Goal: Task Accomplishment & Management: Manage account settings

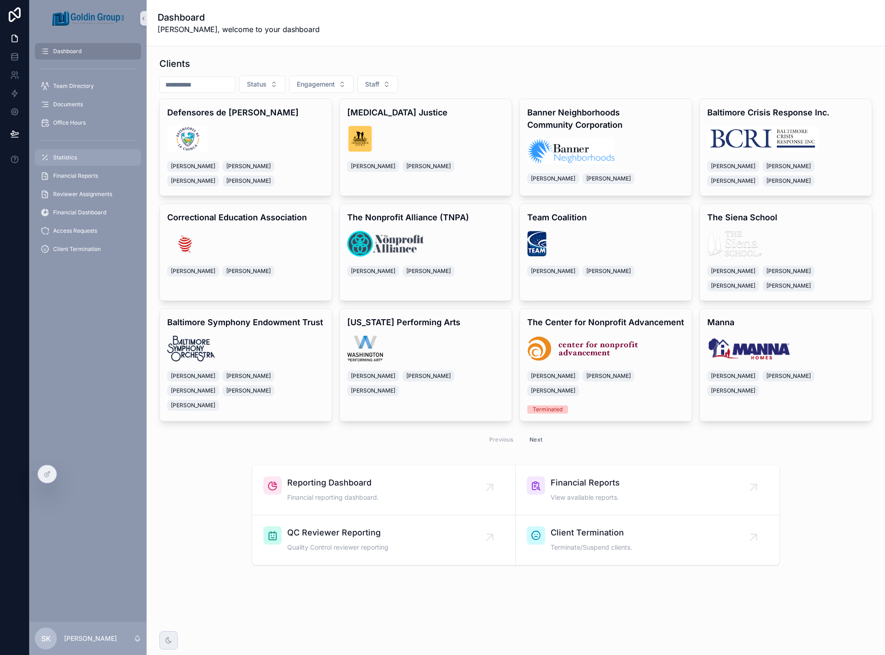
click at [77, 157] on div "Statistics" at bounding box center [87, 157] width 95 height 15
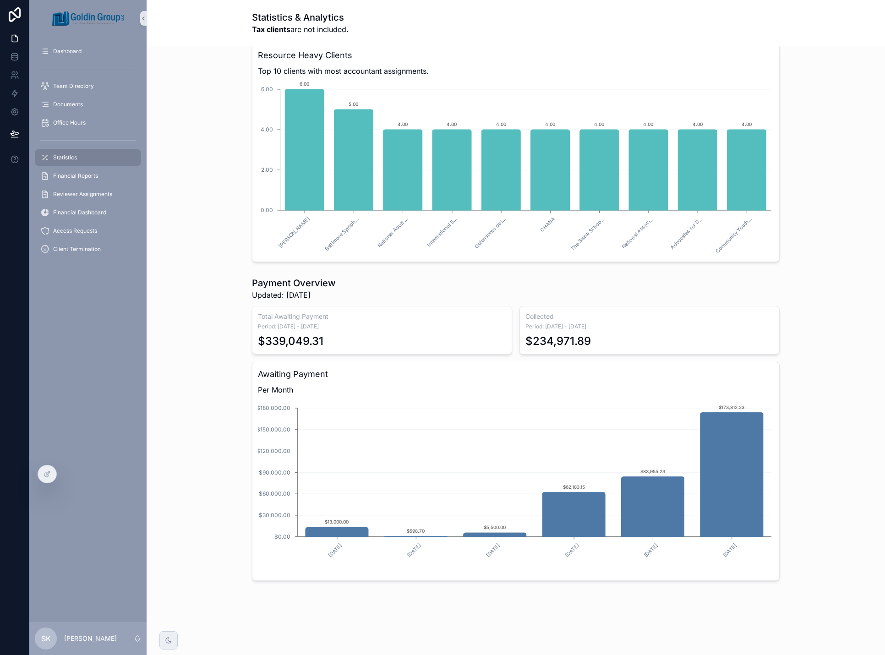
scroll to position [1211, 0]
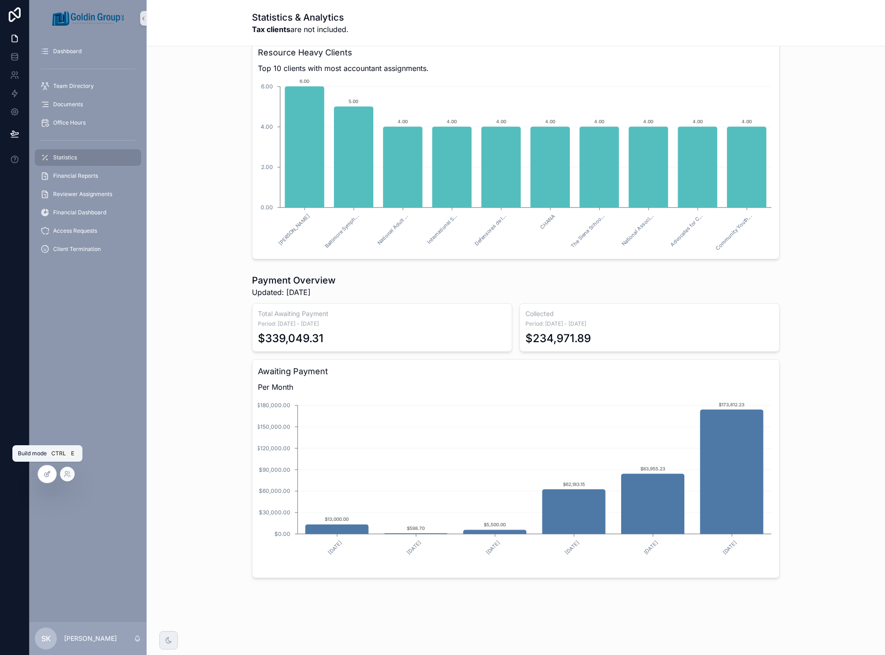
click at [47, 475] on icon at bounding box center [48, 473] width 4 height 4
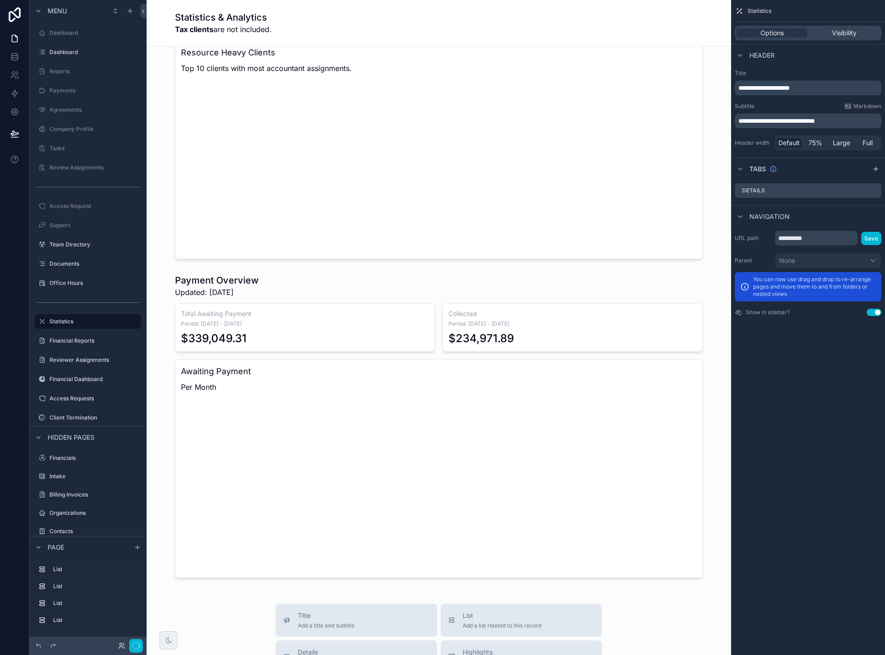
click at [233, 385] on div "scrollable content" at bounding box center [439, 425] width 570 height 311
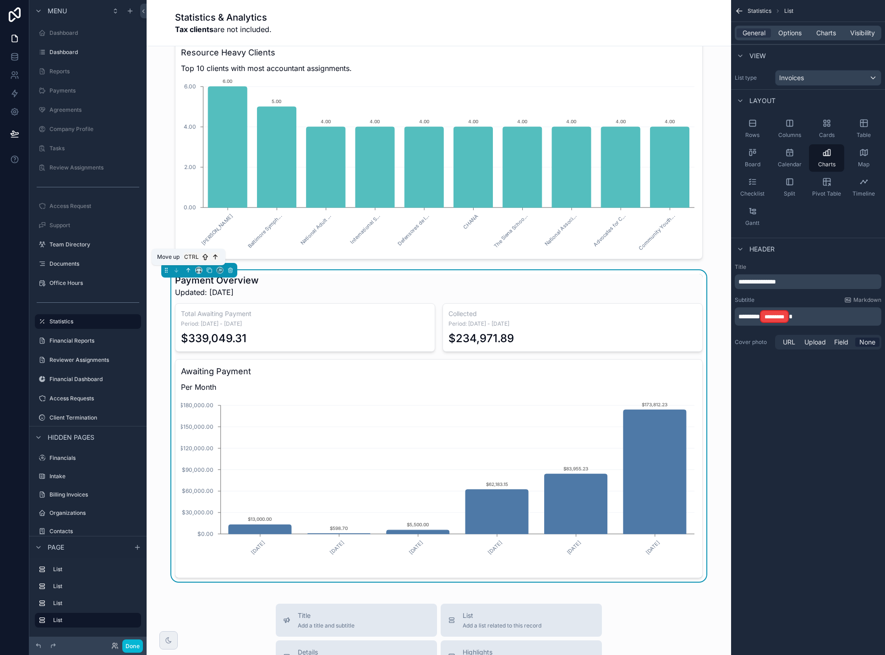
click at [186, 268] on icon "scrollable content" at bounding box center [188, 270] width 6 height 6
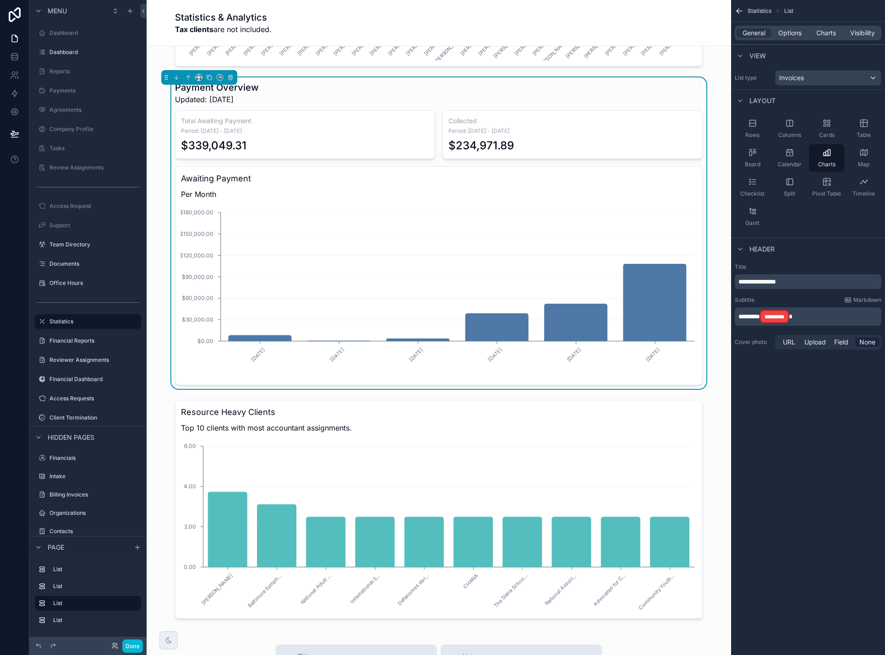
scroll to position [982, 0]
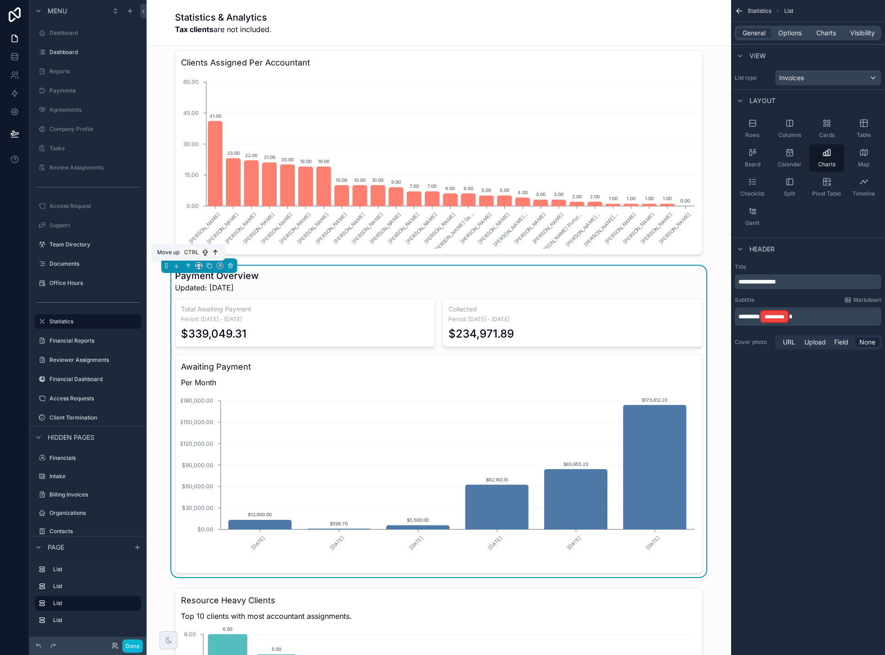
click at [187, 266] on icon "scrollable content" at bounding box center [188, 265] width 6 height 6
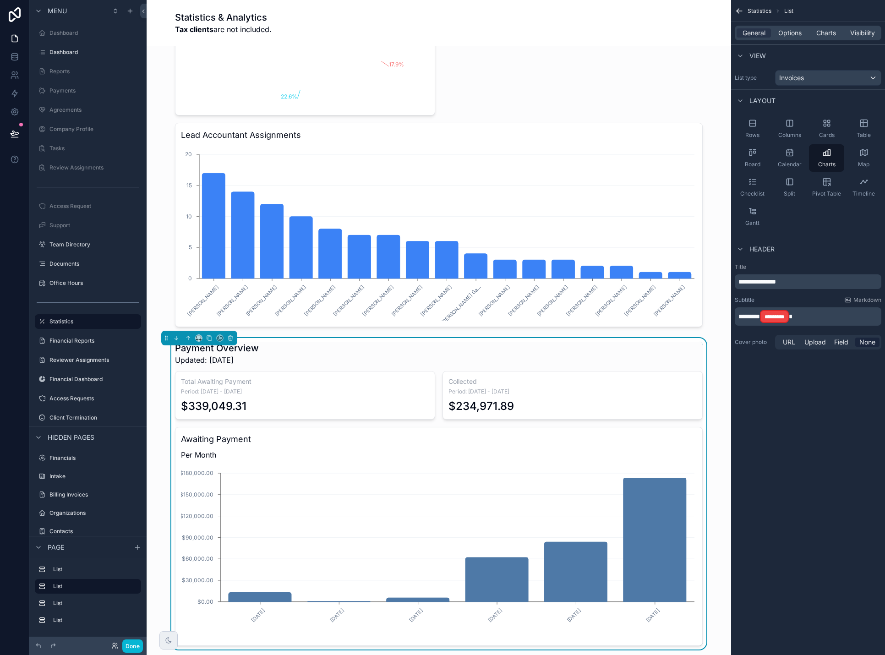
scroll to position [570, 0]
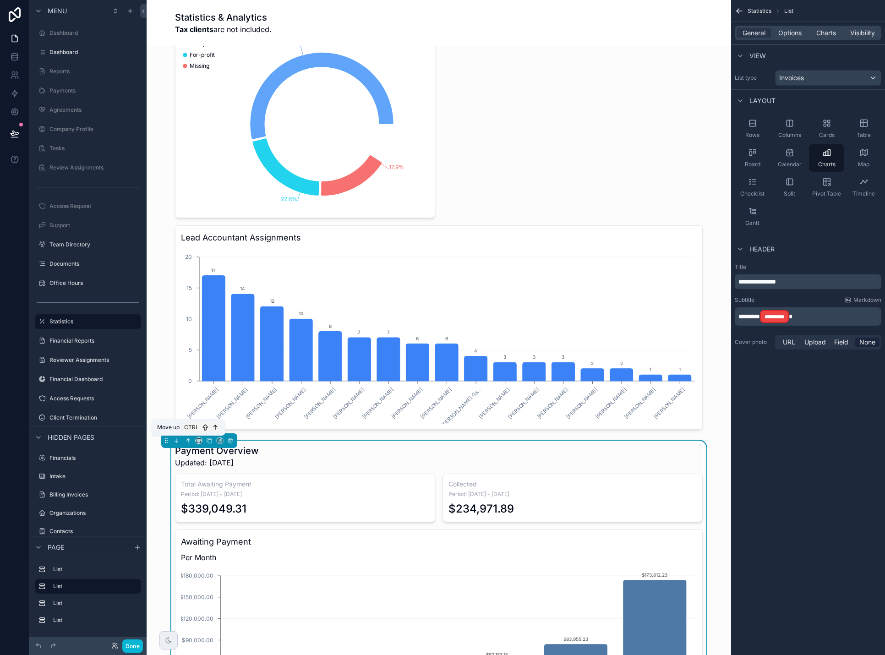
click at [188, 439] on icon "scrollable content" at bounding box center [188, 441] width 0 height 4
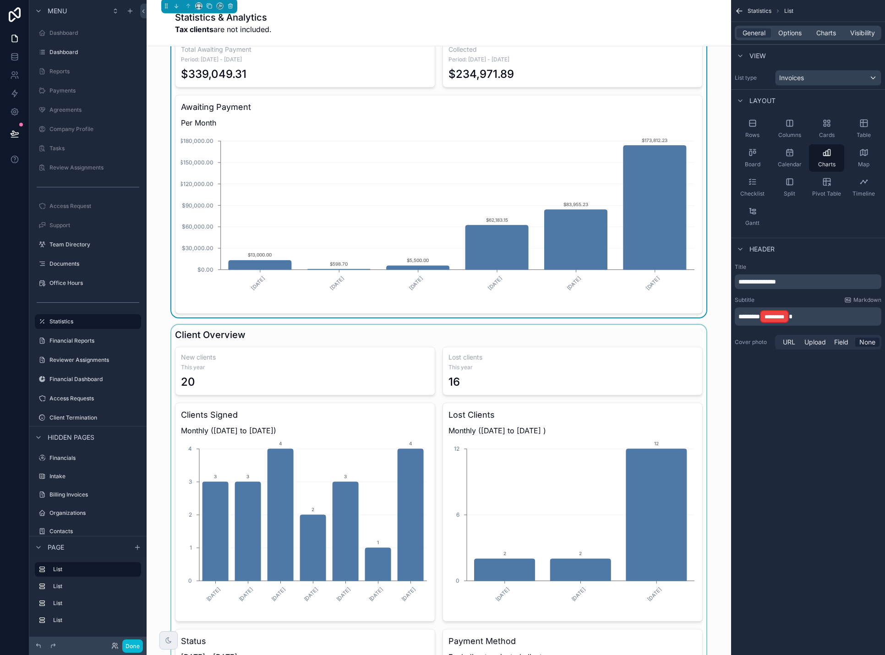
scroll to position [0, 0]
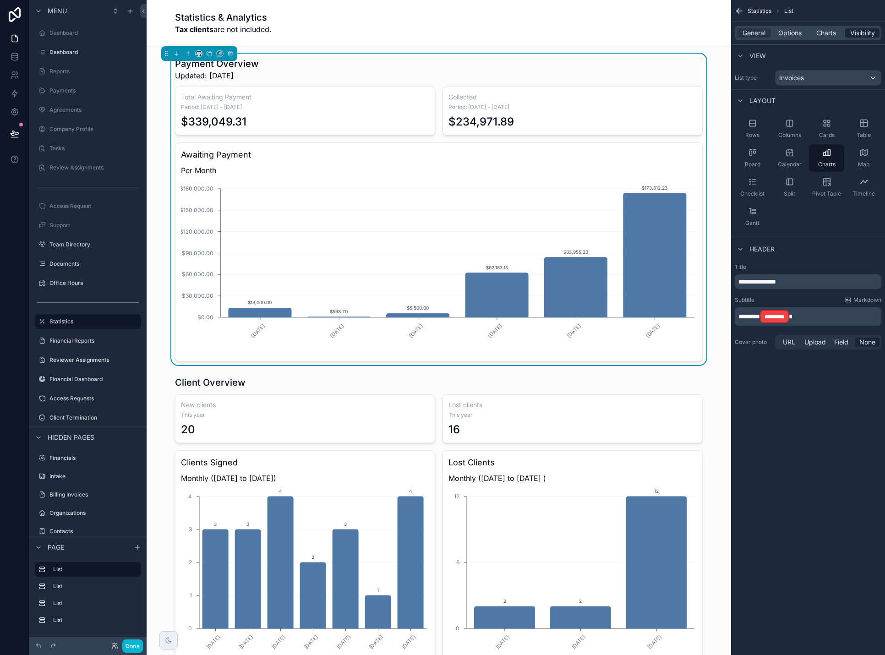
click at [866, 30] on span "Visibility" at bounding box center [862, 32] width 25 height 9
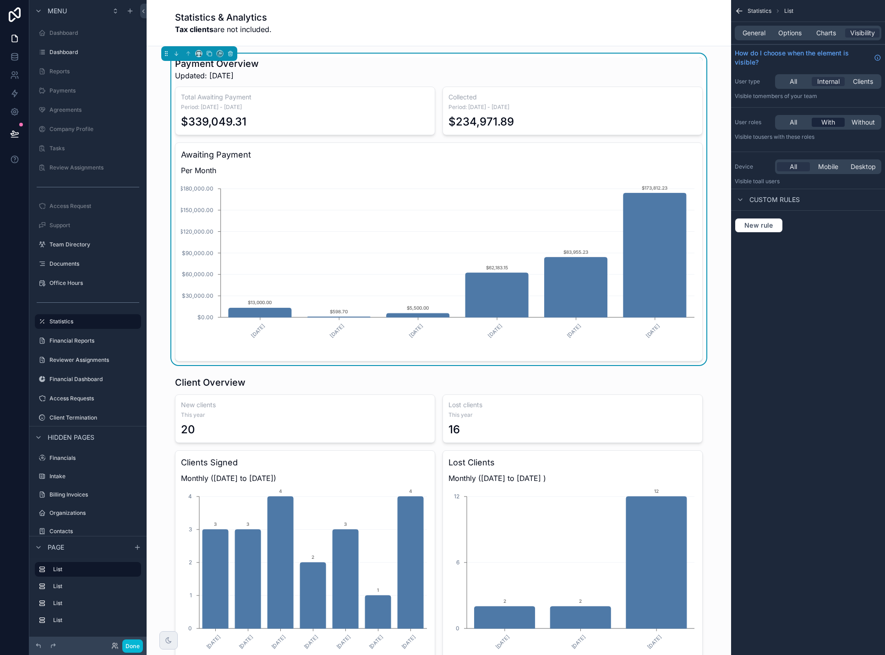
click at [830, 121] on span "With" at bounding box center [828, 122] width 14 height 9
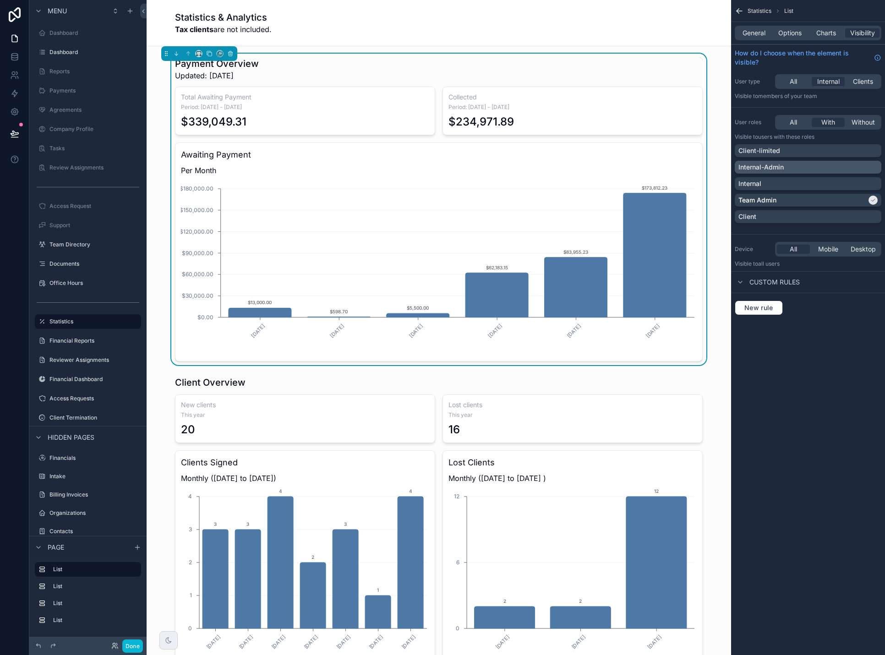
click at [856, 171] on div "Internal-Admin" at bounding box center [807, 167] width 139 height 9
click at [134, 642] on button "Done" at bounding box center [132, 645] width 21 height 13
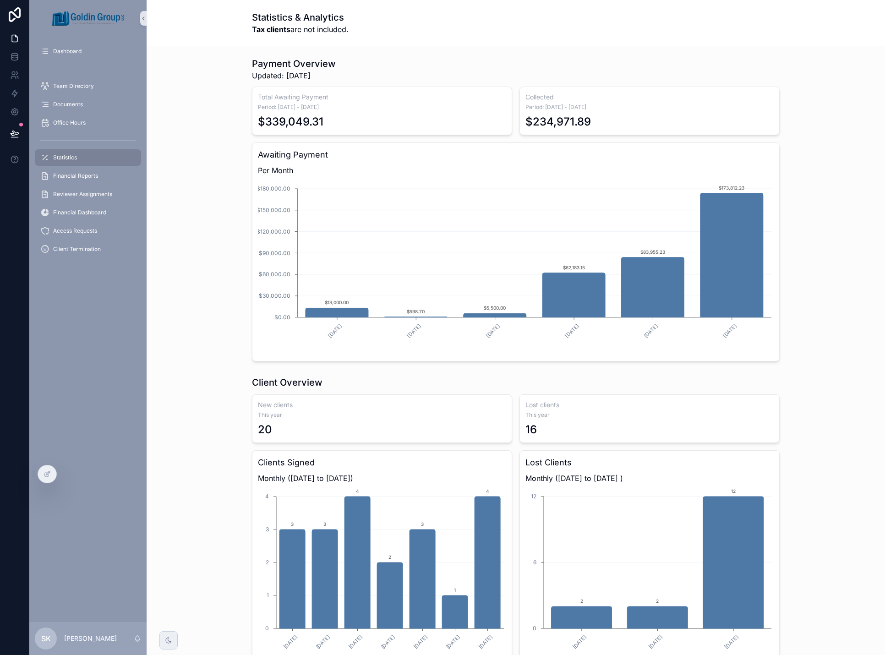
click at [316, 119] on div "$339,049.31" at bounding box center [290, 121] width 65 height 15
click at [47, 478] on div at bounding box center [47, 473] width 18 height 17
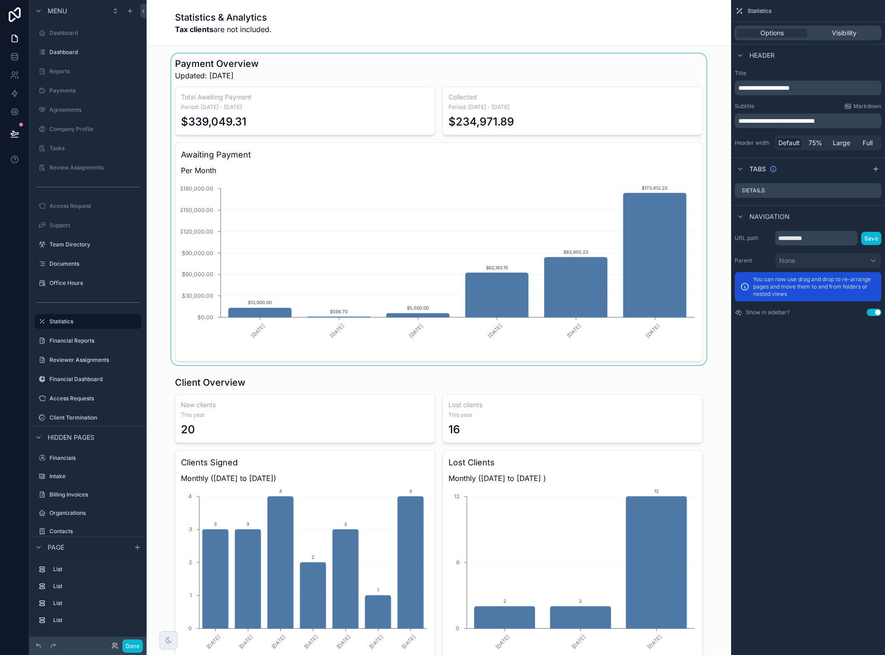
click at [704, 103] on div "scrollable content" at bounding box center [439, 209] width 570 height 311
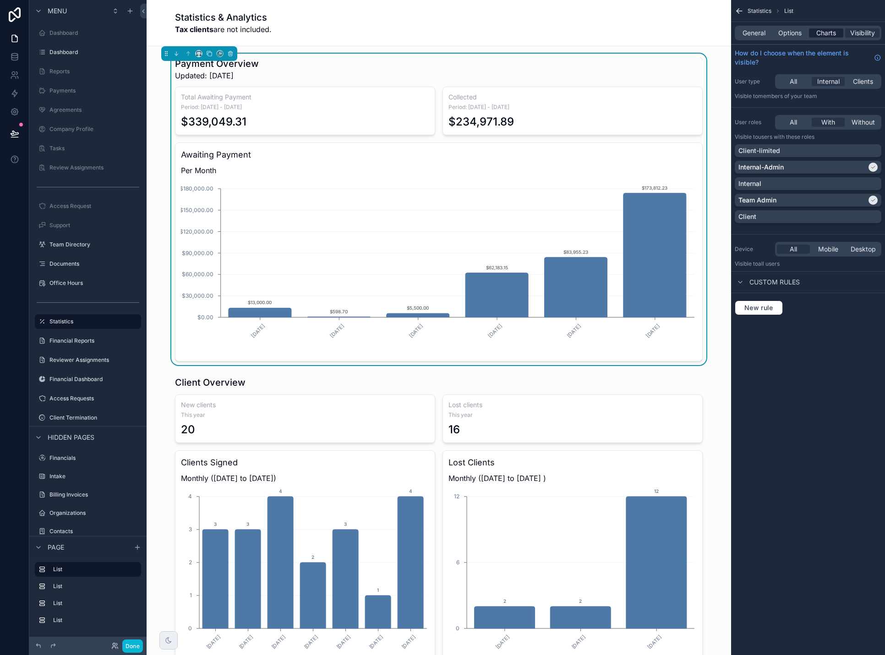
click at [833, 37] on span "Charts" at bounding box center [826, 32] width 20 height 9
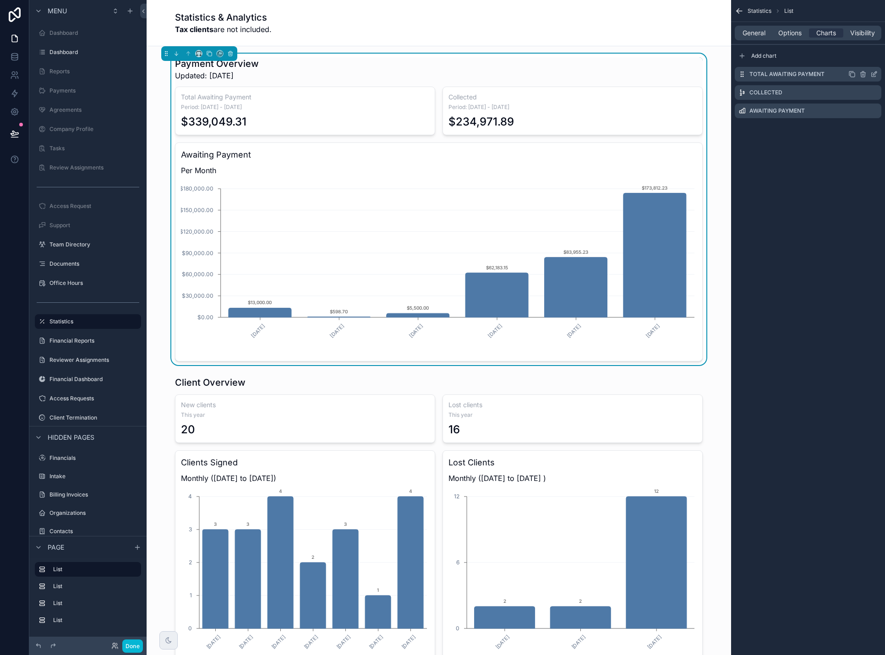
click at [853, 74] on icon "scrollable content" at bounding box center [851, 74] width 7 height 7
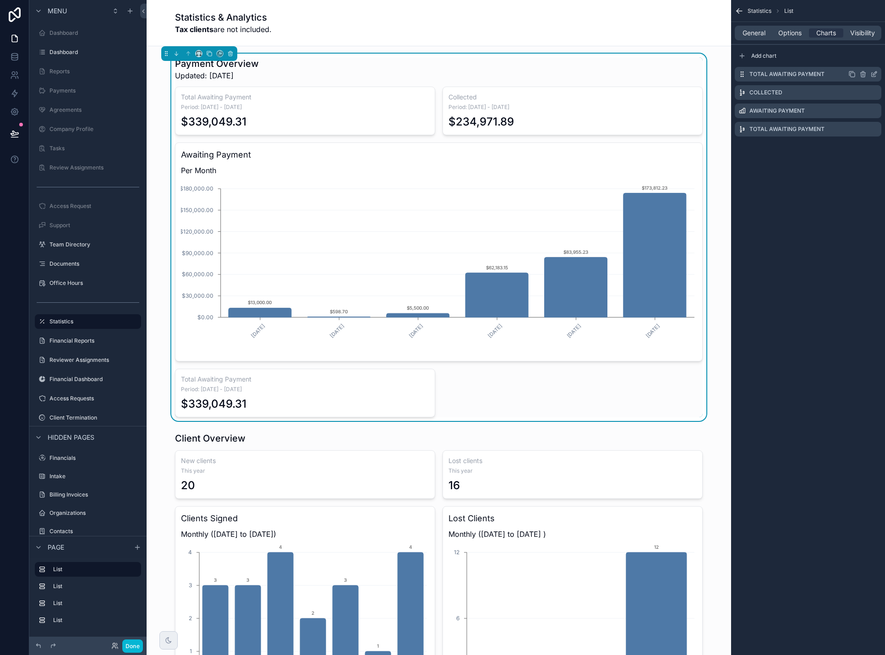
click at [873, 75] on icon "scrollable content" at bounding box center [875, 73] width 4 height 4
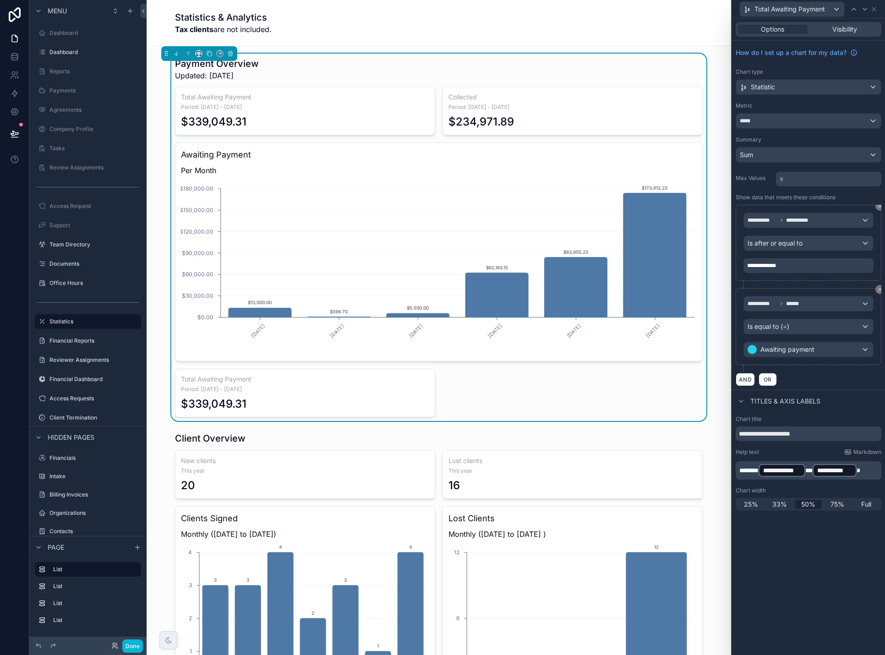
click at [849, 266] on div "**********" at bounding box center [808, 265] width 130 height 15
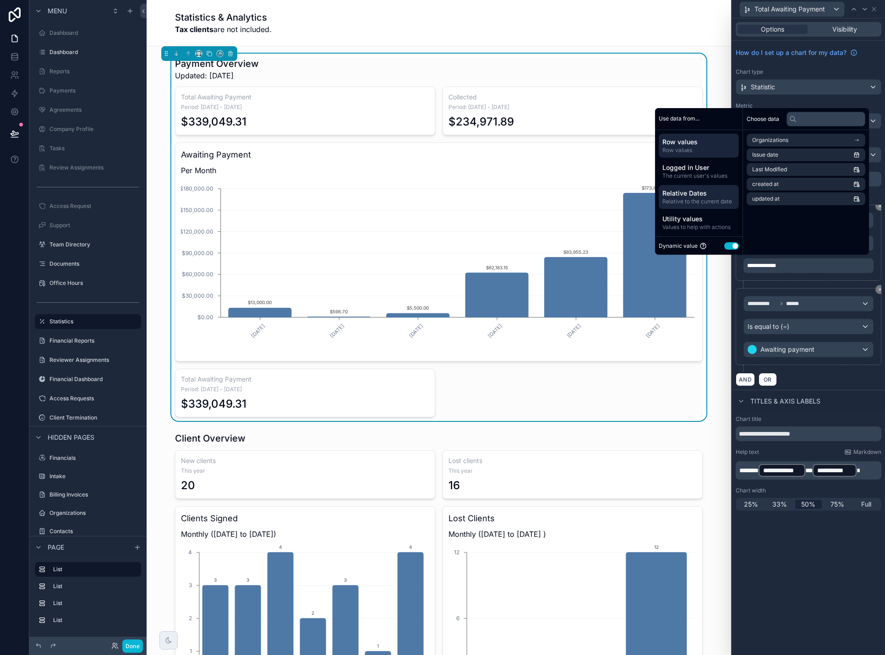
click at [710, 199] on span "Relative to the current date" at bounding box center [698, 201] width 73 height 7
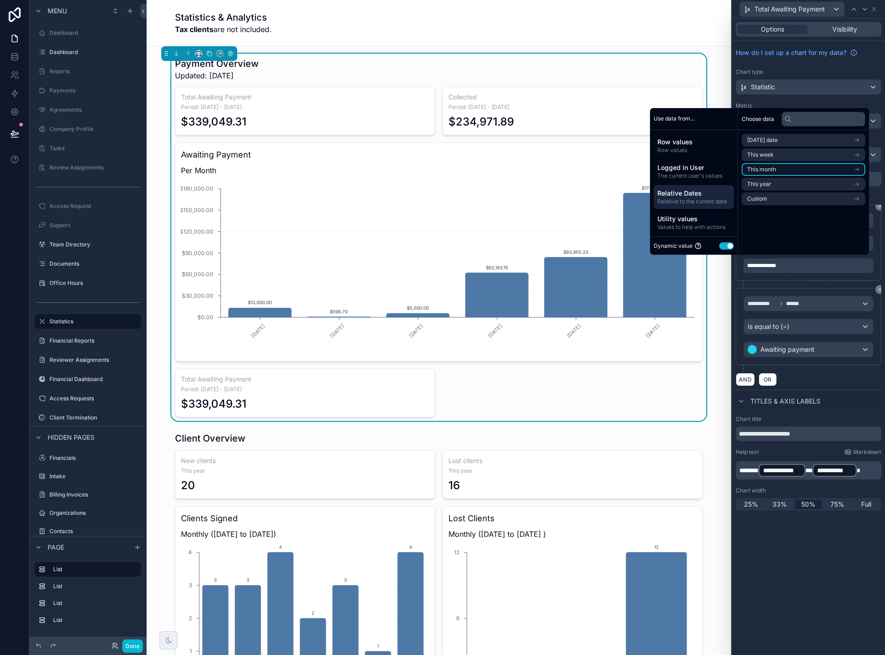
click at [774, 172] on span "This month" at bounding box center [761, 169] width 29 height 7
click at [776, 156] on span "Start of month" at bounding box center [765, 156] width 37 height 7
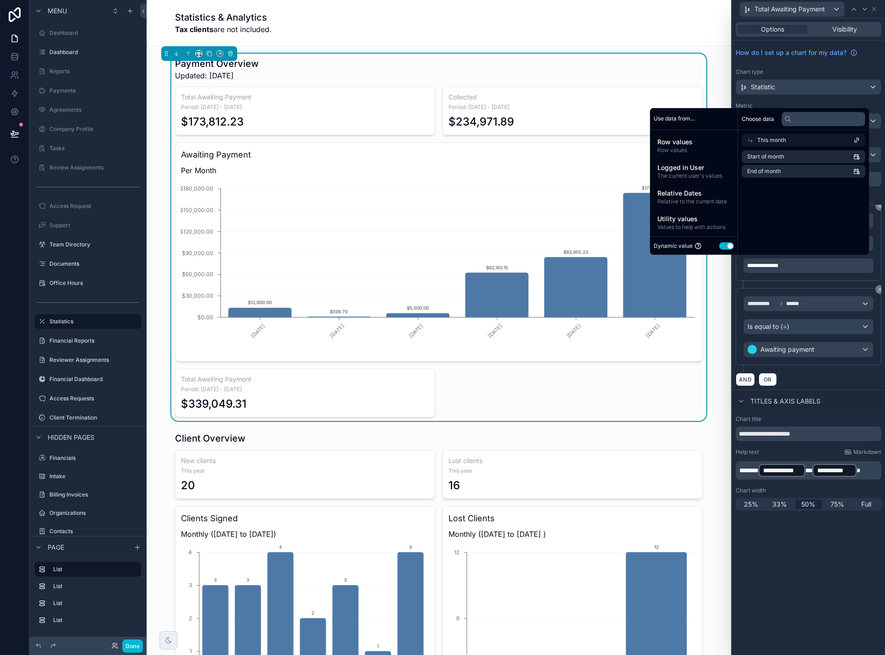
click at [804, 559] on div "**********" at bounding box center [808, 336] width 153 height 637
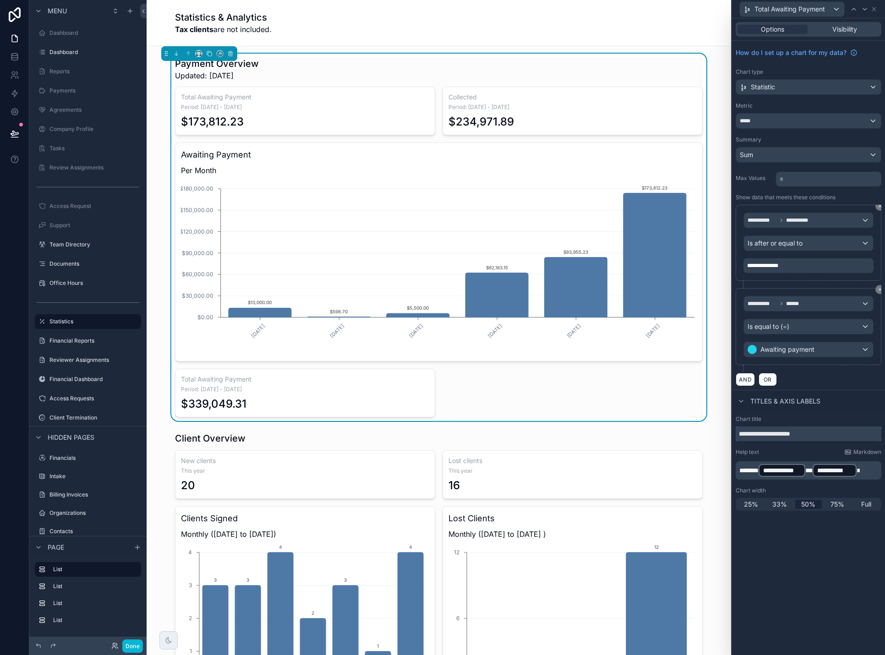
drag, startPoint x: 755, startPoint y: 434, endPoint x: 730, endPoint y: 435, distance: 25.7
click at [730, 435] on div "**********" at bounding box center [442, 327] width 885 height 655
type input "**********"
drag, startPoint x: 863, startPoint y: 469, endPoint x: 785, endPoint y: 471, distance: 77.4
click at [777, 471] on p "**********" at bounding box center [809, 470] width 140 height 15
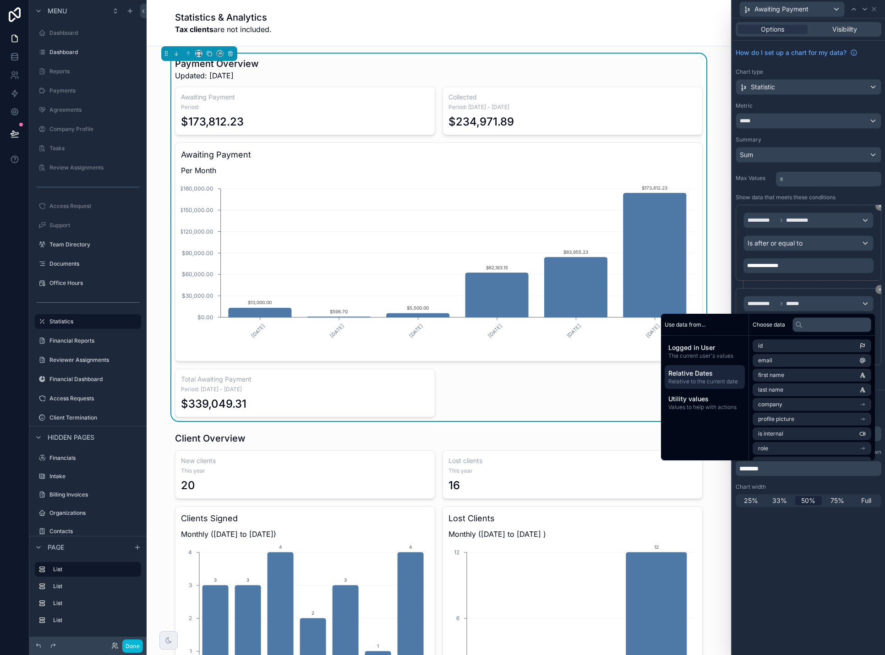
click at [701, 378] on span "Relative to the current date" at bounding box center [704, 381] width 73 height 7
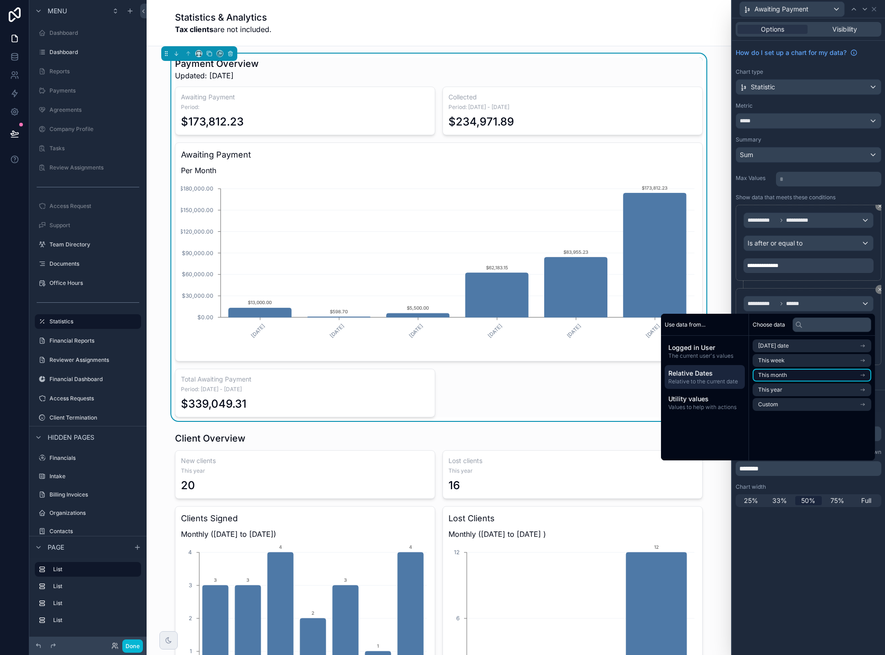
click at [793, 377] on li "This month" at bounding box center [811, 375] width 119 height 13
click at [793, 362] on li "Start of month" at bounding box center [811, 362] width 119 height 13
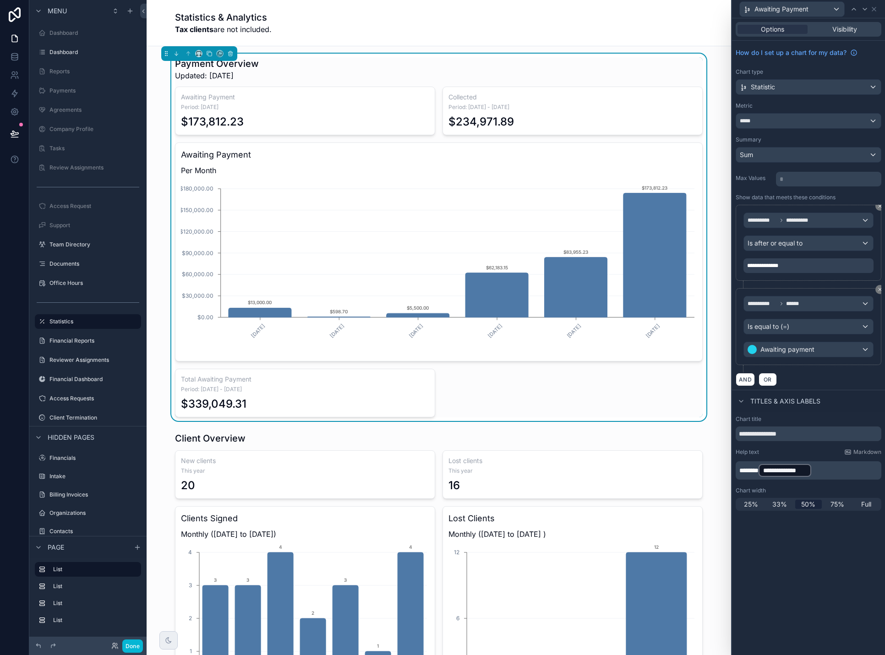
click at [755, 469] on span "*******" at bounding box center [748, 470] width 19 height 6
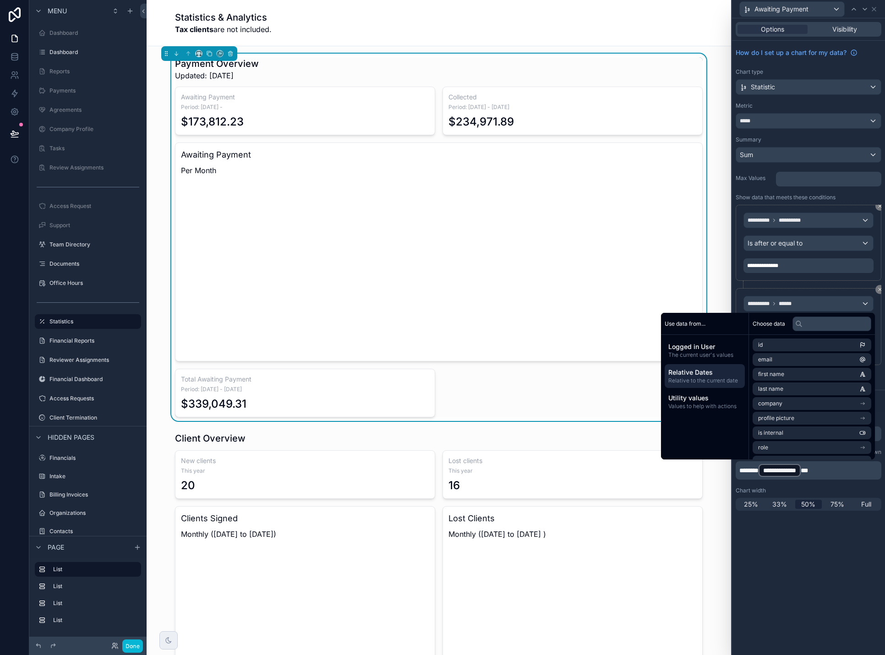
click at [709, 374] on span "Relative Dates" at bounding box center [704, 372] width 73 height 9
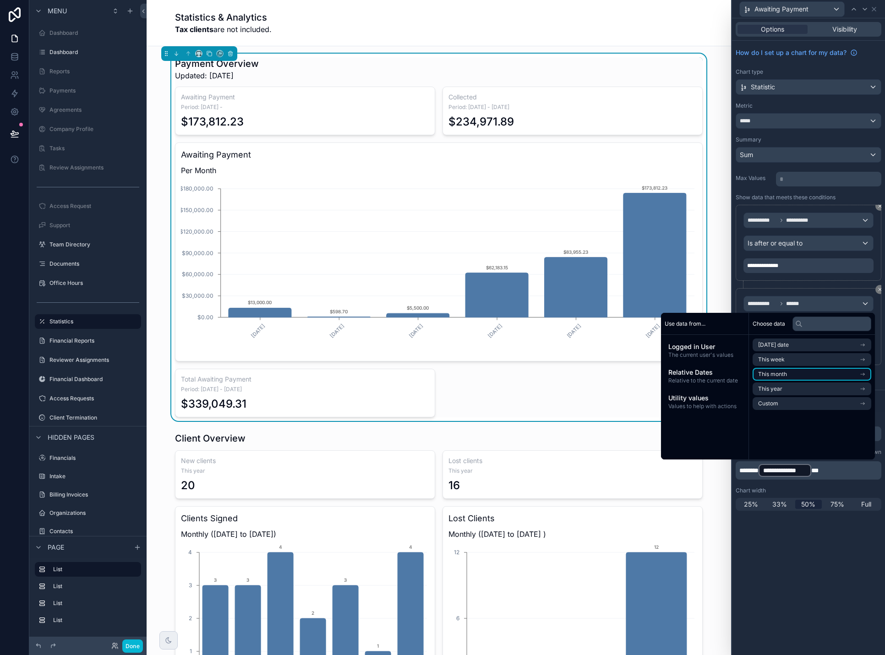
click at [793, 373] on li "This month" at bounding box center [811, 374] width 119 height 13
click at [782, 376] on span "End of month" at bounding box center [775, 375] width 34 height 7
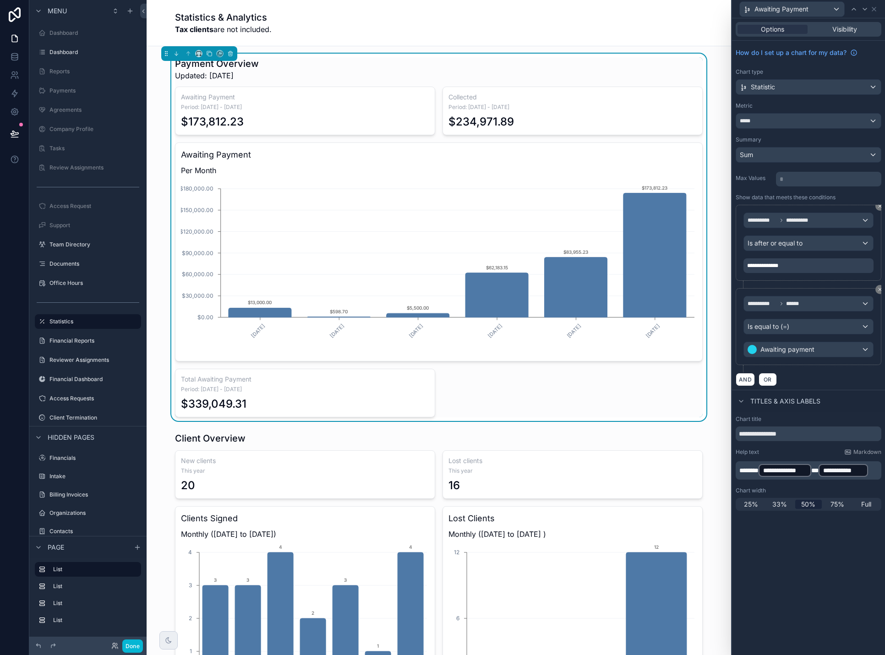
click at [839, 583] on div "**********" at bounding box center [808, 336] width 153 height 637
click at [408, 388] on span "Period: [DATE] - [DATE]" at bounding box center [305, 389] width 248 height 7
click at [876, 11] on icon at bounding box center [874, 9] width 4 height 4
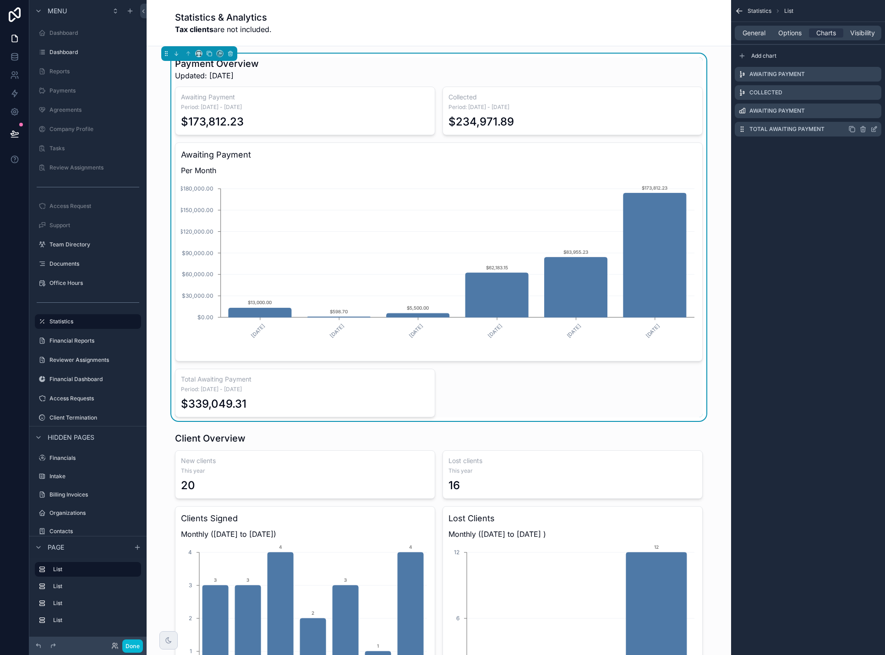
click at [874, 131] on icon "scrollable content" at bounding box center [873, 128] width 7 height 7
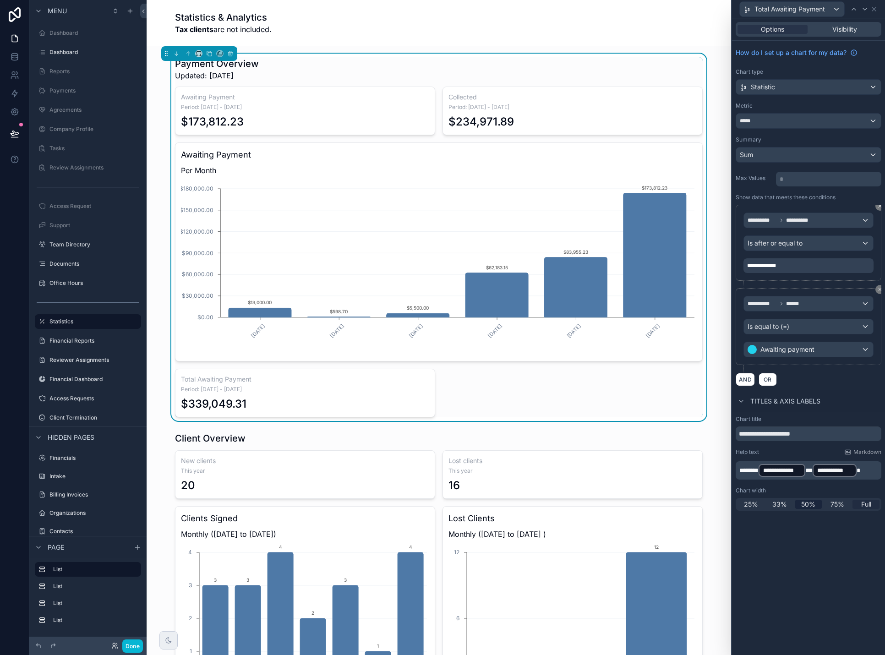
click at [864, 504] on span "Full" at bounding box center [866, 504] width 10 height 9
click at [874, 9] on icon at bounding box center [874, 9] width 4 height 4
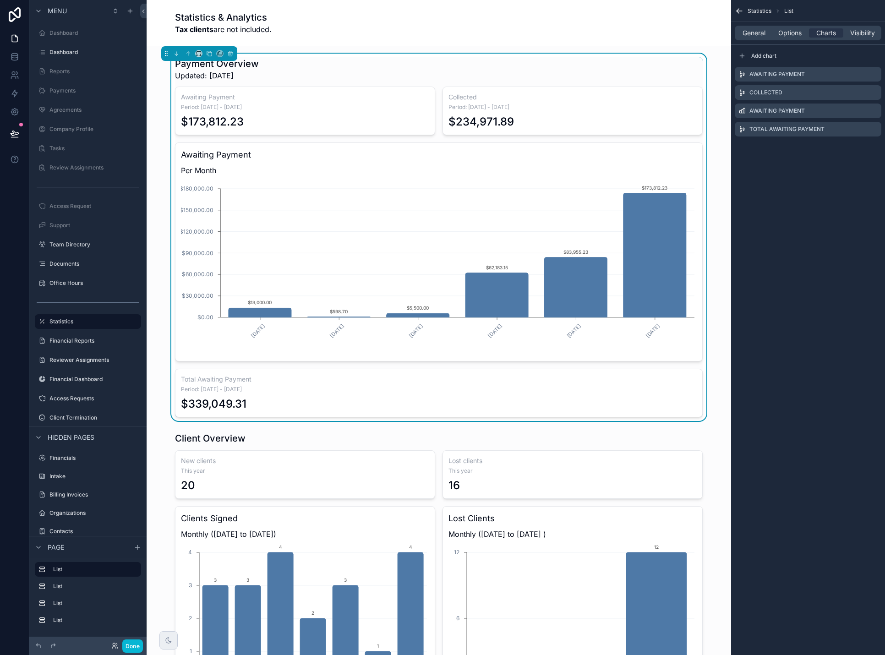
click at [655, 160] on h3 "Awaiting Payment" at bounding box center [439, 154] width 516 height 13
click at [876, 109] on icon "scrollable content" at bounding box center [873, 110] width 7 height 7
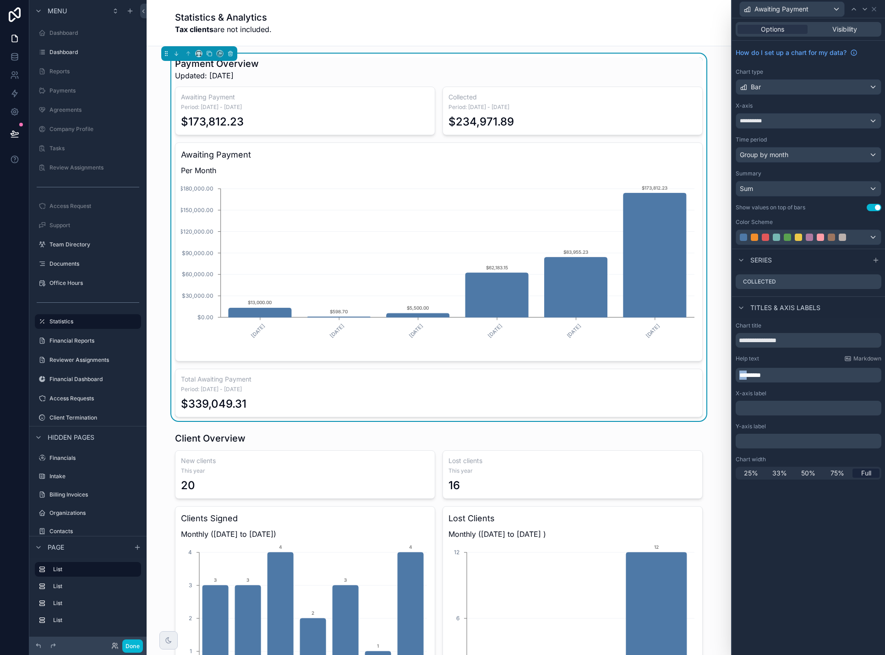
drag, startPoint x: 749, startPoint y: 377, endPoint x: 727, endPoint y: 377, distance: 22.0
click at [727, 377] on div "**********" at bounding box center [442, 327] width 885 height 655
drag, startPoint x: 782, startPoint y: 377, endPoint x: 717, endPoint y: 376, distance: 65.0
click at [717, 376] on div "**********" at bounding box center [442, 327] width 885 height 655
drag, startPoint x: 134, startPoint y: 648, endPoint x: 137, endPoint y: 644, distance: 5.6
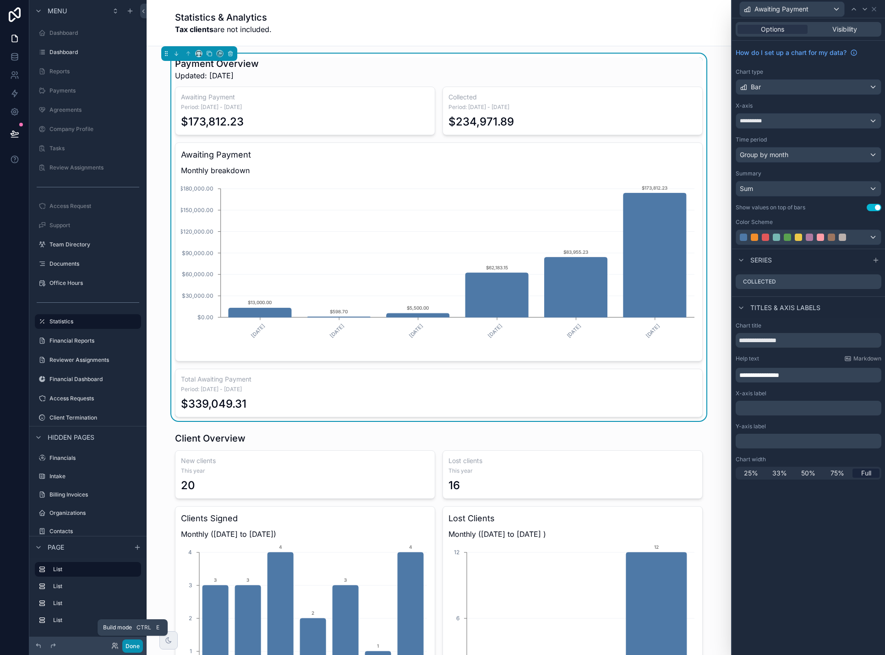
click at [135, 648] on button "Done" at bounding box center [132, 645] width 21 height 13
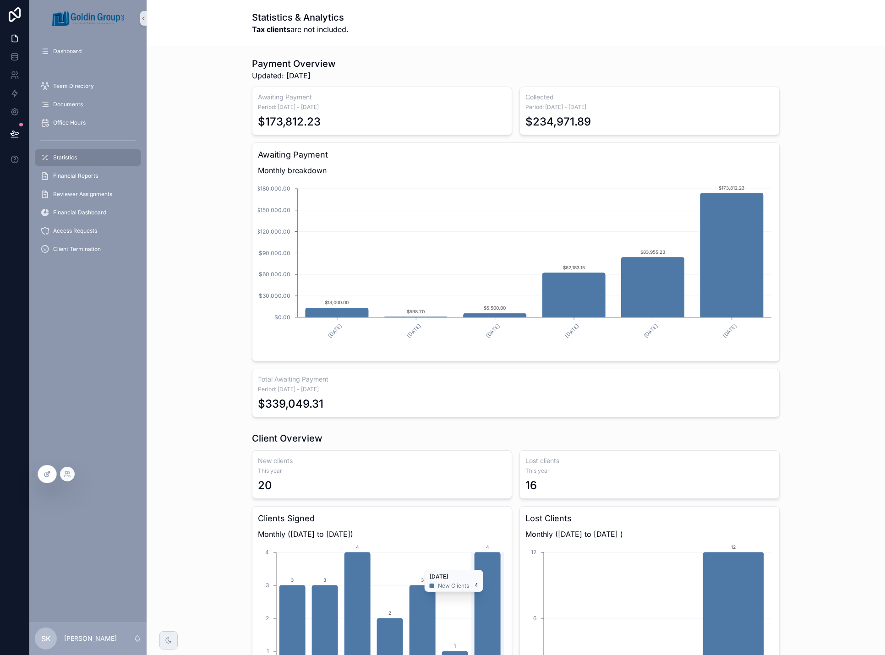
click at [46, 476] on icon at bounding box center [47, 473] width 7 height 7
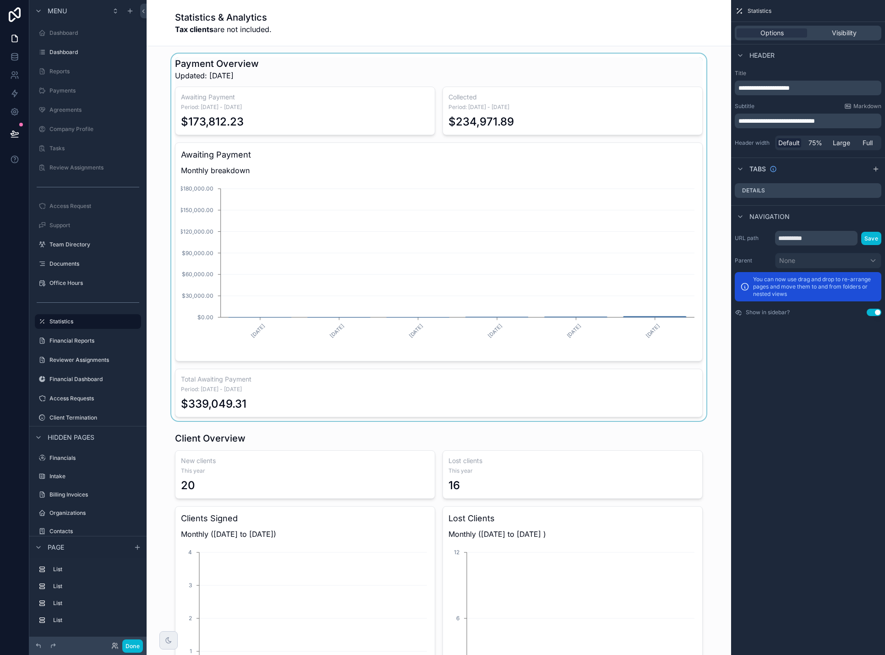
click at [417, 397] on div "scrollable content" at bounding box center [439, 237] width 570 height 367
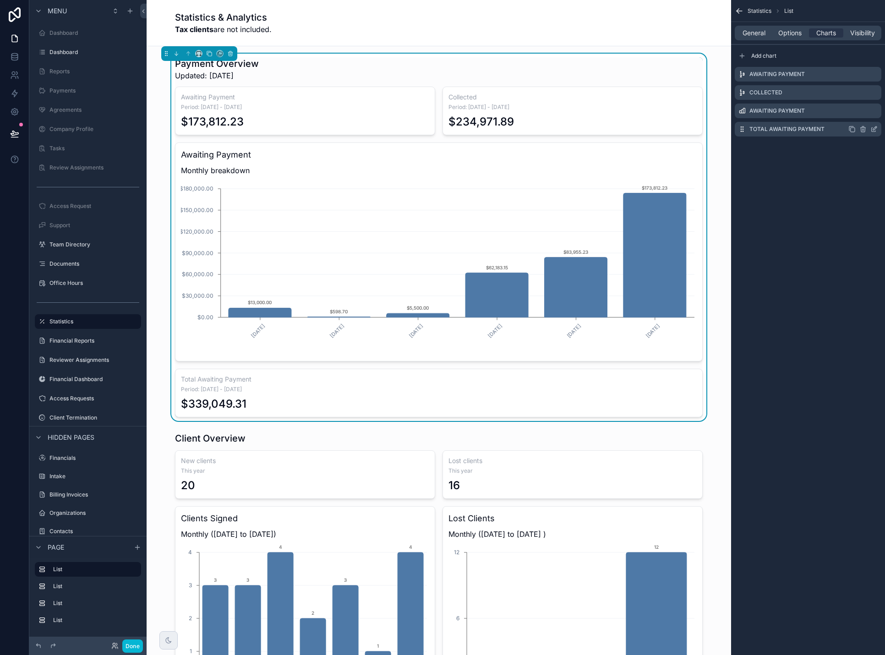
click at [873, 130] on icon "scrollable content" at bounding box center [875, 128] width 4 height 4
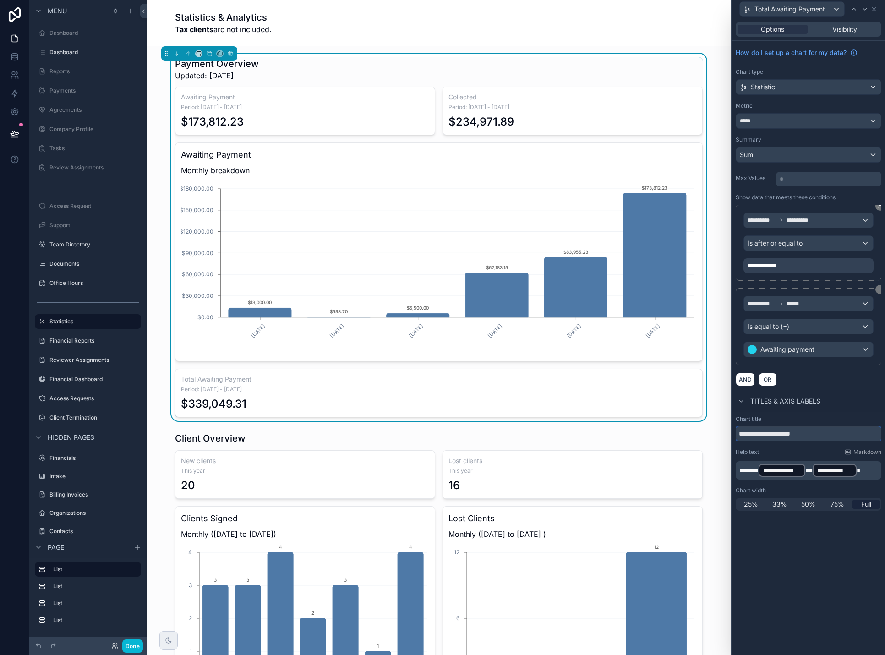
drag, startPoint x: 754, startPoint y: 436, endPoint x: 722, endPoint y: 435, distance: 32.5
click at [722, 435] on div "**********" at bounding box center [442, 327] width 885 height 655
type input "**********"
click at [134, 649] on button "Done" at bounding box center [132, 645] width 21 height 13
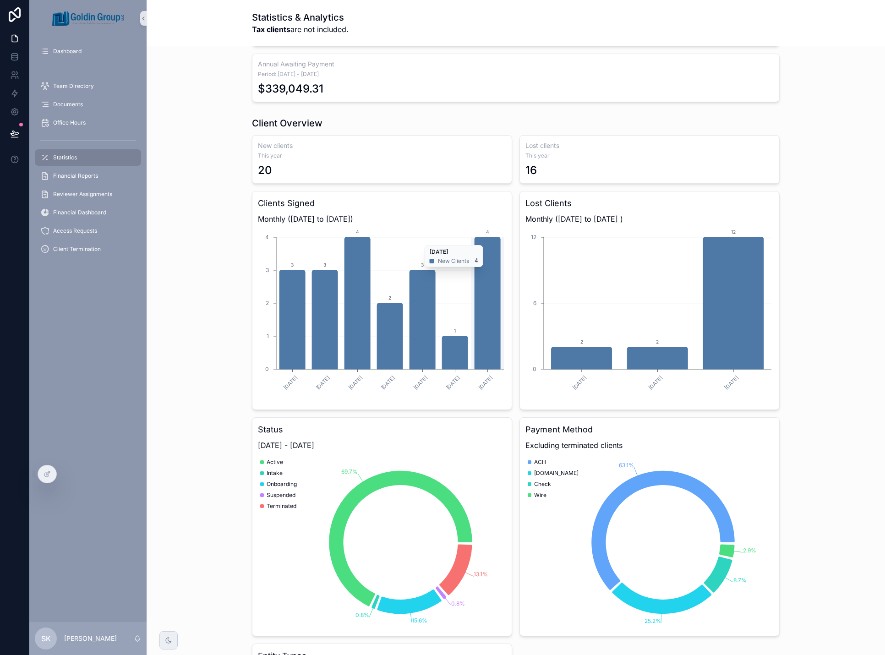
scroll to position [321, 0]
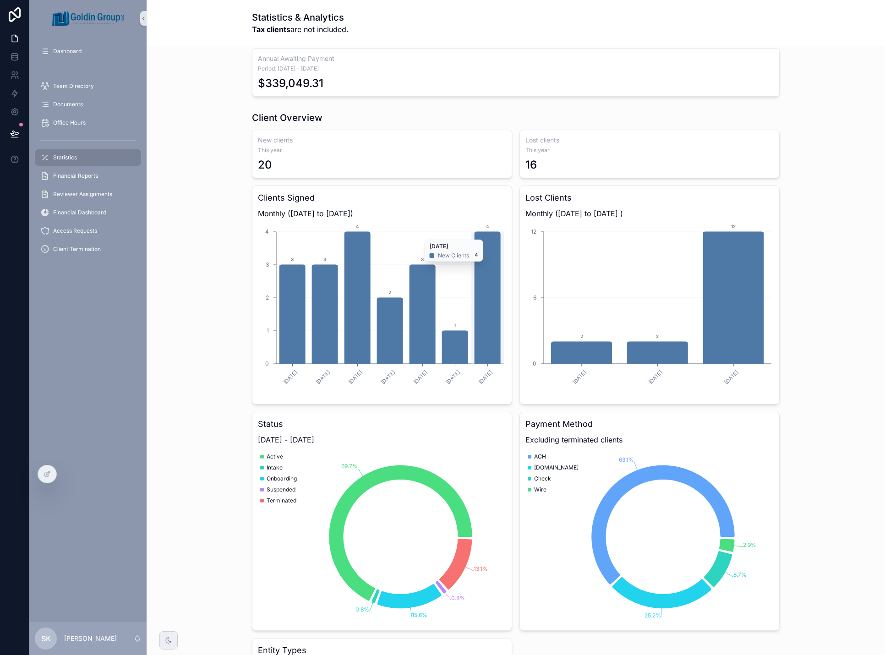
click at [840, 383] on div "Client Overview New clients This year 20 Lost clients This year 16 Clients Sign…" at bounding box center [516, 583] width 724 height 950
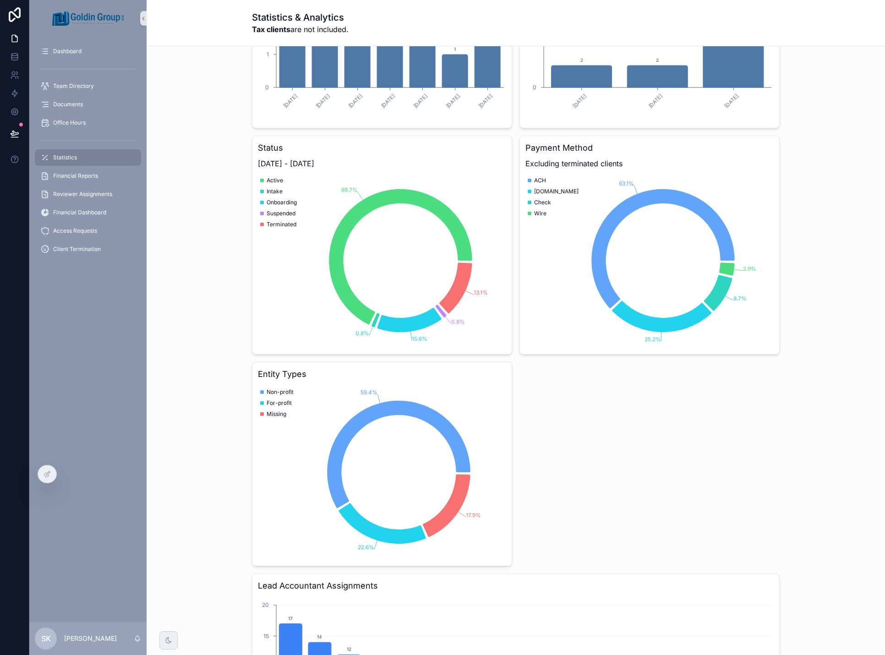
scroll to position [595, 0]
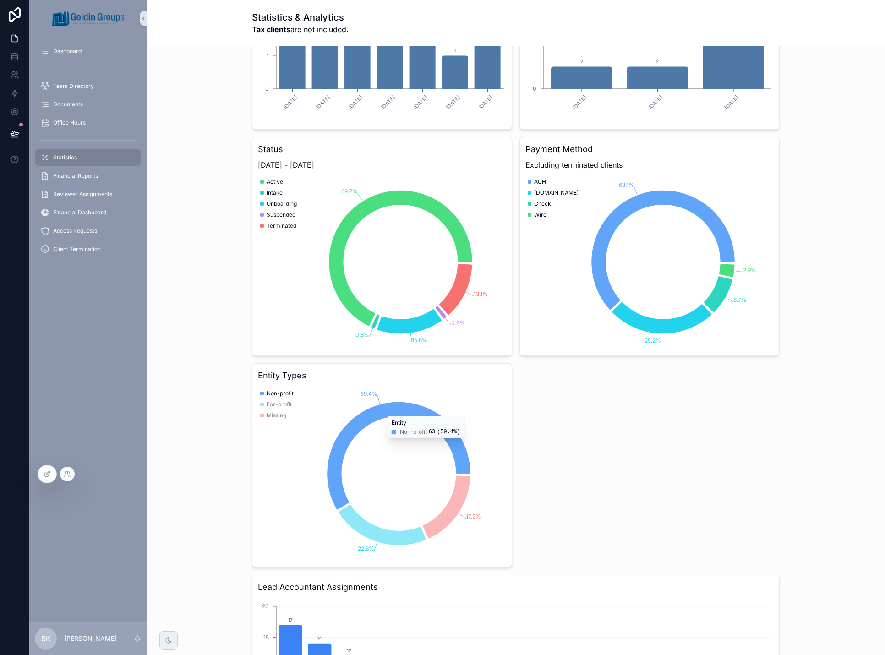
click at [45, 475] on icon at bounding box center [47, 473] width 7 height 7
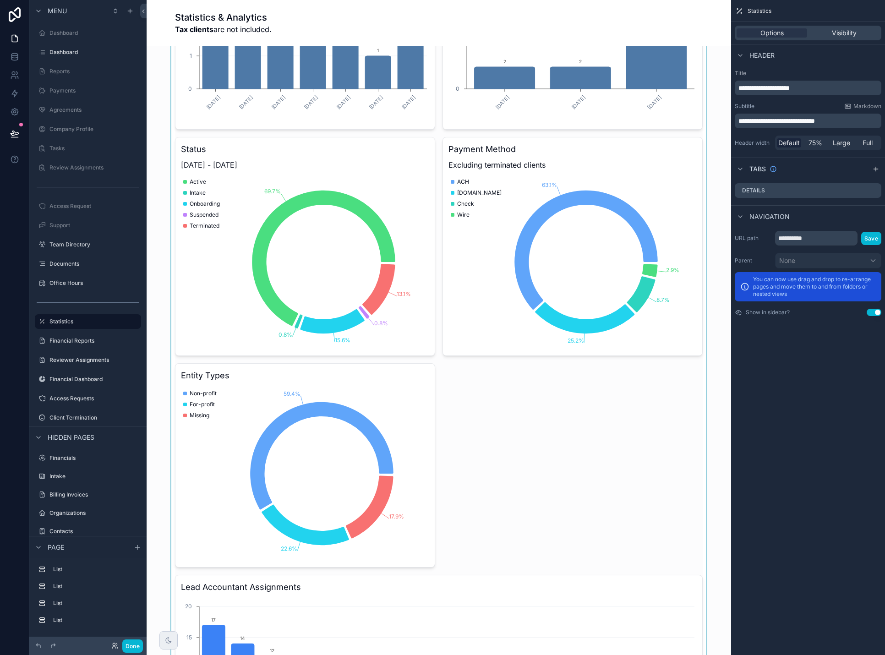
click at [419, 235] on div "scrollable content" at bounding box center [439, 308] width 570 height 950
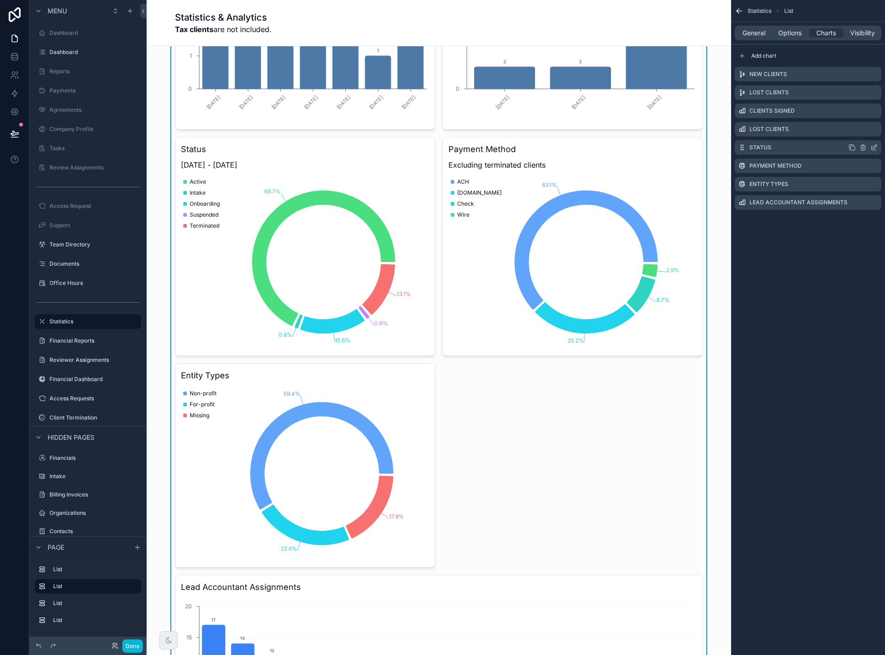
click at [874, 147] on icon "scrollable content" at bounding box center [873, 147] width 7 height 7
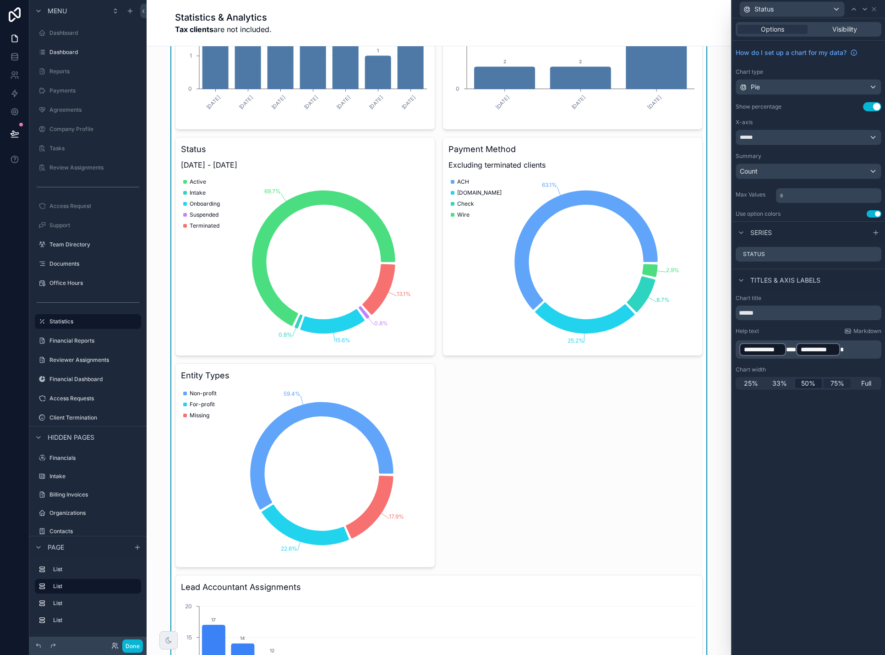
click at [835, 381] on span "75%" at bounding box center [837, 383] width 14 height 9
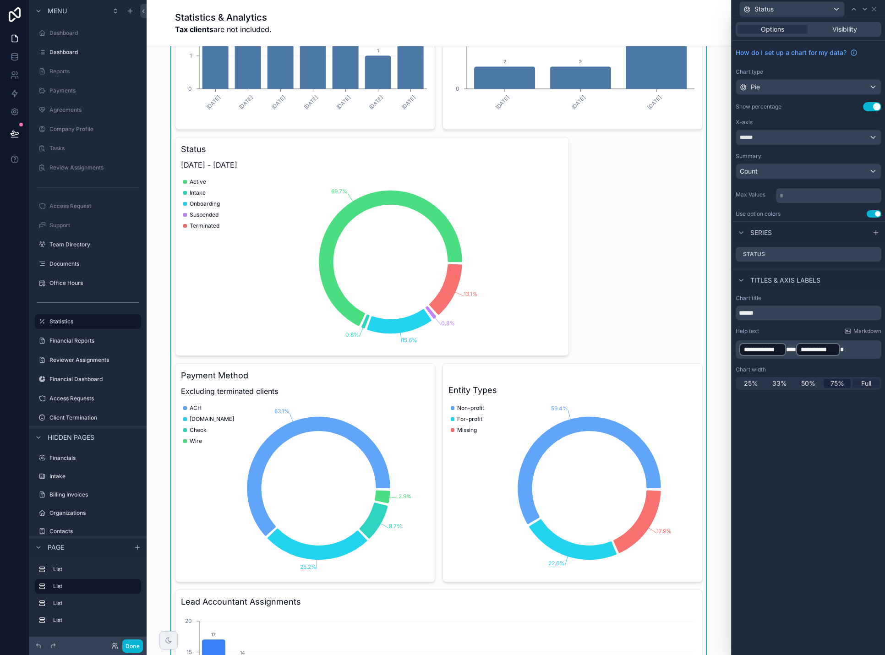
click at [867, 384] on span "Full" at bounding box center [866, 383] width 10 height 9
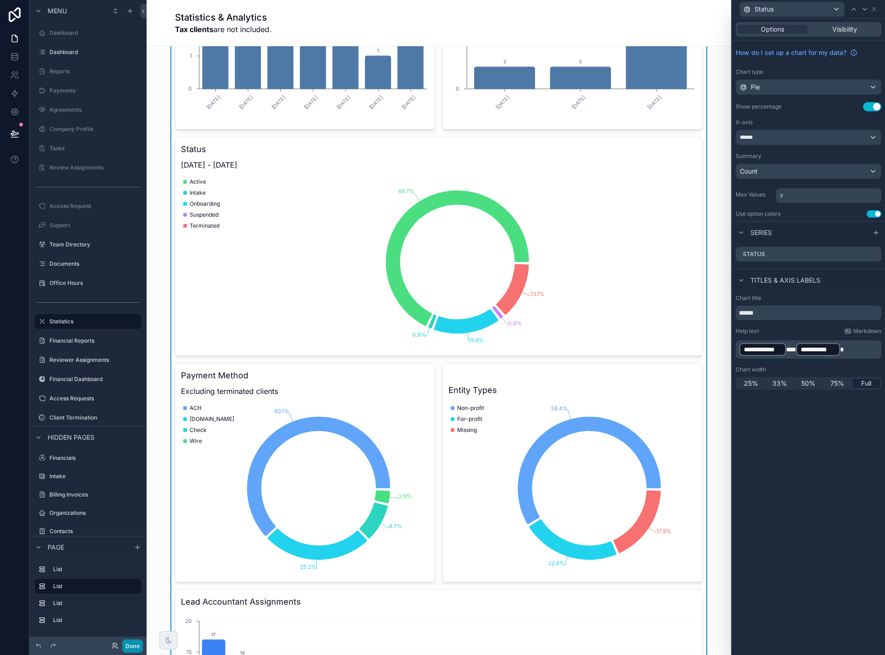
click at [130, 650] on button "Done" at bounding box center [132, 645] width 21 height 13
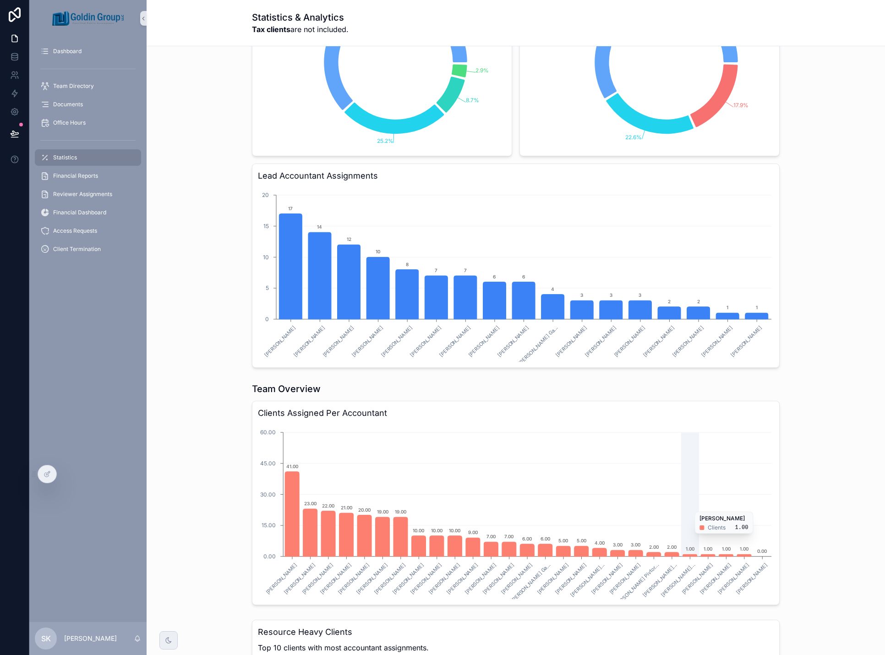
scroll to position [1007, 0]
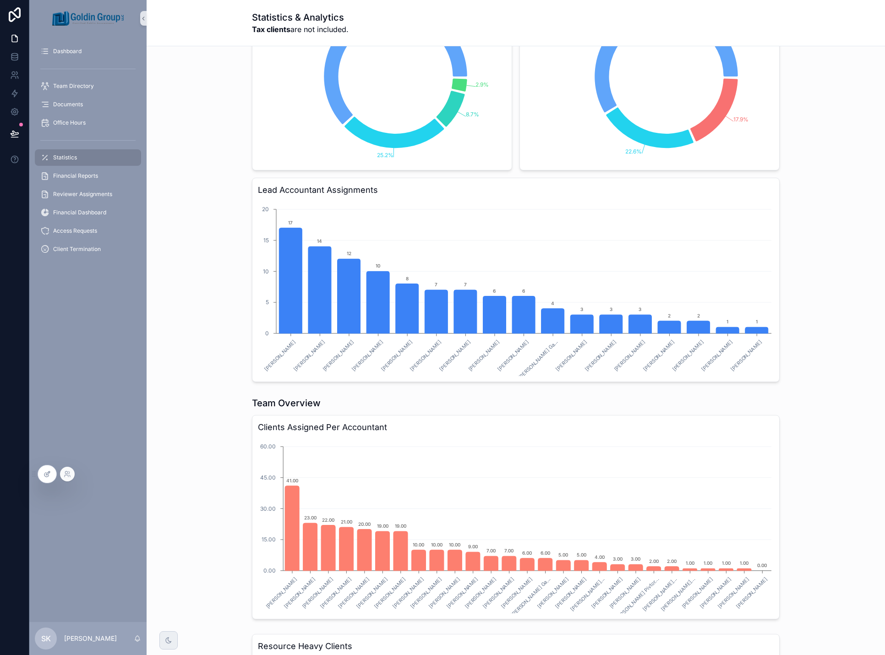
click at [49, 480] on div at bounding box center [47, 473] width 18 height 17
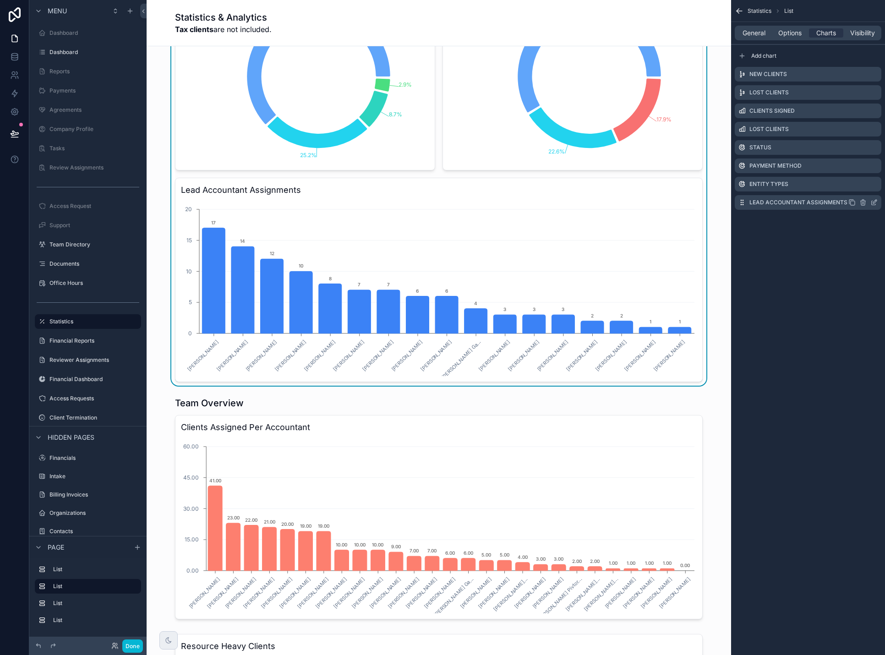
click at [795, 203] on label "Lead Accountant Assignments" at bounding box center [798, 202] width 98 height 7
click at [874, 202] on icon "scrollable content" at bounding box center [873, 202] width 7 height 7
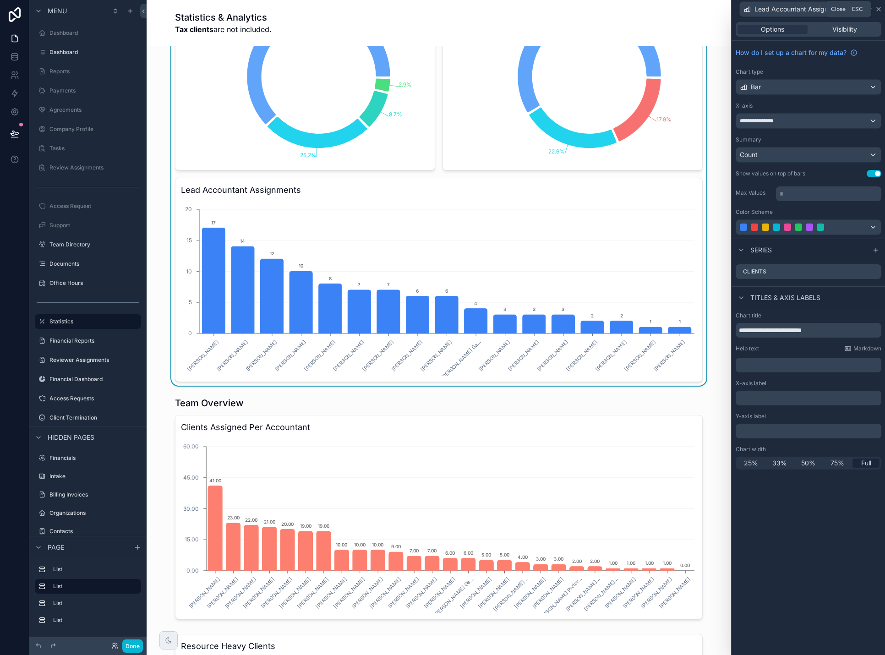
click at [878, 10] on icon at bounding box center [878, 8] width 7 height 7
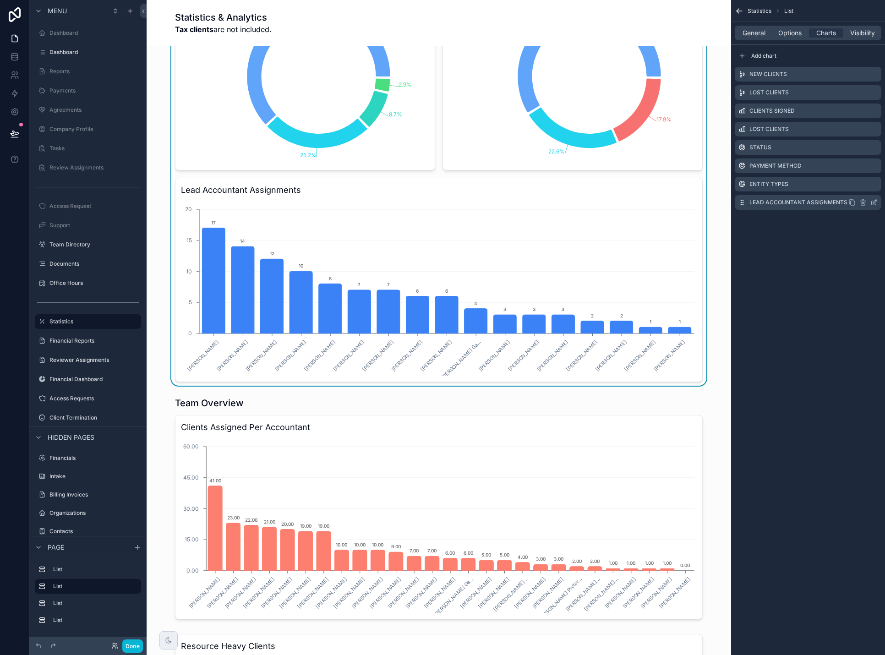
click at [863, 203] on icon "scrollable content" at bounding box center [862, 202] width 7 height 7
click at [858, 190] on icon at bounding box center [858, 187] width 7 height 7
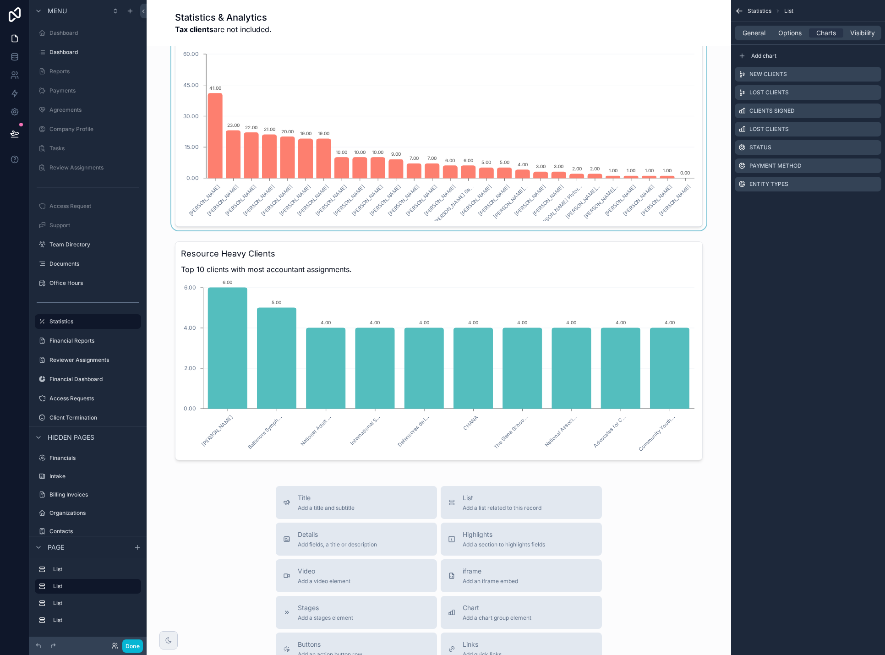
scroll to position [1190, 0]
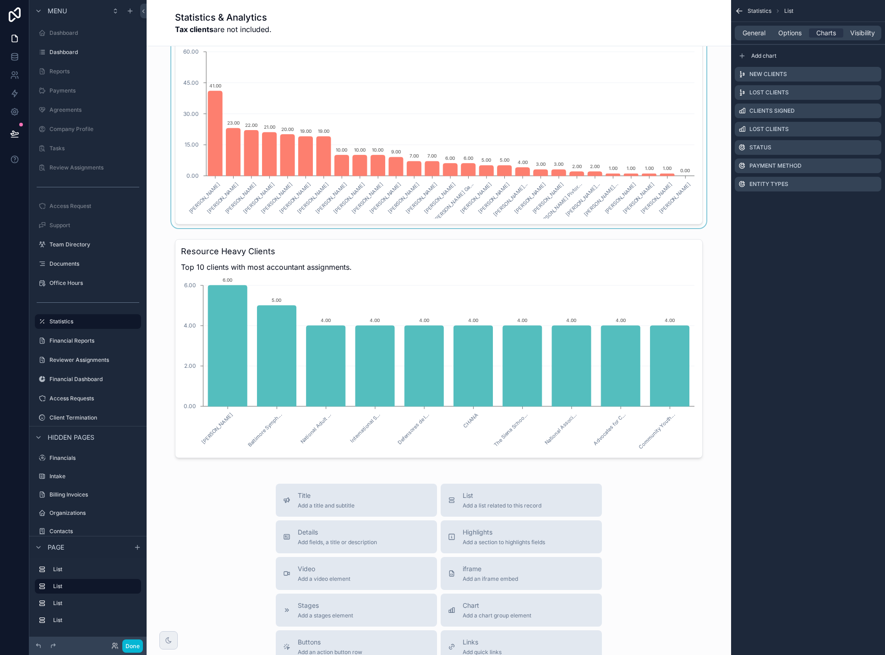
click at [668, 337] on div "scrollable content" at bounding box center [439, 348] width 570 height 226
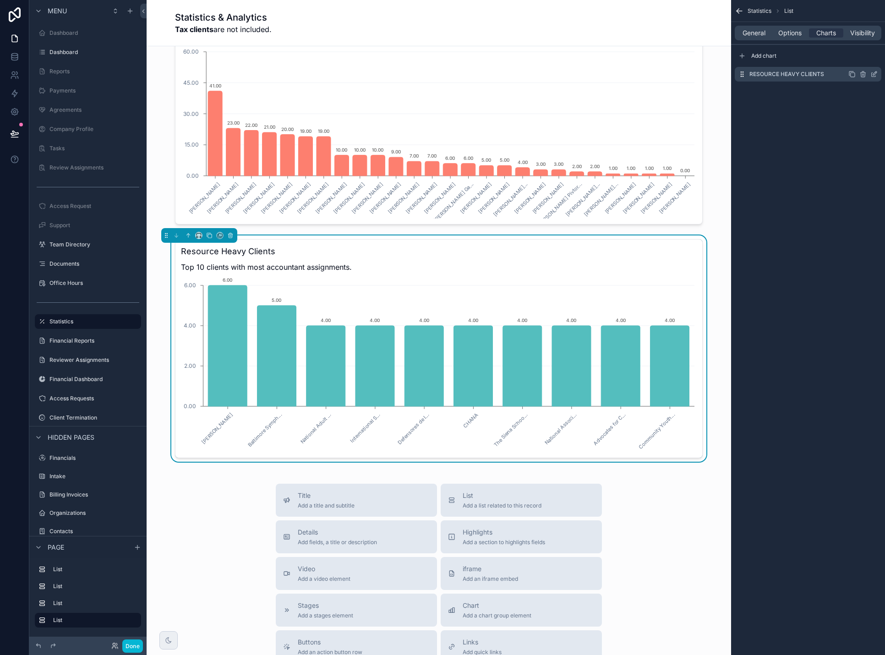
click at [850, 75] on icon "scrollable content" at bounding box center [852, 75] width 4 height 4
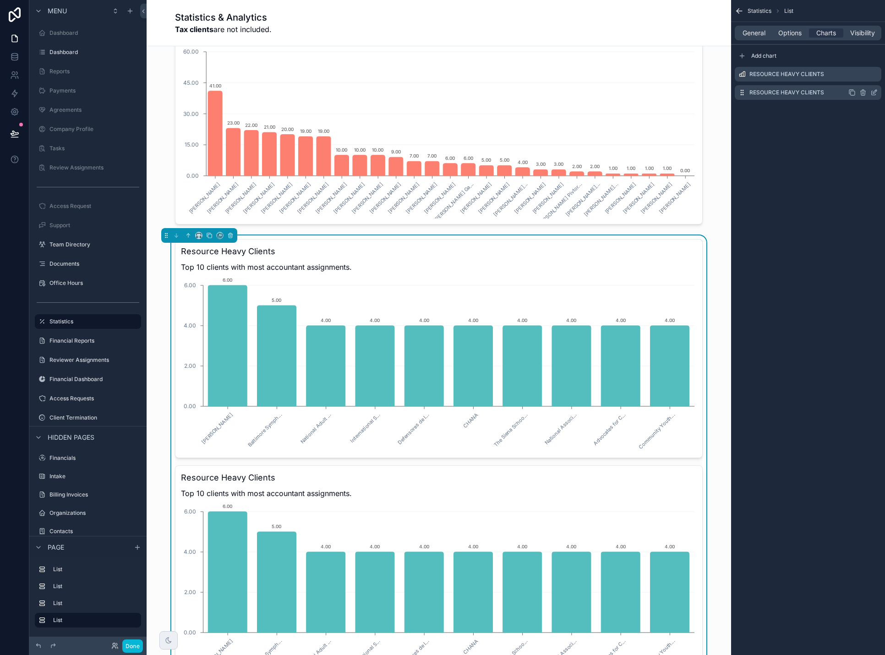
click at [875, 93] on icon "scrollable content" at bounding box center [875, 92] width 4 height 4
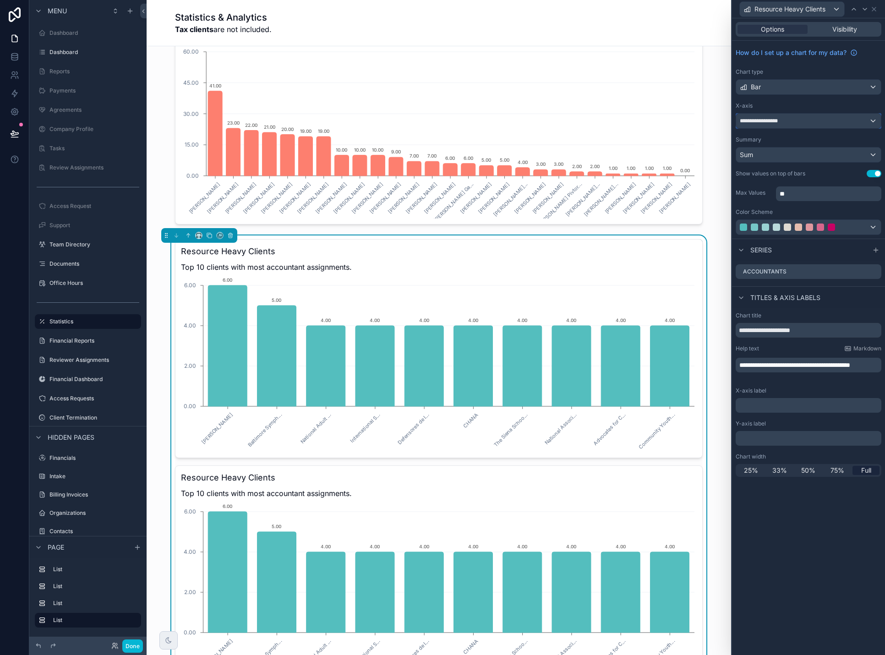
click at [865, 119] on div "**********" at bounding box center [808, 121] width 145 height 15
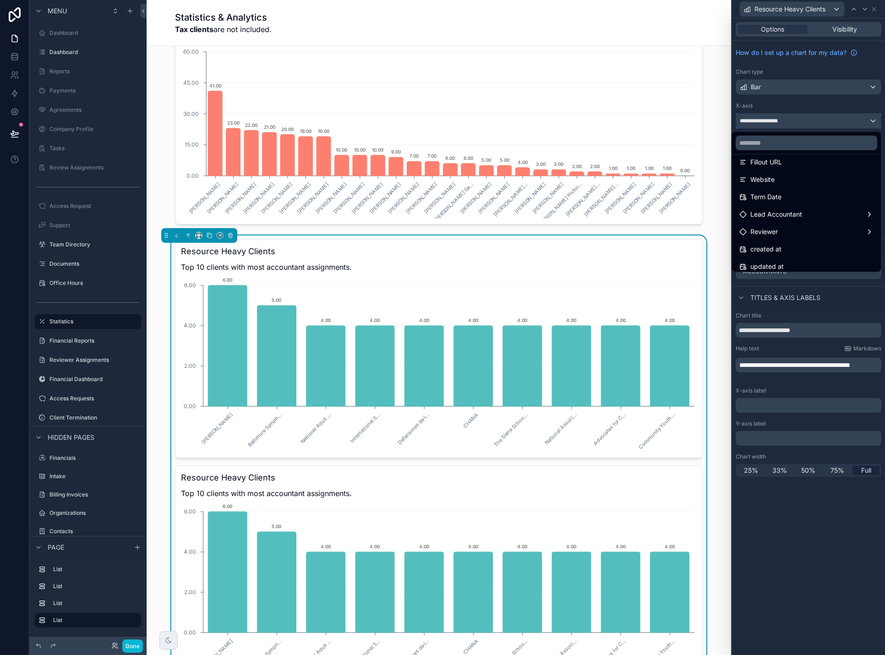
scroll to position [412, 0]
click at [818, 207] on div "Lead Accountant" at bounding box center [806, 210] width 134 height 11
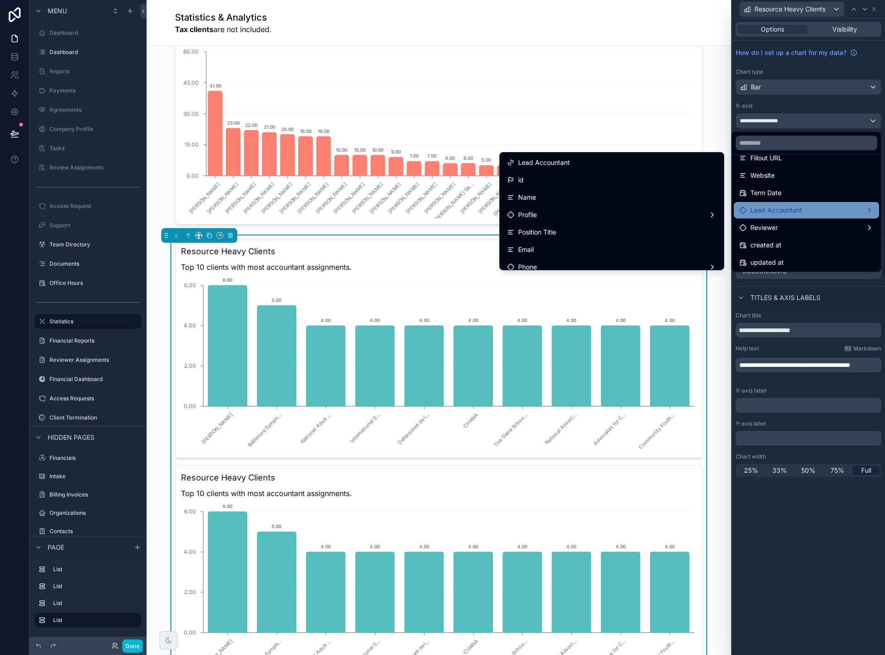
click at [818, 207] on div "Lead Accountant" at bounding box center [806, 210] width 134 height 11
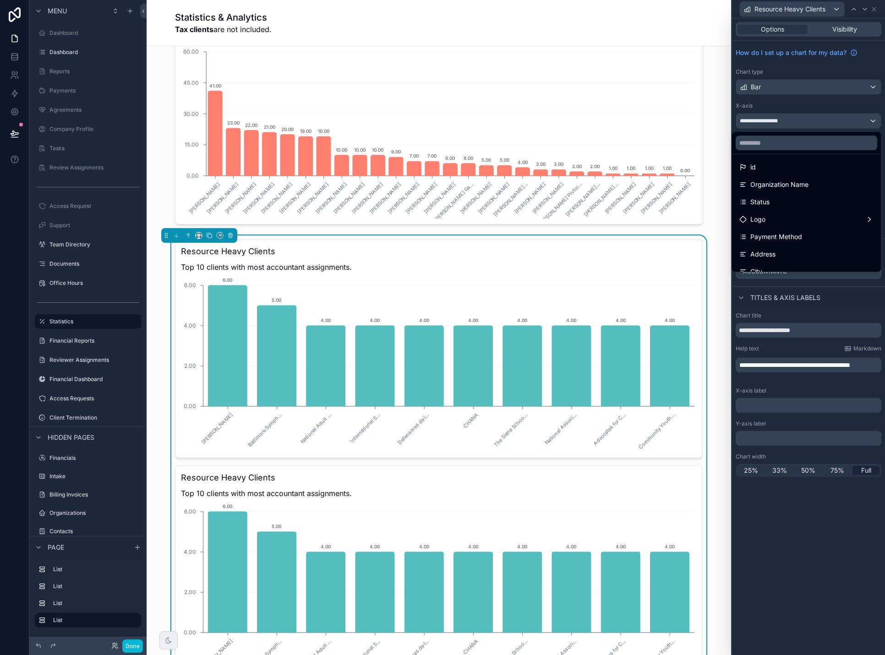
scroll to position [0, 0]
click at [874, 10] on div at bounding box center [808, 327] width 153 height 655
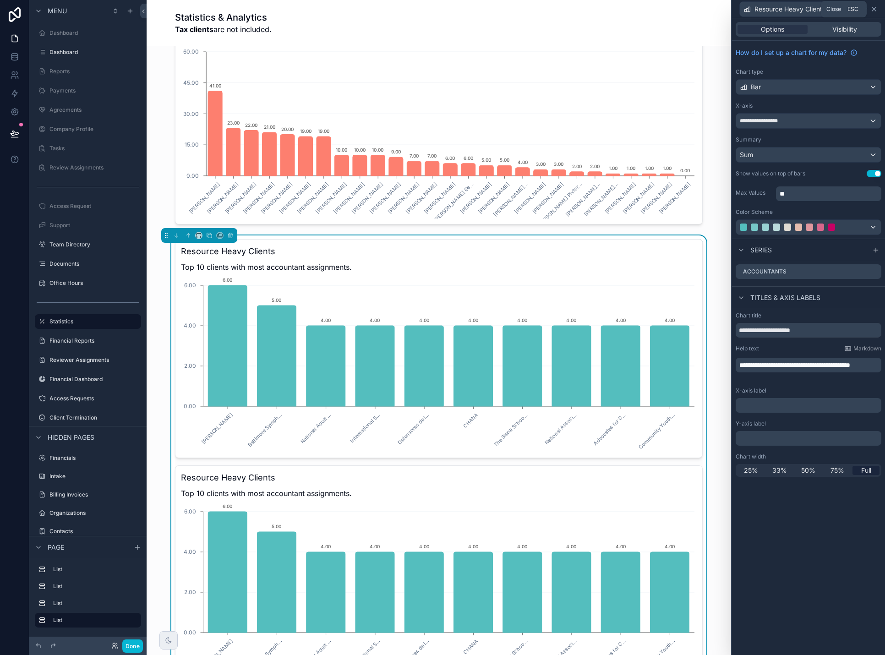
click at [873, 11] on icon at bounding box center [873, 8] width 7 height 7
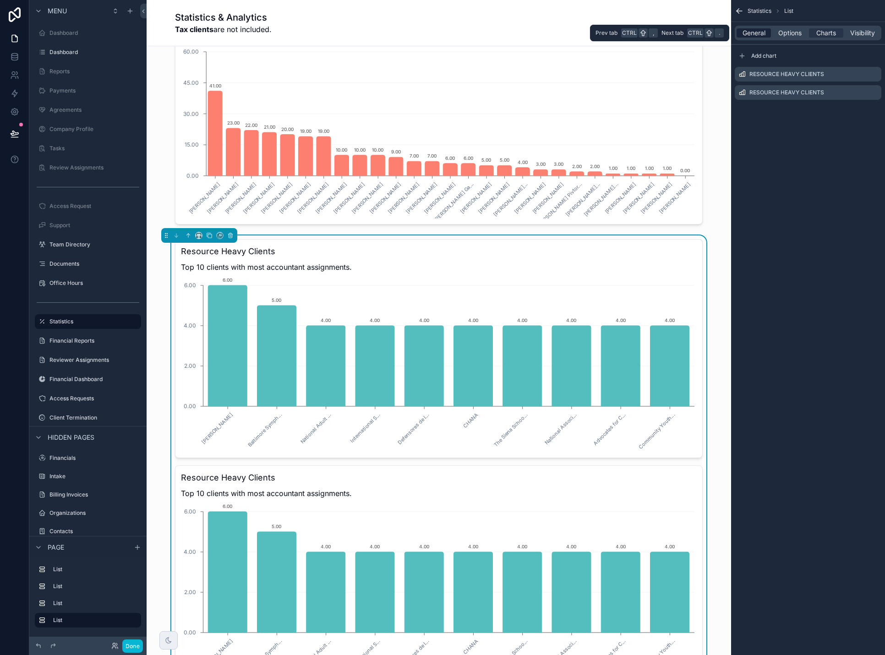
click at [758, 33] on span "General" at bounding box center [753, 32] width 23 height 9
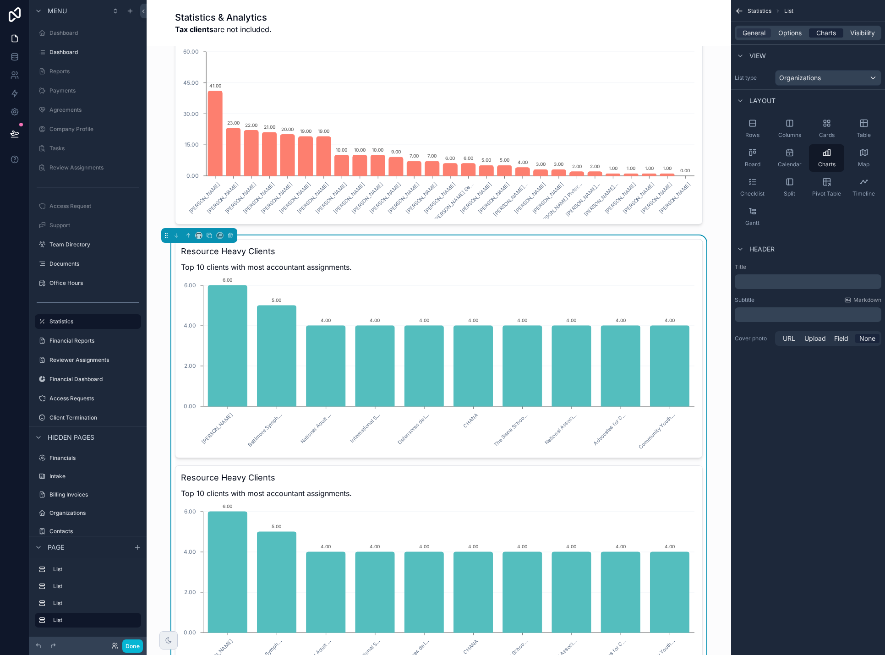
click at [831, 33] on span "Charts" at bounding box center [826, 32] width 20 height 9
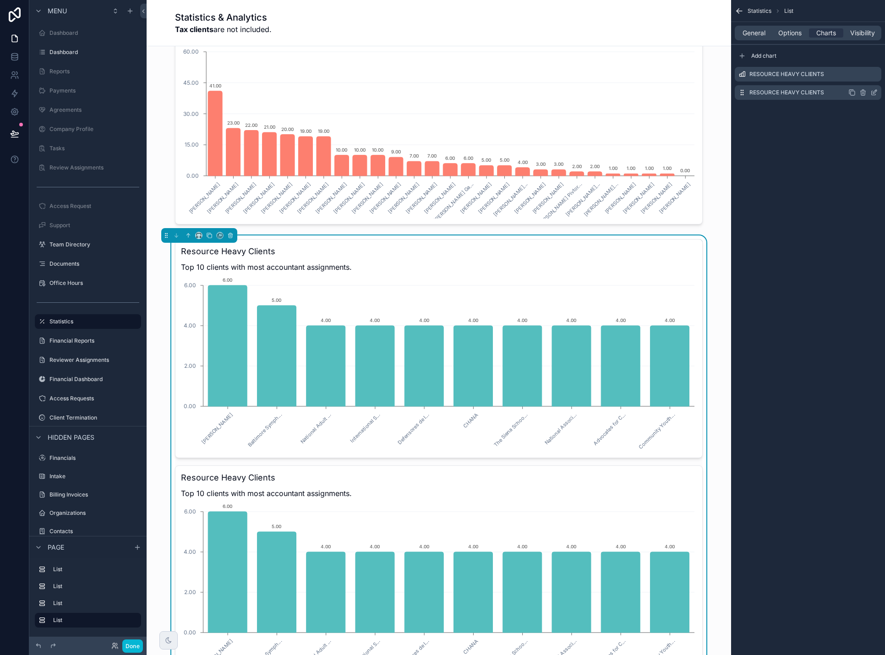
click at [874, 90] on icon "scrollable content" at bounding box center [873, 92] width 7 height 7
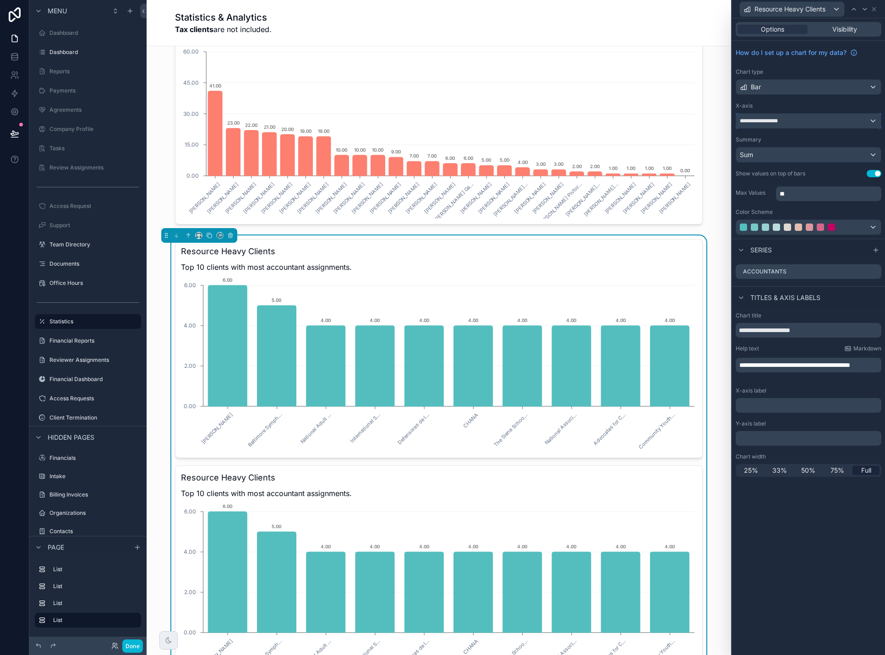
click at [834, 120] on div "**********" at bounding box center [808, 121] width 145 height 15
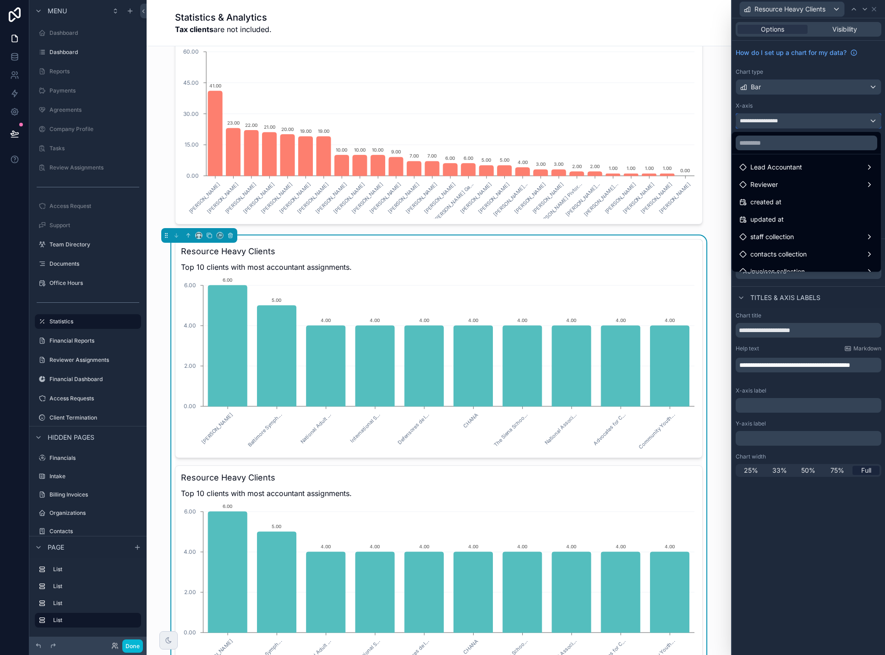
scroll to position [458, 0]
click at [819, 167] on div "Lead Accountant" at bounding box center [806, 164] width 134 height 11
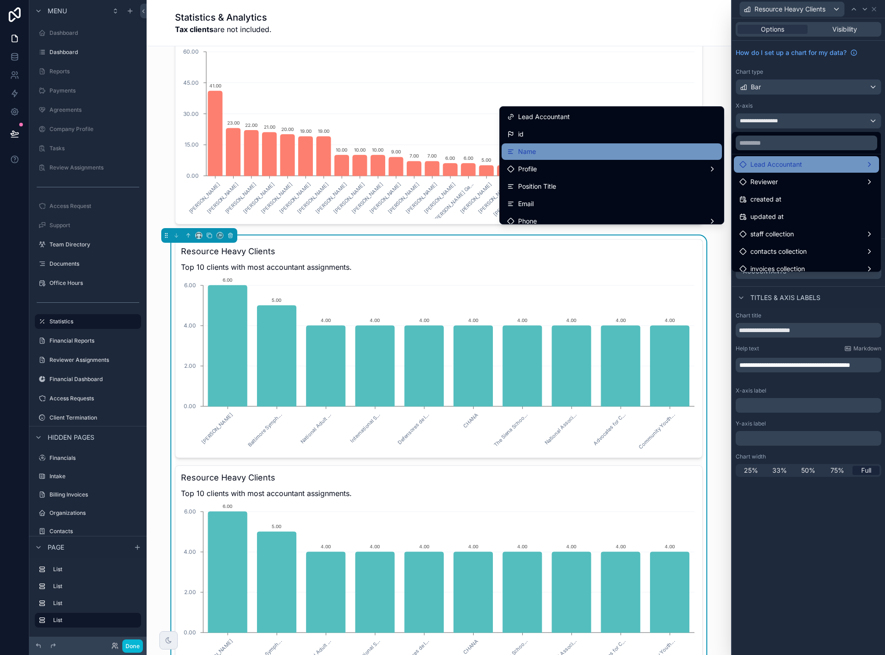
click at [659, 149] on div "Name" at bounding box center [611, 151] width 209 height 11
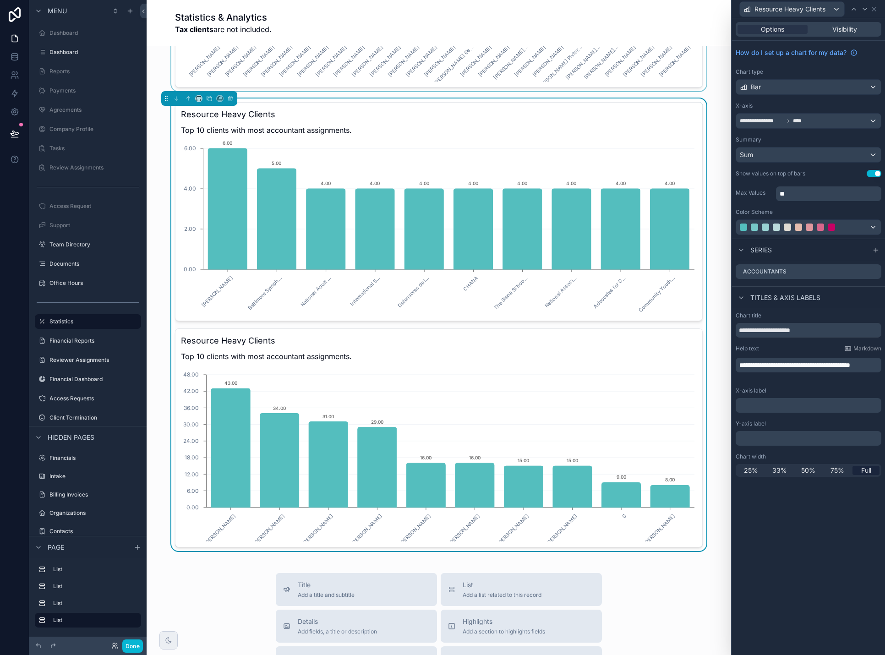
scroll to position [1328, 0]
click at [874, 272] on icon at bounding box center [873, 271] width 7 height 7
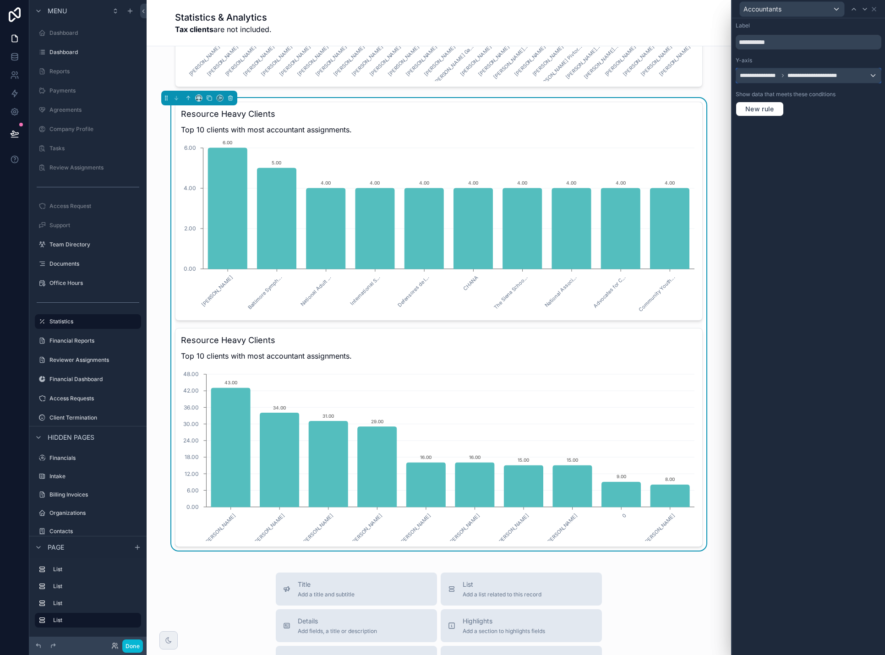
click at [819, 76] on span "**********" at bounding box center [814, 75] width 54 height 7
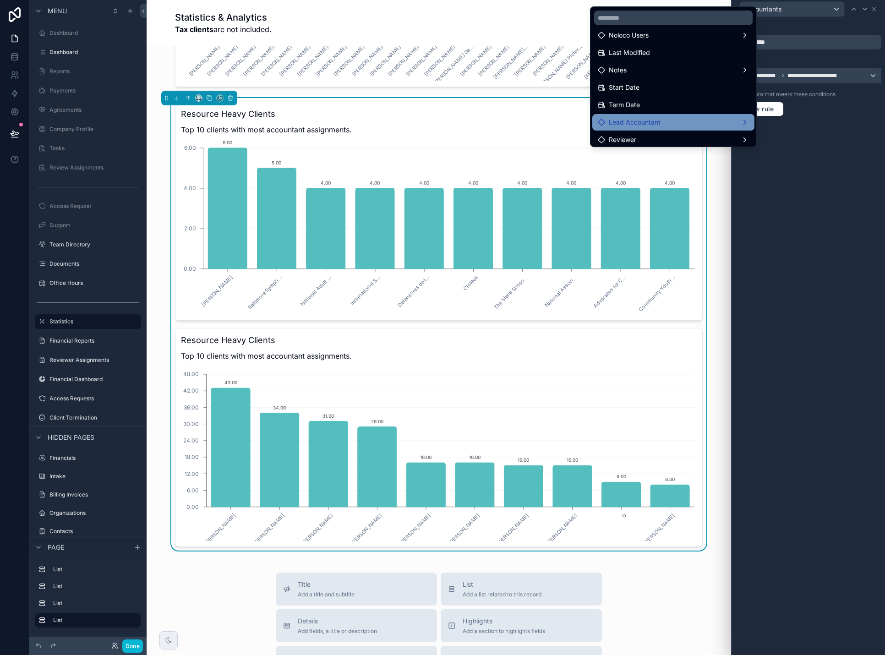
scroll to position [92, 0]
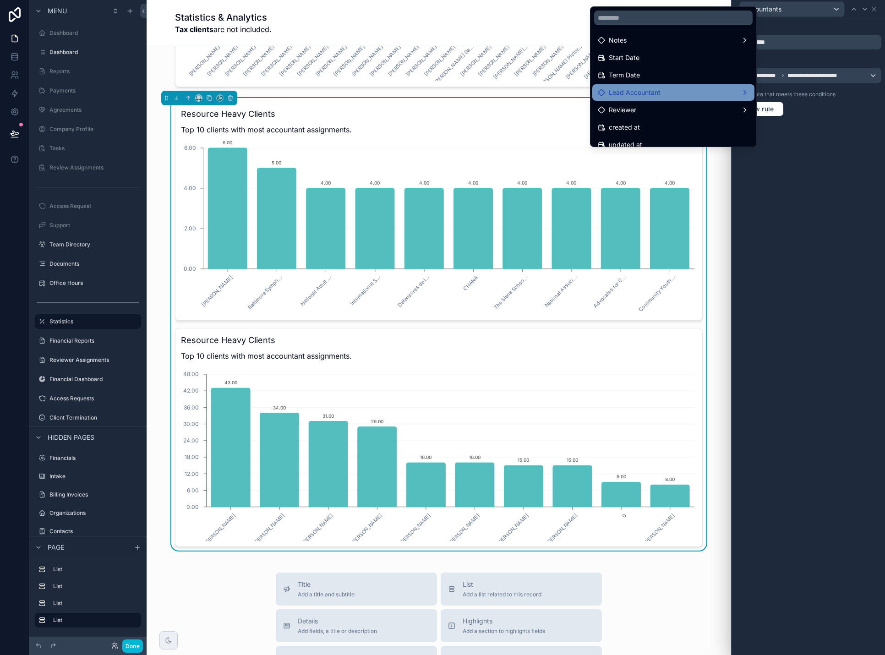
click at [703, 95] on div "Lead Accountant" at bounding box center [673, 92] width 151 height 11
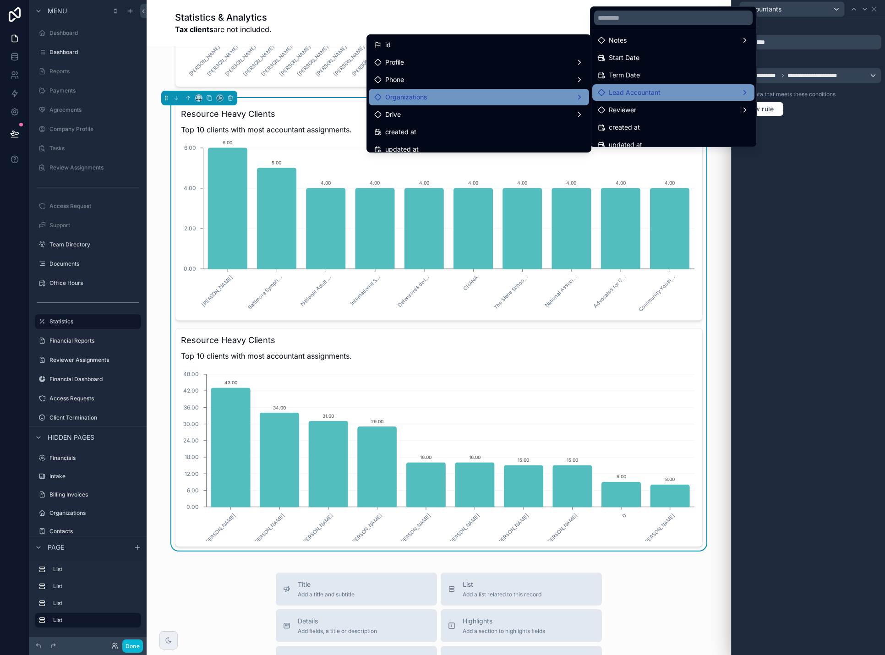
click at [535, 94] on div "Organizations" at bounding box center [478, 97] width 209 height 11
click at [605, 96] on span "Organizations count" at bounding box center [632, 98] width 60 height 11
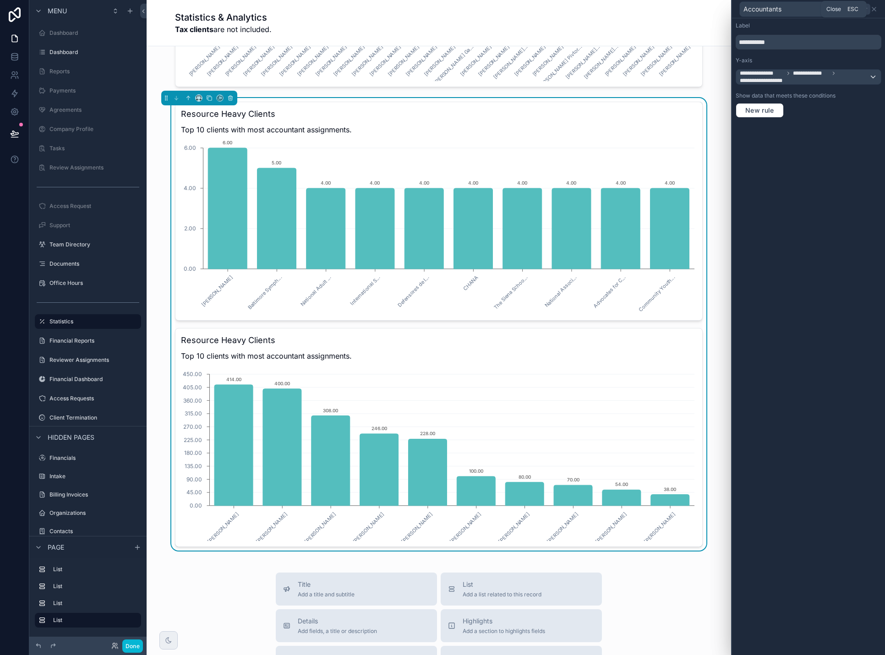
click at [874, 11] on icon at bounding box center [873, 8] width 7 height 7
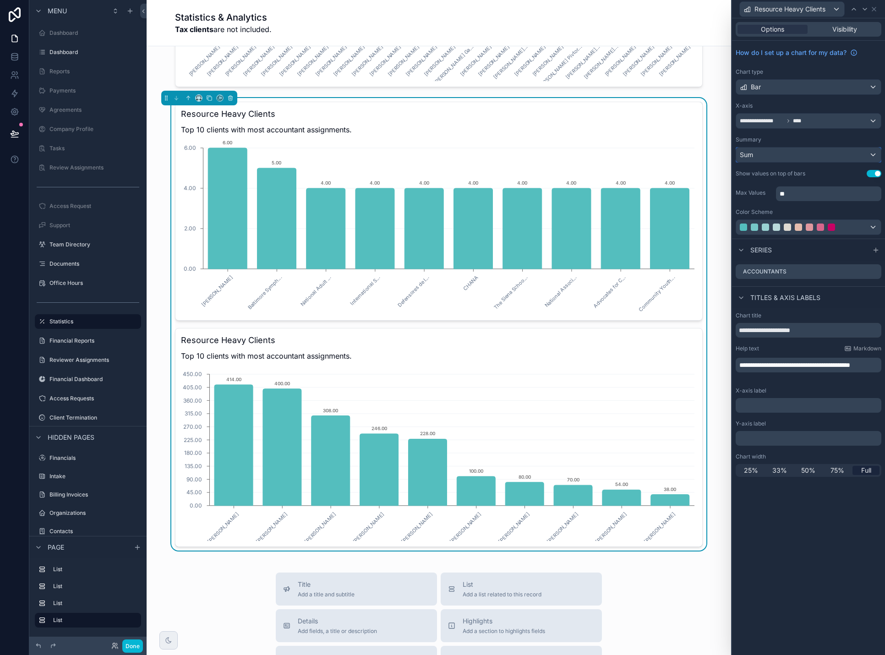
click at [796, 155] on div "Sum" at bounding box center [808, 154] width 145 height 15
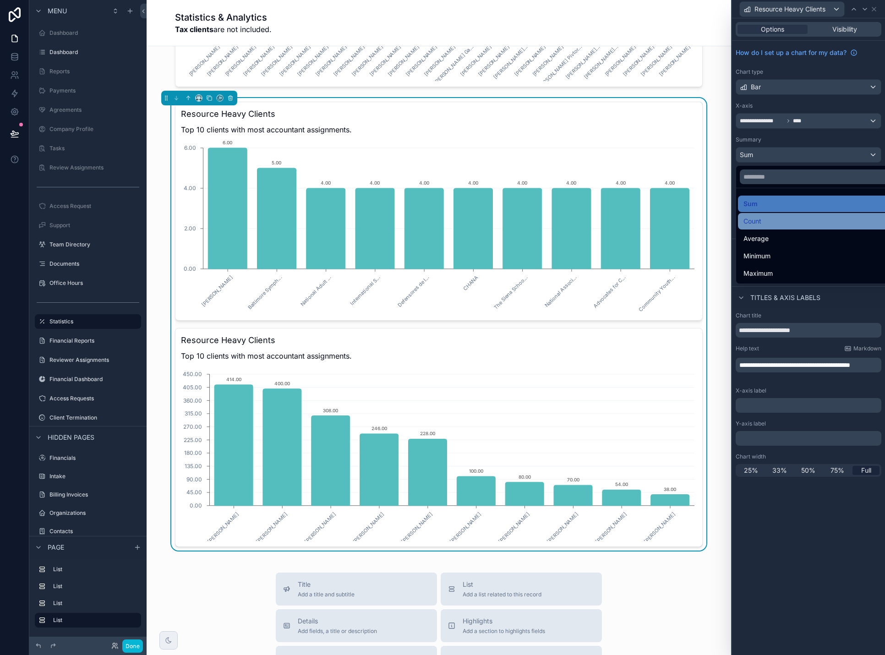
click at [762, 218] on div "Count" at bounding box center [818, 221] width 151 height 11
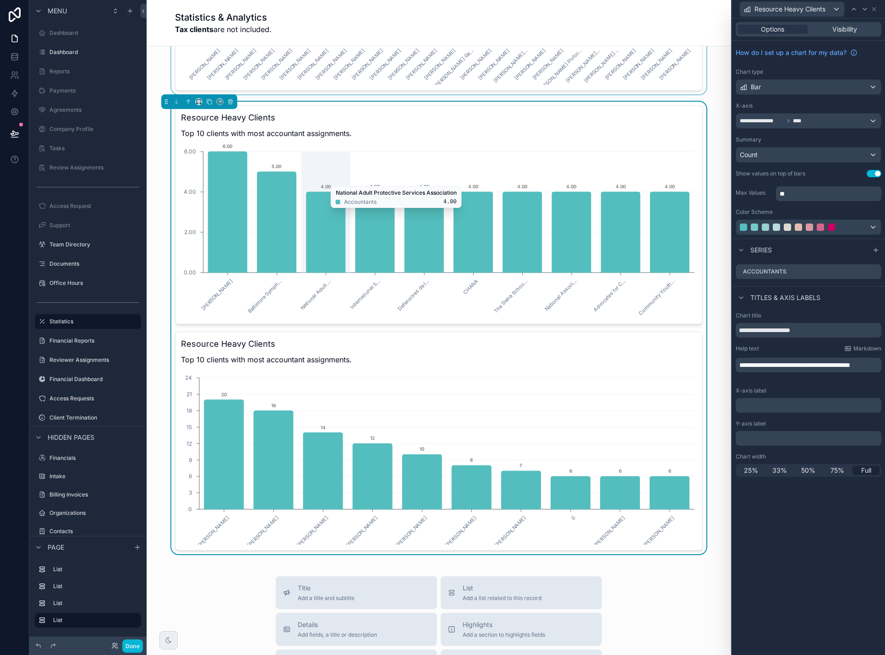
scroll to position [1328, 0]
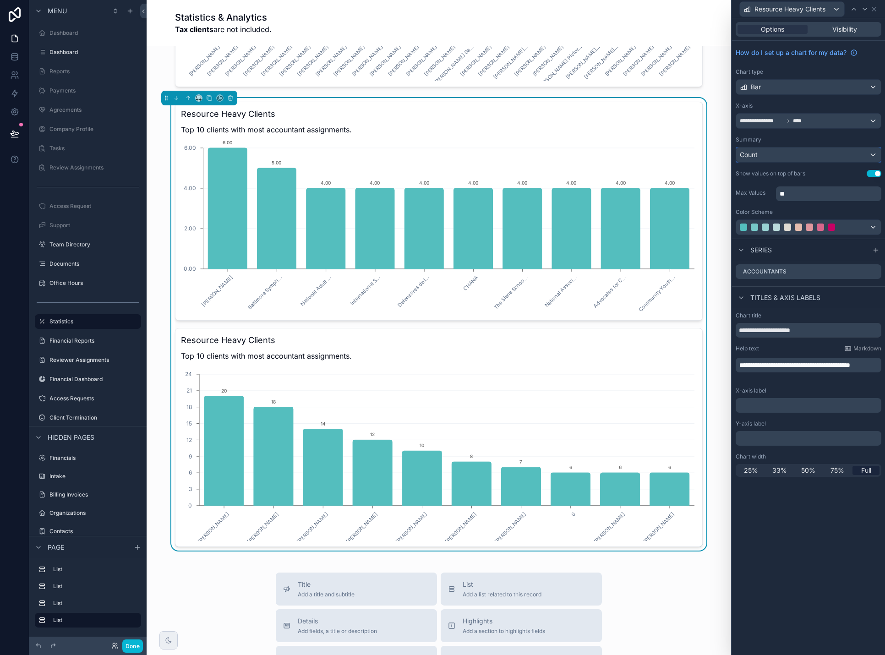
click at [824, 154] on div "Count" at bounding box center [808, 154] width 145 height 15
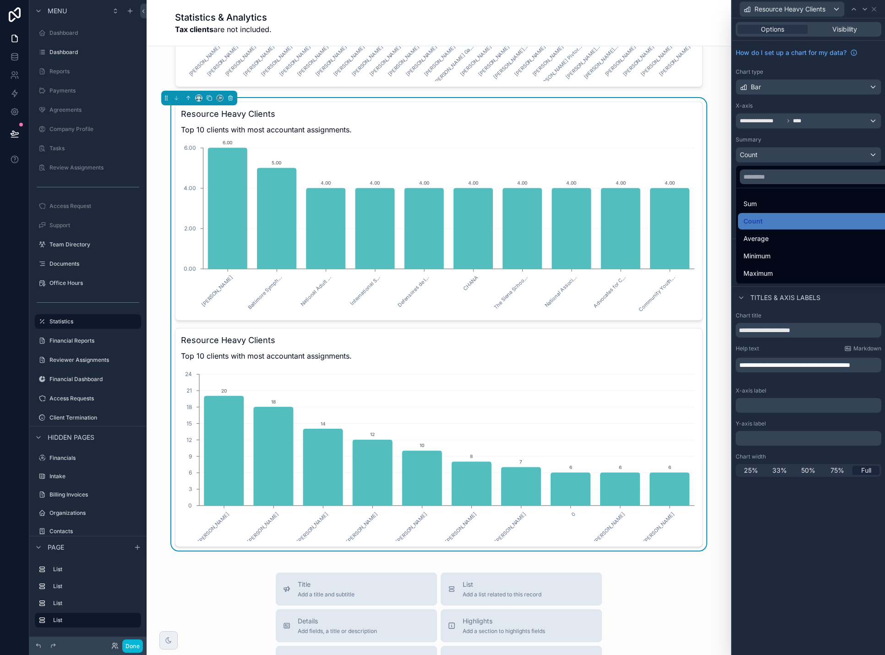
click at [824, 154] on div at bounding box center [808, 327] width 153 height 655
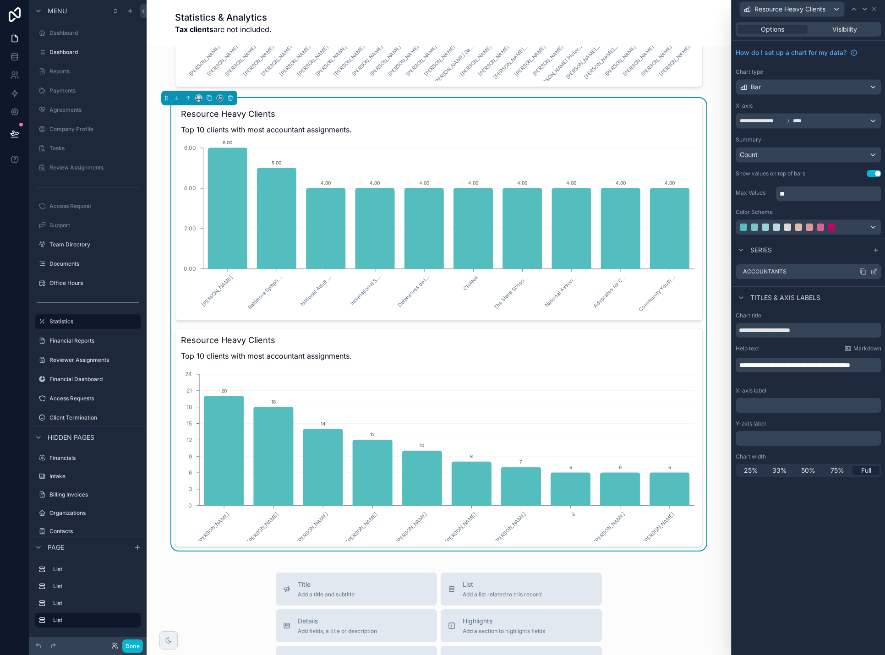
click at [876, 272] on icon at bounding box center [873, 271] width 7 height 7
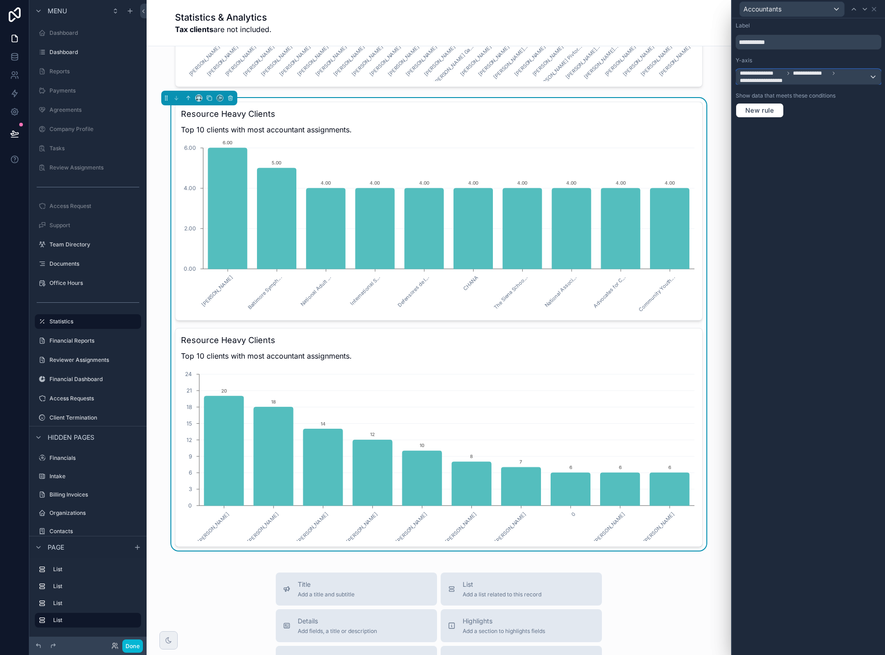
click at [871, 73] on div "**********" at bounding box center [808, 77] width 145 height 15
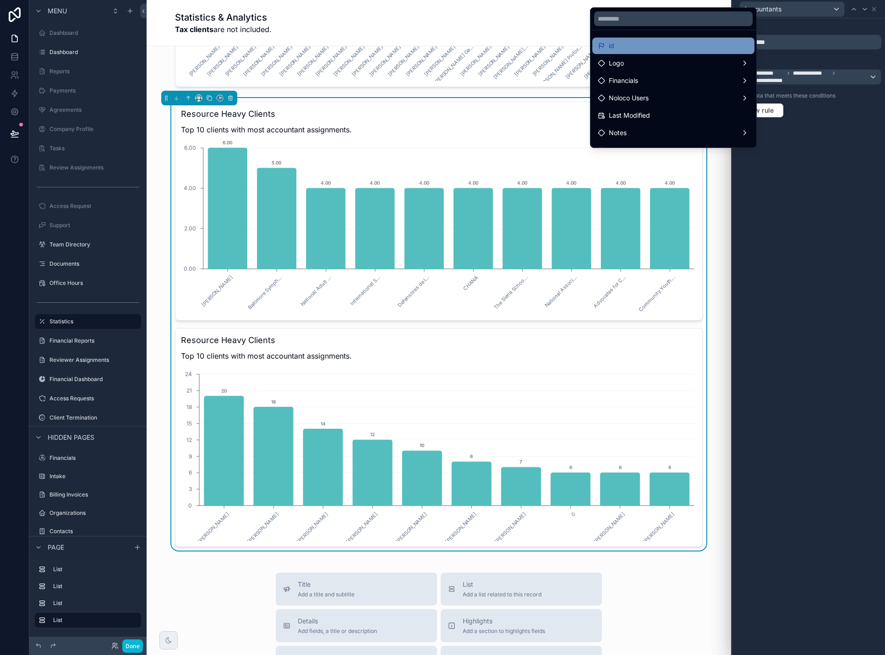
click at [658, 49] on div "id" at bounding box center [673, 45] width 151 height 11
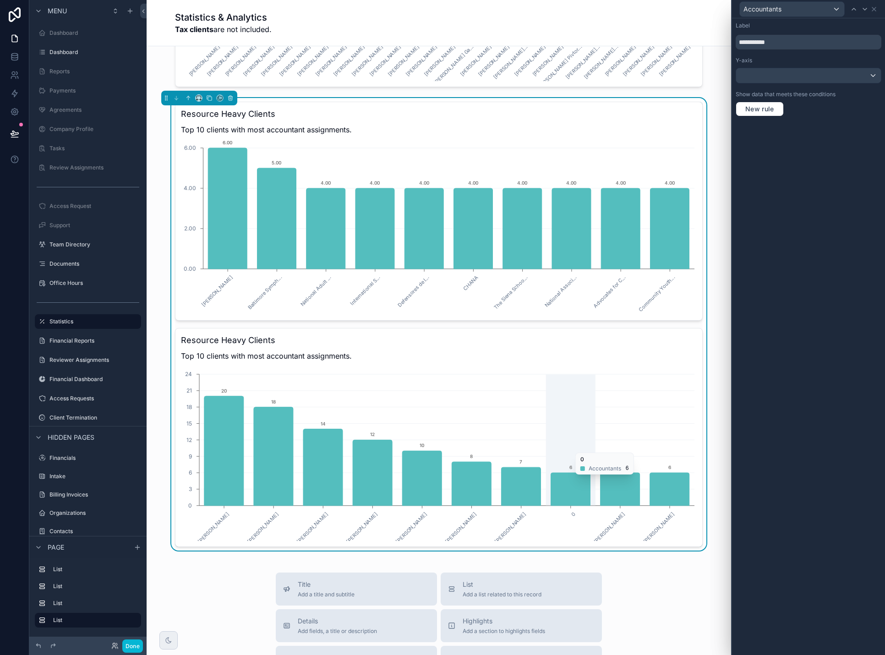
click at [570, 479] on icon "chart" at bounding box center [570, 489] width 39 height 33
click at [874, 10] on icon at bounding box center [873, 8] width 7 height 7
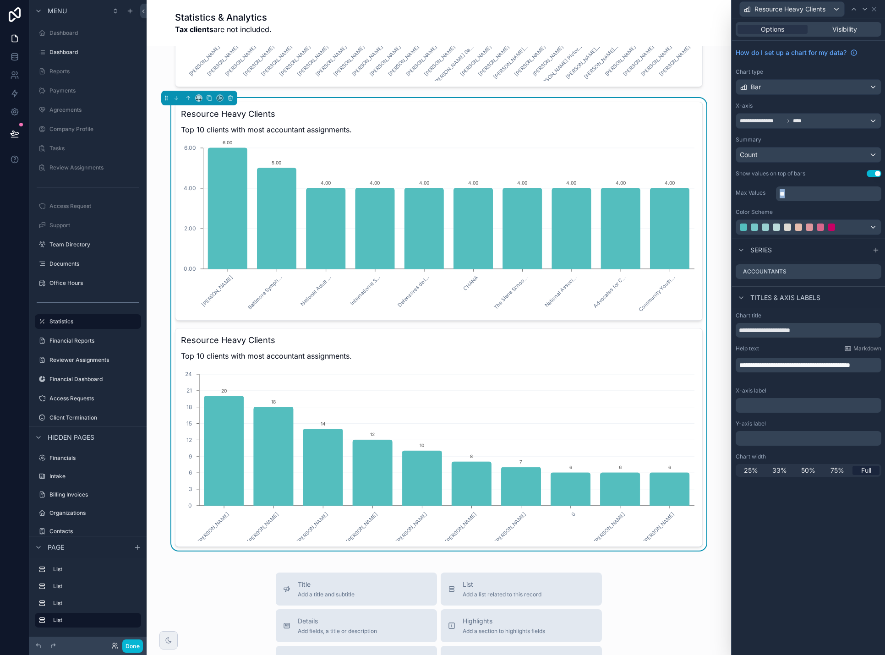
drag, startPoint x: 808, startPoint y: 190, endPoint x: 757, endPoint y: 191, distance: 51.3
click at [757, 191] on div "Max Values **" at bounding box center [808, 193] width 146 height 16
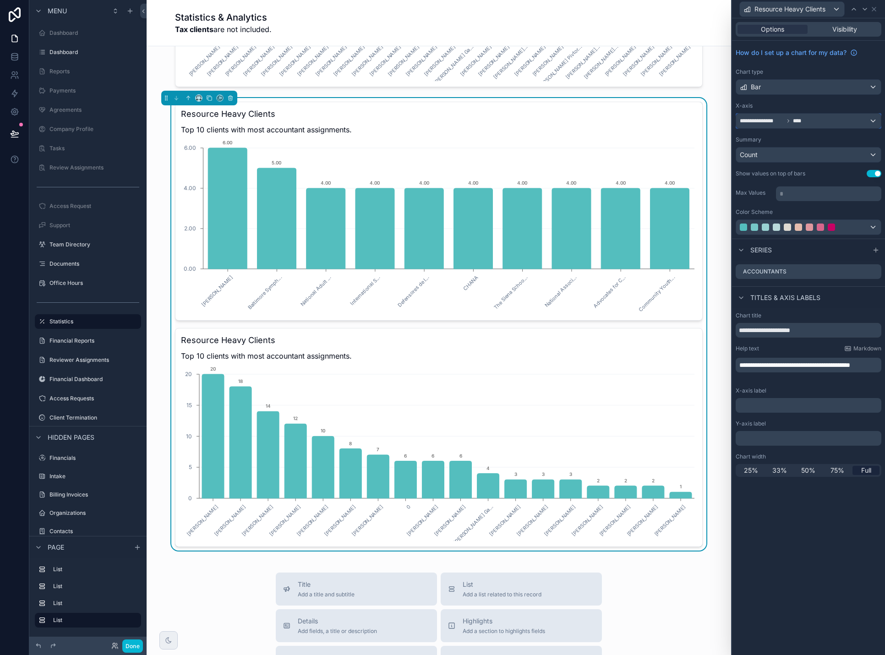
click at [810, 120] on div "**********" at bounding box center [808, 121] width 145 height 15
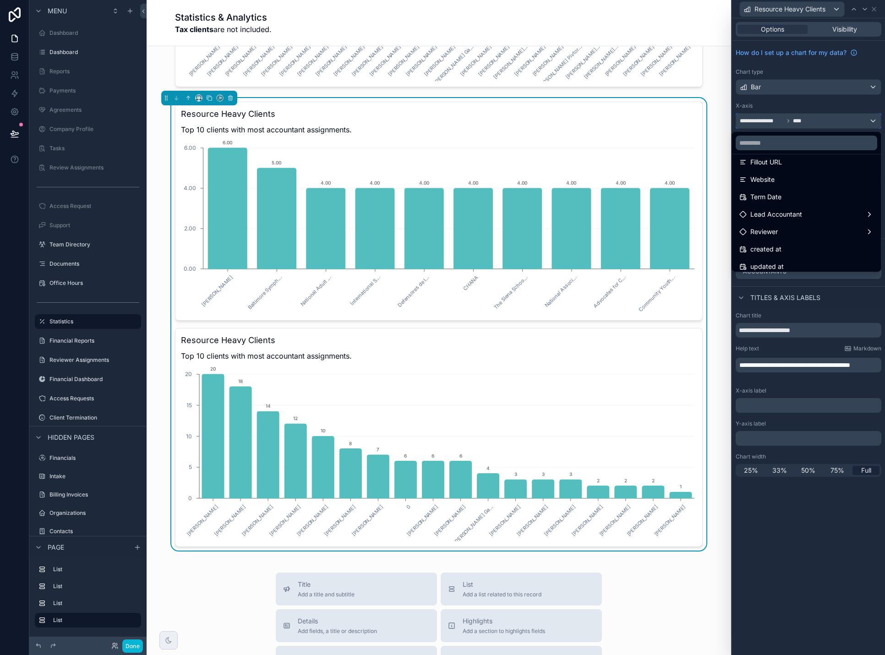
scroll to position [412, 0]
click at [811, 206] on div "Lead Accountant" at bounding box center [806, 210] width 134 height 11
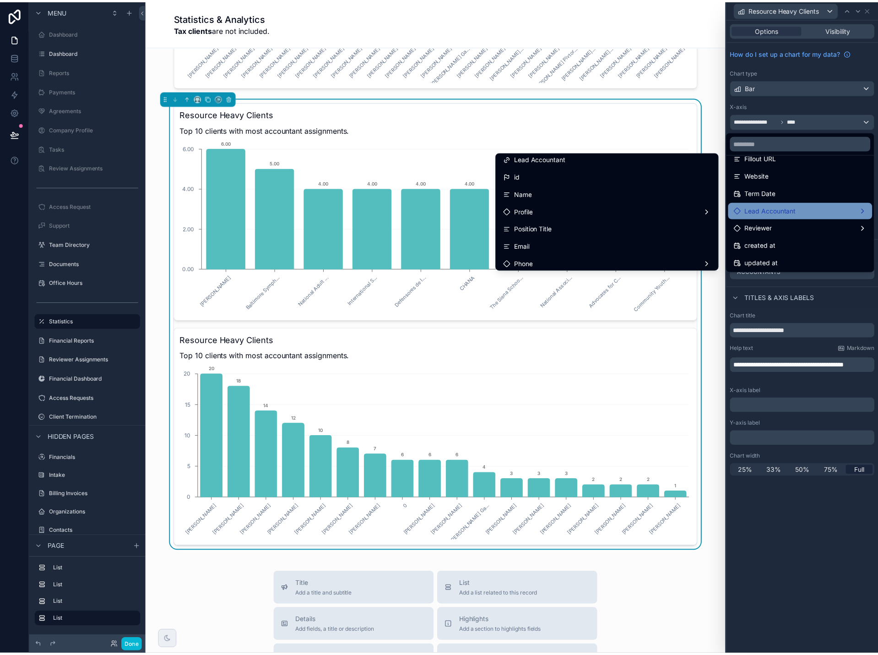
scroll to position [0, 0]
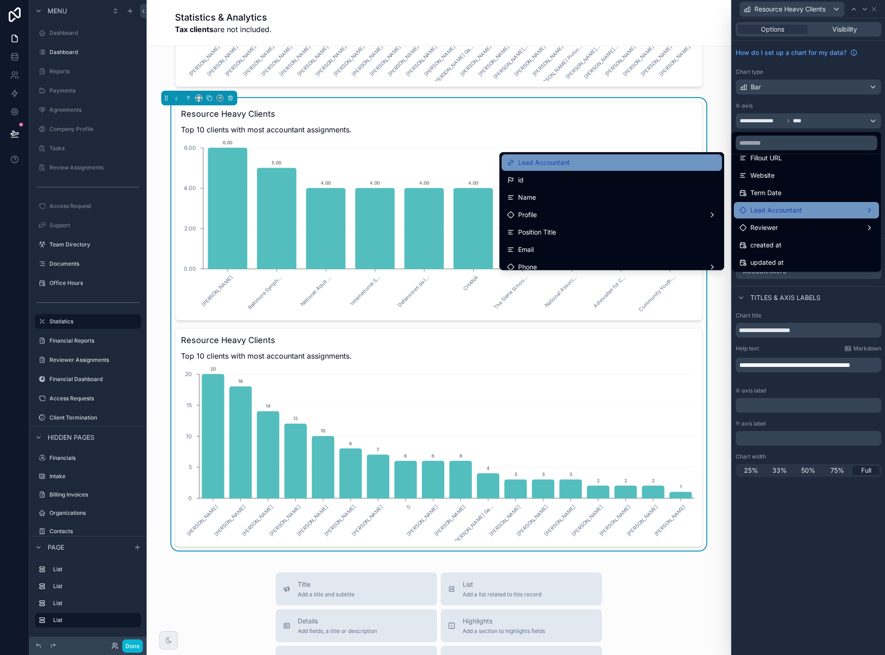
click at [659, 165] on div "Lead Accountant" at bounding box center [611, 162] width 209 height 11
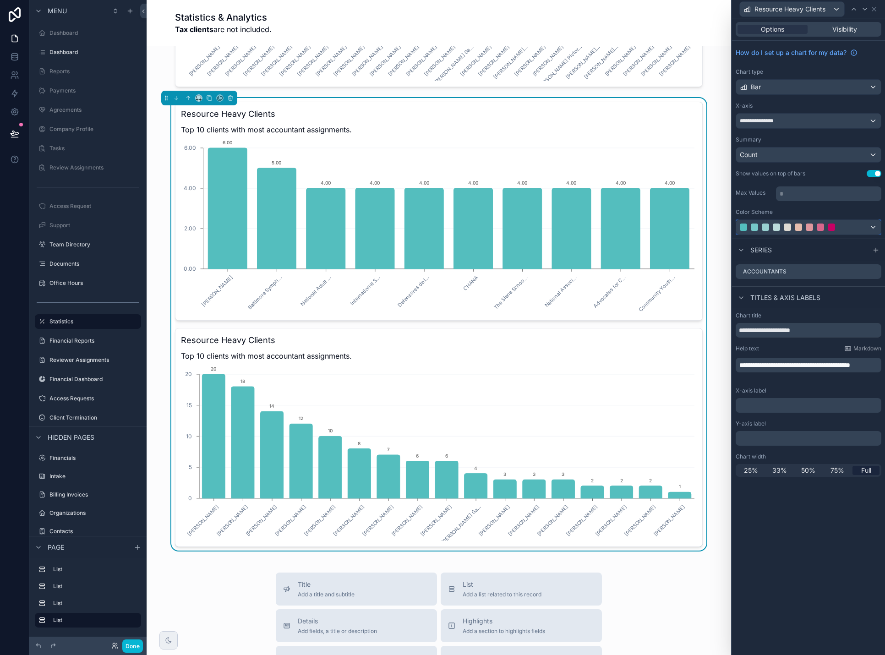
click at [875, 228] on div at bounding box center [808, 227] width 145 height 15
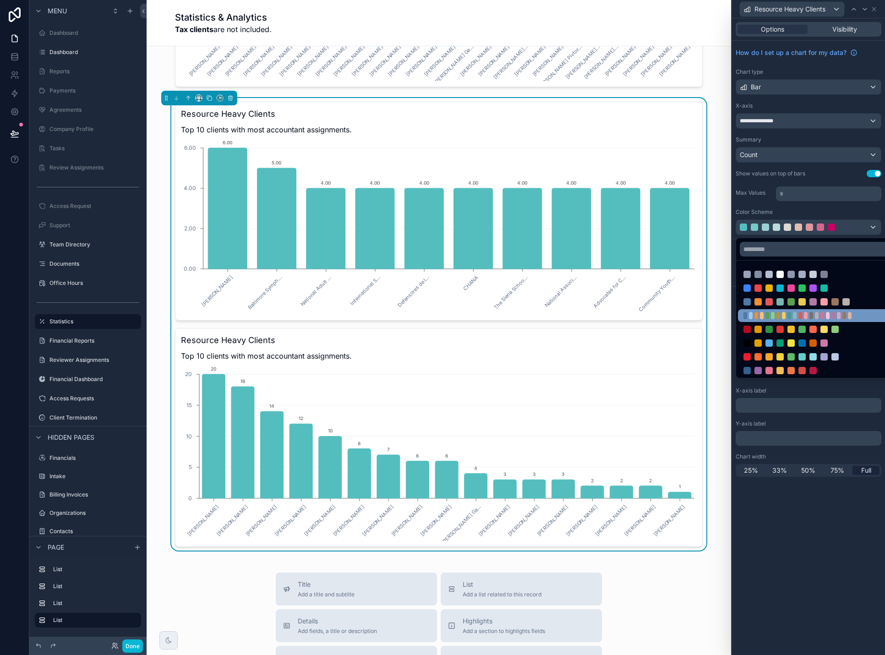
click at [853, 312] on div at bounding box center [801, 315] width 117 height 7
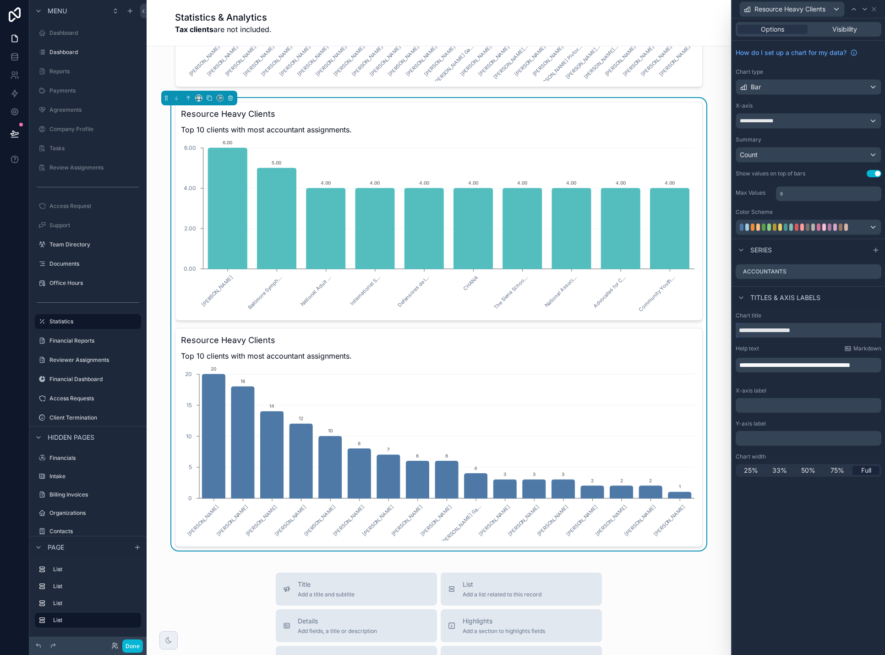
drag, startPoint x: 824, startPoint y: 332, endPoint x: 710, endPoint y: 332, distance: 114.0
click at [710, 332] on div "**********" at bounding box center [442, 327] width 885 height 655
type input "**********"
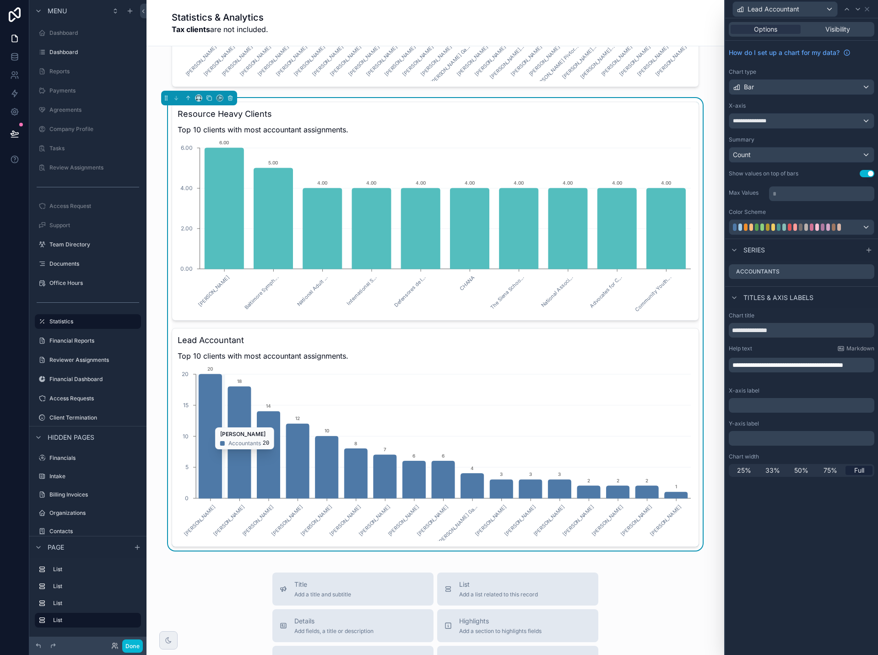
click at [212, 423] on icon "chart" at bounding box center [210, 436] width 23 height 124
click at [666, 379] on icon "[PERSON_NAME] [PERSON_NAME] [PERSON_NAME] [PERSON_NAME] [PERSON_NAME] Yalu [PER…" at bounding box center [436, 453] width 516 height 176
click at [867, 9] on icon at bounding box center [868, 9] width 4 height 4
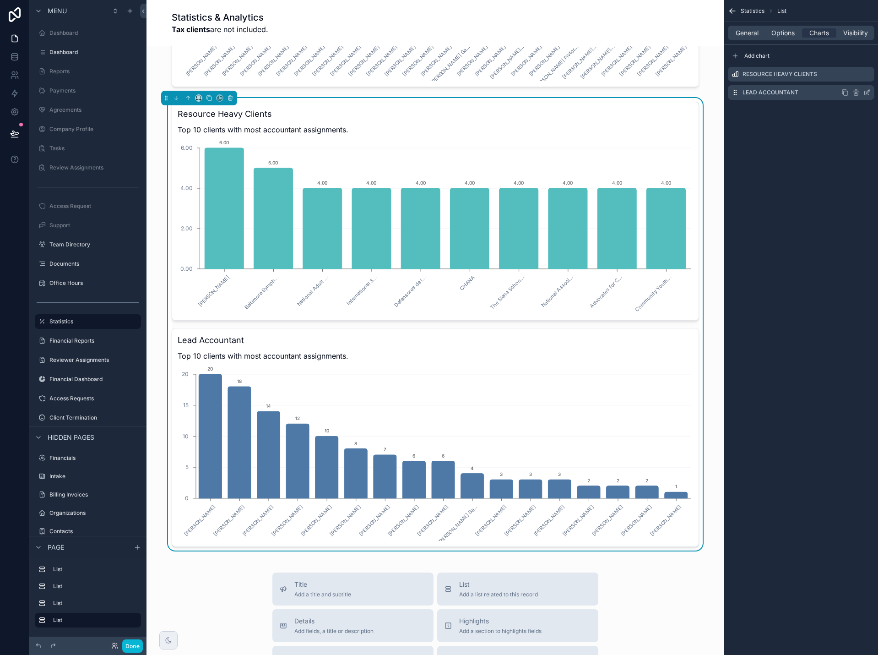
click at [866, 93] on icon "scrollable content" at bounding box center [867, 92] width 7 height 7
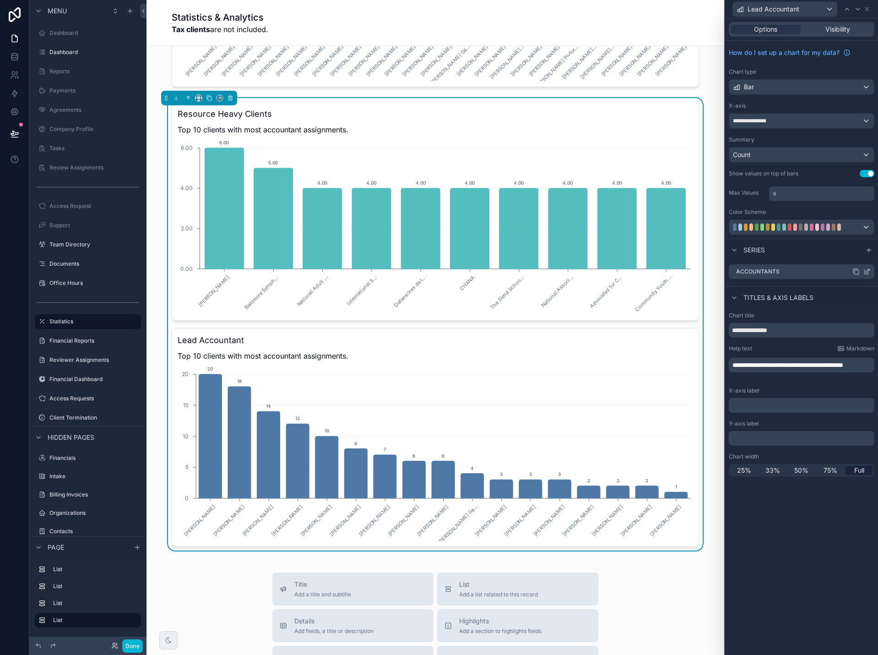
click at [868, 269] on icon at bounding box center [867, 271] width 7 height 7
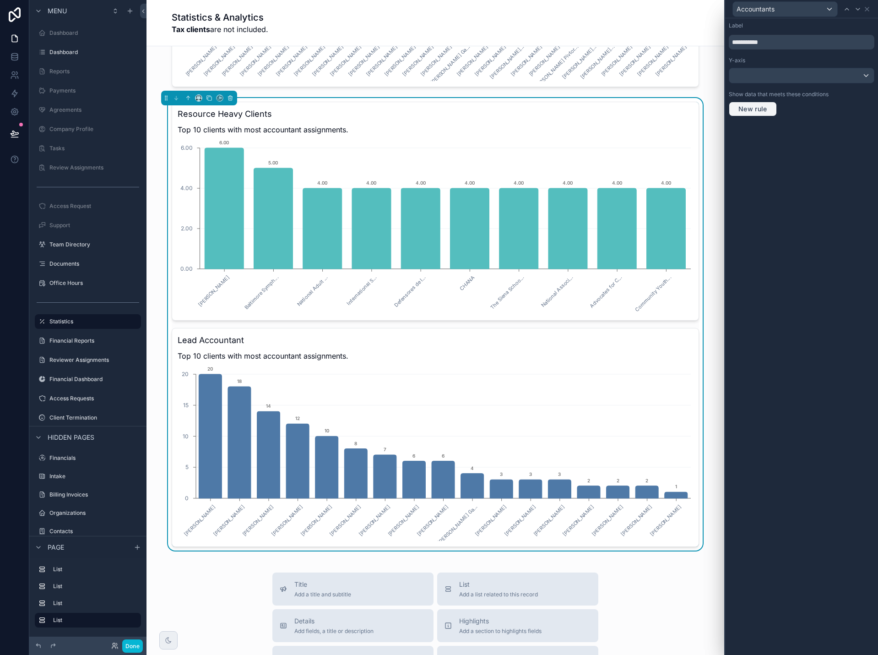
click at [760, 110] on span "New rule" at bounding box center [753, 109] width 36 height 8
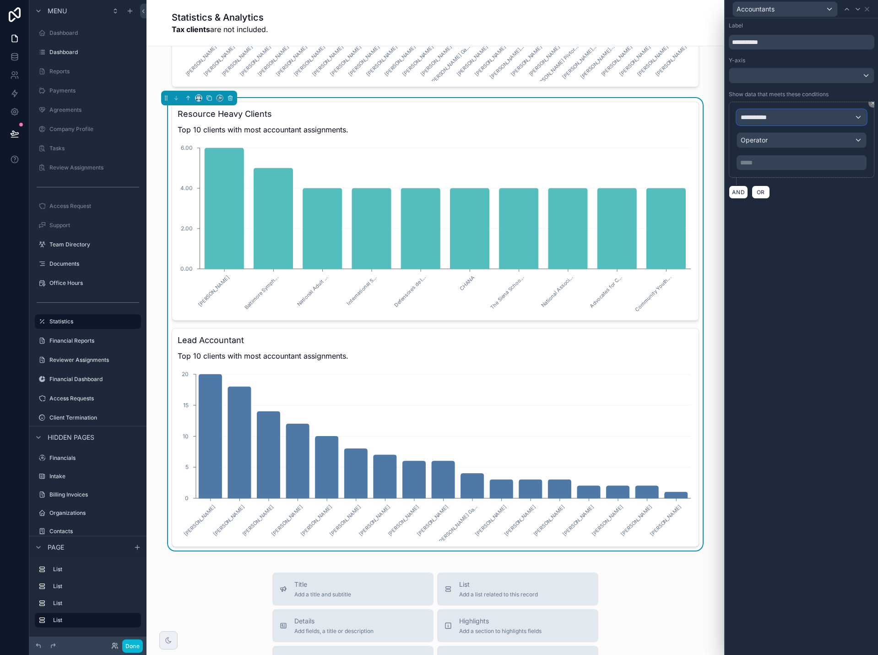
click at [773, 117] on span "**********" at bounding box center [758, 117] width 34 height 9
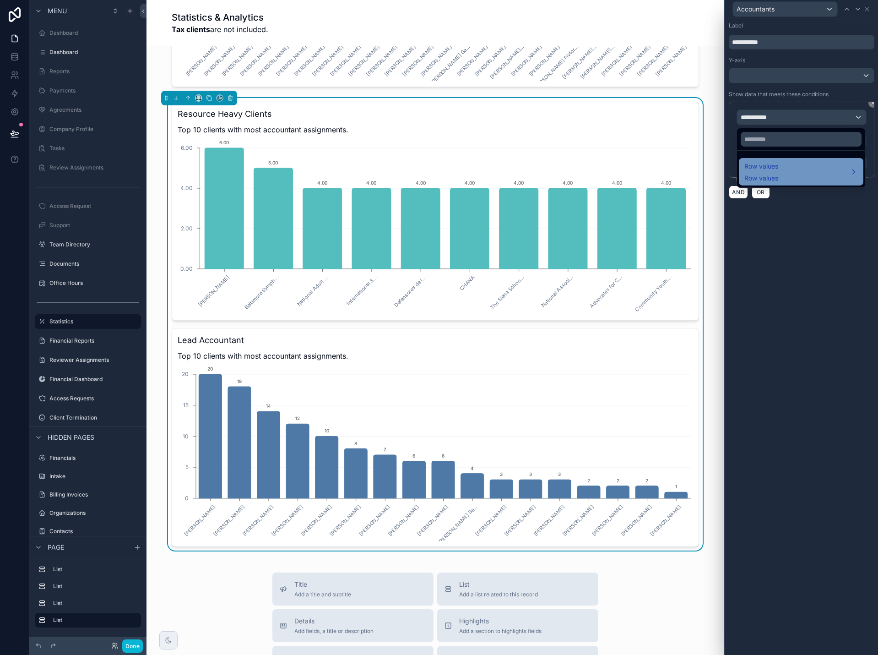
click at [764, 170] on span "Row values" at bounding box center [762, 166] width 34 height 11
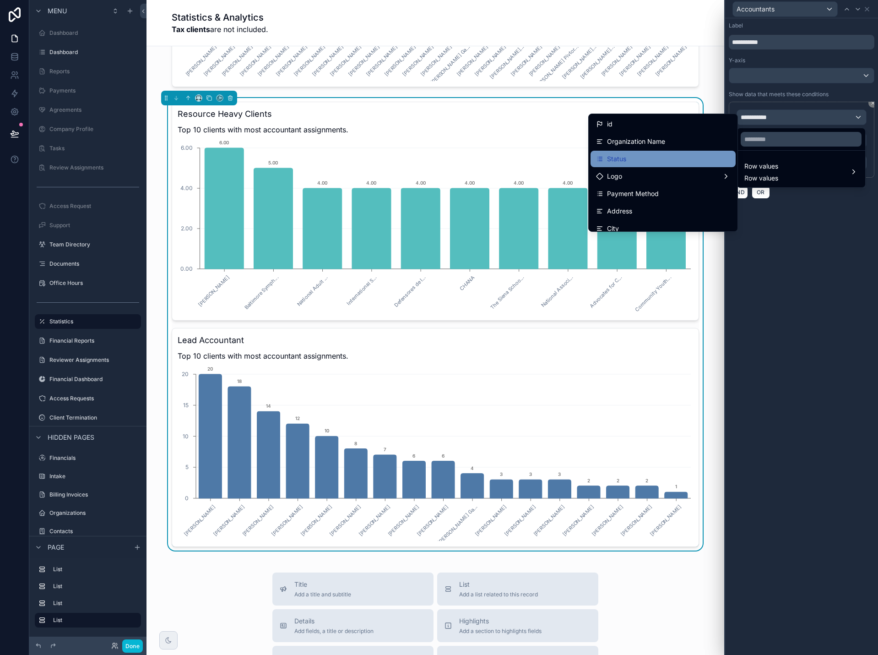
click at [679, 161] on div "Status" at bounding box center [663, 158] width 134 height 11
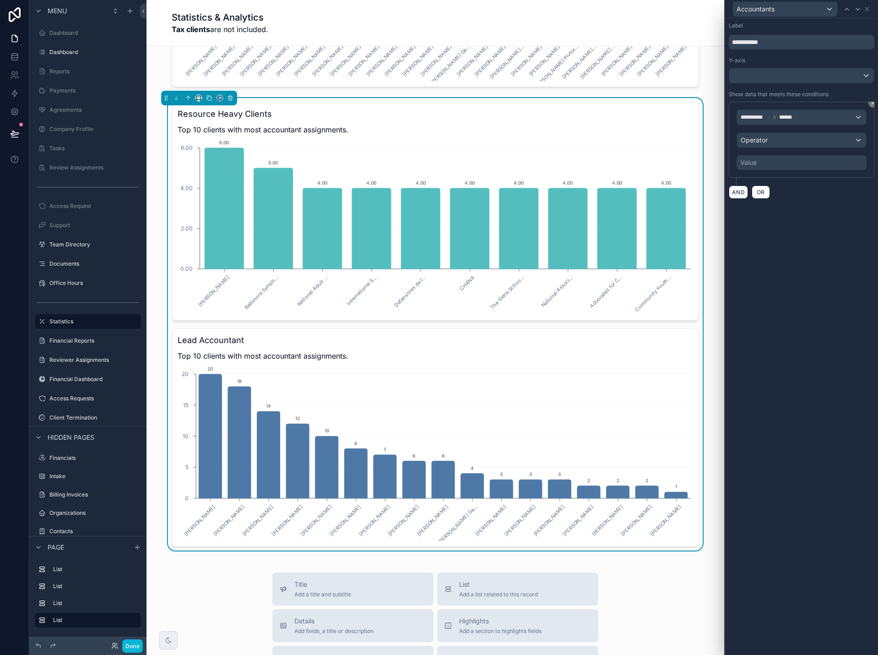
click at [768, 163] on div "Value" at bounding box center [802, 162] width 130 height 15
click at [771, 141] on div "Operator" at bounding box center [801, 140] width 129 height 15
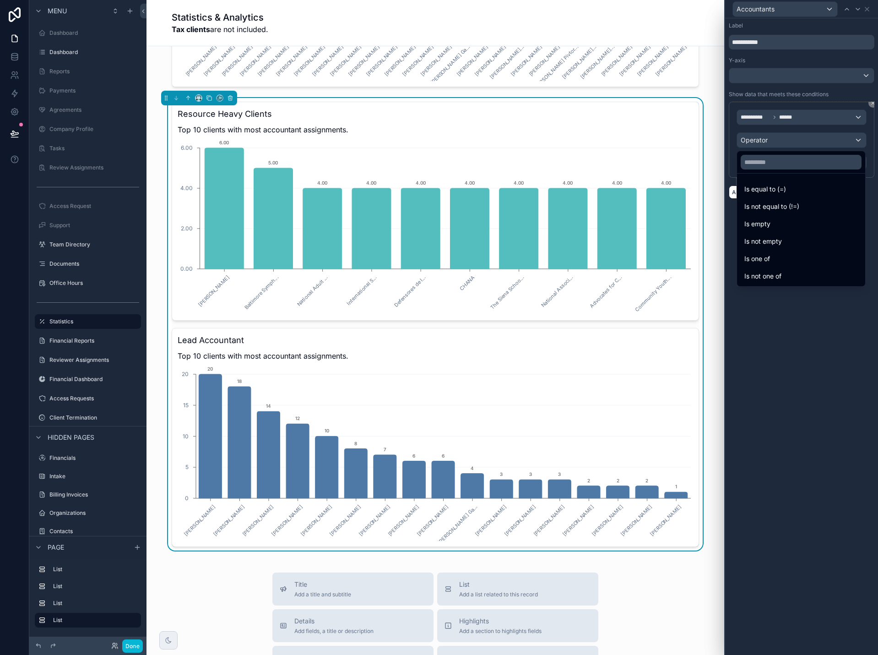
click at [770, 272] on span "Is not one of" at bounding box center [763, 276] width 37 height 11
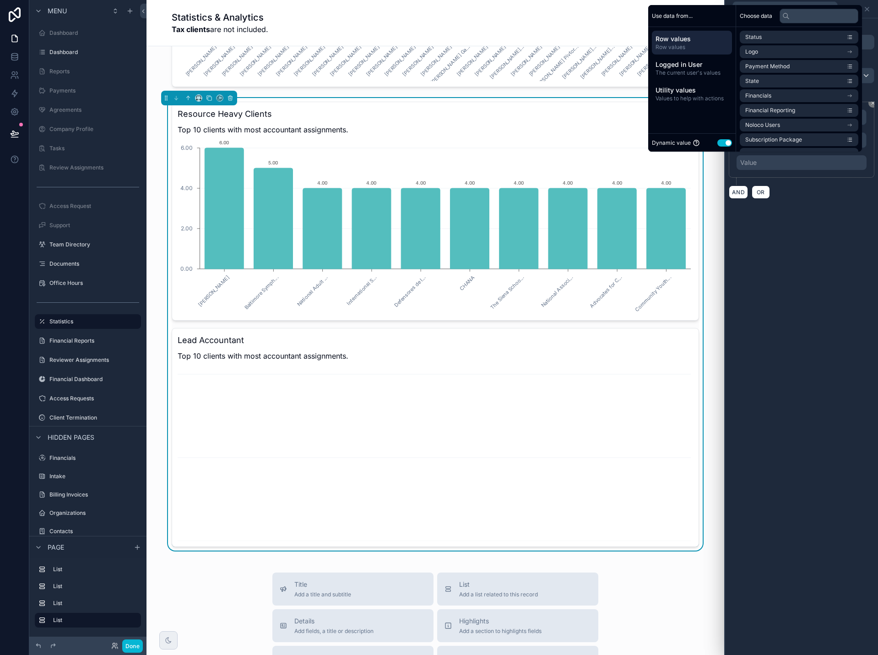
click at [719, 143] on button "Use setting" at bounding box center [725, 142] width 15 height 7
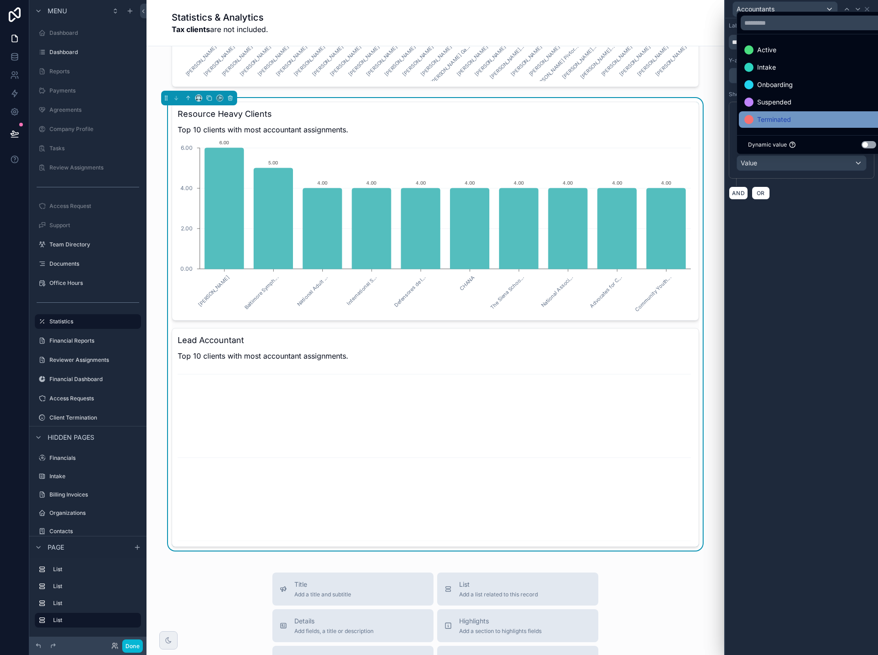
click at [773, 120] on span "Terminated" at bounding box center [774, 119] width 34 height 11
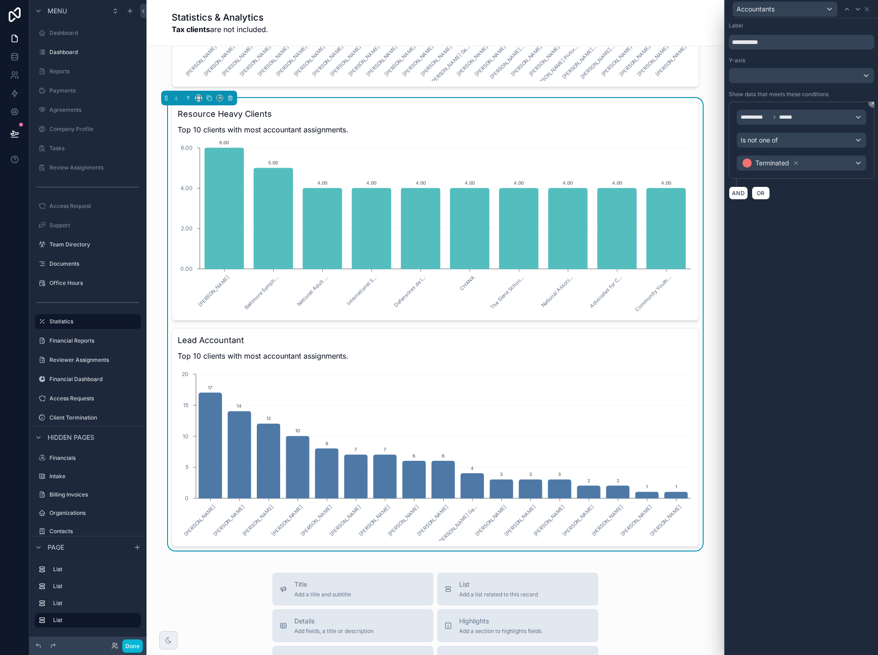
click at [809, 245] on div "**********" at bounding box center [801, 336] width 153 height 637
drag, startPoint x: 792, startPoint y: 43, endPoint x: 721, endPoint y: 49, distance: 71.7
click at [721, 49] on div "**********" at bounding box center [439, 327] width 878 height 655
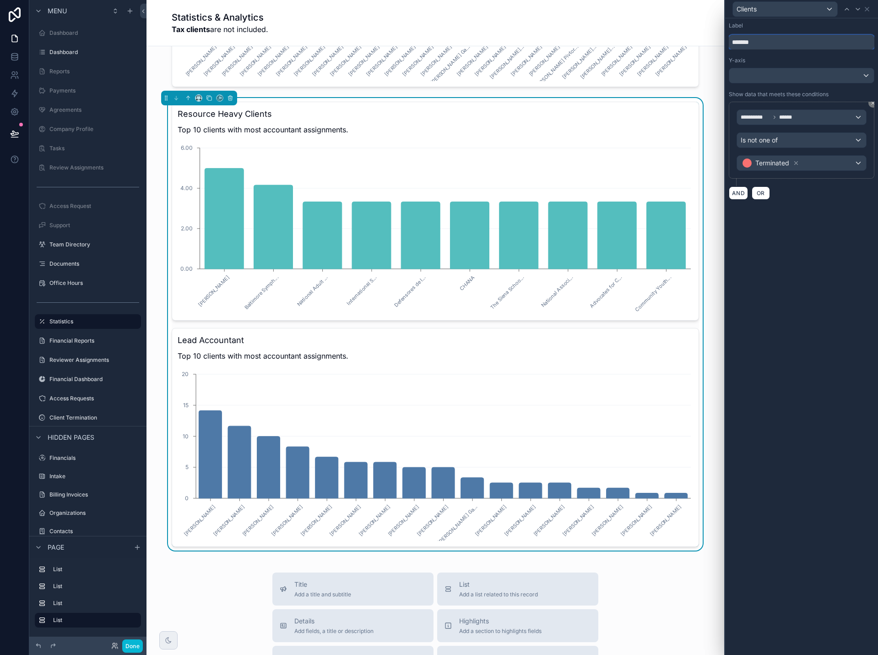
type input "*******"
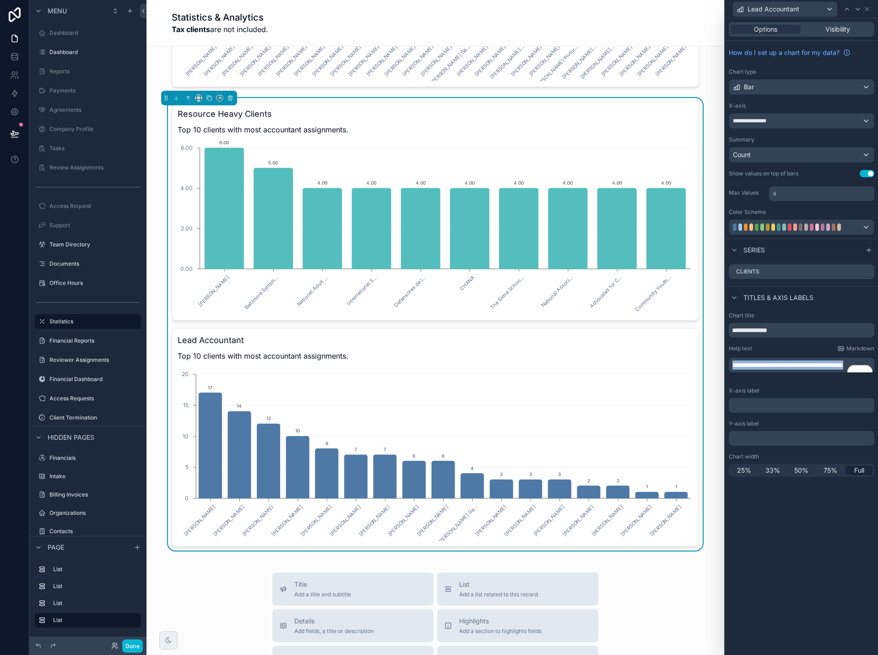
drag, startPoint x: 770, startPoint y: 371, endPoint x: 721, endPoint y: 359, distance: 50.3
click at [713, 359] on div "**********" at bounding box center [439, 327] width 878 height 655
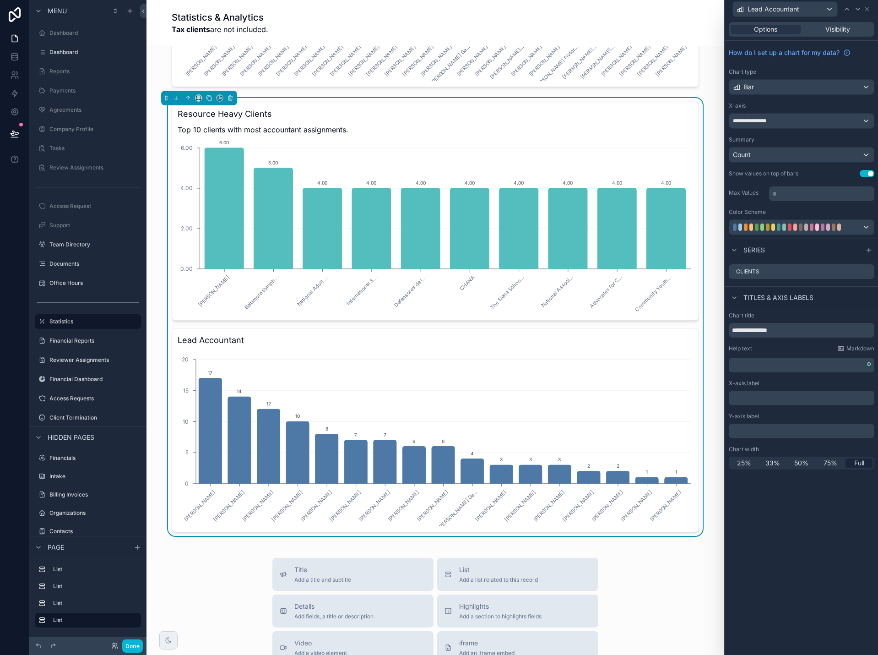
click at [795, 366] on p "﻿" at bounding box center [803, 364] width 140 height 9
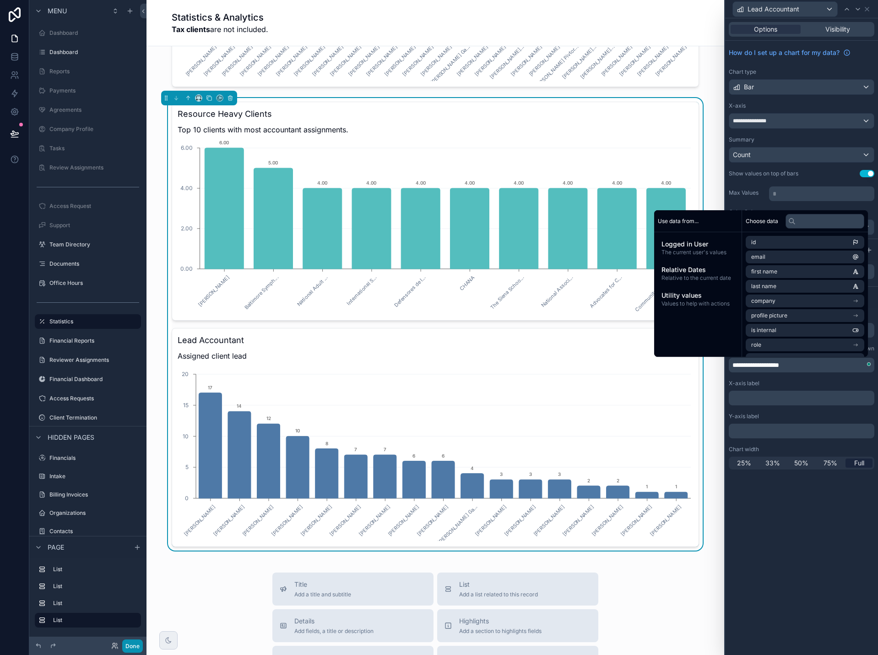
click at [135, 649] on button "Done" at bounding box center [132, 645] width 21 height 13
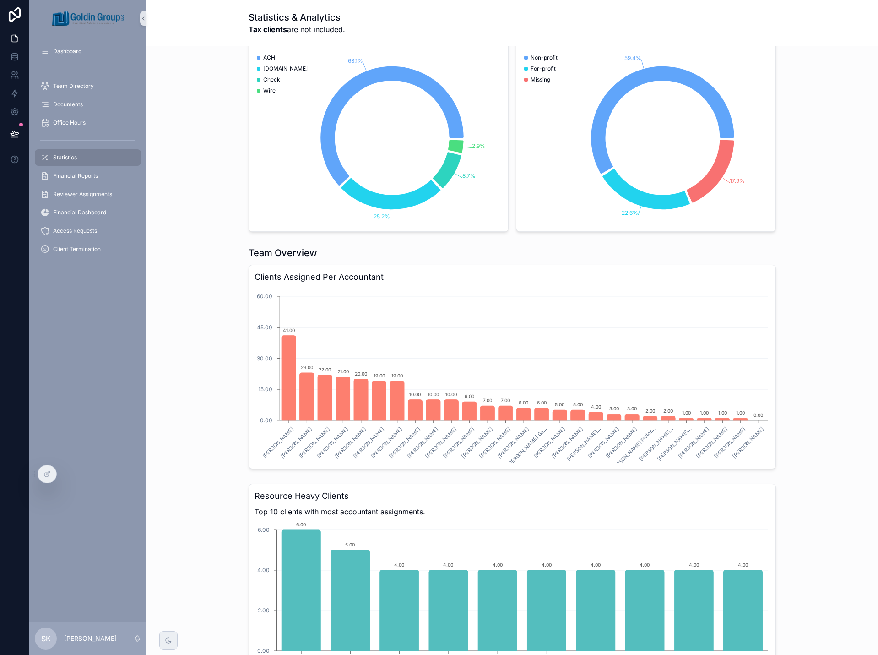
scroll to position [1022, 0]
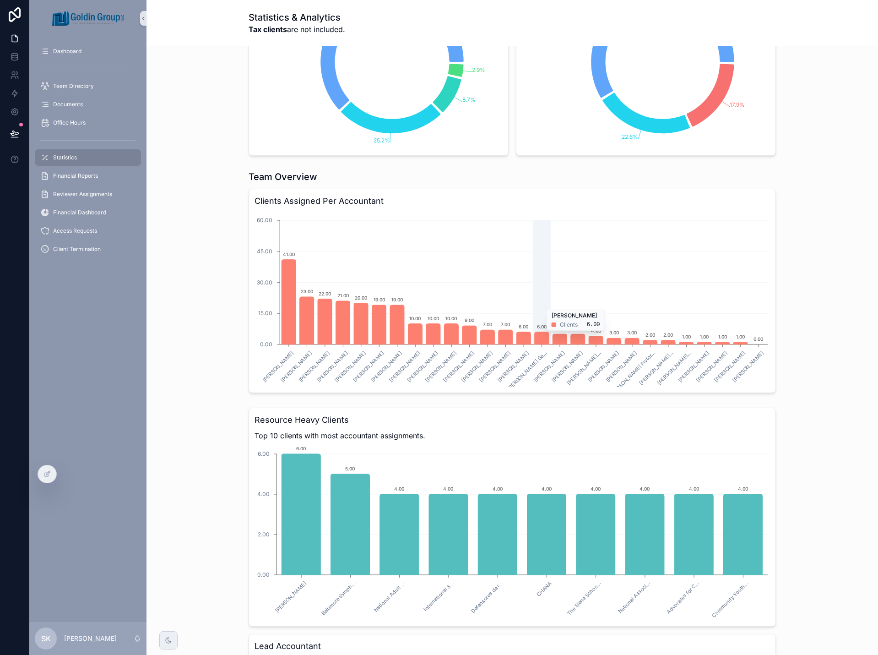
click at [542, 335] on icon "chart" at bounding box center [542, 338] width 14 height 12
click at [467, 333] on icon "chart" at bounding box center [470, 335] width 14 height 19
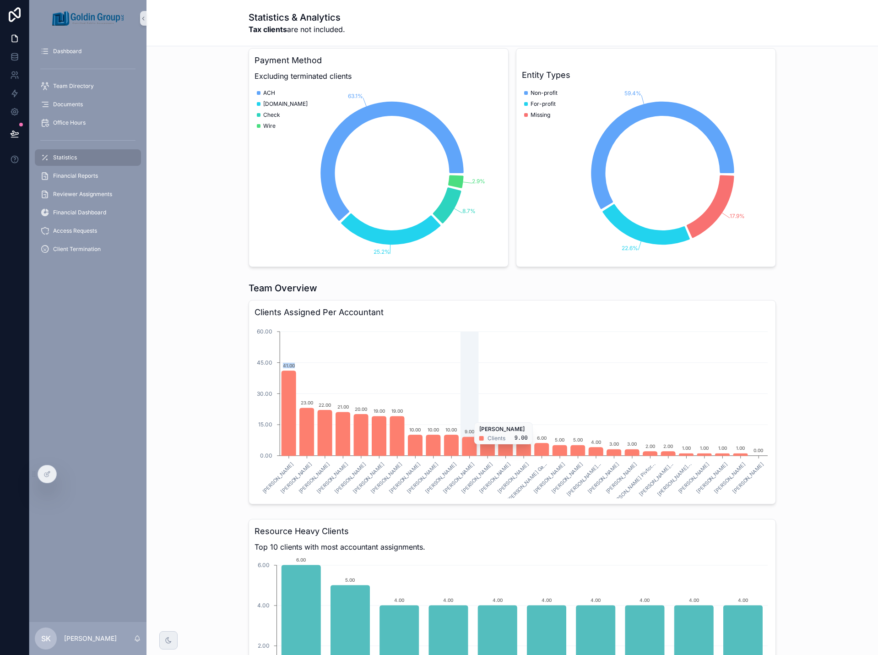
scroll to position [884, 0]
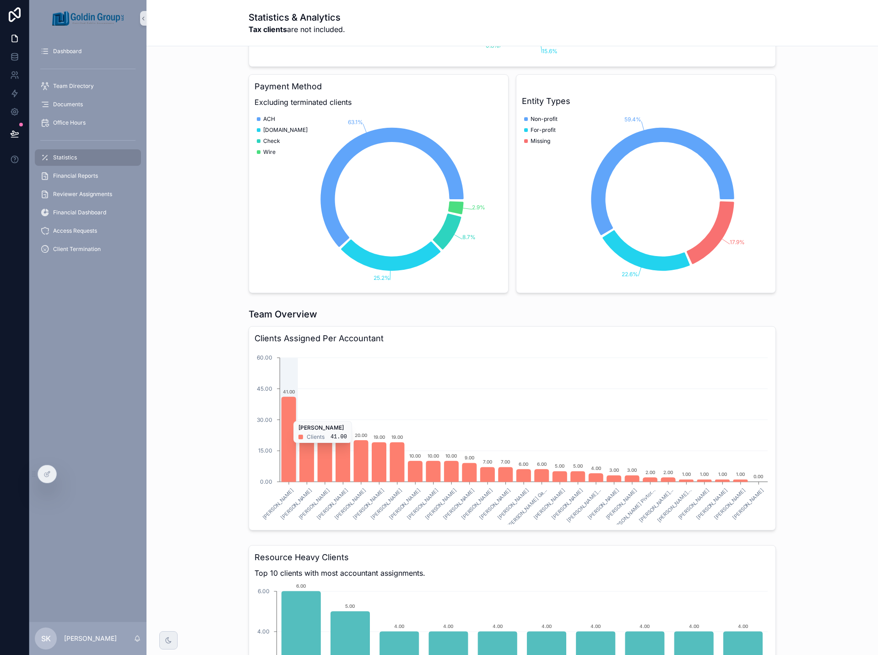
click at [289, 416] on icon "chart" at bounding box center [289, 439] width 14 height 85
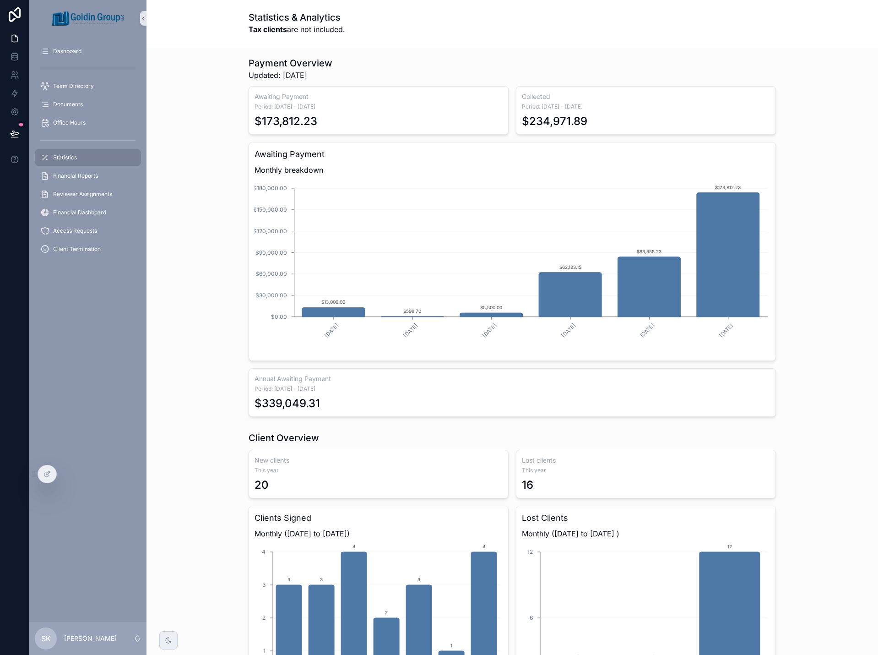
scroll to position [0, 0]
click at [13, 133] on icon at bounding box center [14, 133] width 9 height 9
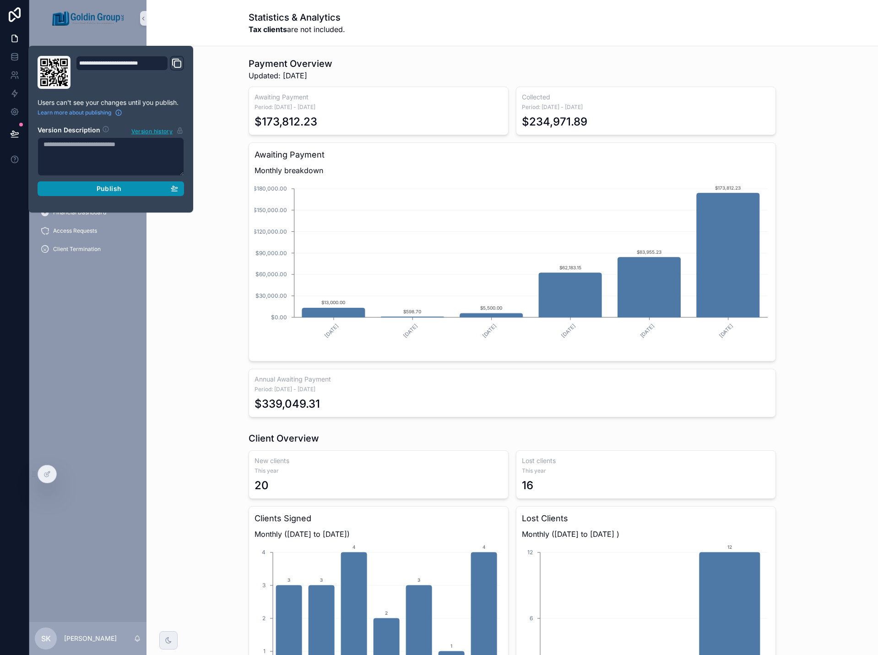
click at [105, 192] on span "Publish" at bounding box center [109, 189] width 25 height 8
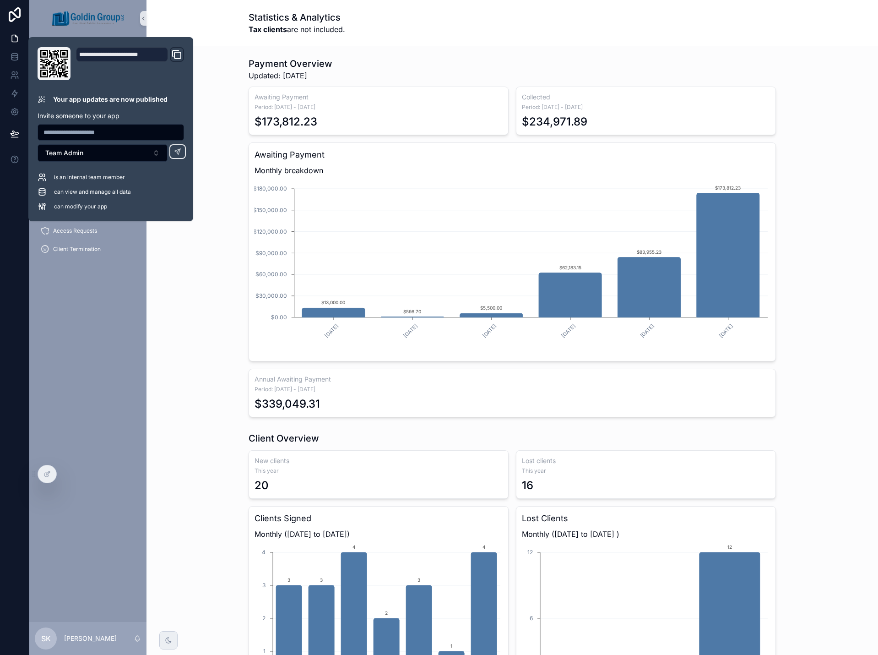
click at [233, 65] on div "Payment Overview Updated: [DATE] Awaiting Payment Period: [DATE] - [DATE] $173,…" at bounding box center [512, 237] width 717 height 367
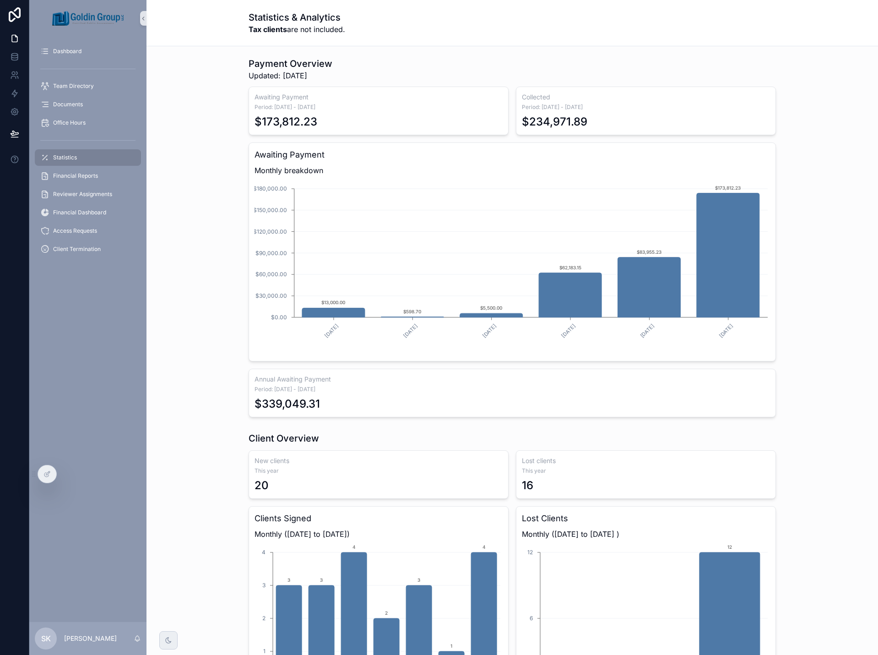
click at [173, 170] on div "Payment Overview Updated: [DATE] Awaiting Payment Period: [DATE] - [DATE] $173,…" at bounding box center [512, 237] width 717 height 367
click at [42, 477] on div at bounding box center [47, 473] width 18 height 17
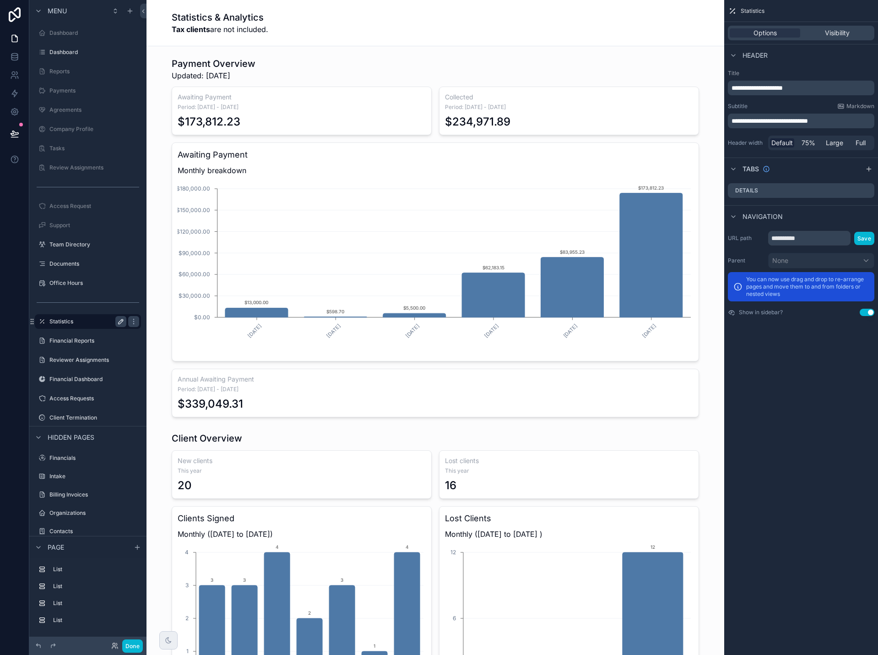
click at [119, 321] on icon "scrollable content" at bounding box center [120, 321] width 7 height 7
click at [93, 324] on input "**********" at bounding box center [80, 321] width 62 height 11
type input "**********"
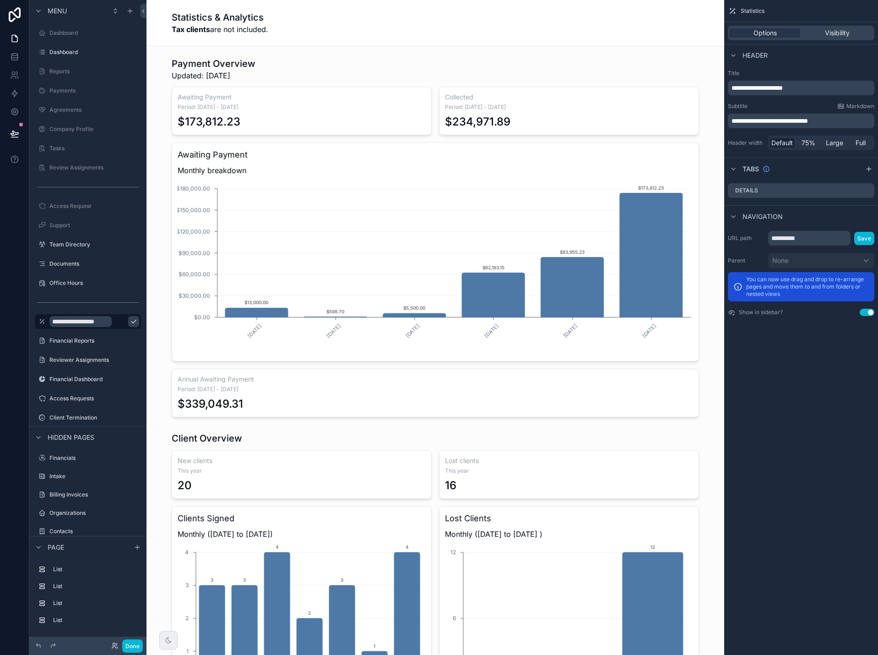
click at [130, 324] on icon "scrollable content" at bounding box center [133, 321] width 7 height 7
click at [132, 643] on button "Done" at bounding box center [132, 645] width 21 height 13
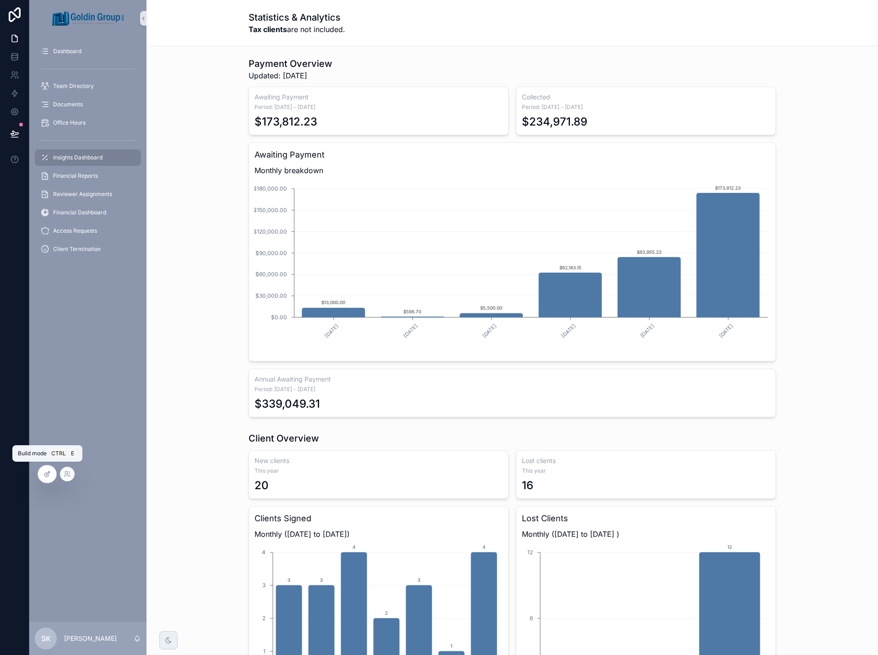
click at [49, 475] on icon at bounding box center [46, 475] width 4 height 4
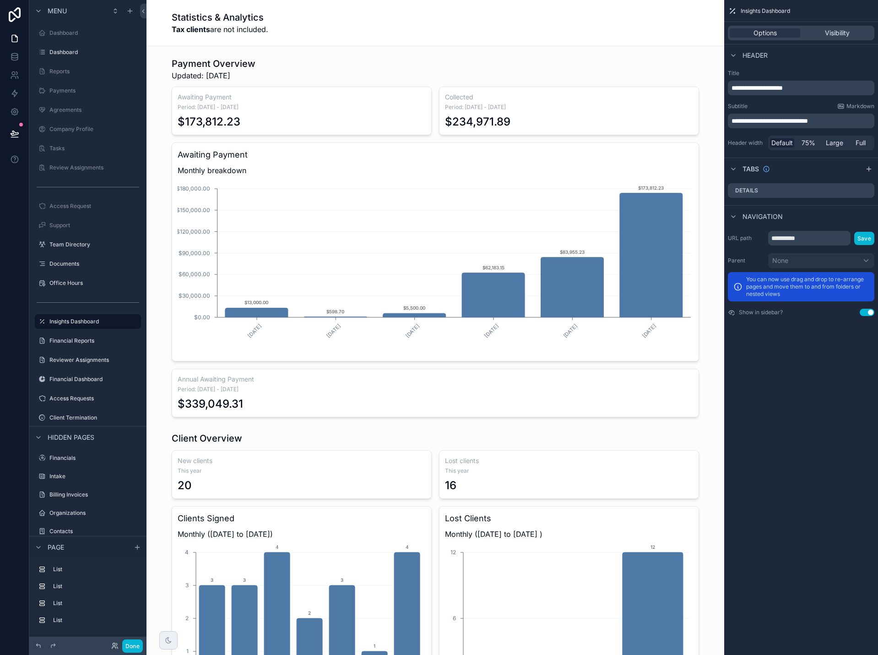
click at [471, 15] on div "Statistics & Analytics Tax clients are not included." at bounding box center [436, 23] width 528 height 24
click at [824, 87] on p "**********" at bounding box center [802, 87] width 141 height 9
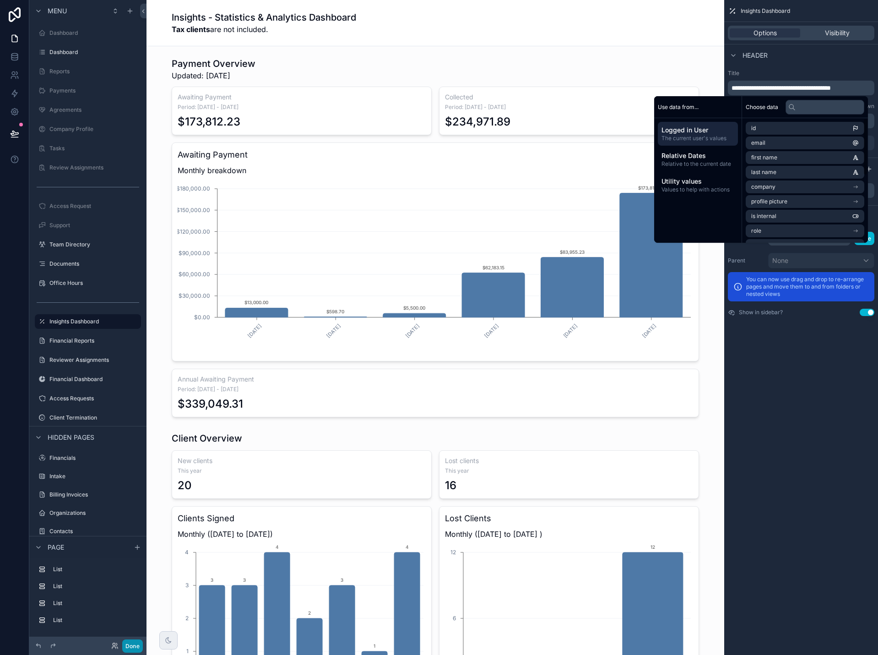
click at [129, 647] on button "Done" at bounding box center [132, 645] width 21 height 13
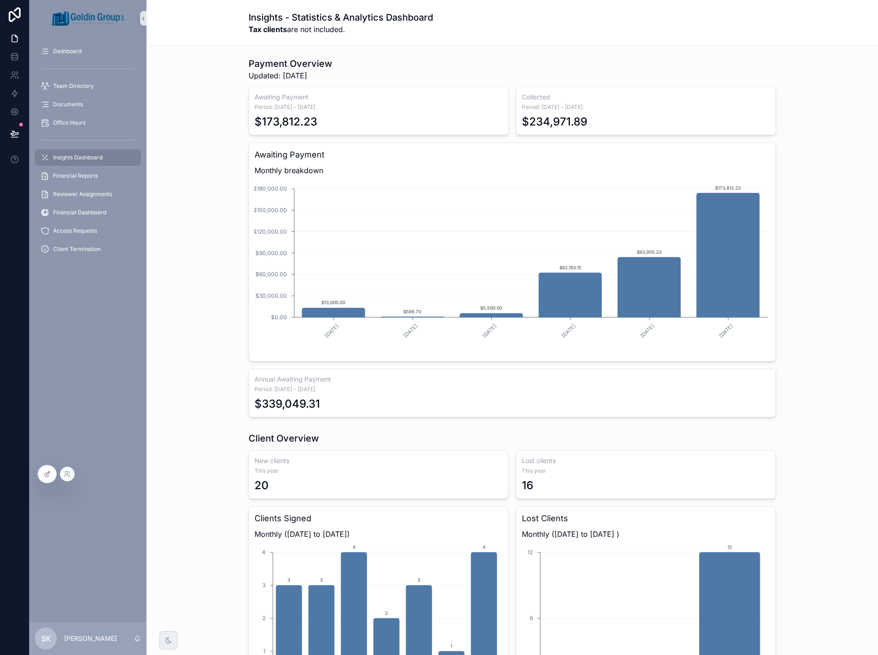
click at [46, 472] on icon at bounding box center [47, 473] width 7 height 7
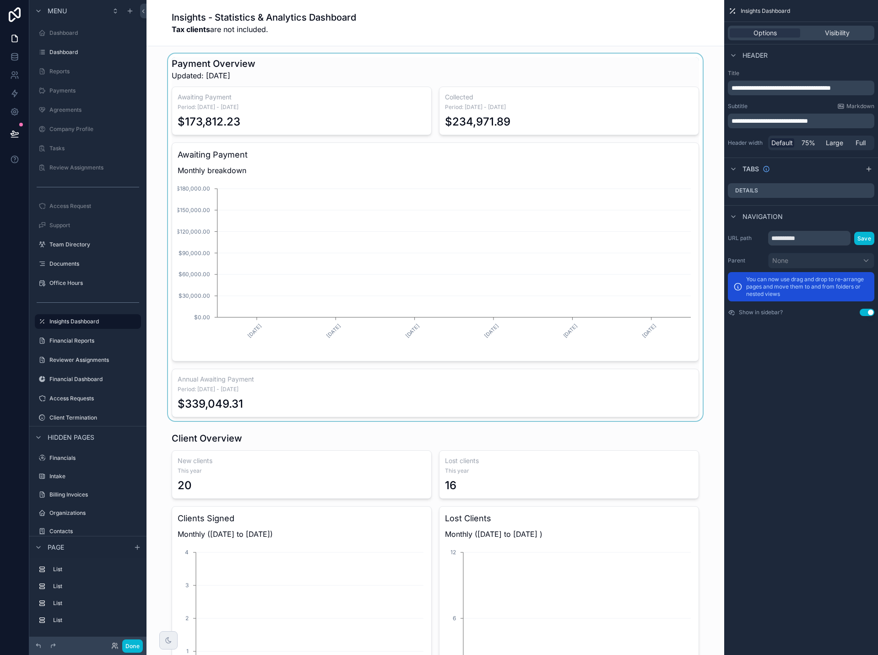
click at [552, 226] on div "scrollable content" at bounding box center [435, 237] width 563 height 367
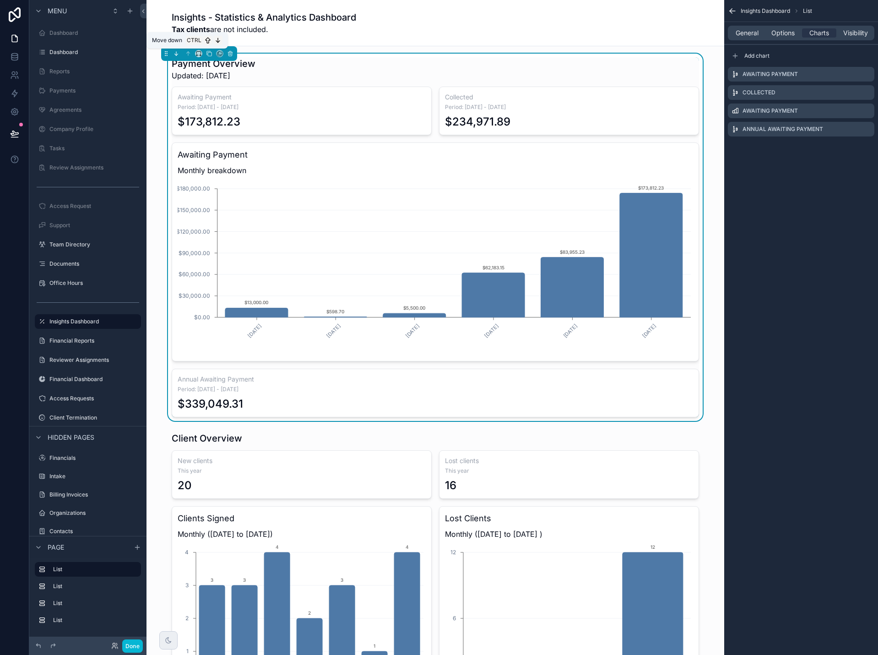
click at [174, 55] on icon "scrollable content" at bounding box center [176, 53] width 6 height 6
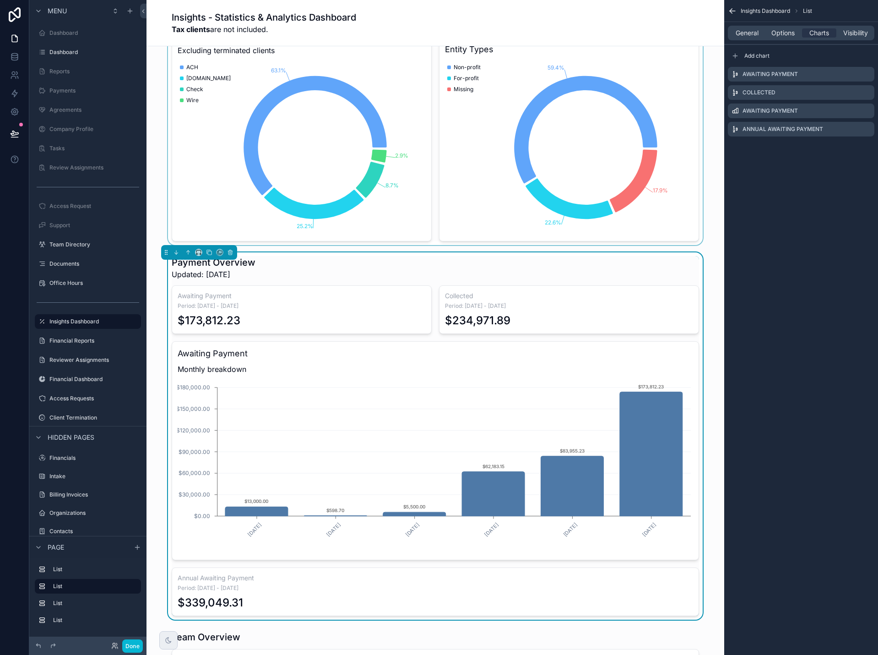
scroll to position [595, 0]
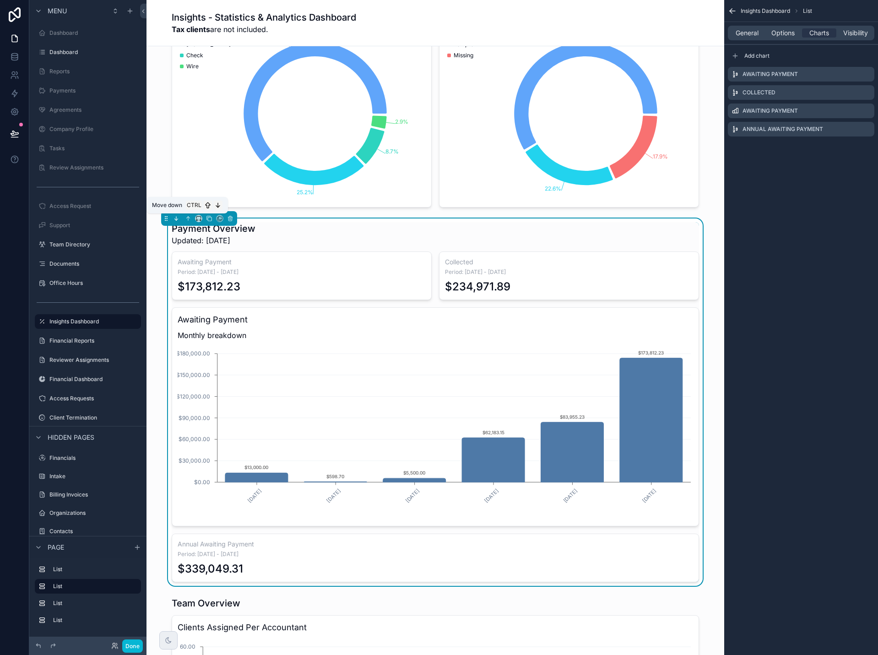
click at [178, 219] on icon "scrollable content" at bounding box center [176, 218] width 6 height 6
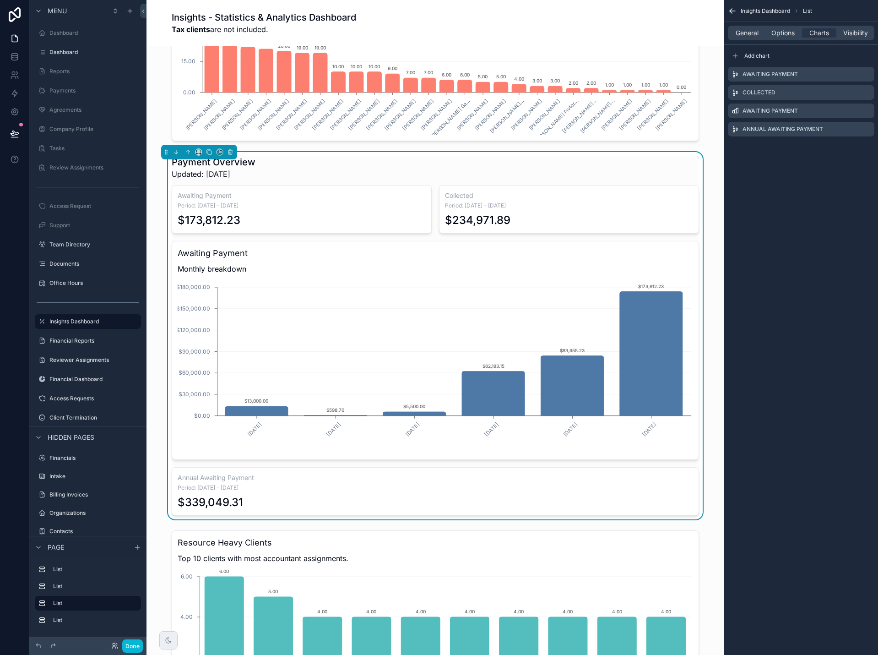
scroll to position [870, 0]
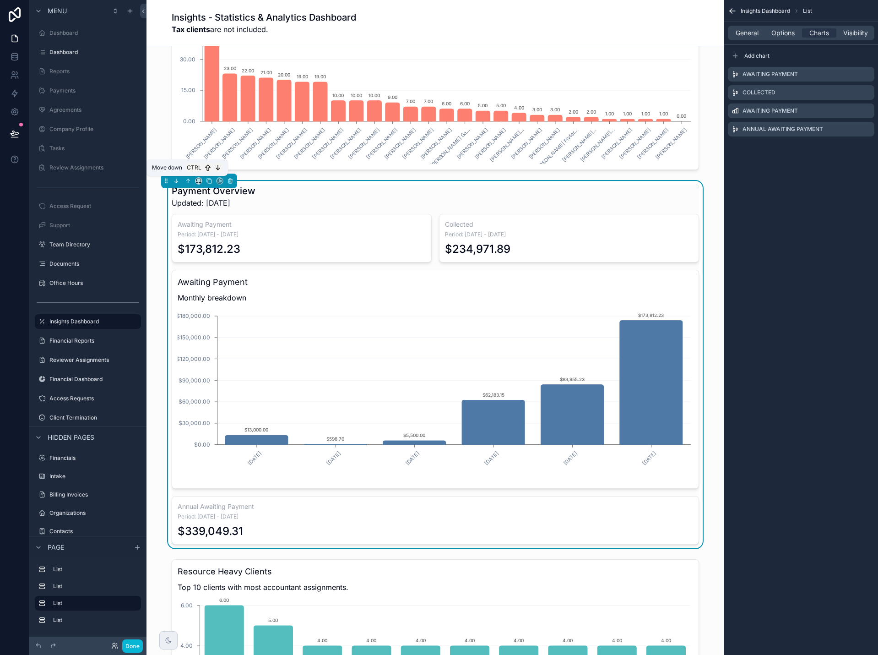
click at [173, 182] on icon "scrollable content" at bounding box center [176, 181] width 6 height 6
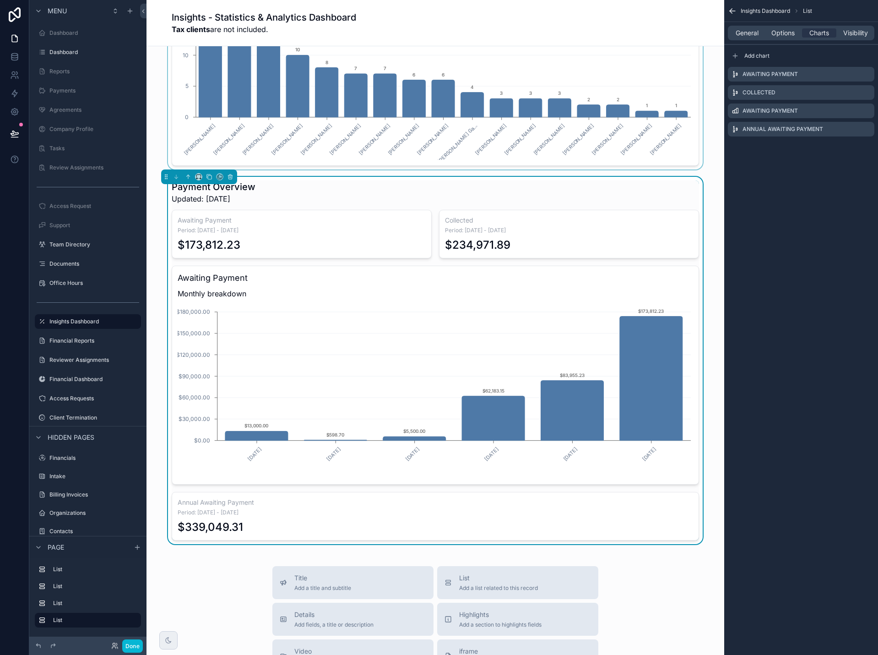
scroll to position [1374, 0]
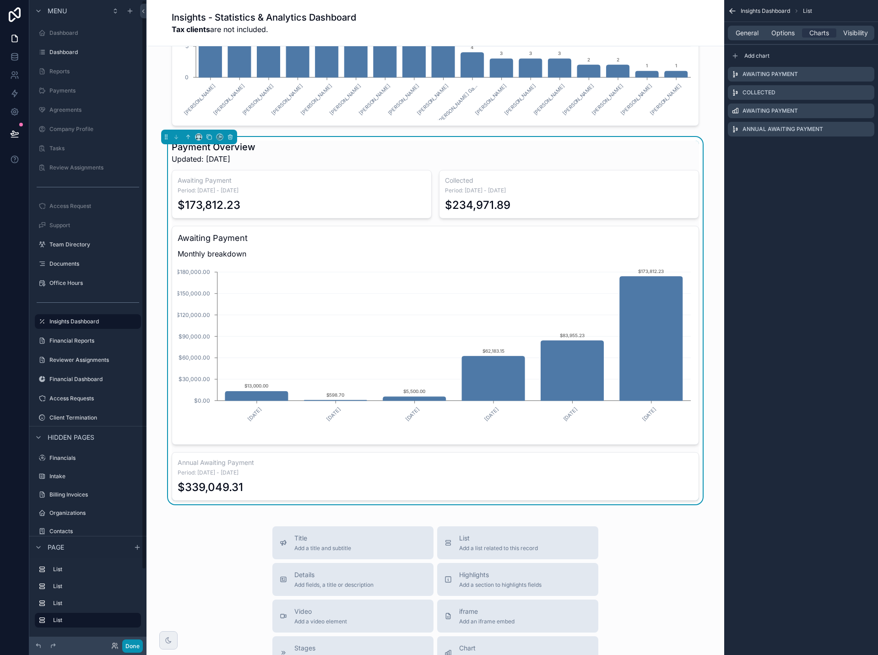
click at [138, 646] on button "Done" at bounding box center [132, 645] width 21 height 13
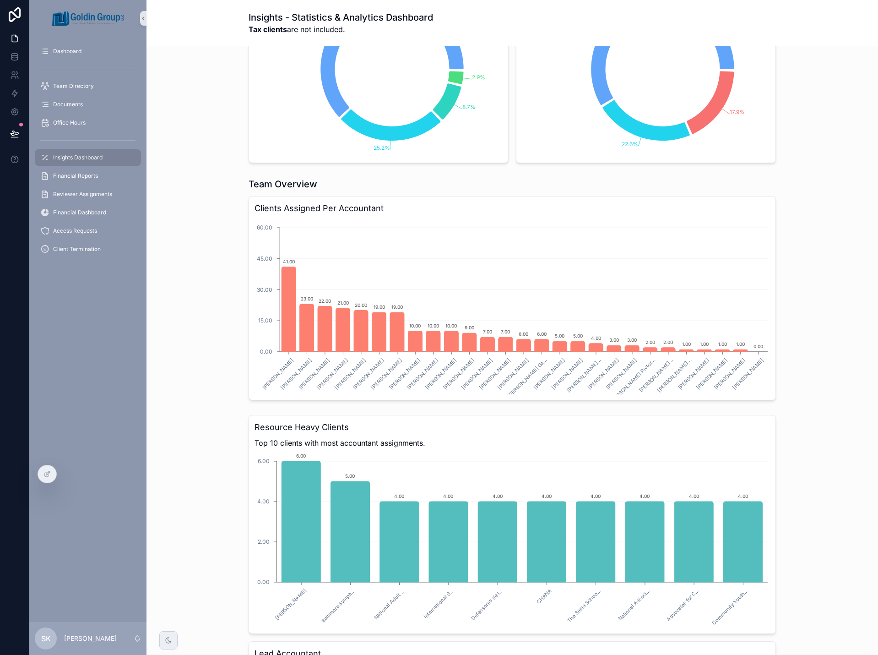
scroll to position [641, 0]
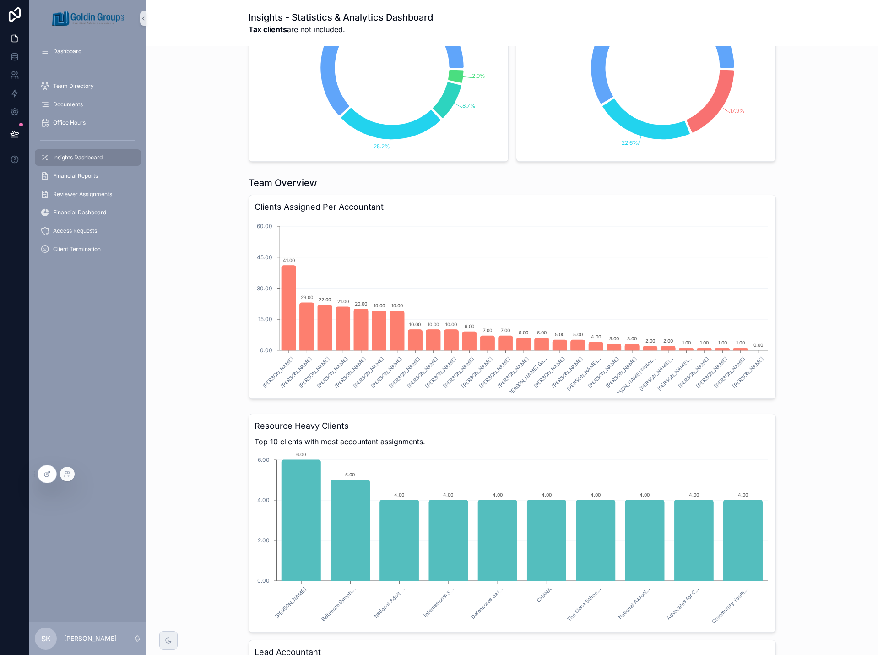
click at [46, 477] on icon at bounding box center [47, 473] width 7 height 7
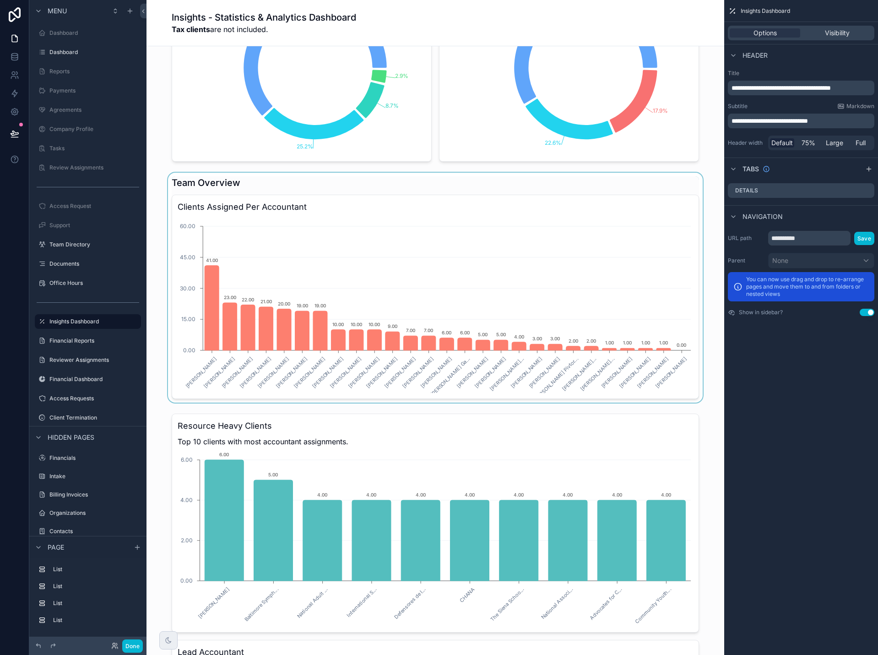
click at [657, 296] on div "scrollable content" at bounding box center [435, 288] width 563 height 230
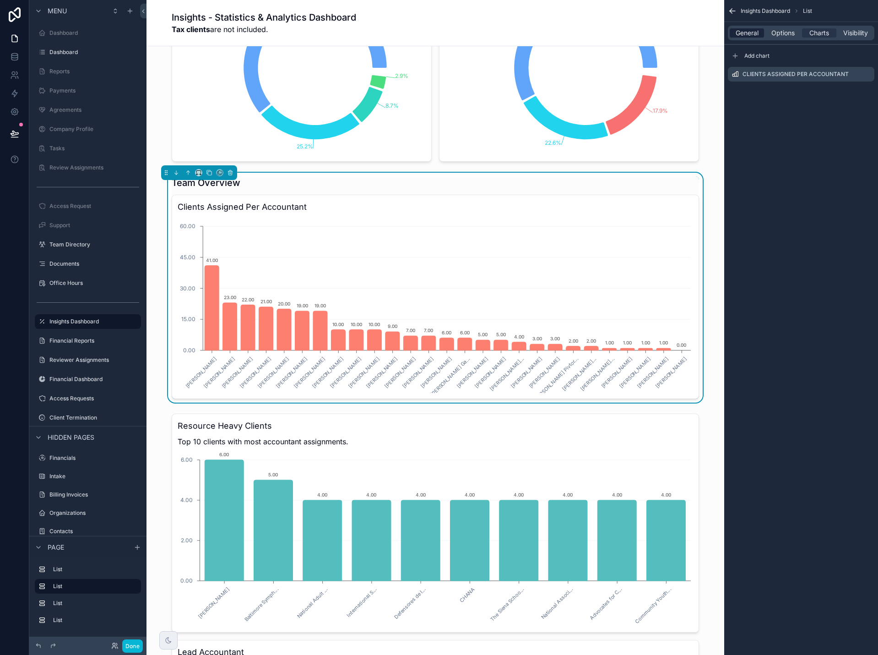
click at [737, 35] on span "General" at bounding box center [747, 32] width 23 height 9
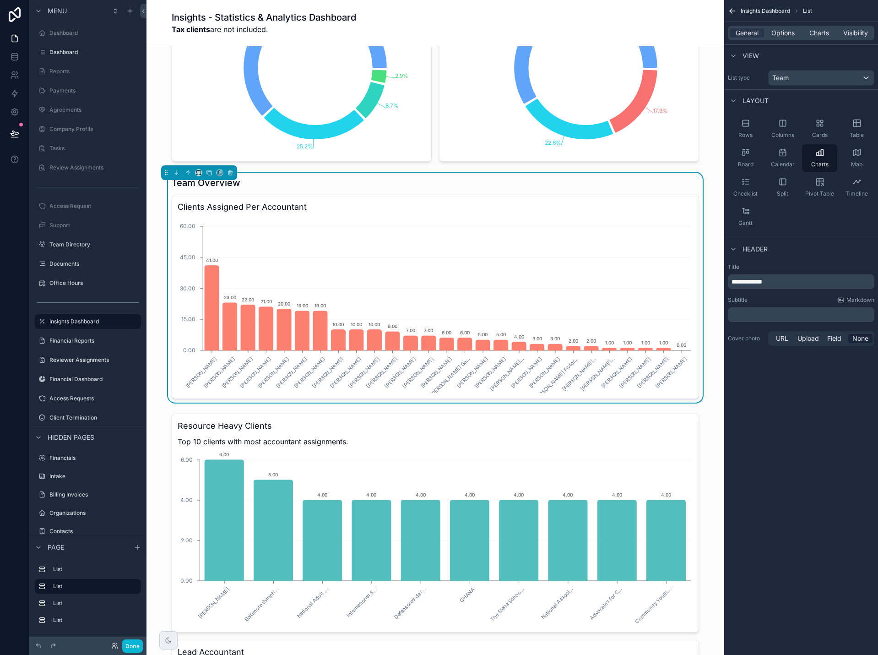
click at [708, 198] on div "Team Overview Clients Assigned Per Accountant Sergei Khadjiev Ruby Zhang Grace …" at bounding box center [435, 288] width 563 height 230
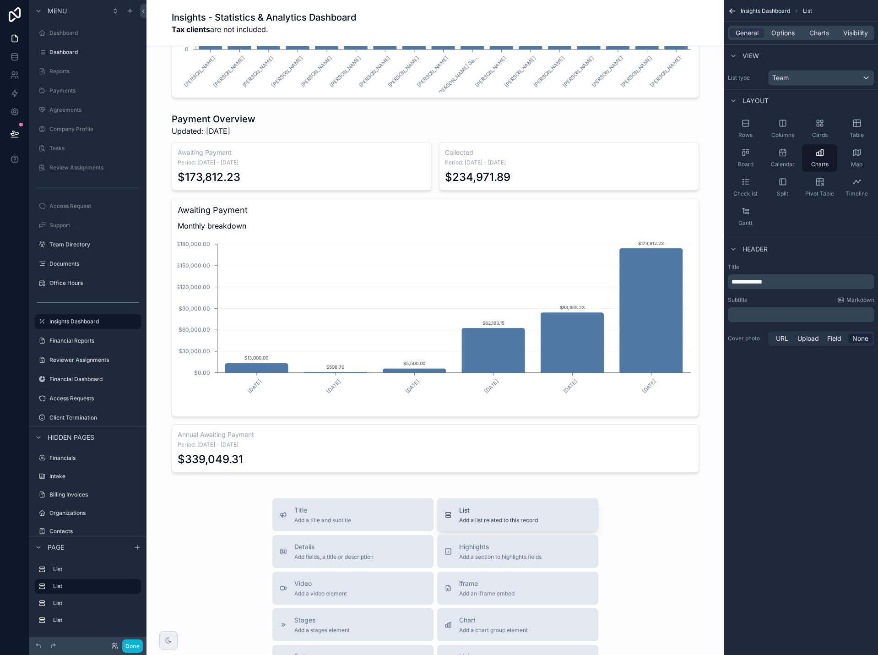
scroll to position [1420, 0]
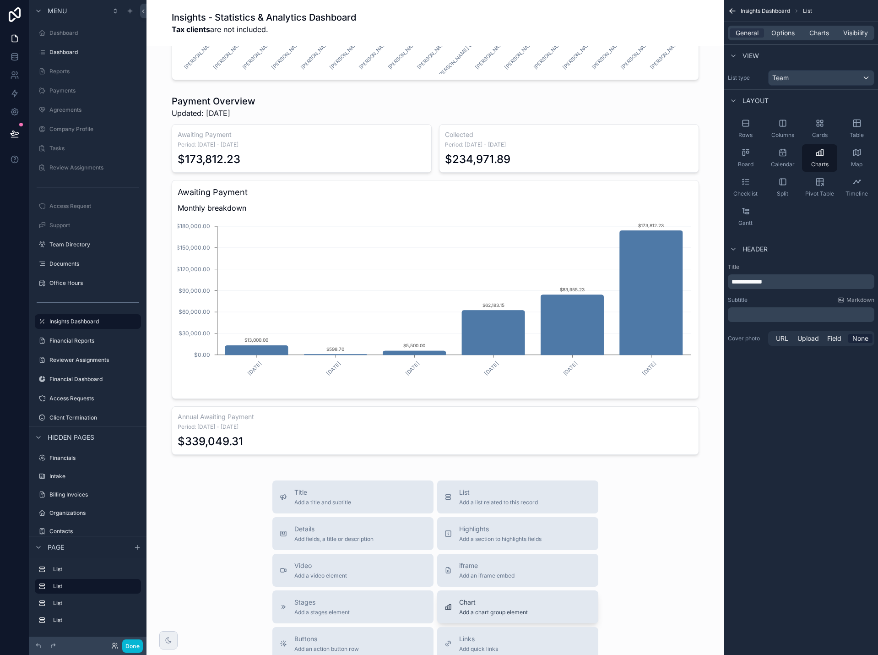
click at [481, 603] on span "Chart" at bounding box center [493, 602] width 69 height 9
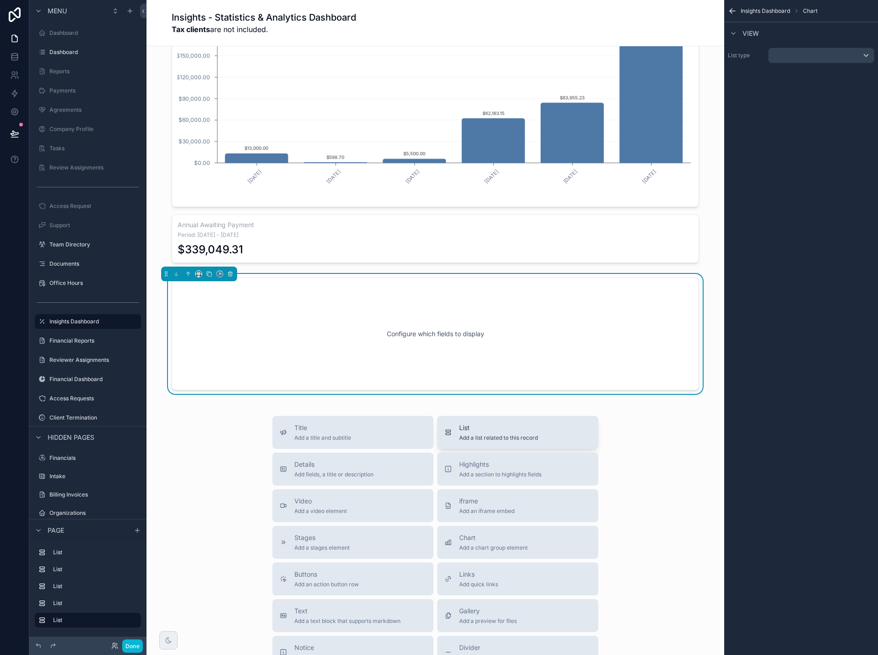
click at [501, 524] on div "Title Add a title and subtitle List Add a list related to this record Details A…" at bounding box center [435, 579] width 341 height 326
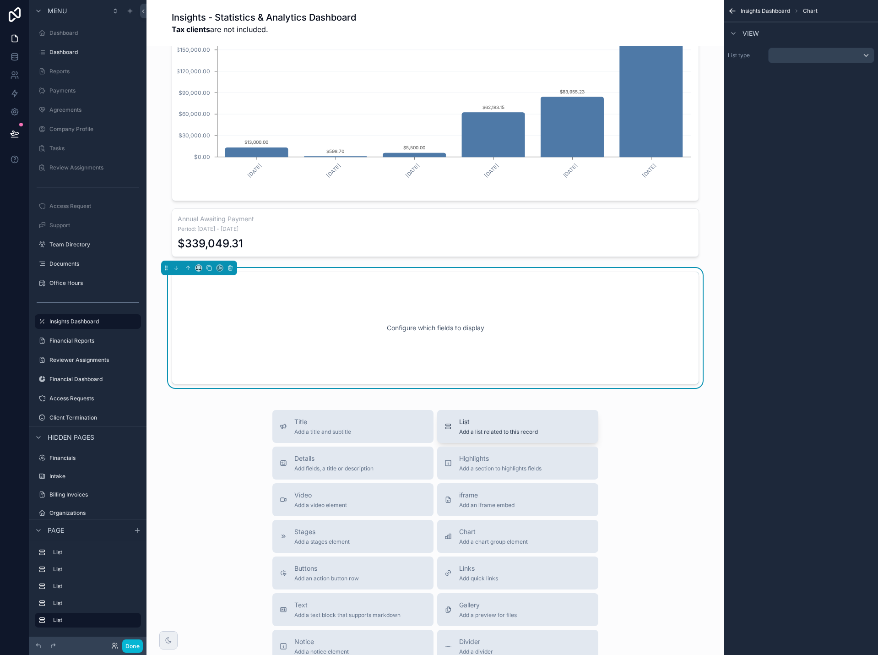
scroll to position [1618, 0]
click at [525, 363] on div "Configure which fields to display" at bounding box center [435, 327] width 497 height 82
click at [856, 58] on div "scrollable content" at bounding box center [821, 55] width 105 height 15
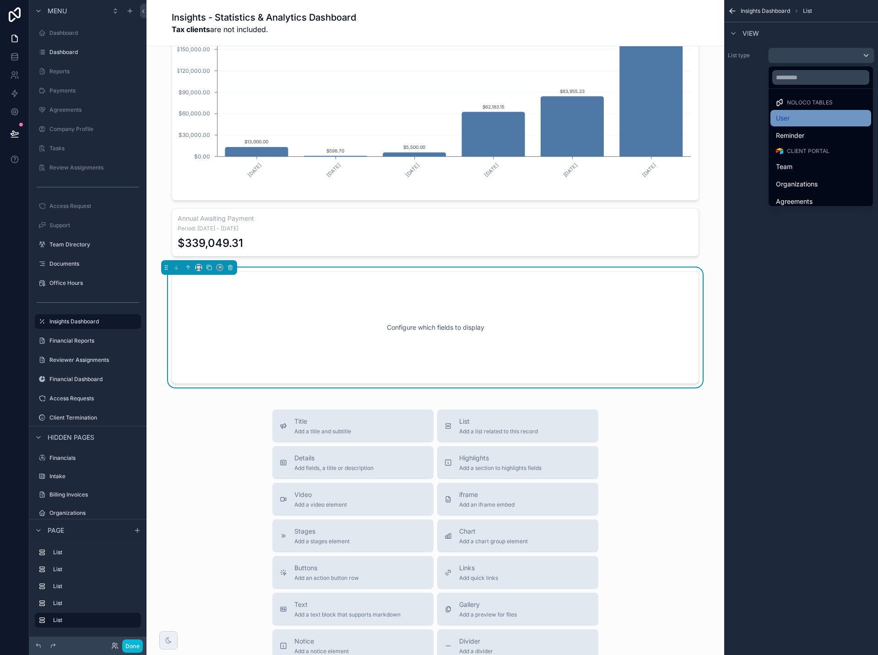
click at [829, 116] on div "User" at bounding box center [821, 118] width 90 height 11
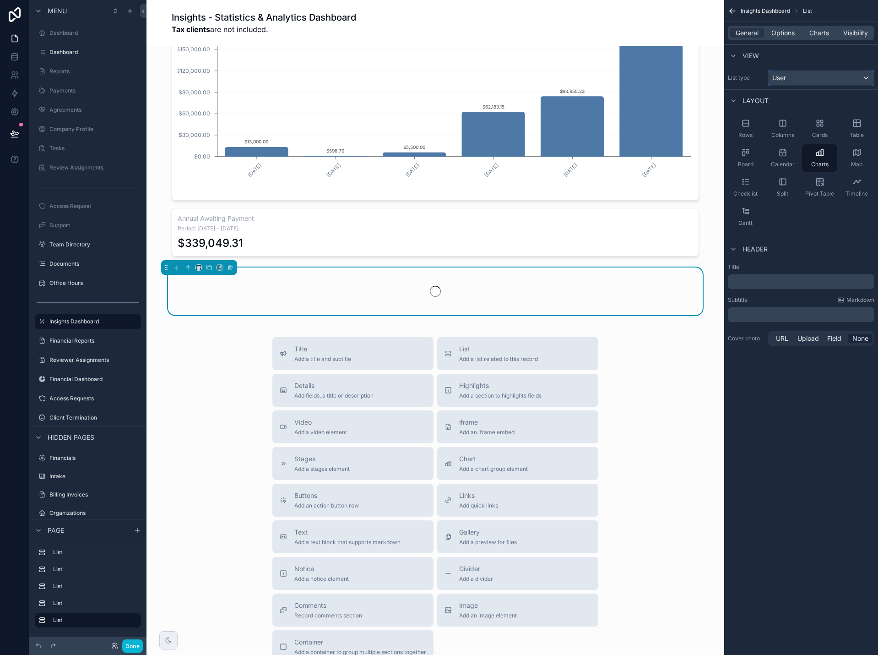
click at [828, 85] on button "User" at bounding box center [821, 78] width 106 height 16
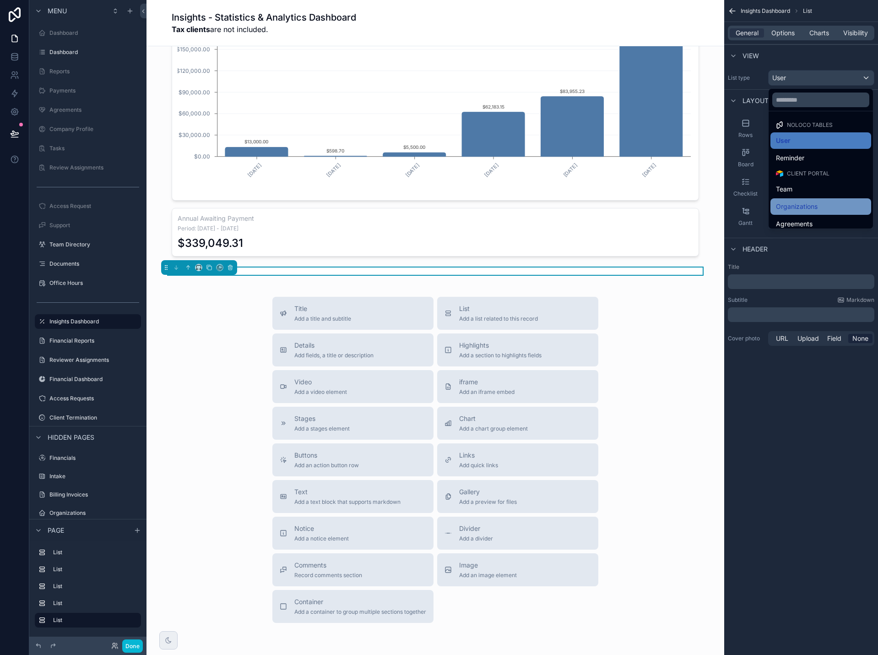
click at [809, 204] on span "Organizations" at bounding box center [797, 206] width 42 height 11
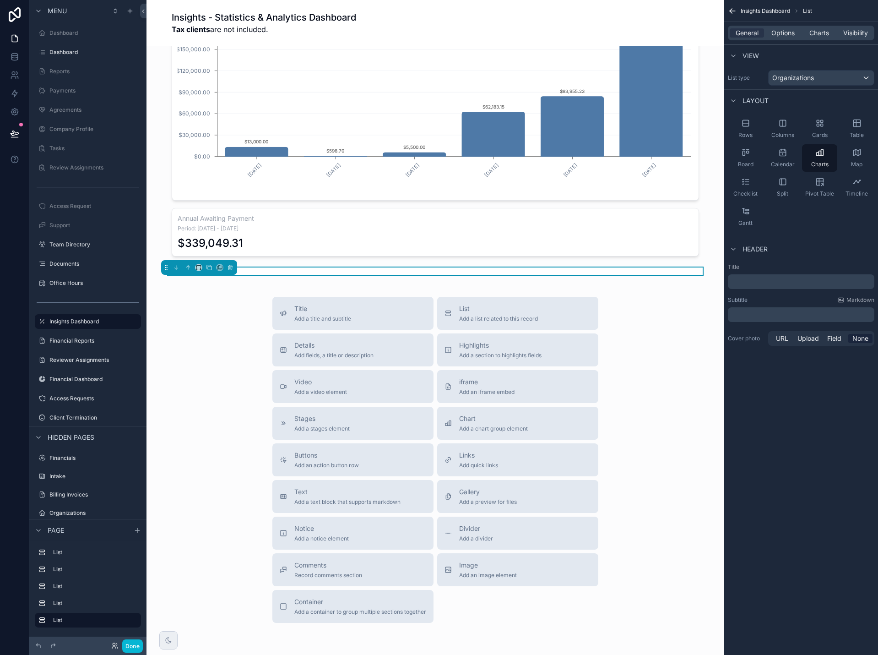
click at [654, 274] on div "scrollable content" at bounding box center [435, 270] width 563 height 7
click at [825, 35] on span "Charts" at bounding box center [820, 32] width 20 height 9
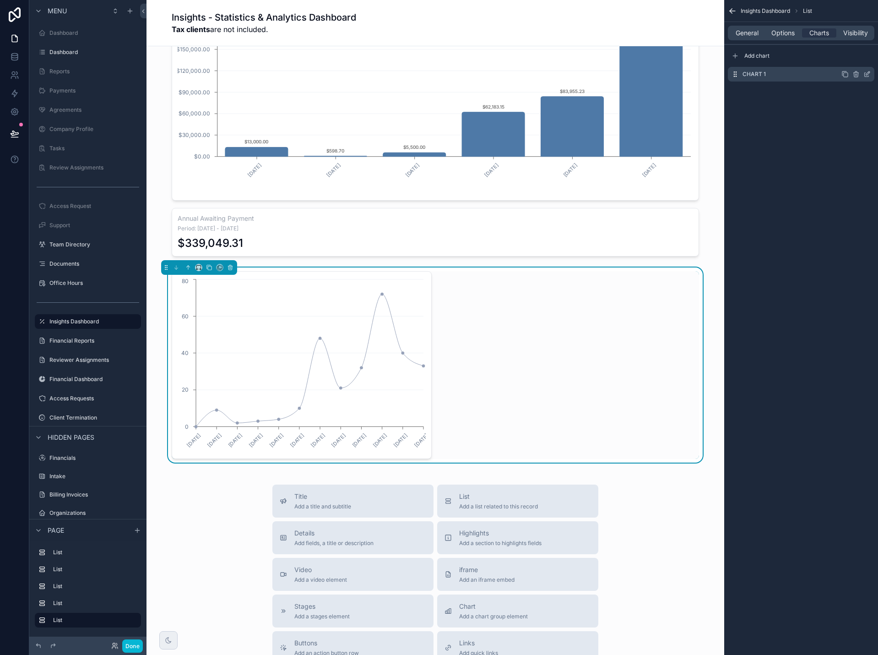
click at [866, 74] on icon "scrollable content" at bounding box center [867, 74] width 7 height 7
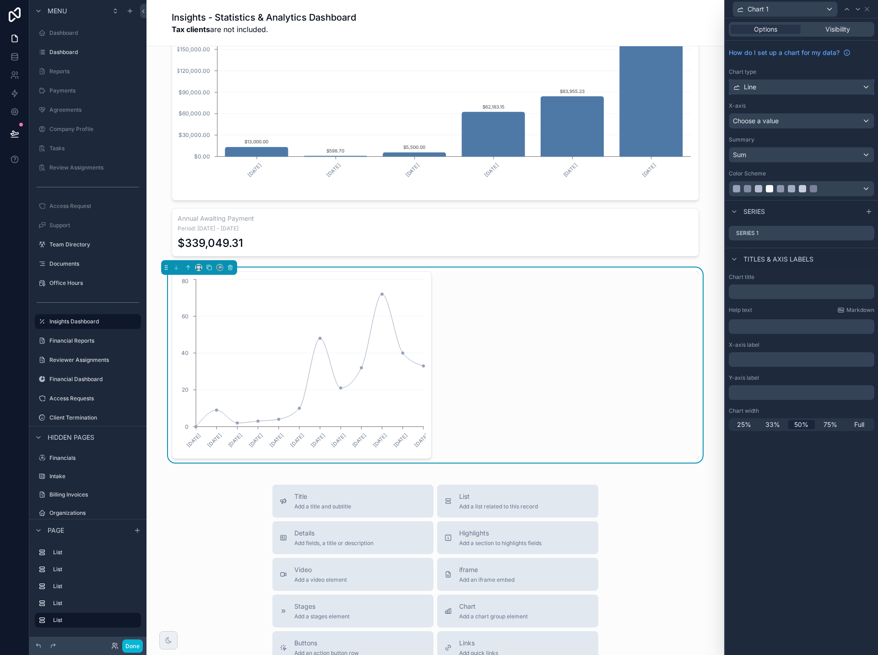
click at [801, 86] on div "Line" at bounding box center [802, 87] width 145 height 15
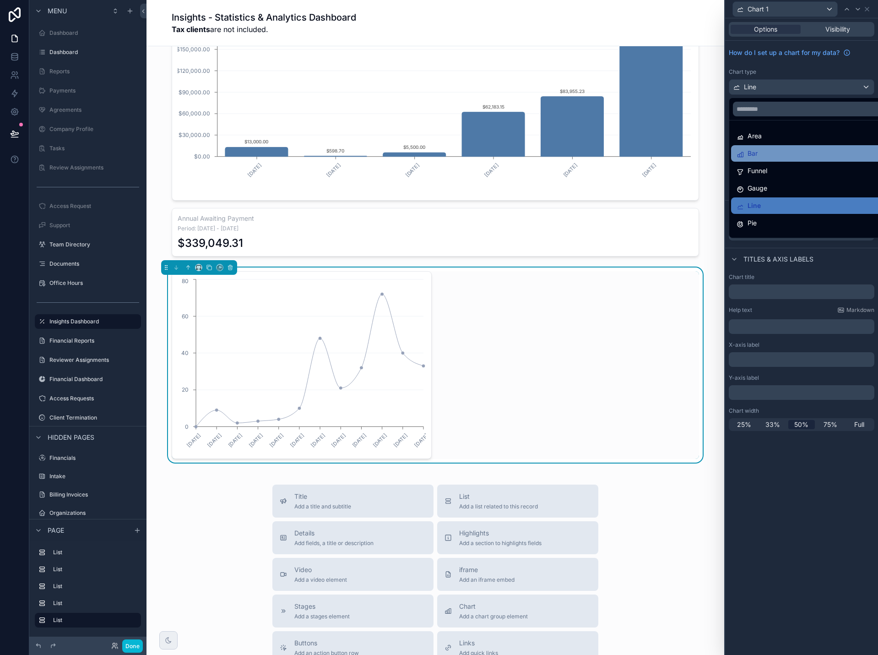
click at [785, 153] on div "Bar" at bounding box center [812, 153] width 151 height 11
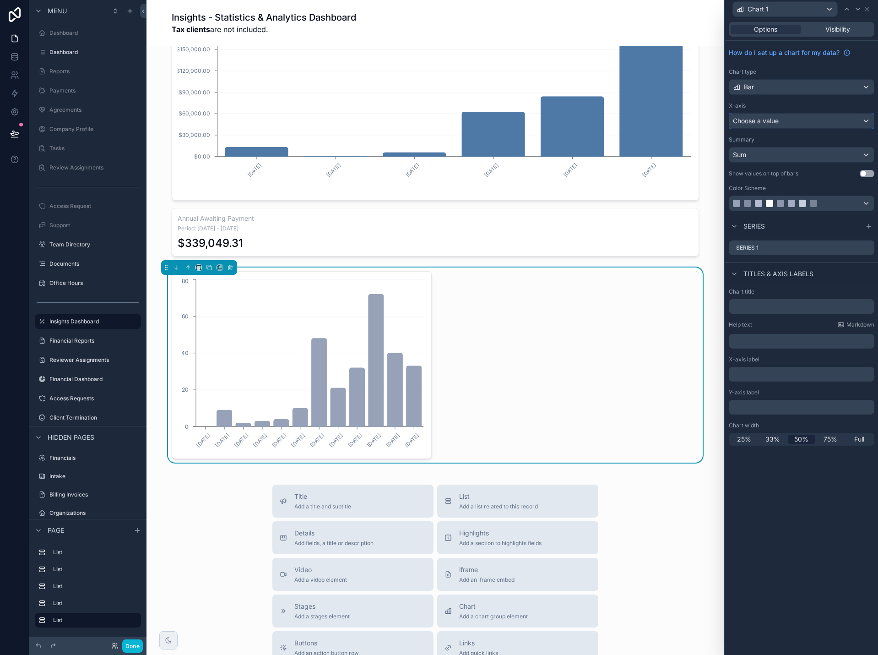
click at [796, 120] on div "Choose a value" at bounding box center [802, 121] width 145 height 15
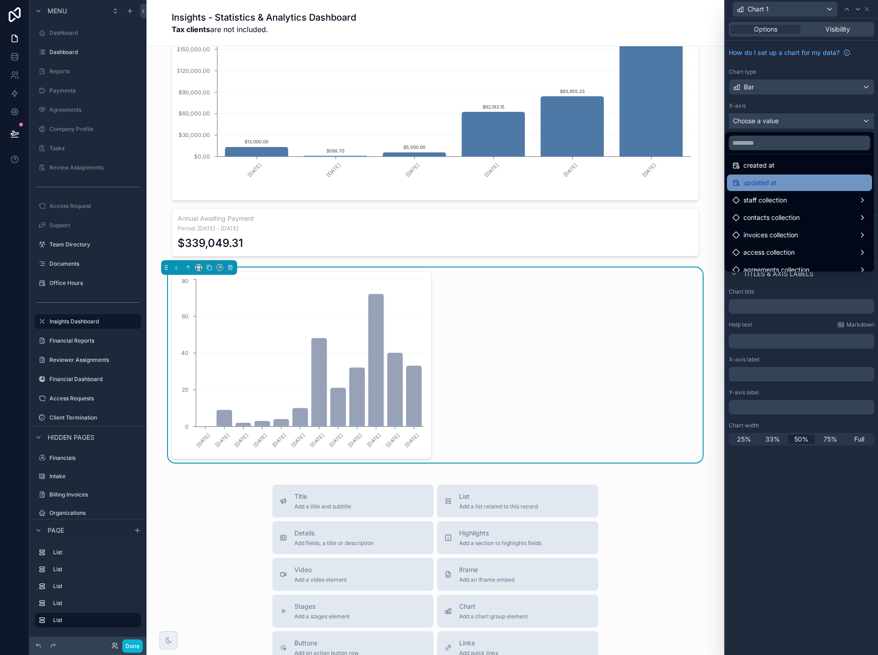
scroll to position [489, 0]
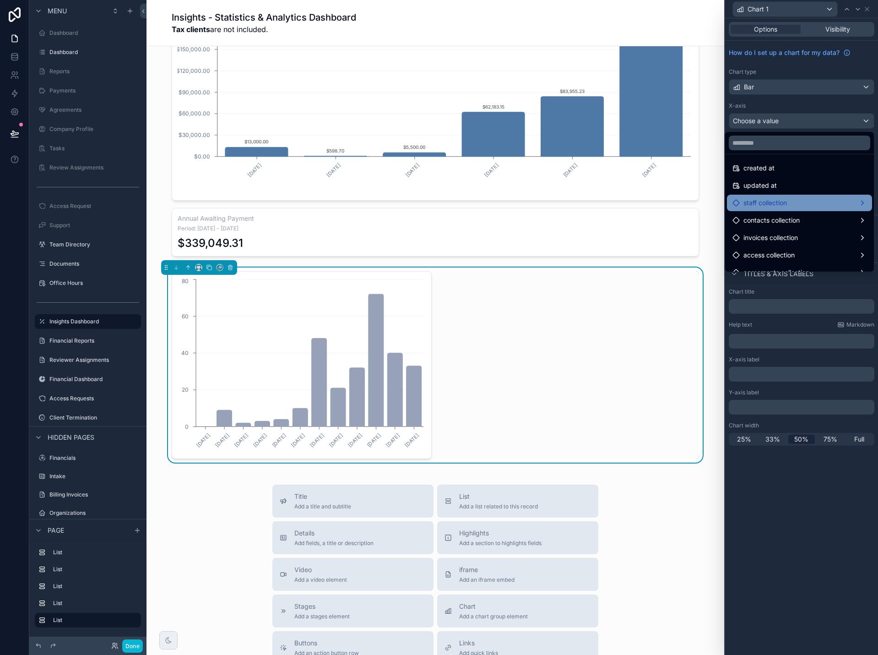
click at [805, 206] on div "staff collection" at bounding box center [800, 202] width 134 height 11
click at [697, 201] on span "staff collection count" at bounding box center [679, 203] width 62 height 11
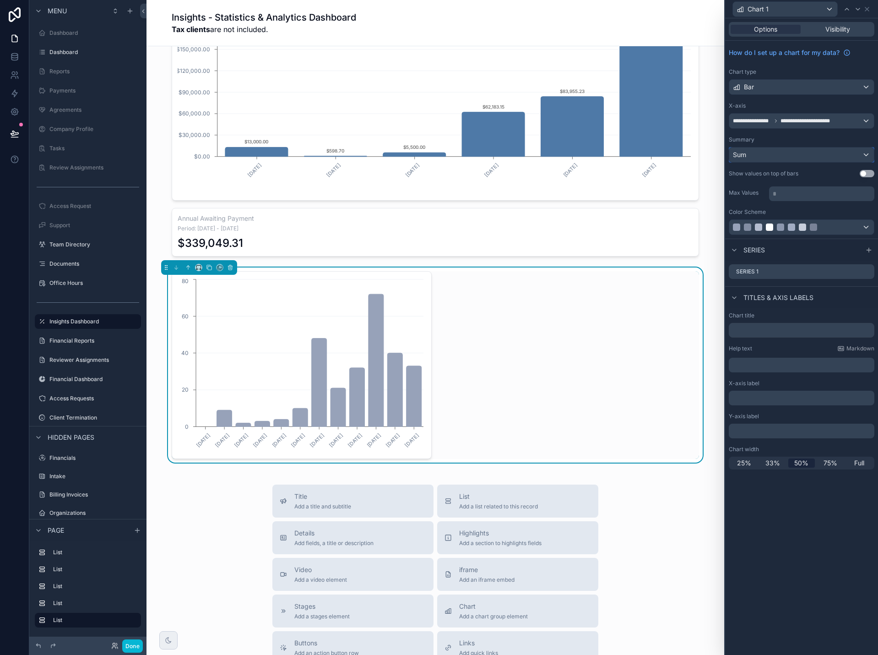
click at [838, 153] on div "Sum" at bounding box center [802, 154] width 145 height 15
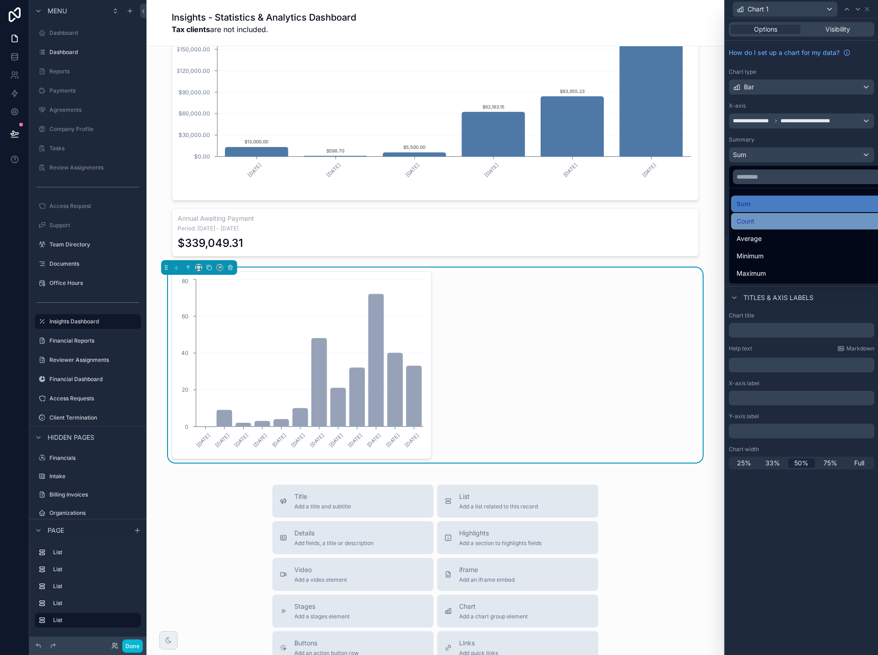
click at [819, 215] on div "Count" at bounding box center [812, 221] width 162 height 16
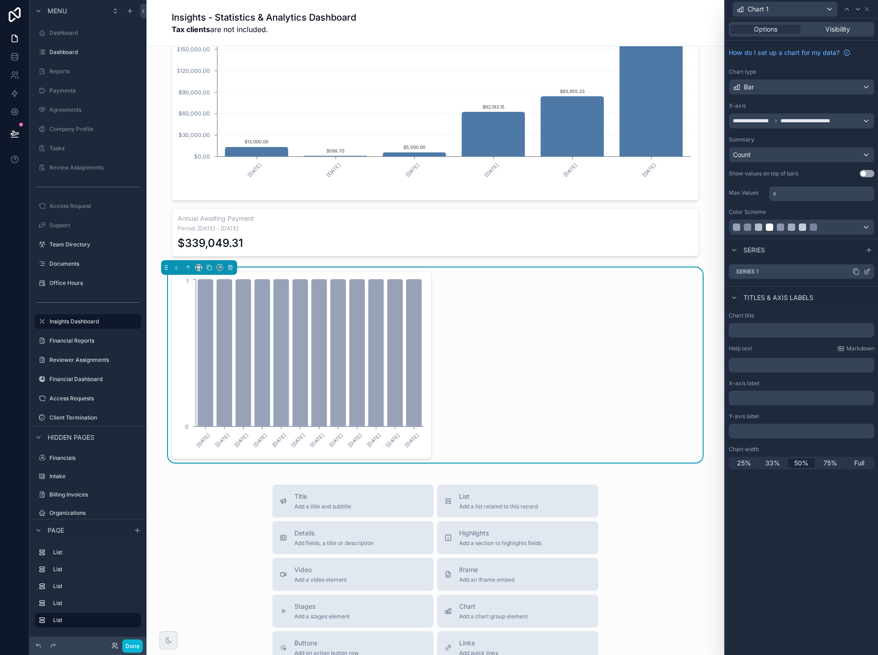
click at [867, 272] on icon at bounding box center [868, 271] width 4 height 4
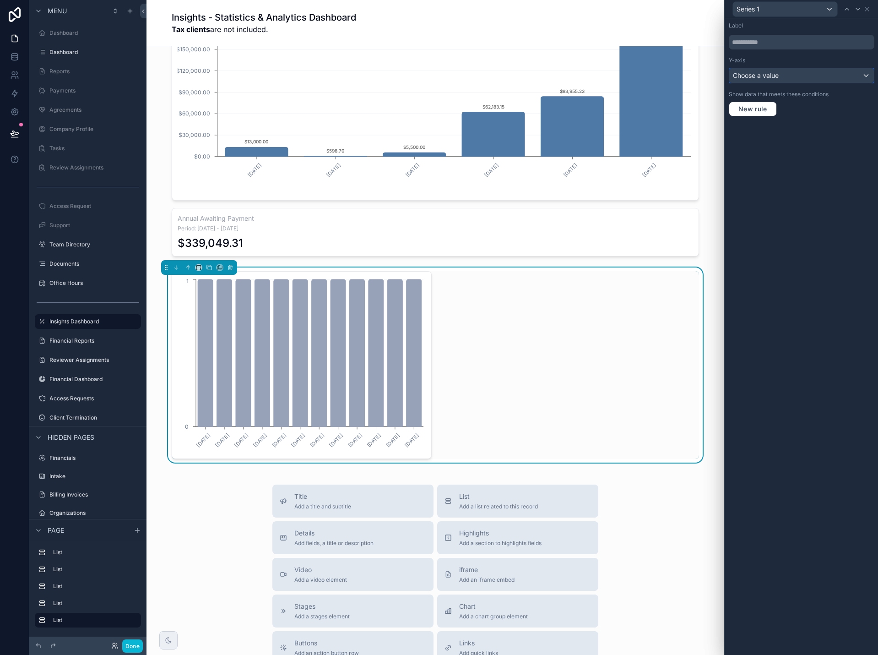
click at [802, 77] on div "Choose a value" at bounding box center [802, 75] width 145 height 15
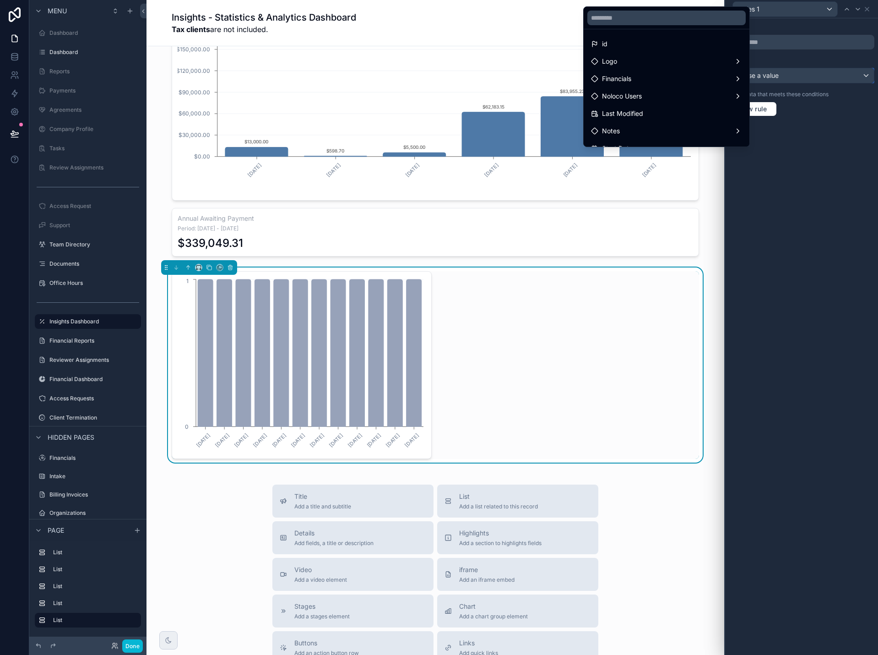
scroll to position [0, 0]
click at [679, 49] on div "id" at bounding box center [666, 44] width 151 height 11
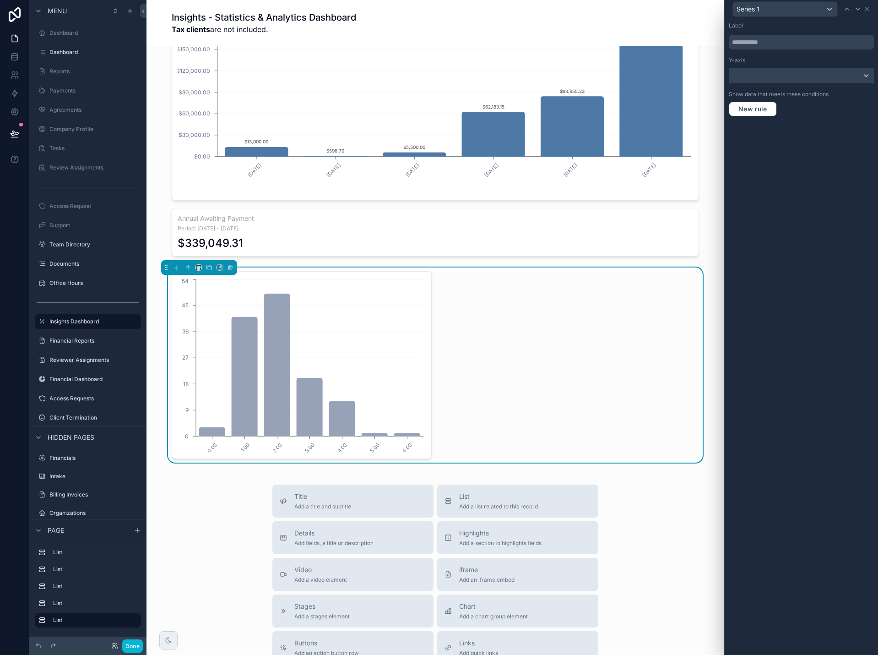
click at [835, 74] on div at bounding box center [802, 75] width 145 height 15
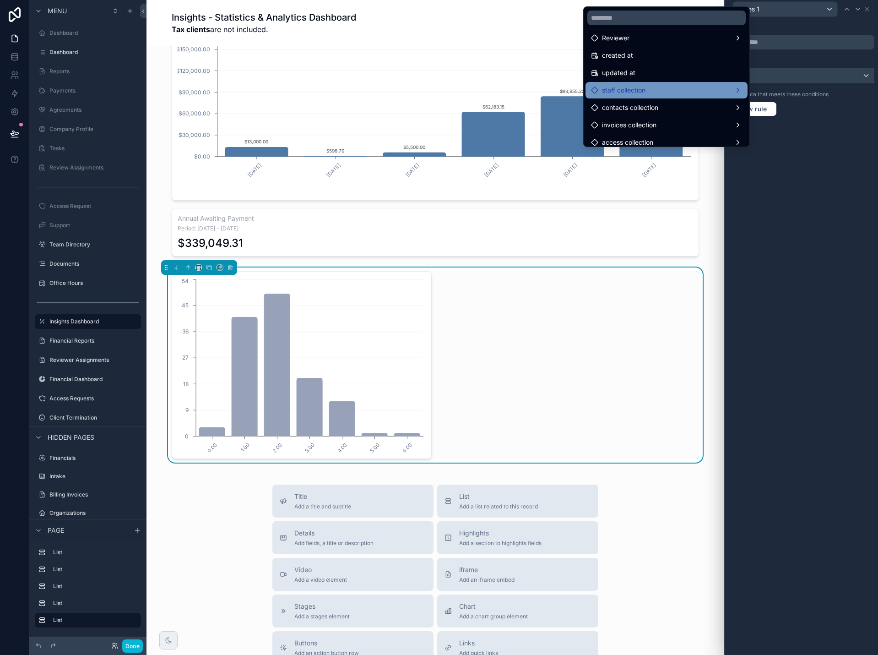
scroll to position [158, 0]
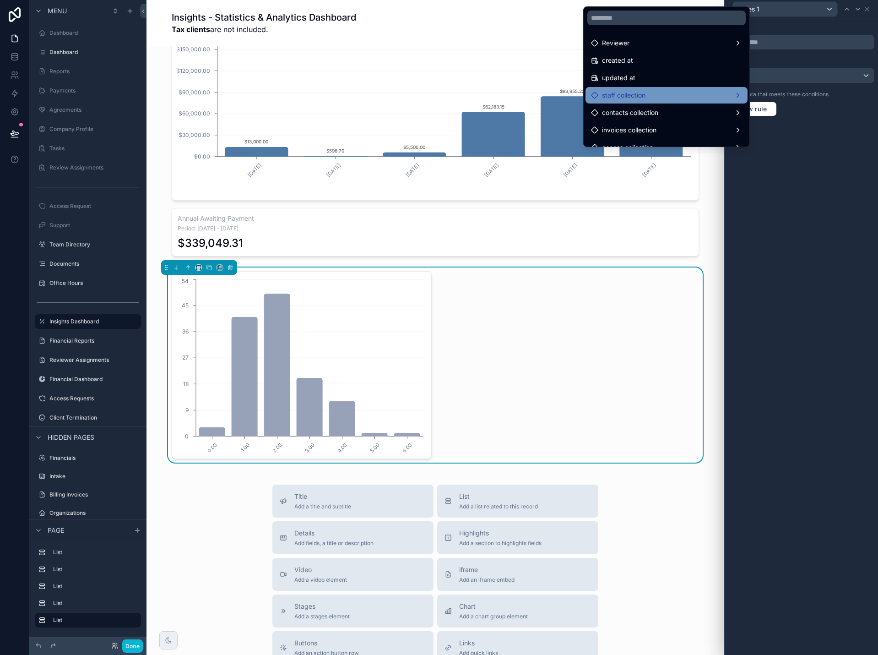
click at [688, 95] on div "staff collection" at bounding box center [666, 95] width 151 height 11
click at [776, 93] on span "staff collection count" at bounding box center [792, 96] width 62 height 11
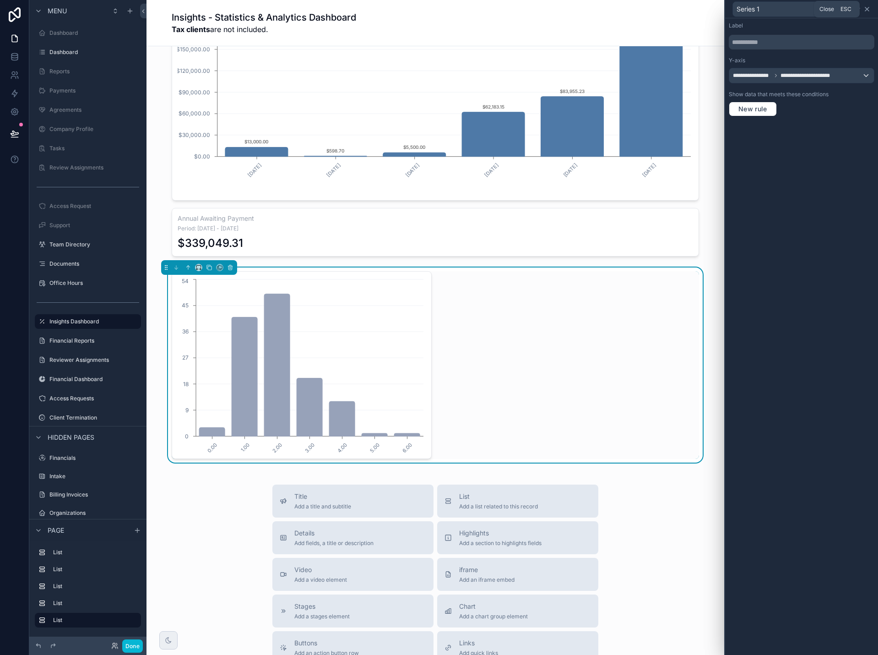
click at [871, 10] on icon at bounding box center [867, 8] width 7 height 7
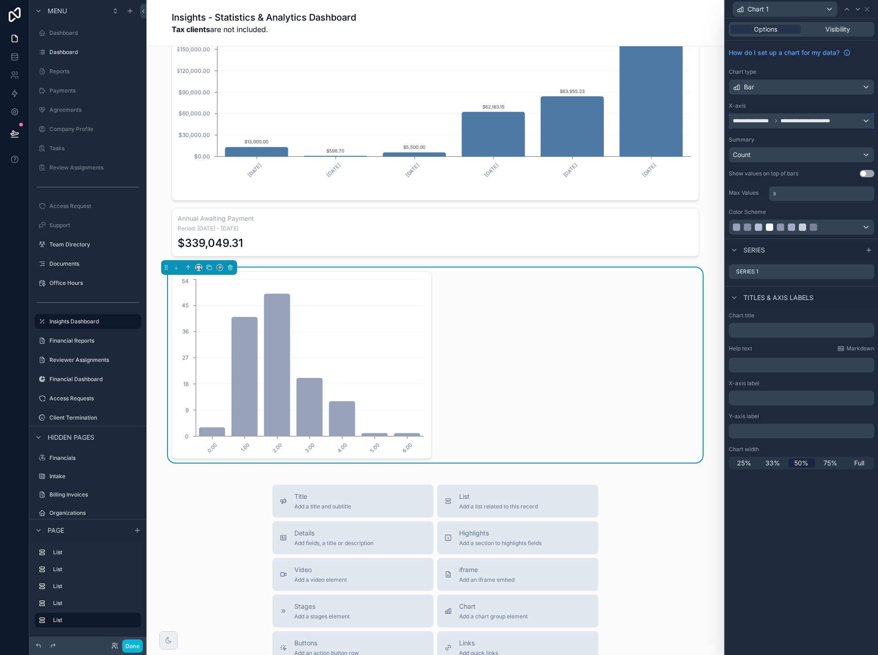
click at [847, 121] on div "**********" at bounding box center [802, 121] width 145 height 15
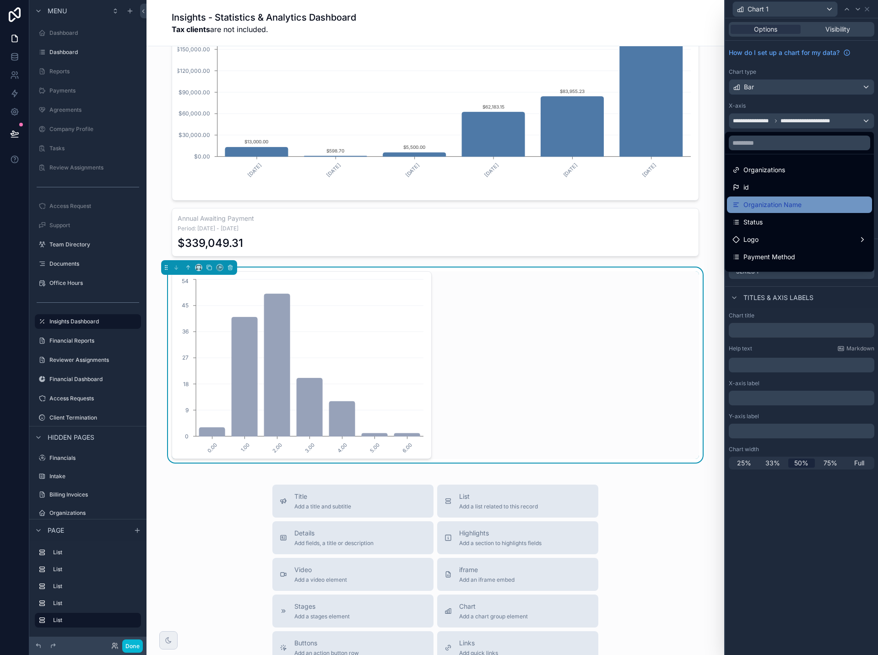
click at [798, 202] on div "Organization Name" at bounding box center [800, 204] width 134 height 11
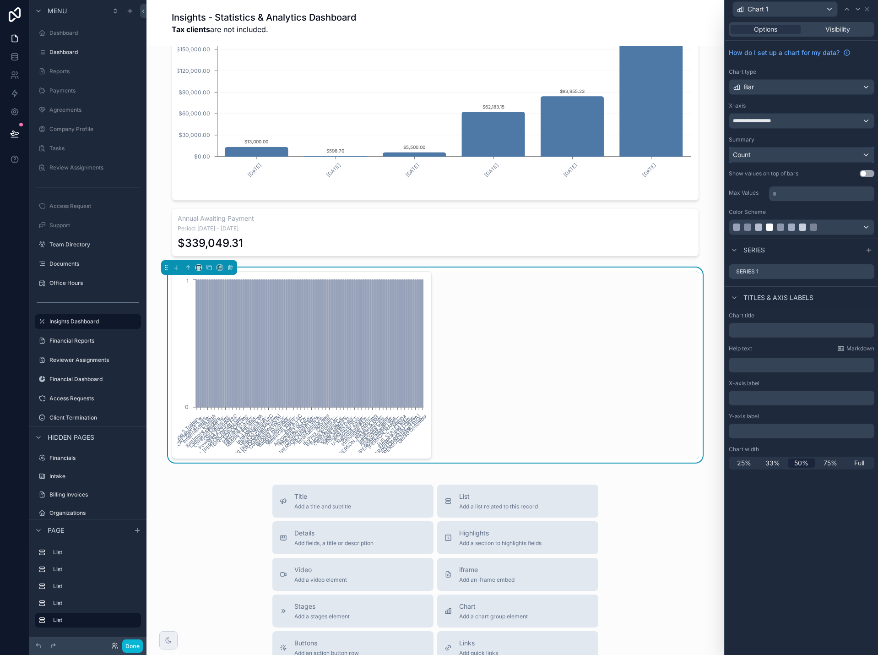
click at [809, 159] on div "Count" at bounding box center [802, 154] width 145 height 15
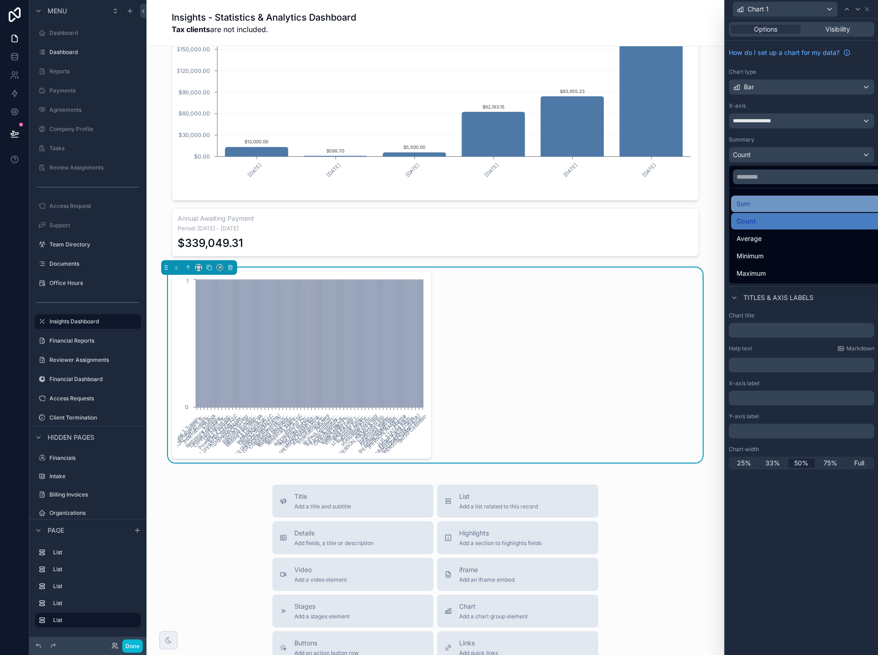
click at [795, 204] on div "Sum" at bounding box center [812, 203] width 151 height 11
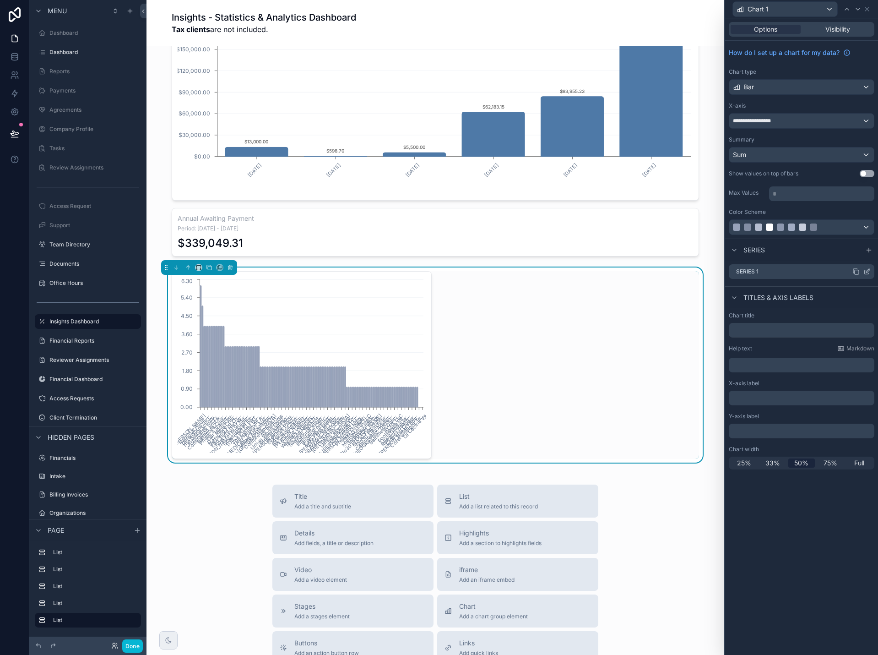
click at [869, 272] on icon at bounding box center [867, 271] width 7 height 7
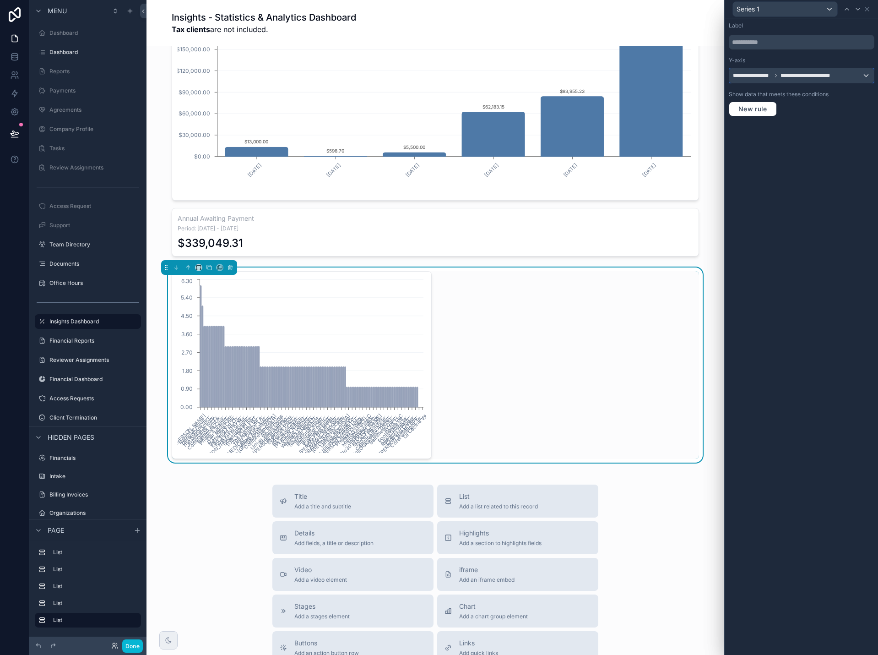
click at [781, 76] on span "**********" at bounding box center [808, 75] width 54 height 7
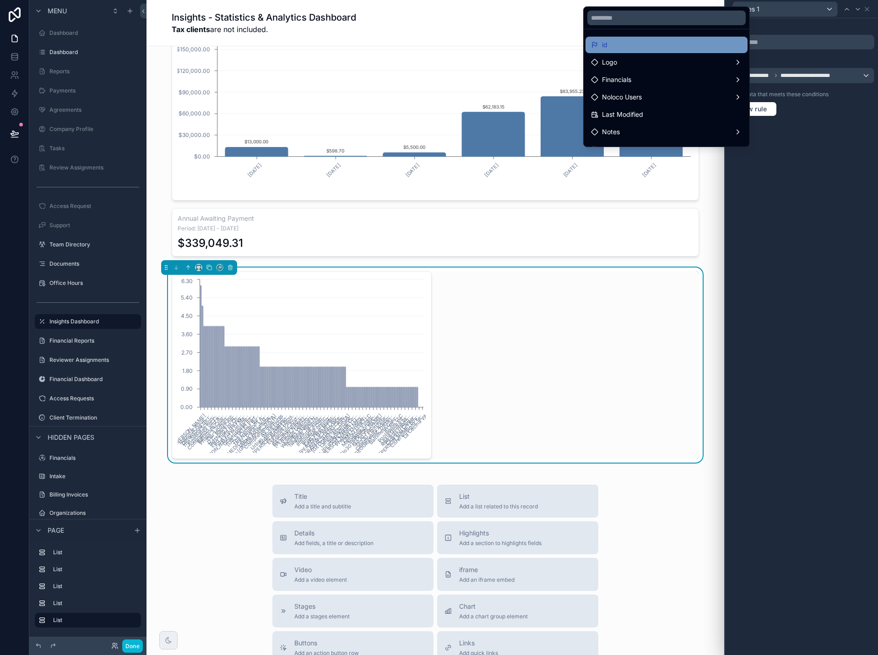
click at [684, 44] on div "id" at bounding box center [666, 44] width 151 height 11
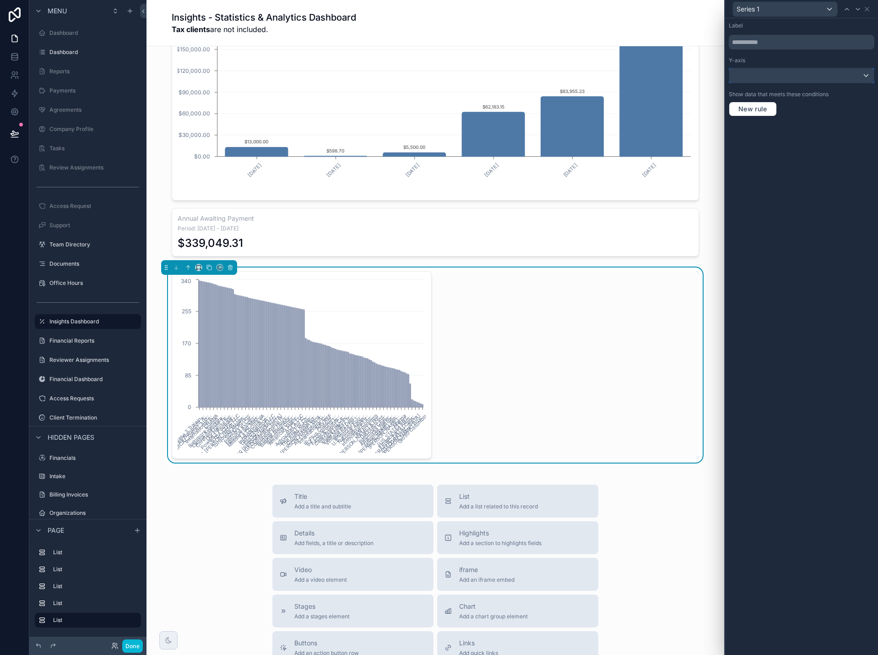
click at [867, 78] on div at bounding box center [802, 75] width 145 height 15
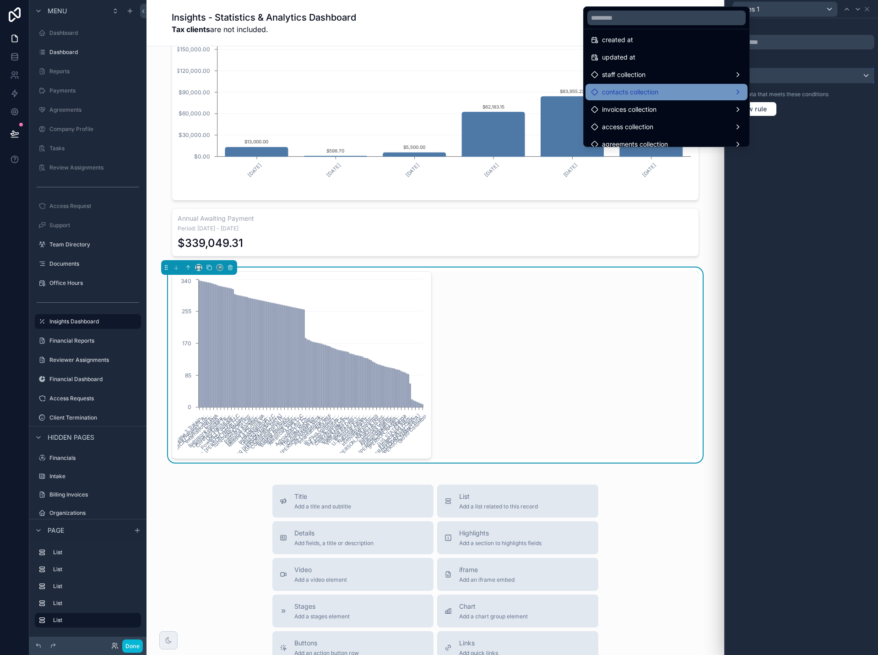
scroll to position [183, 0]
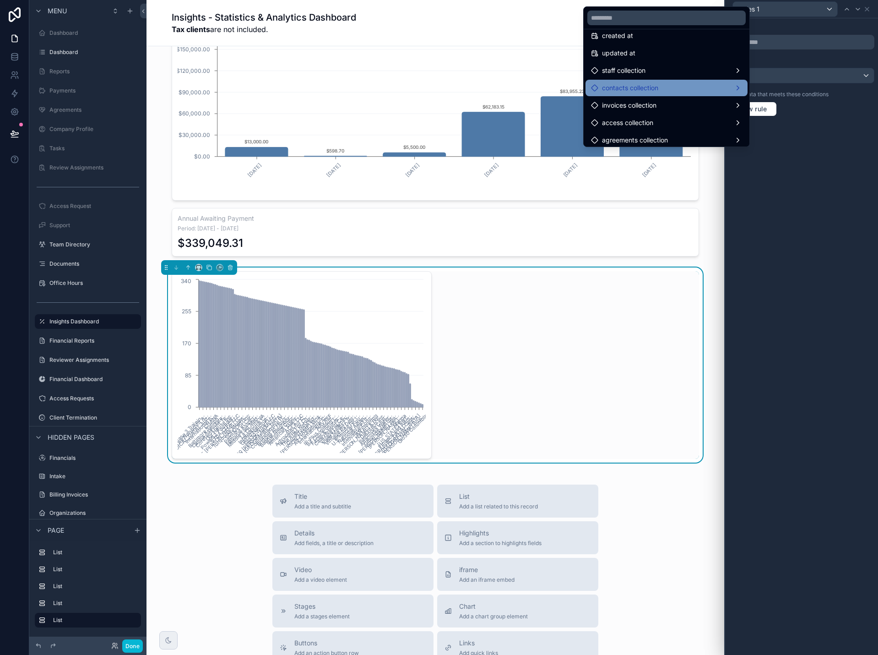
click at [691, 89] on div "contacts collection" at bounding box center [666, 87] width 151 height 11
click at [766, 88] on span "contacts collection count" at bounding box center [798, 88] width 75 height 11
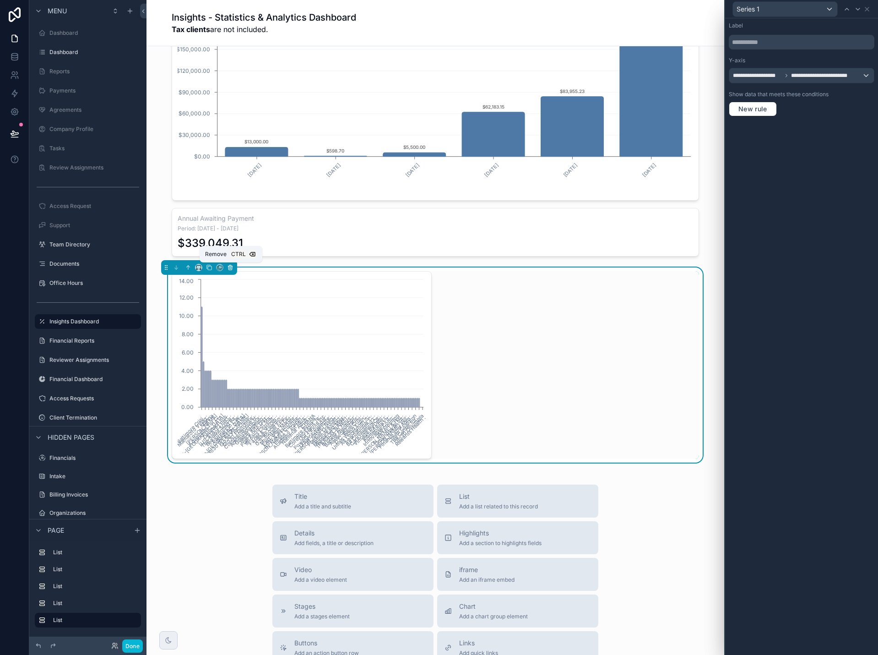
click at [229, 265] on icon "scrollable content" at bounding box center [230, 267] width 6 height 6
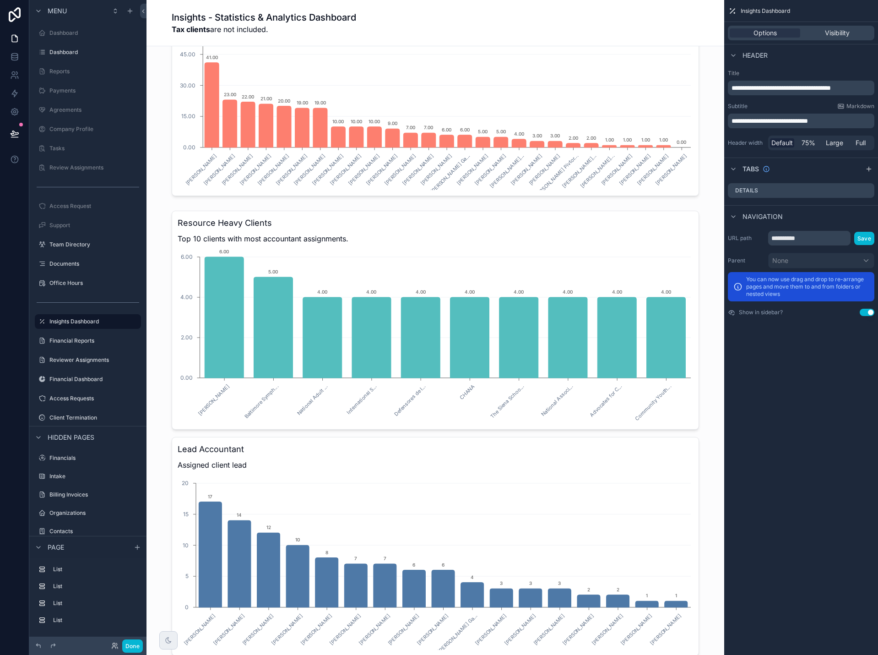
scroll to position [839, 0]
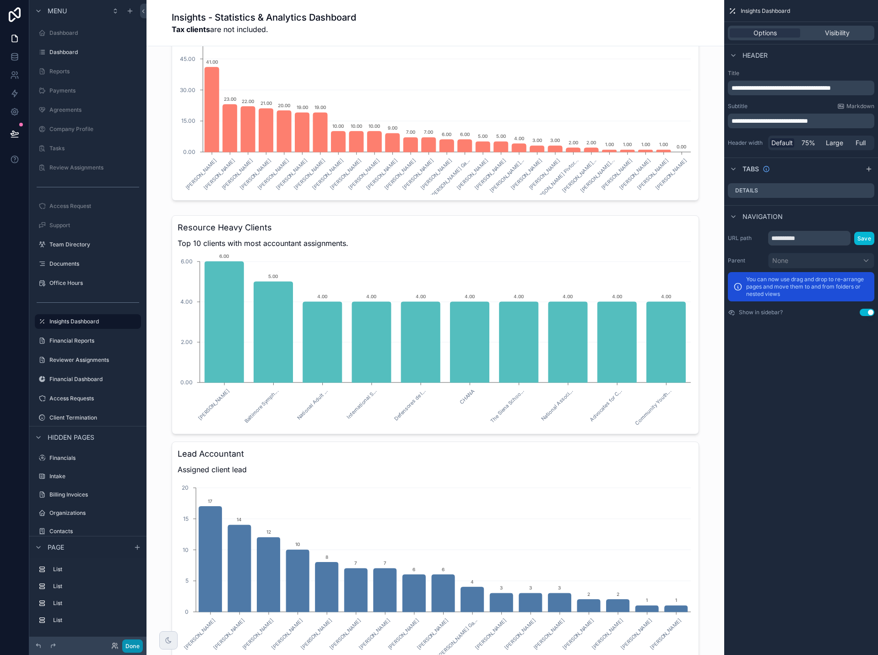
click at [140, 648] on button "Done" at bounding box center [132, 645] width 21 height 13
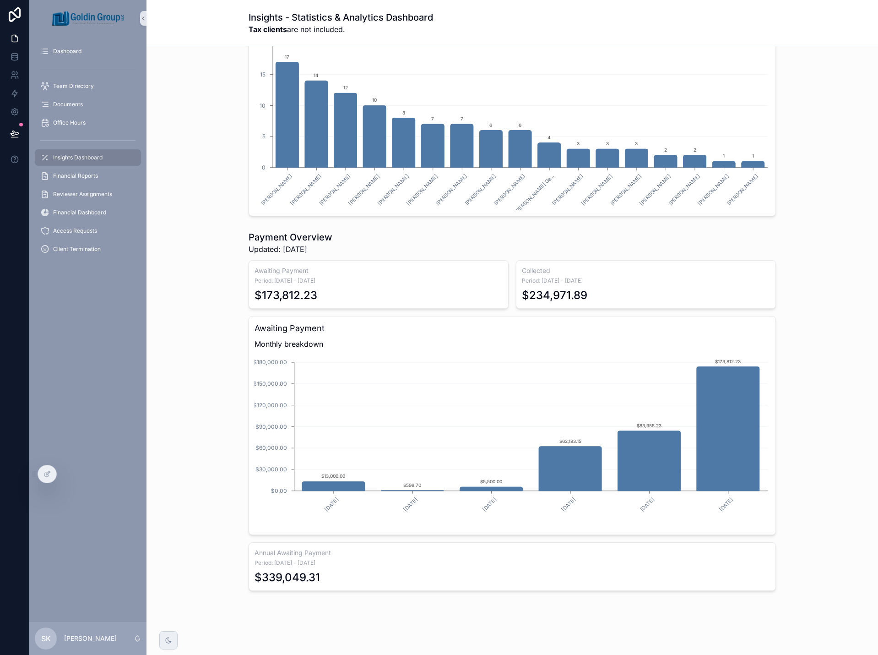
scroll to position [1296, 0]
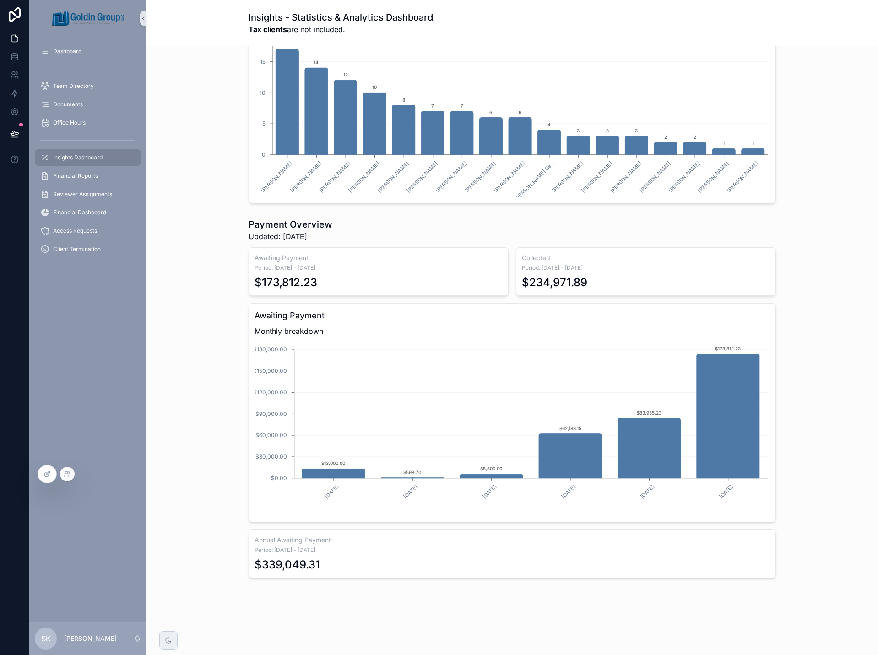
click at [48, 478] on div at bounding box center [47, 473] width 18 height 17
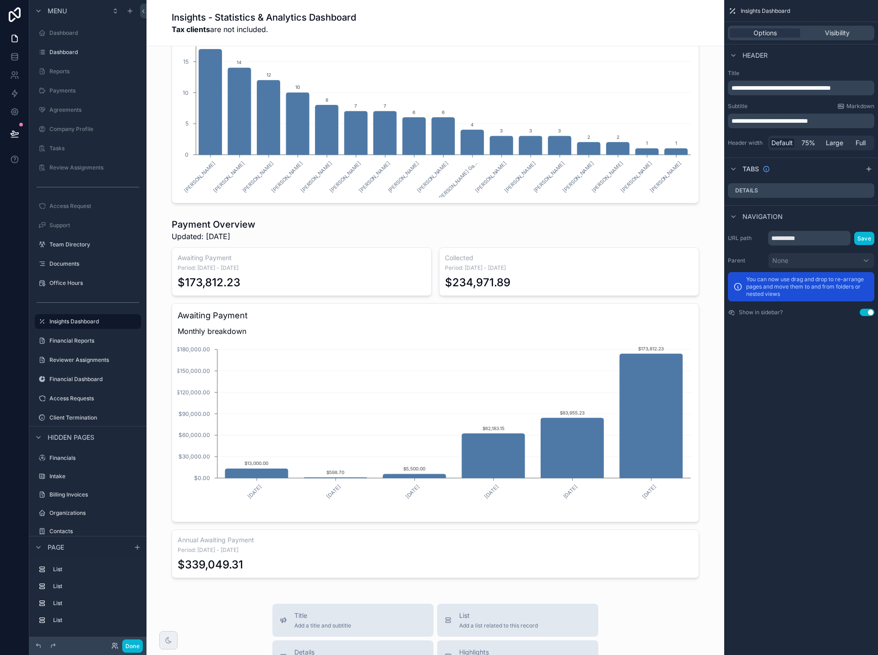
click at [195, 381] on div "scrollable content" at bounding box center [435, 397] width 563 height 367
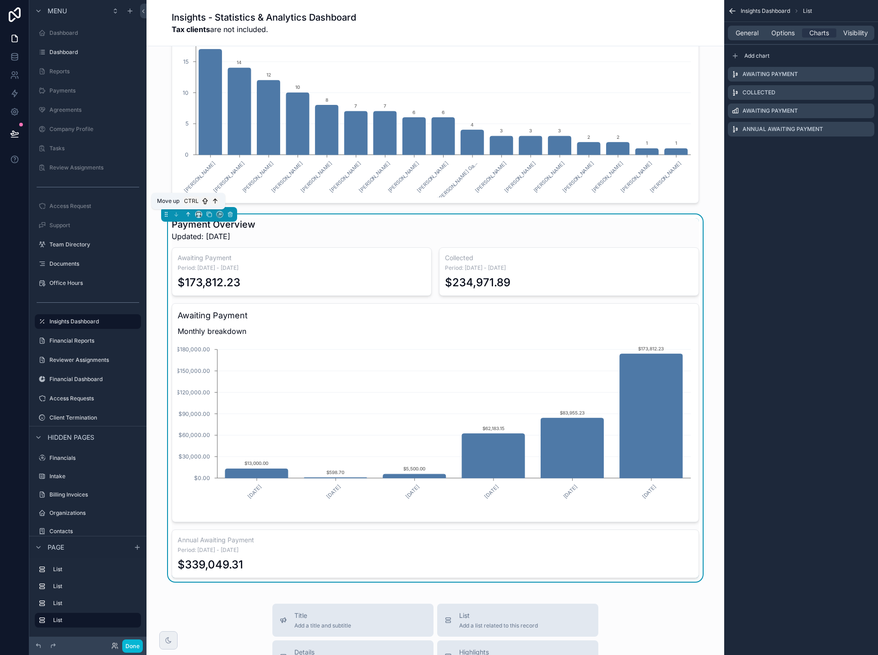
click at [191, 212] on icon "scrollable content" at bounding box center [188, 214] width 6 height 6
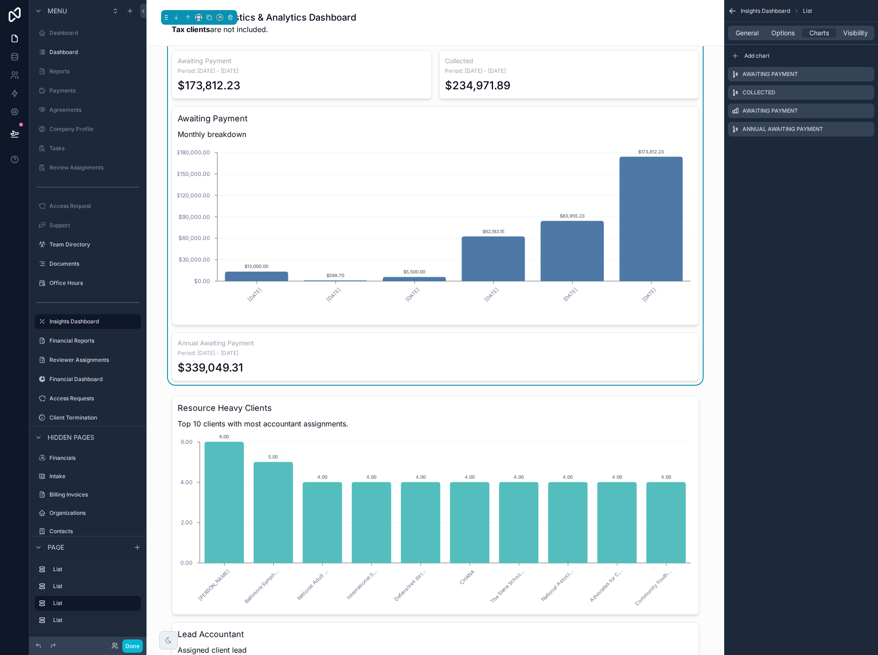
scroll to position [884, 0]
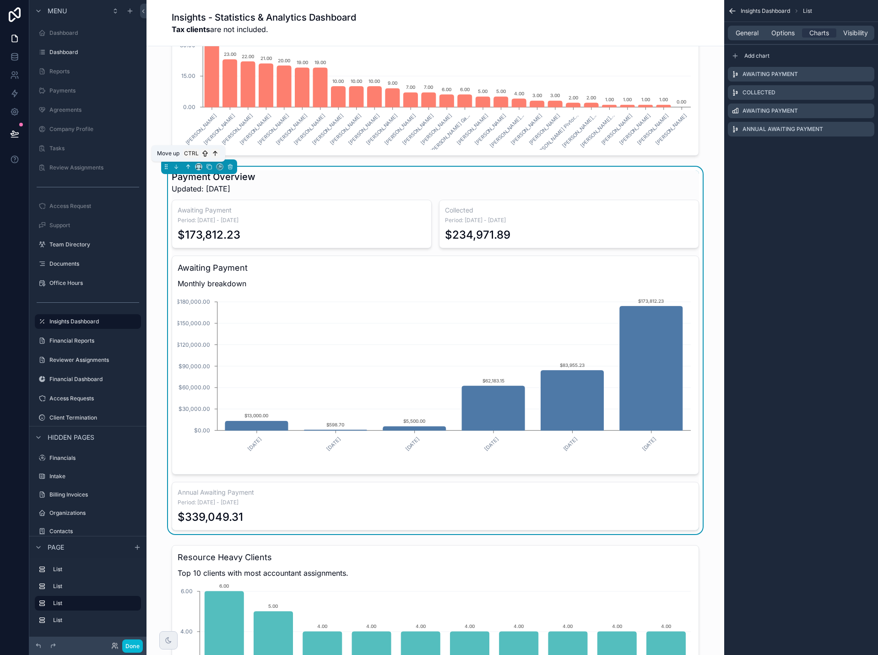
click at [187, 170] on button "scrollable content" at bounding box center [188, 167] width 10 height 10
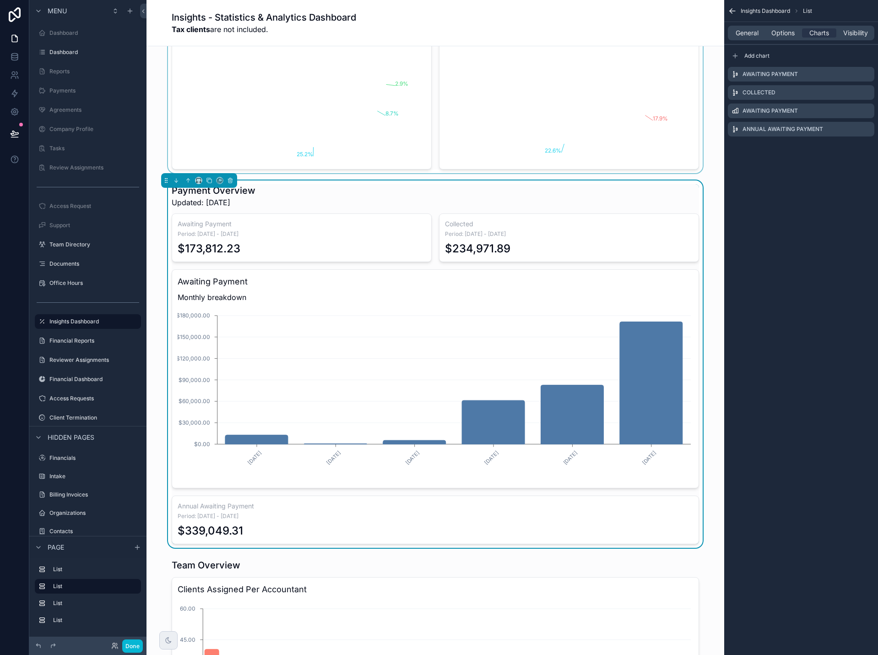
scroll to position [518, 0]
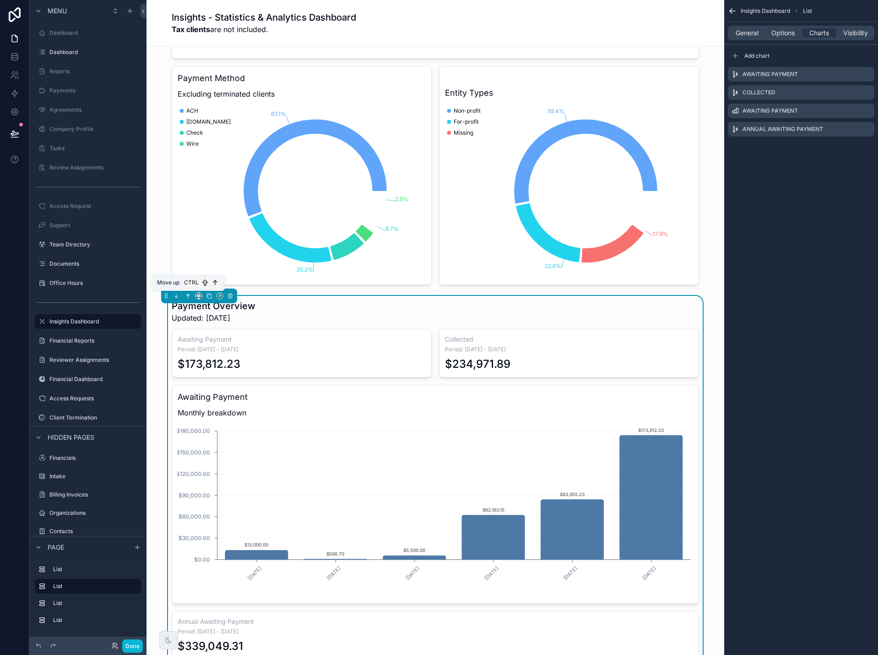
click at [188, 295] on icon "scrollable content" at bounding box center [188, 296] width 0 height 4
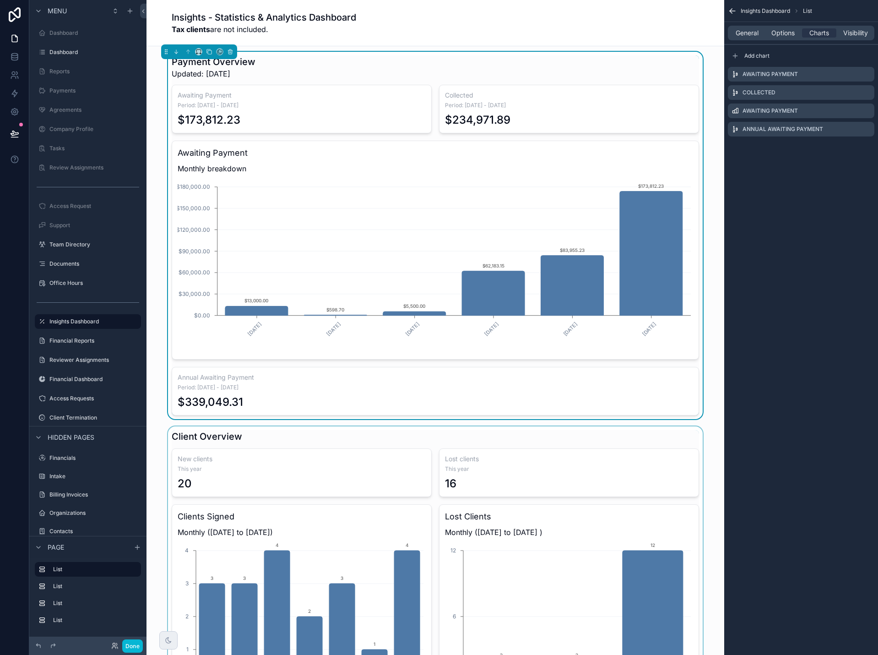
scroll to position [0, 0]
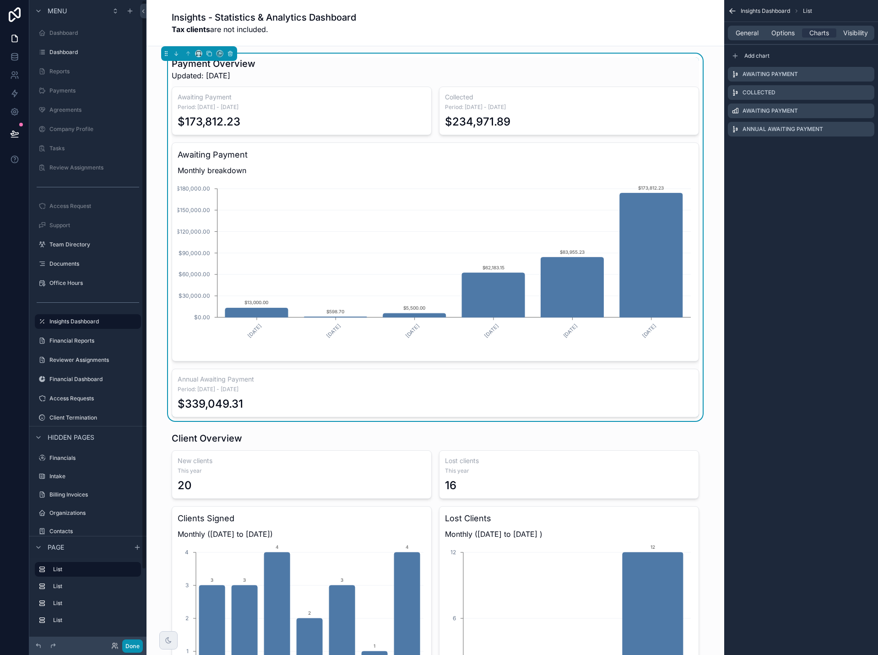
click at [127, 644] on button "Done" at bounding box center [132, 645] width 21 height 13
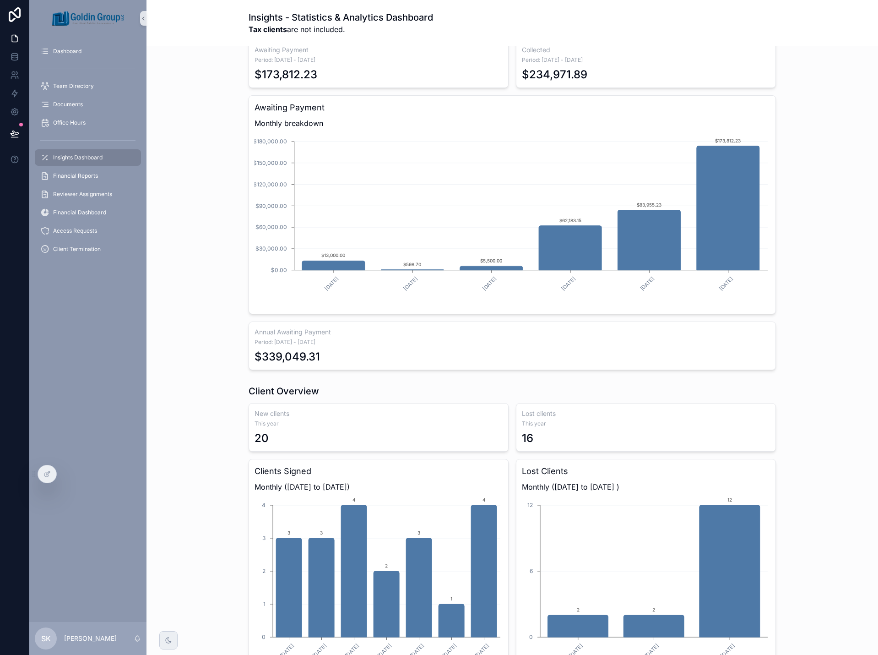
scroll to position [46, 0]
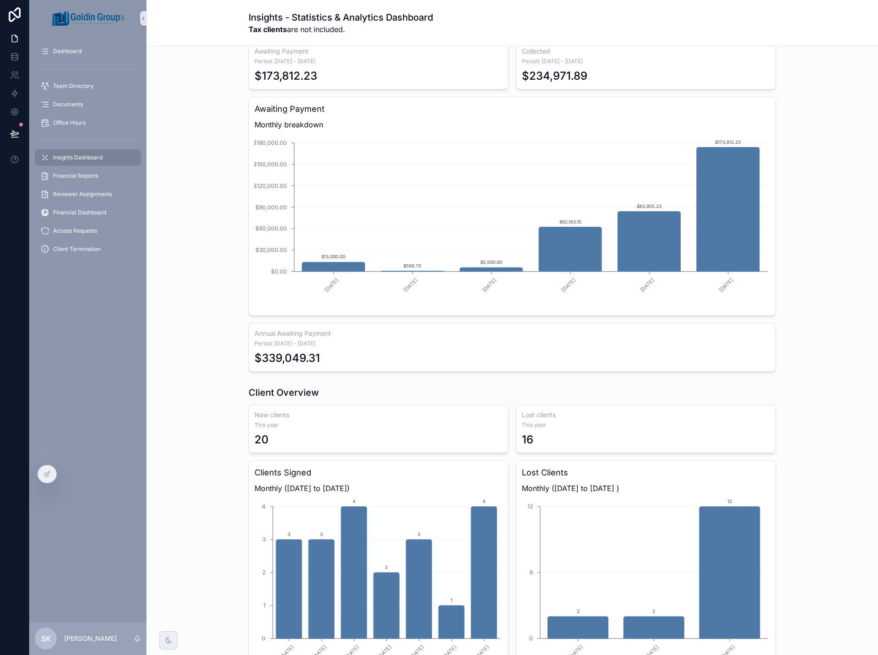
drag, startPoint x: 46, startPoint y: 479, endPoint x: 64, endPoint y: 474, distance: 19.1
click at [46, 479] on div at bounding box center [47, 473] width 18 height 17
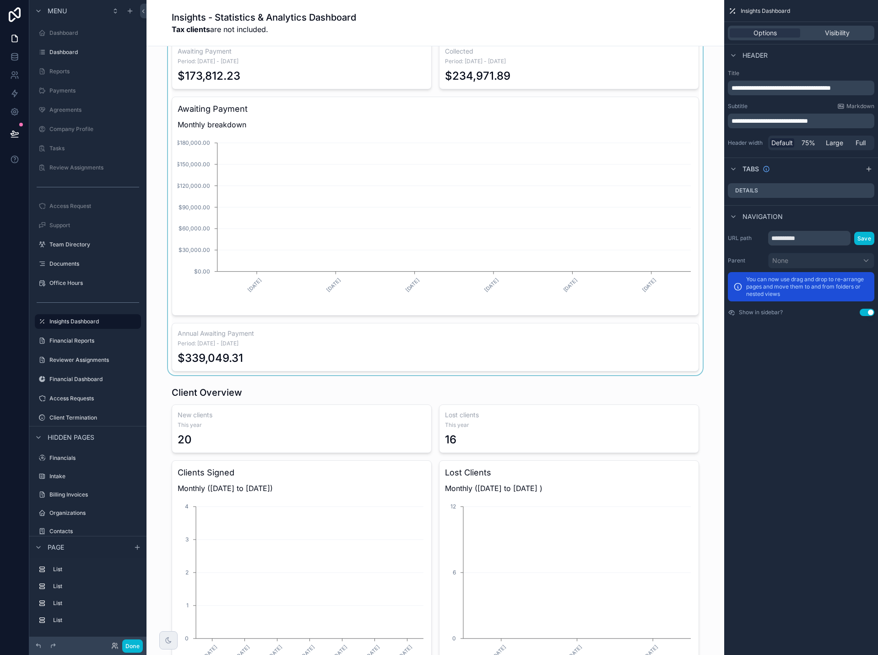
click at [327, 185] on div "scrollable content" at bounding box center [435, 191] width 563 height 367
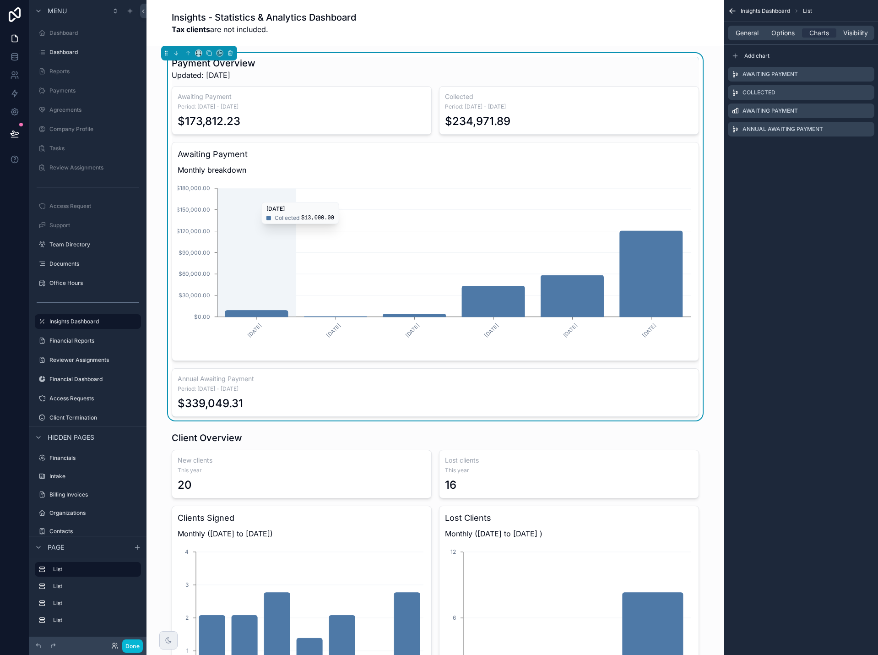
scroll to position [0, 0]
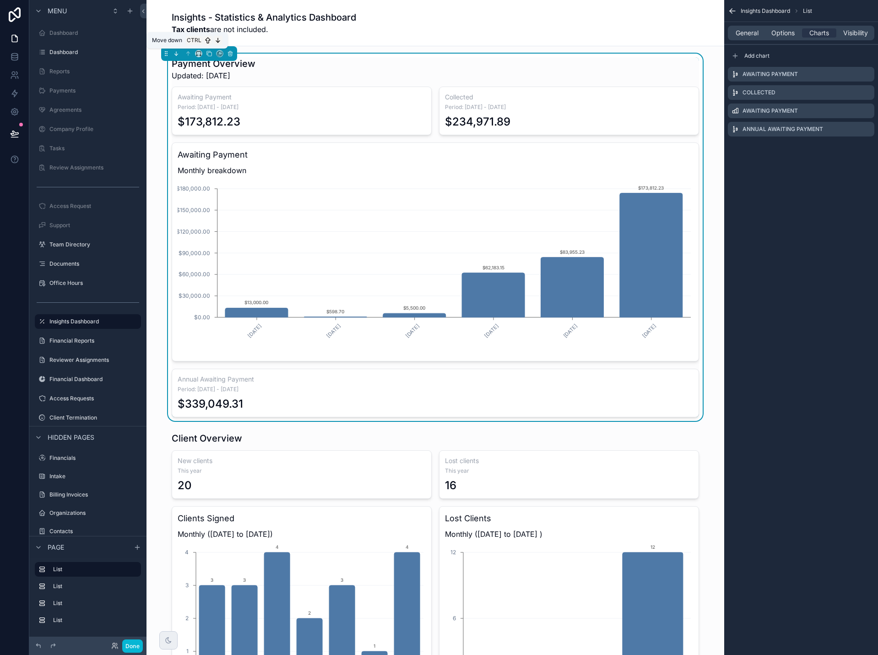
click at [178, 53] on icon "scrollable content" at bounding box center [176, 53] width 6 height 6
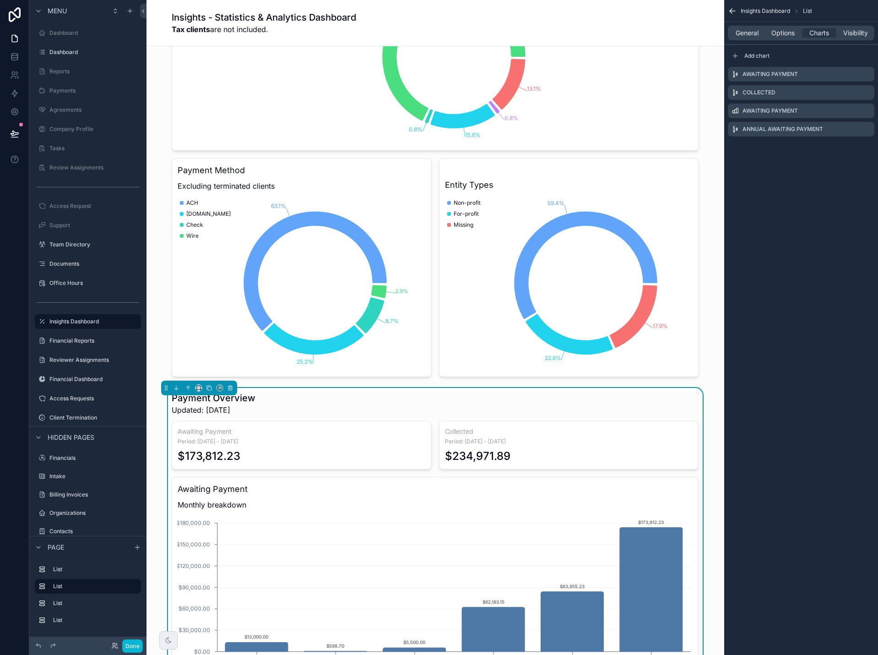
scroll to position [458, 0]
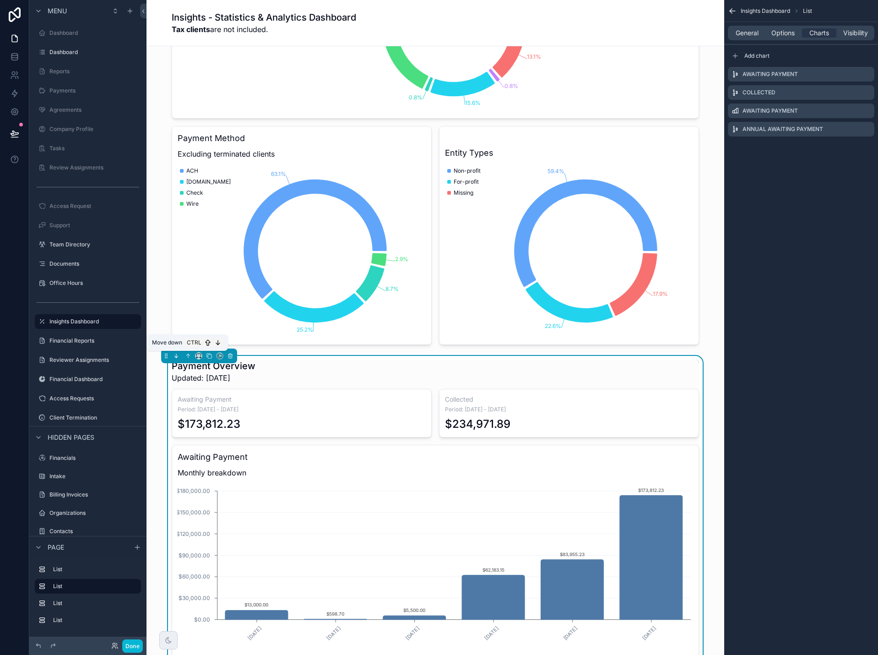
click at [178, 354] on icon "scrollable content" at bounding box center [176, 356] width 6 height 6
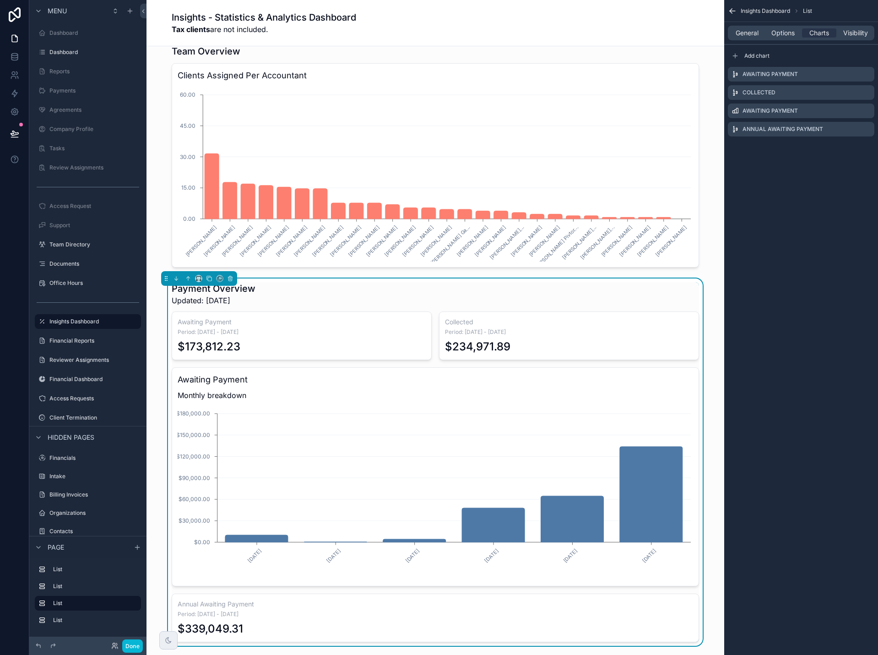
scroll to position [779, 0]
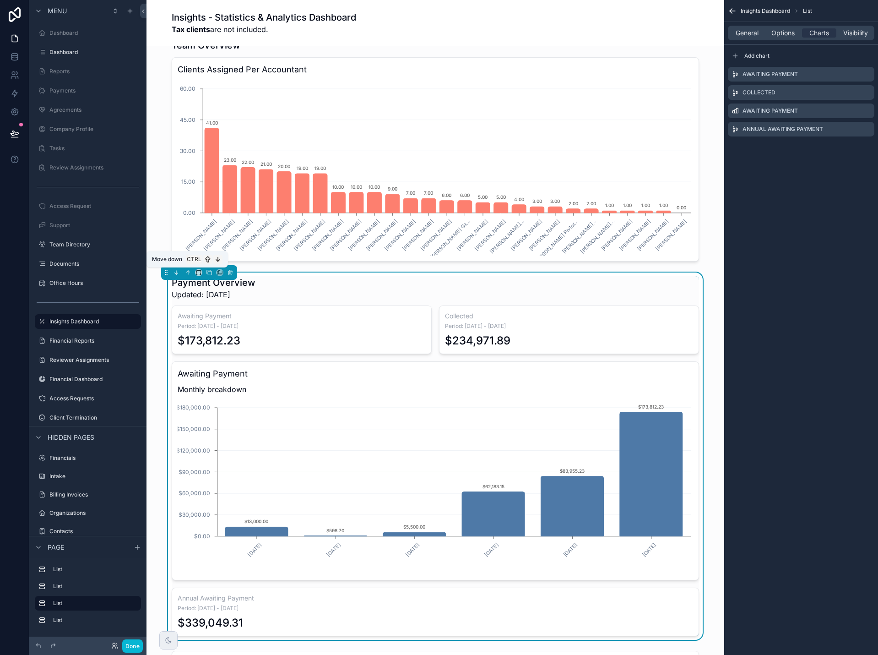
click at [176, 272] on icon "scrollable content" at bounding box center [176, 273] width 0 height 4
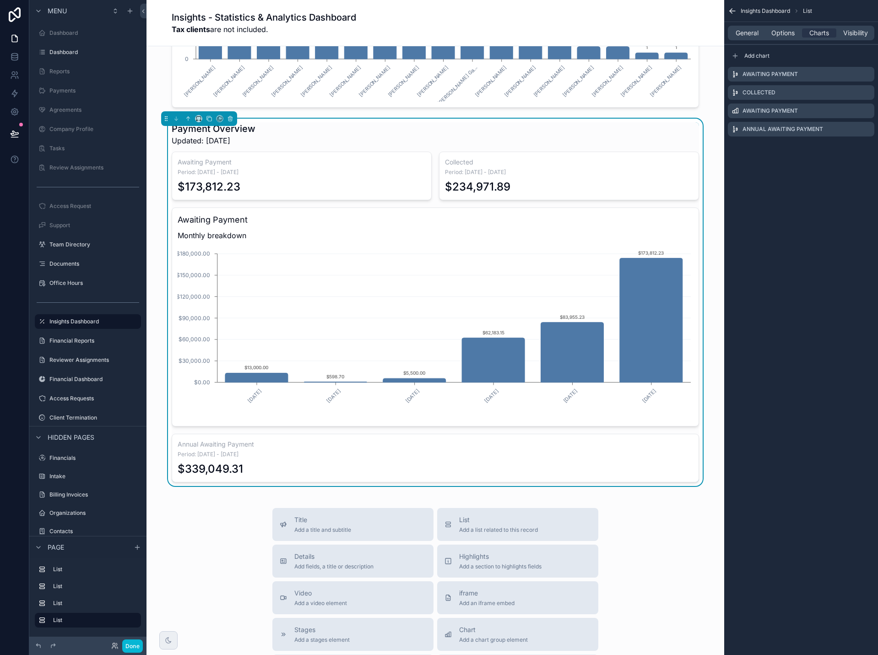
scroll to position [1465, 0]
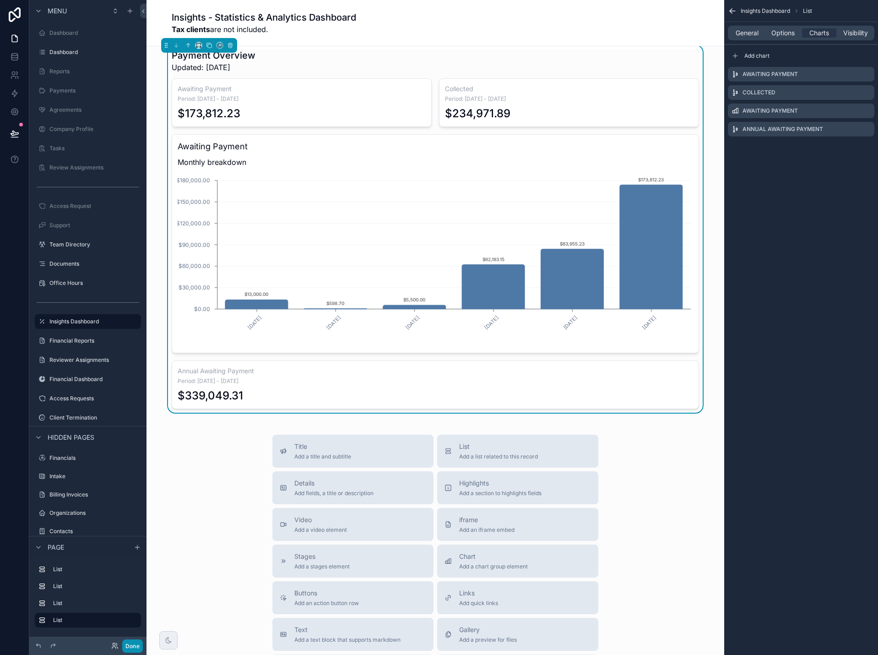
click at [130, 647] on button "Done" at bounding box center [132, 645] width 21 height 13
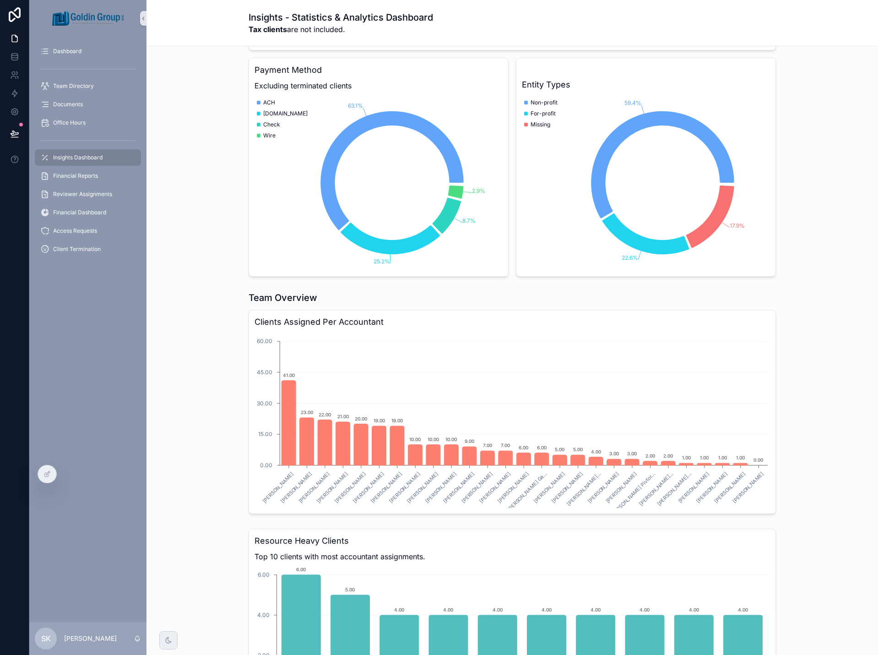
scroll to position [518, 0]
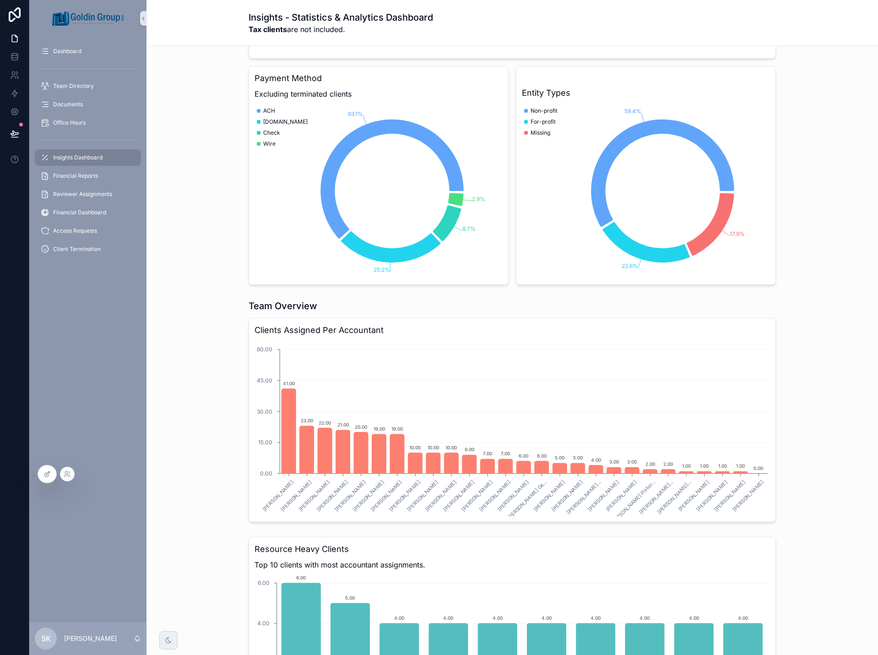
click at [44, 475] on icon at bounding box center [47, 473] width 7 height 7
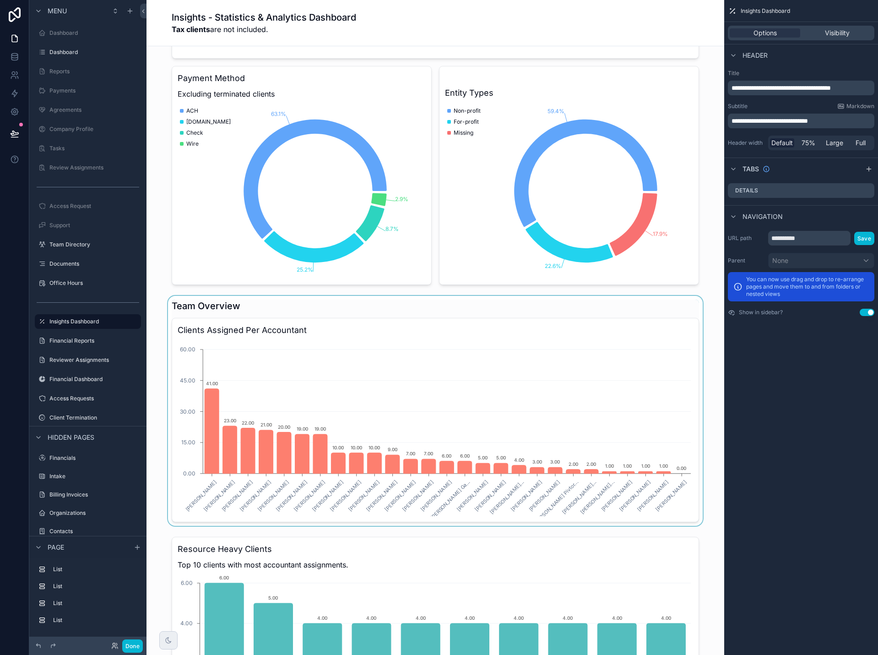
click at [690, 307] on div "scrollable content" at bounding box center [435, 411] width 563 height 230
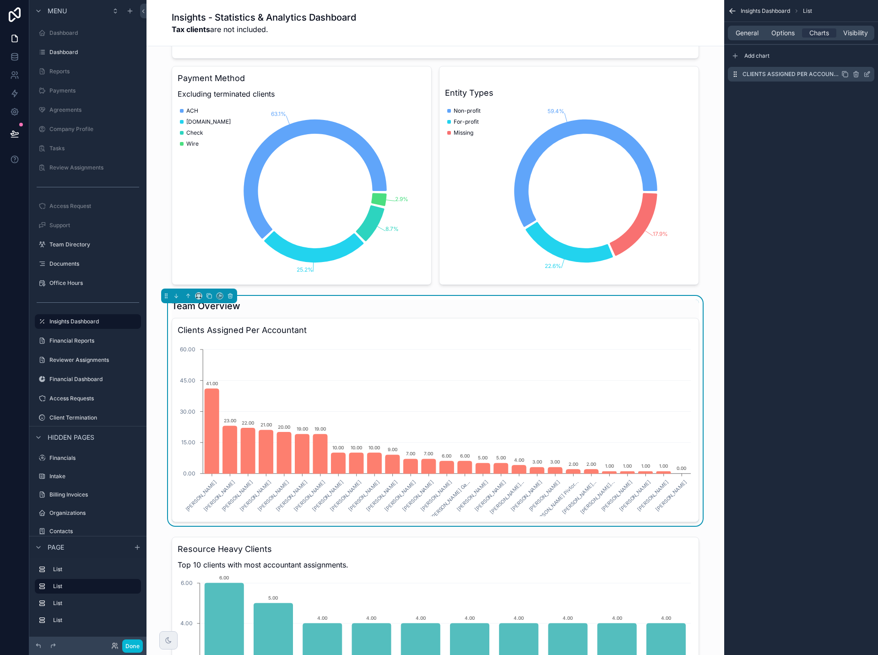
click at [846, 75] on icon "scrollable content" at bounding box center [845, 74] width 7 height 7
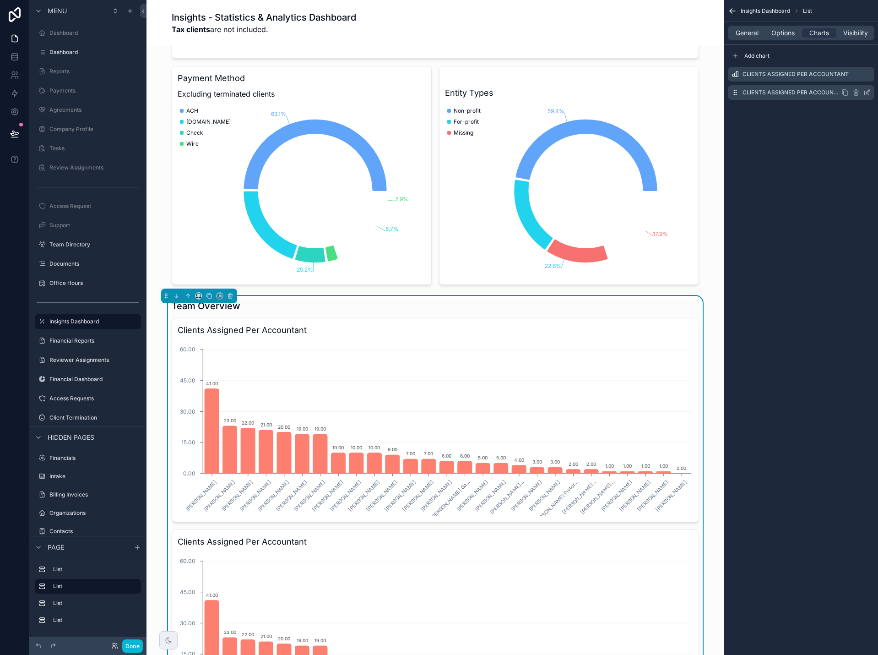
click at [868, 91] on icon "scrollable content" at bounding box center [867, 92] width 7 height 7
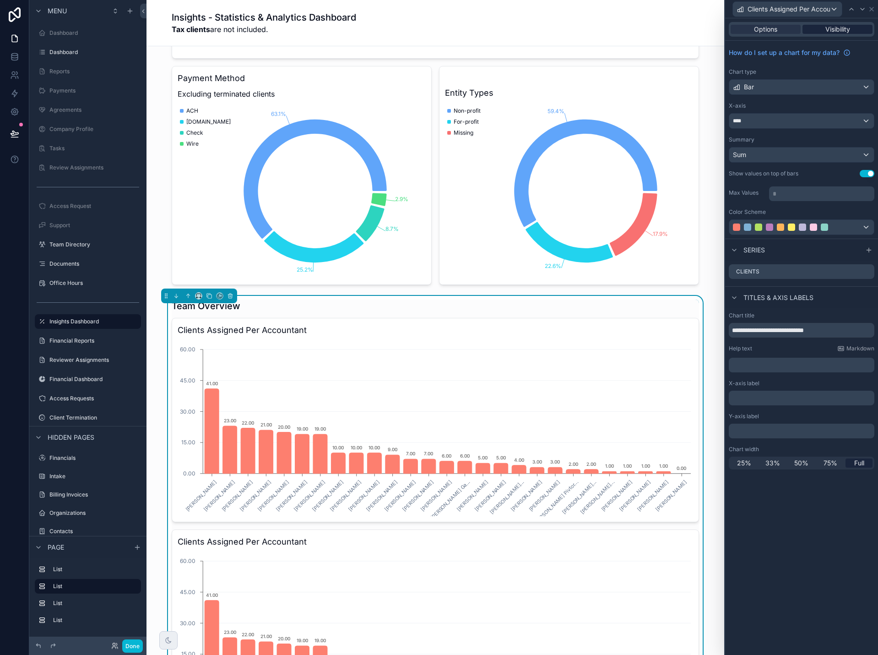
click at [855, 33] on div "Visibility" at bounding box center [838, 29] width 70 height 9
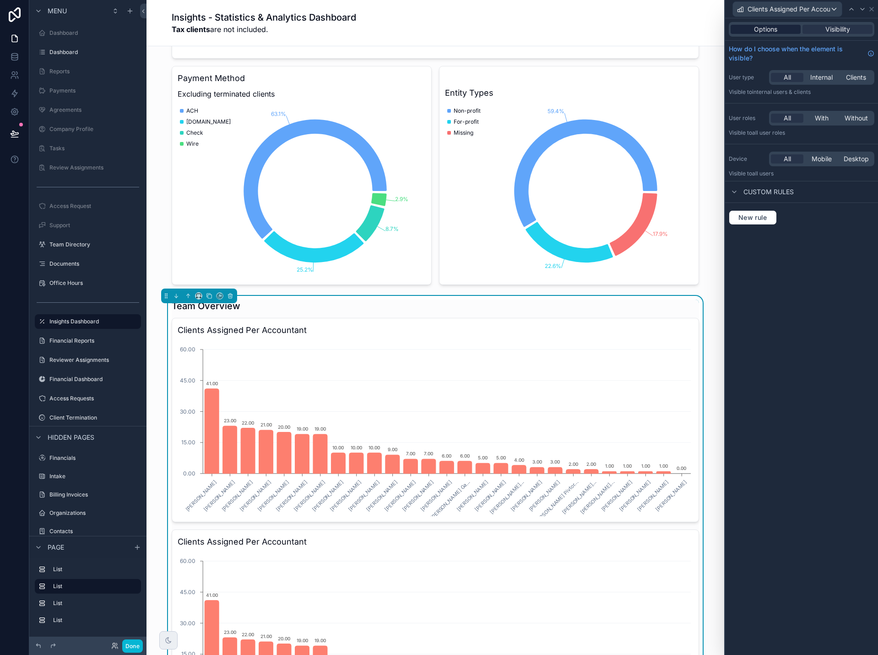
click at [774, 32] on span "Options" at bounding box center [765, 29] width 23 height 9
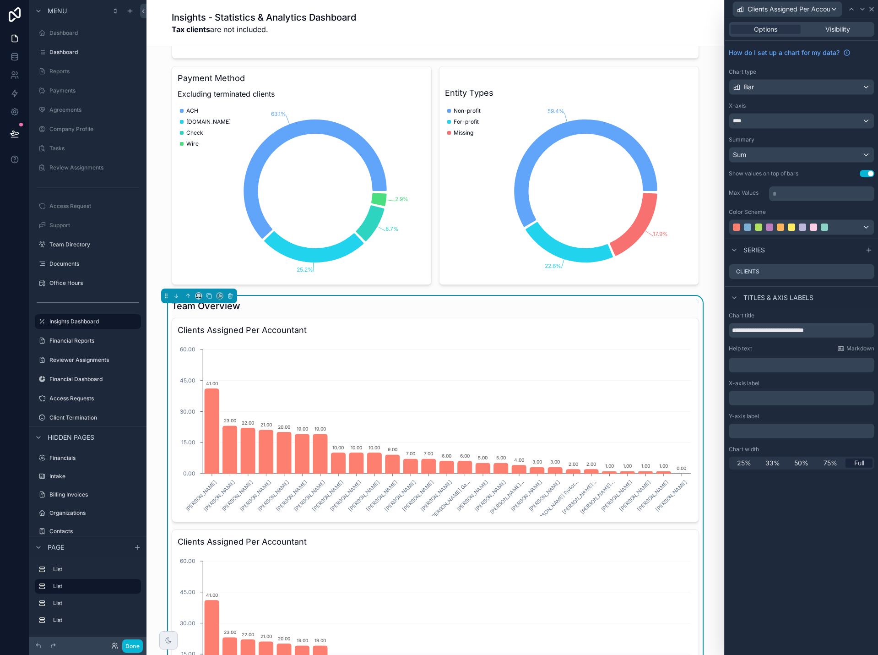
click at [871, 9] on icon at bounding box center [872, 9] width 4 height 4
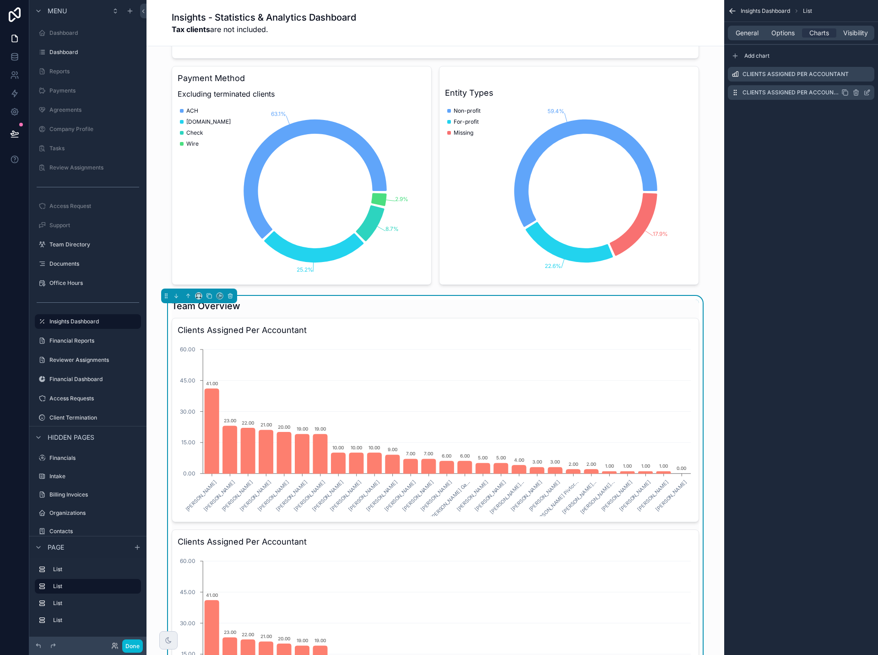
click at [870, 93] on icon "scrollable content" at bounding box center [867, 92] width 7 height 7
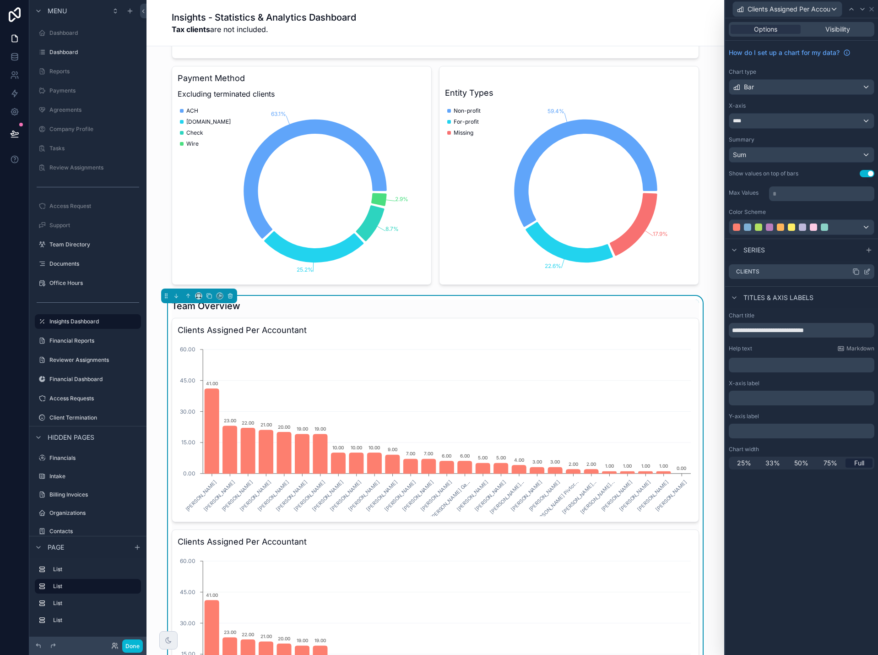
click at [867, 273] on icon at bounding box center [867, 271] width 7 height 7
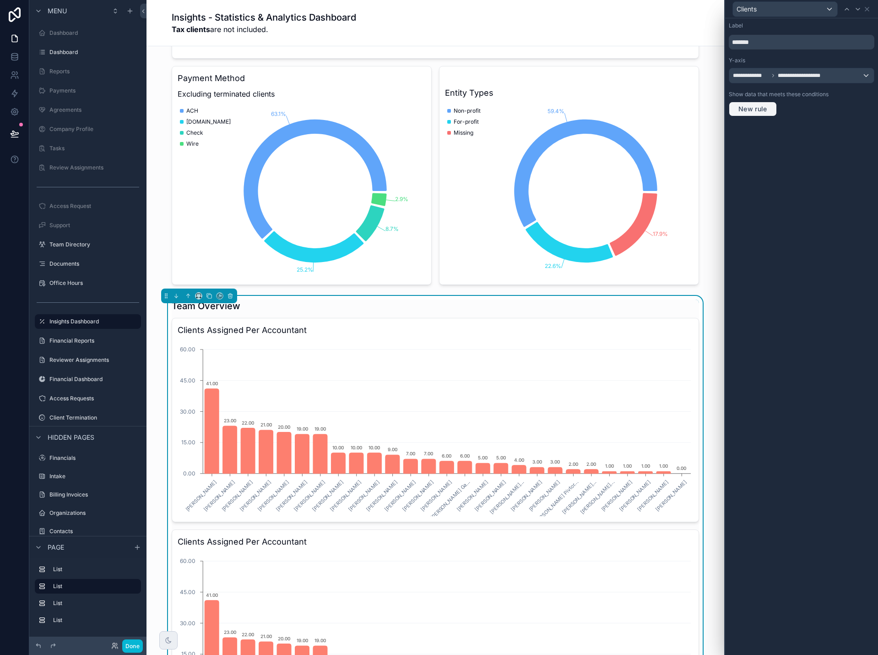
click at [762, 109] on span "New rule" at bounding box center [753, 109] width 36 height 8
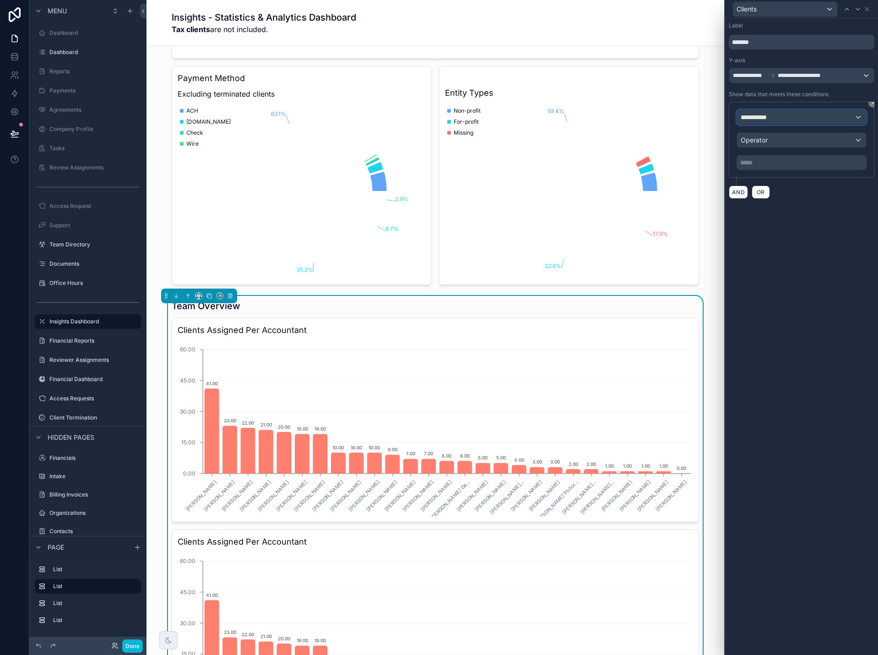
click at [778, 120] on div "**********" at bounding box center [801, 117] width 129 height 15
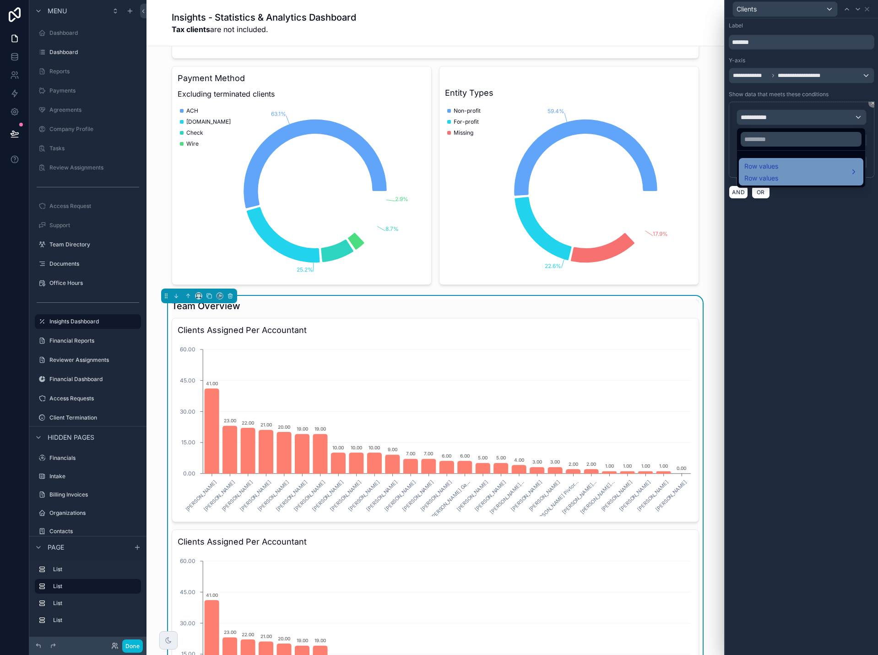
click at [776, 173] on div "Row values Row values" at bounding box center [762, 172] width 34 height 22
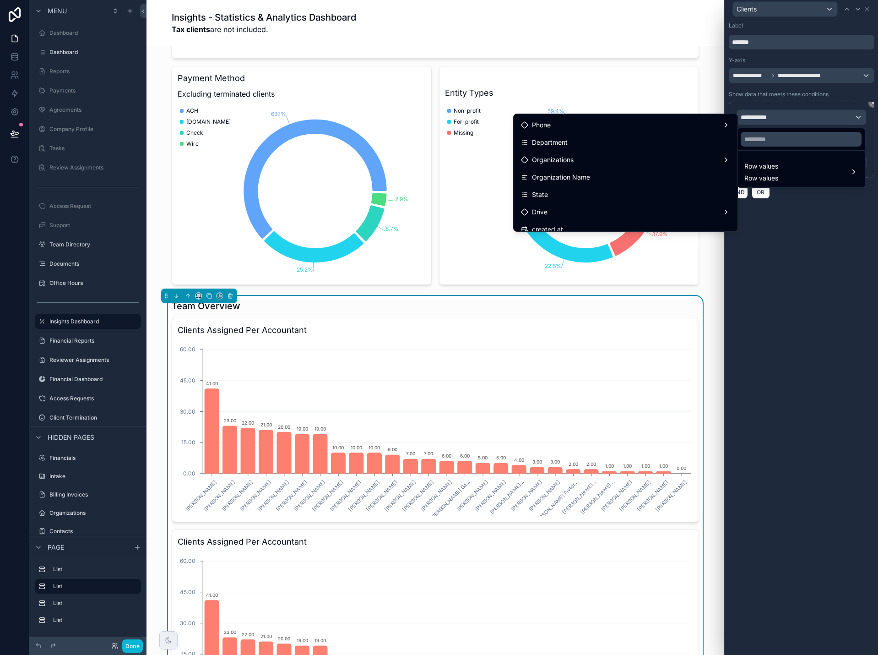
scroll to position [92, 0]
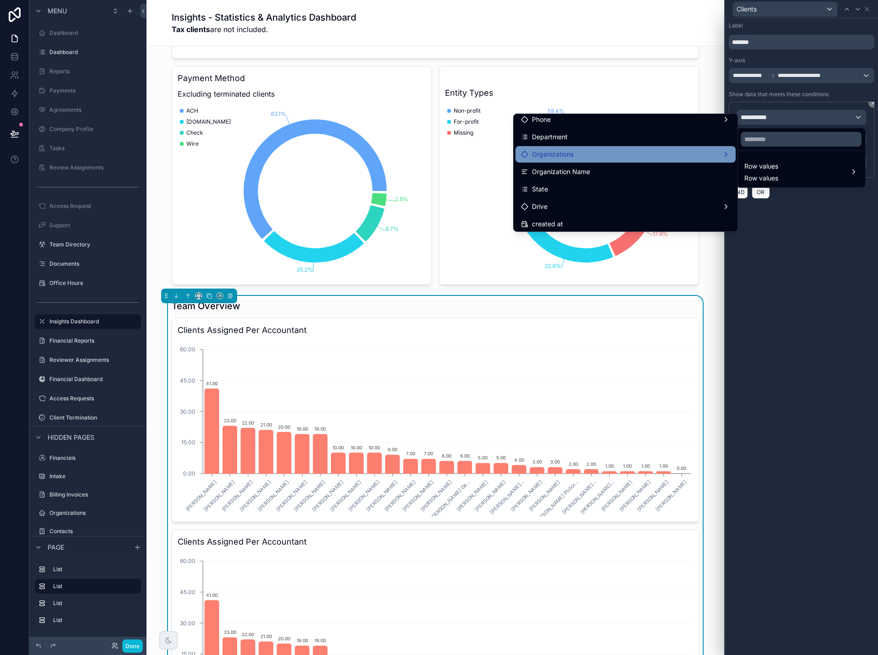
click at [678, 153] on div "Organizations" at bounding box center [625, 154] width 209 height 11
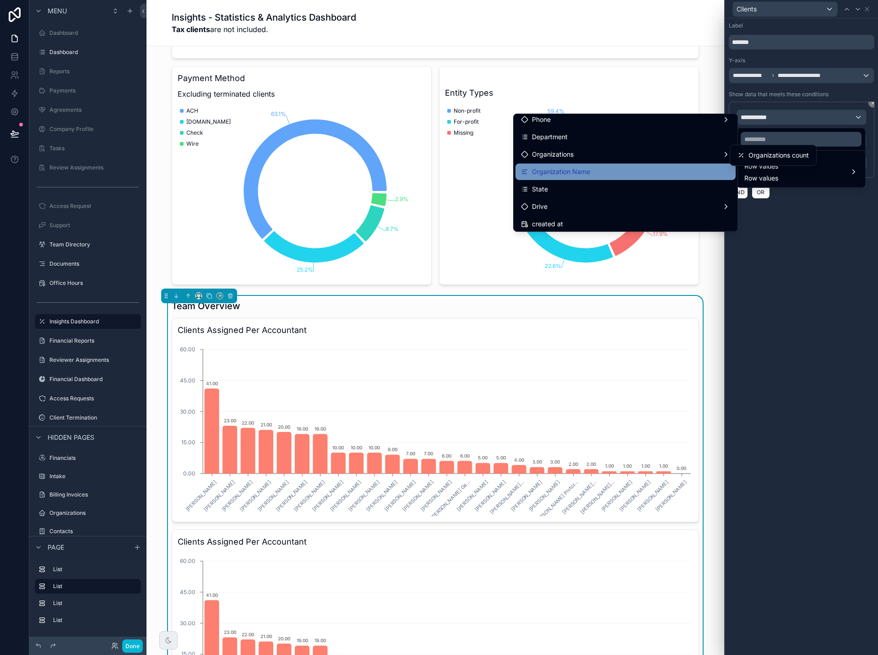
click at [672, 168] on div "Organization Name" at bounding box center [625, 171] width 209 height 11
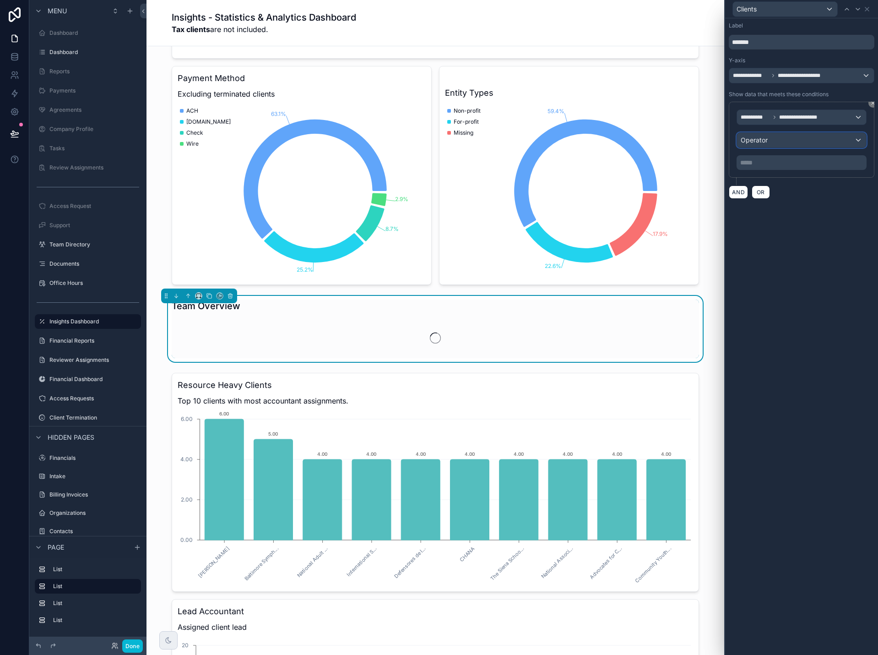
click at [792, 143] on div "Operator" at bounding box center [801, 140] width 129 height 15
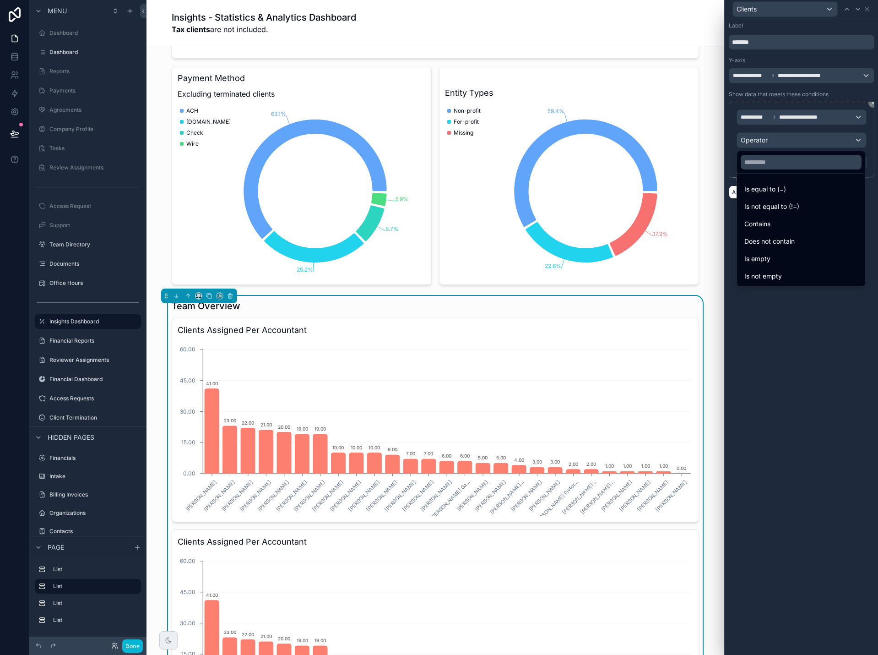
click at [779, 110] on div at bounding box center [801, 327] width 153 height 655
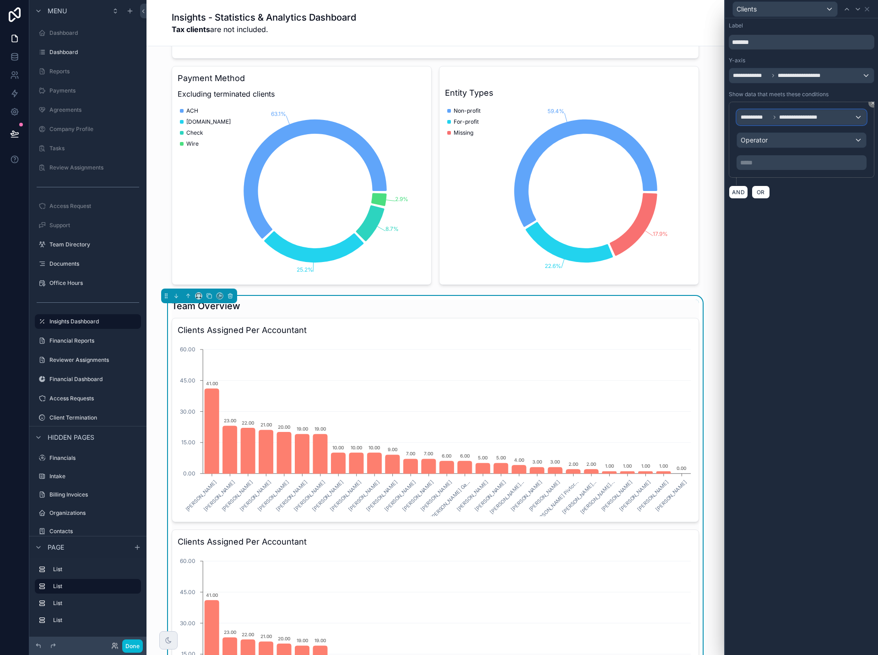
click at [783, 117] on span "**********" at bounding box center [804, 117] width 50 height 7
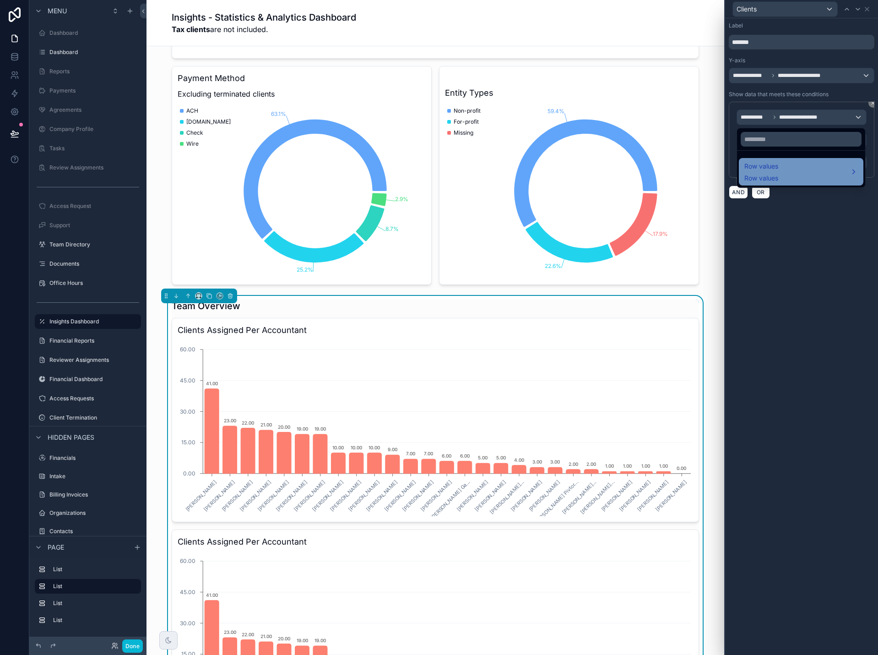
click at [782, 166] on div "Row values Row values" at bounding box center [802, 172] width 114 height 22
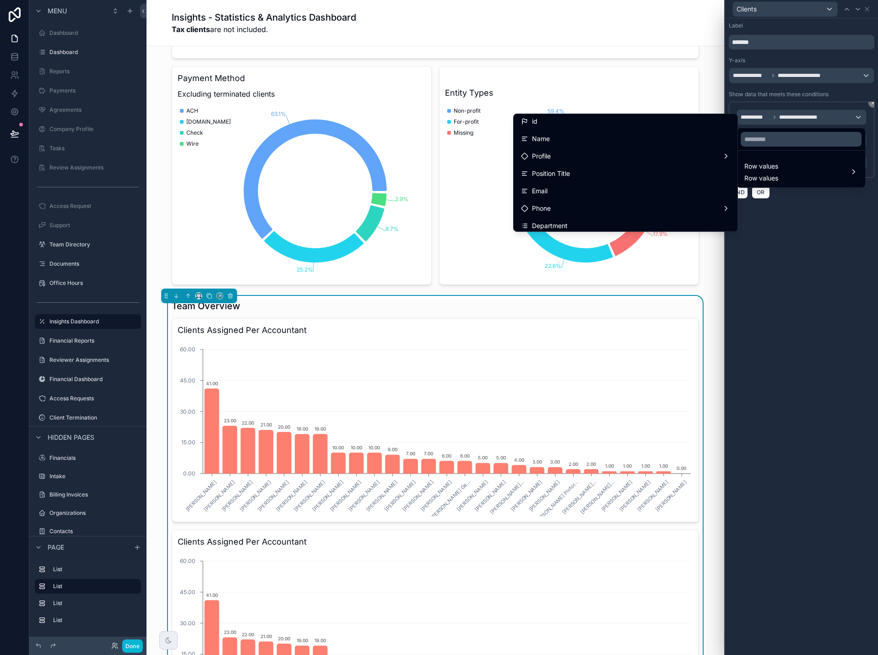
scroll to position [0, 0]
click at [790, 234] on div at bounding box center [801, 327] width 153 height 655
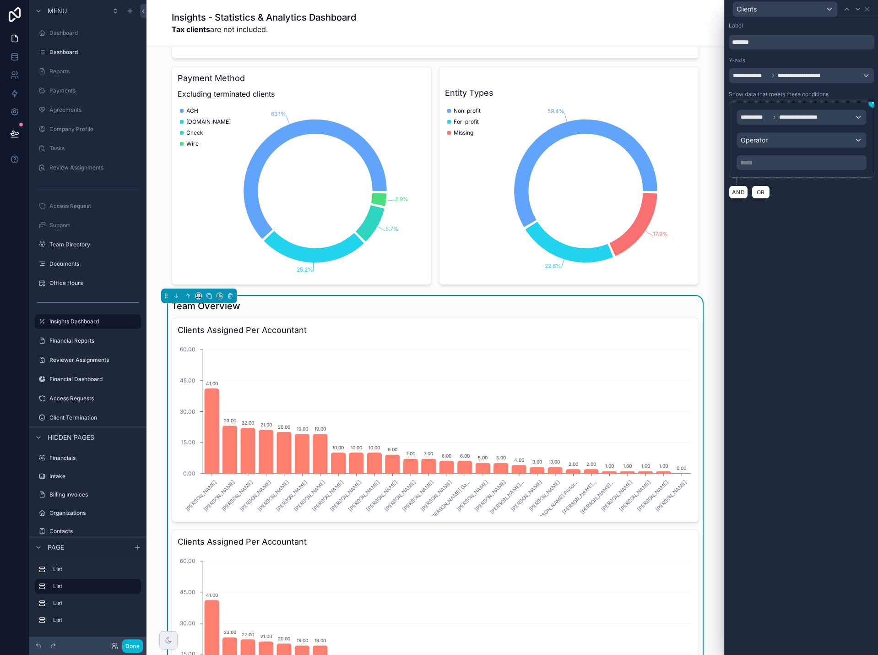
click at [873, 103] on icon at bounding box center [873, 103] width 3 height 3
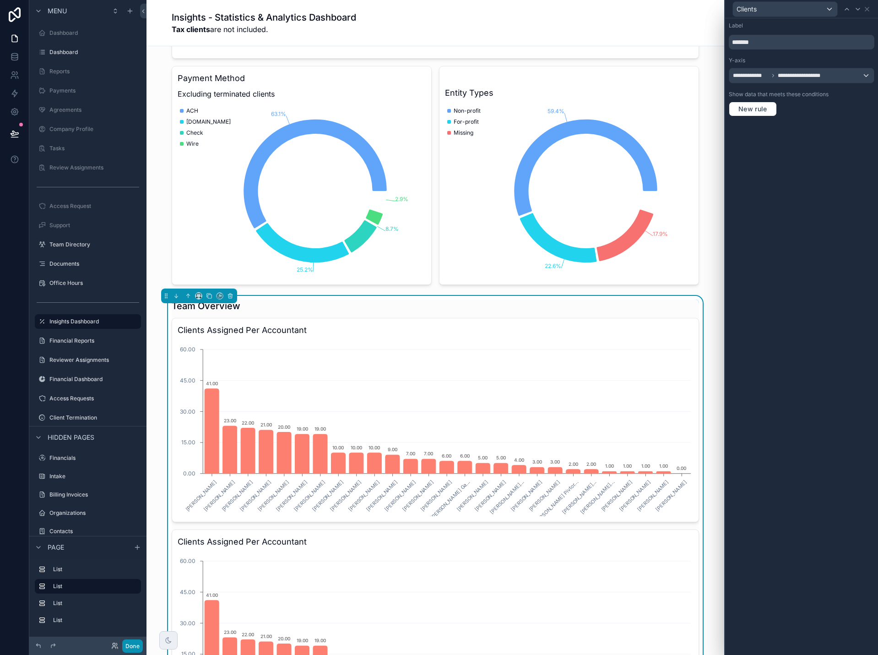
click at [132, 646] on button "Done" at bounding box center [132, 645] width 21 height 13
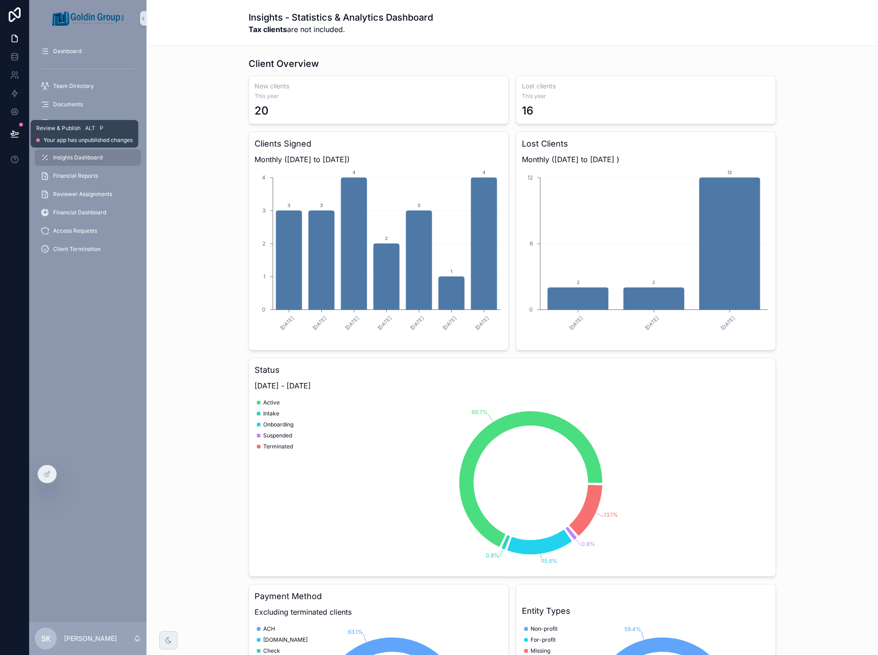
drag, startPoint x: 10, startPoint y: 131, endPoint x: 48, endPoint y: 142, distance: 40.0
click at [11, 131] on icon at bounding box center [14, 133] width 9 height 9
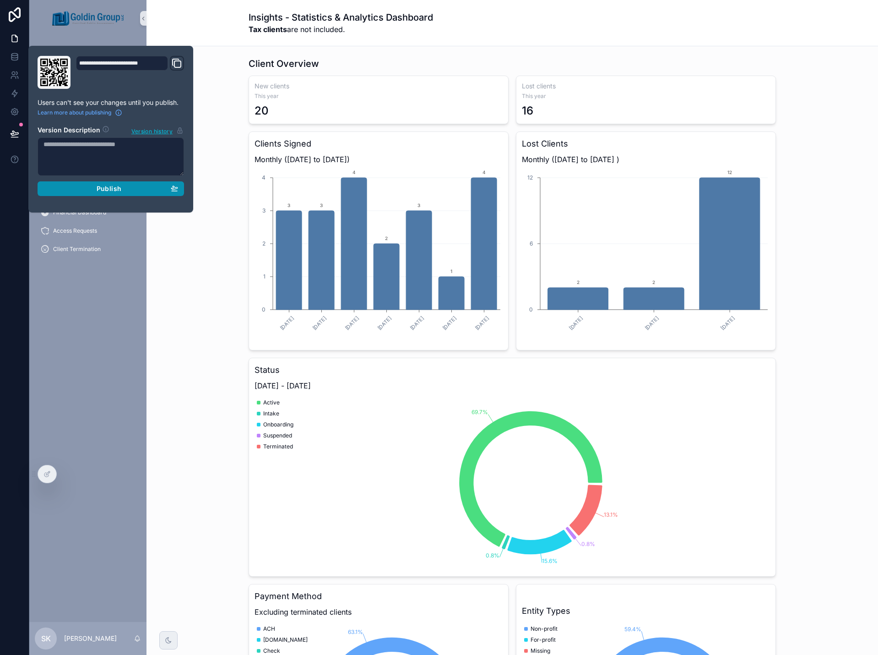
click at [88, 193] on button "Publish" at bounding box center [111, 188] width 147 height 15
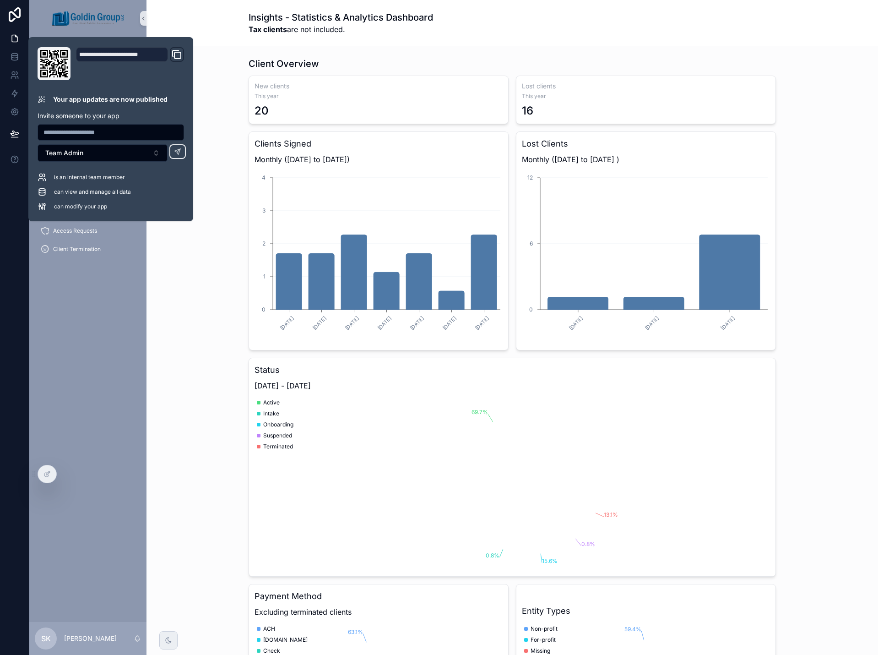
click at [207, 309] on div "Client Overview New clients This year 20 Lost clients This year 16 Clients Sign…" at bounding box center [512, 430] width 717 height 753
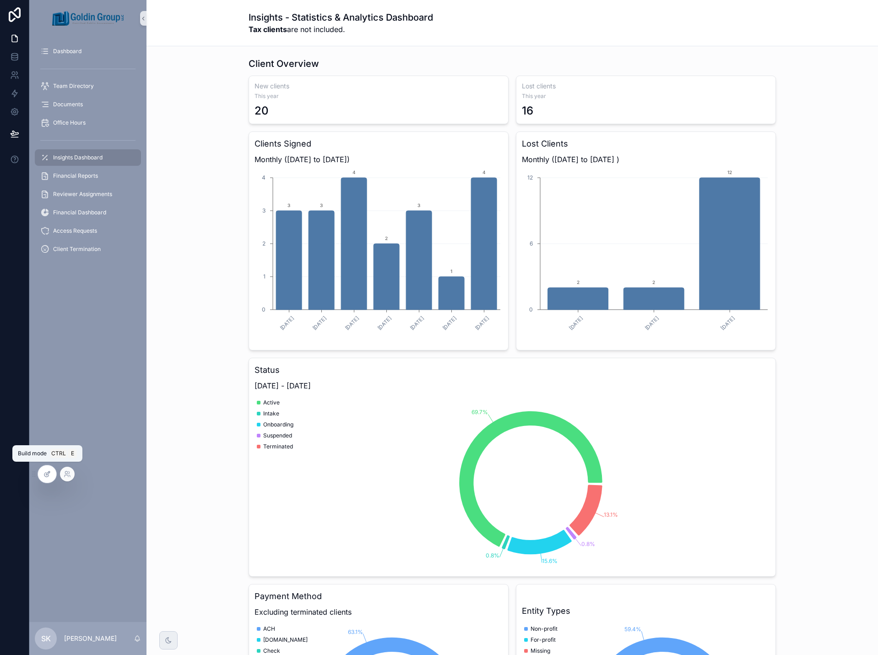
click at [49, 477] on icon at bounding box center [47, 473] width 7 height 7
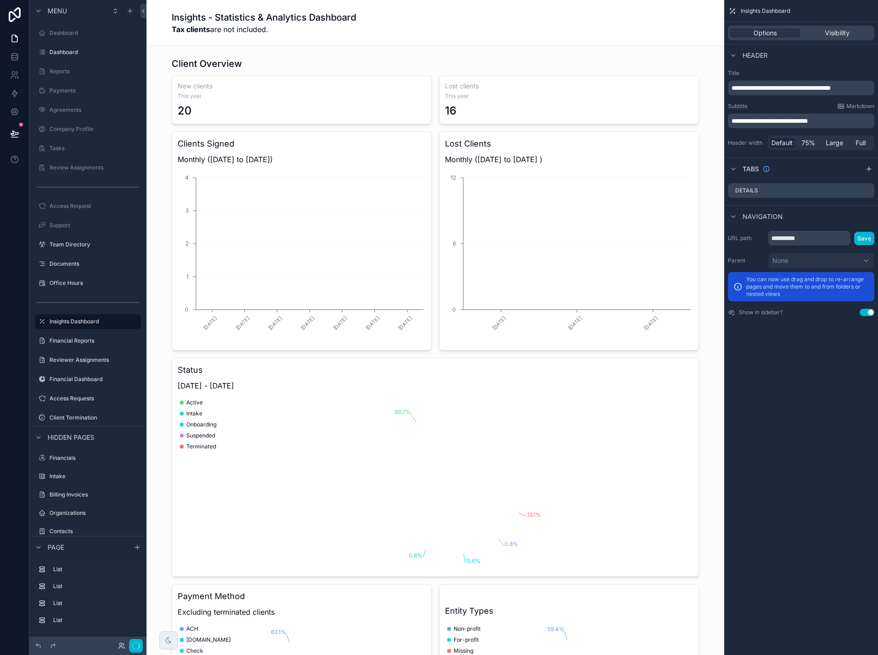
click at [685, 88] on div "scrollable content" at bounding box center [435, 430] width 563 height 753
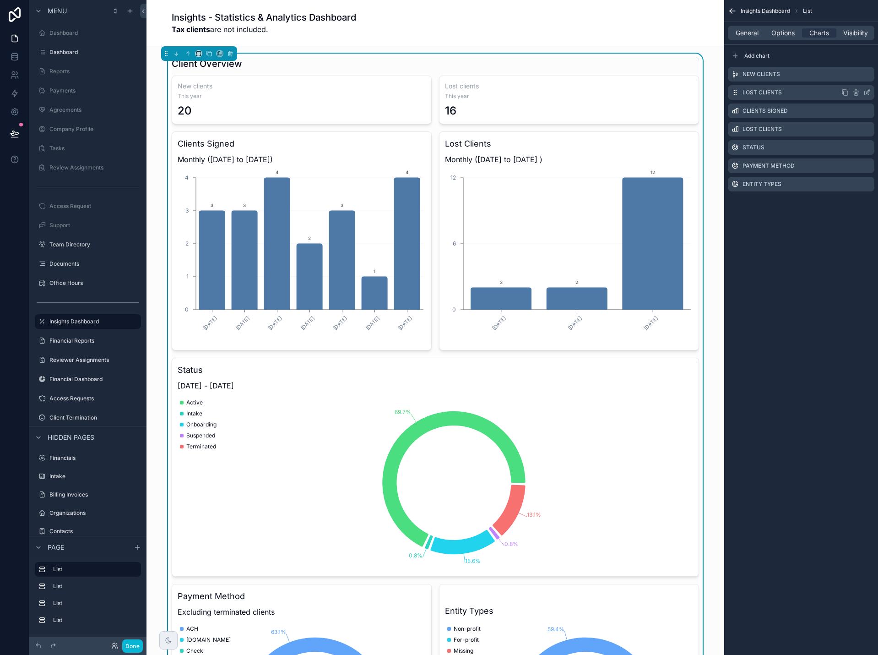
click at [846, 94] on icon "scrollable content" at bounding box center [845, 92] width 7 height 7
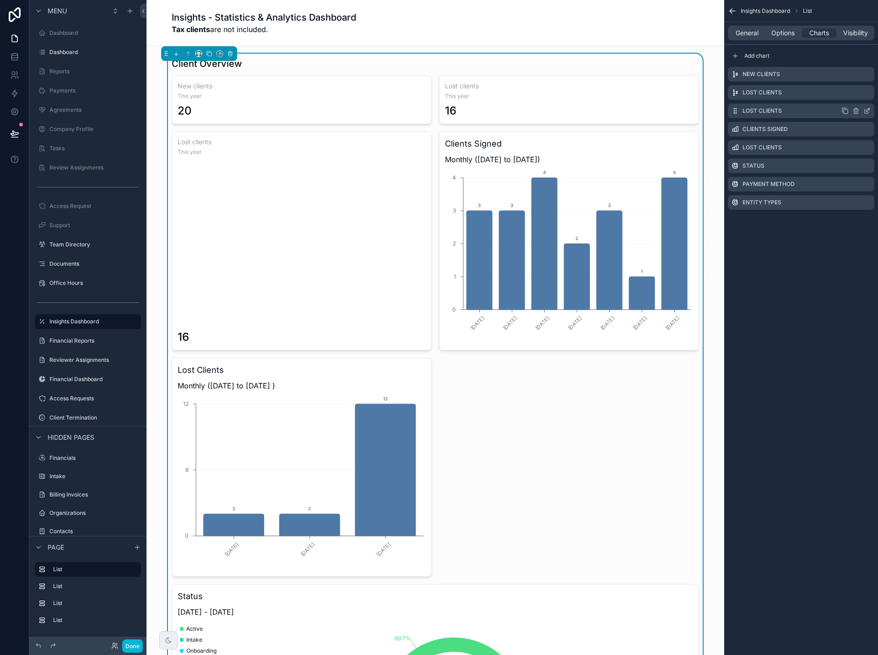
click at [868, 110] on icon "scrollable content" at bounding box center [867, 110] width 7 height 7
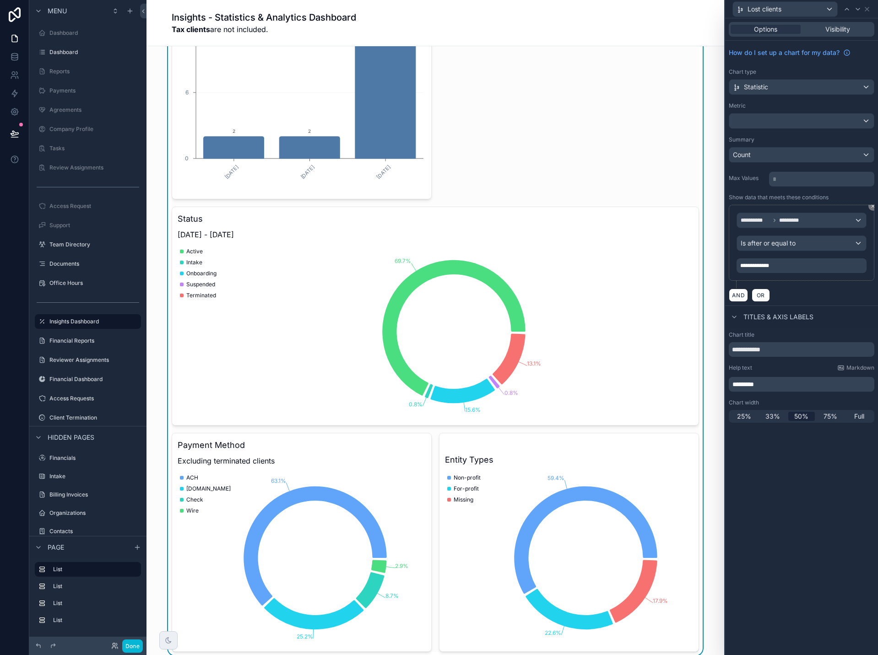
scroll to position [137, 0]
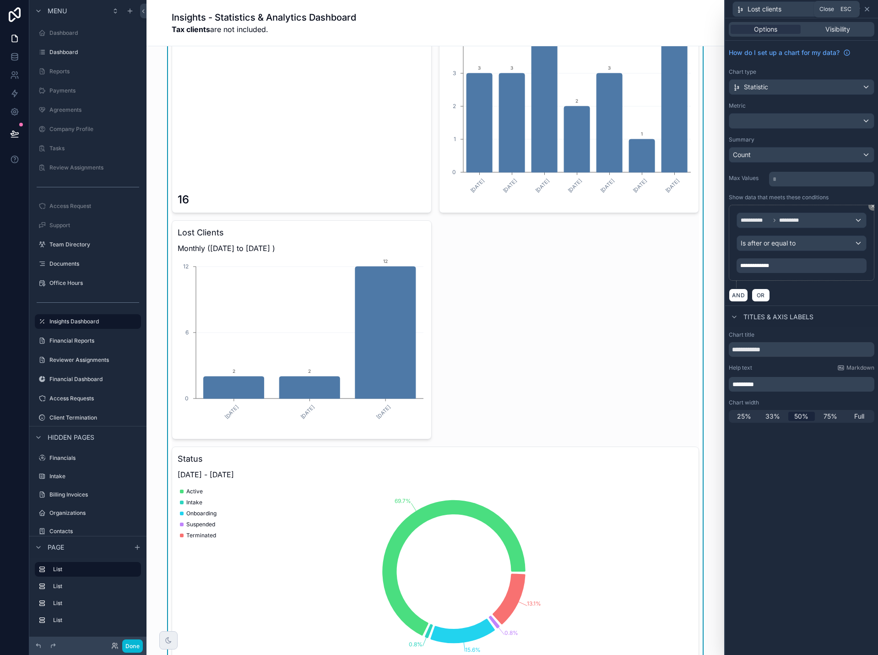
click at [869, 7] on icon at bounding box center [868, 9] width 4 height 4
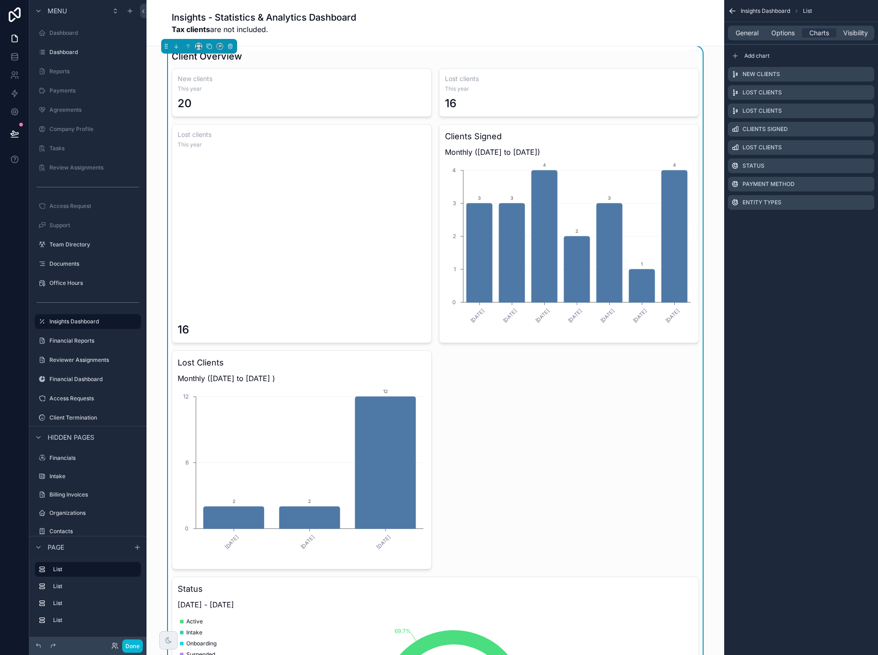
scroll to position [0, 0]
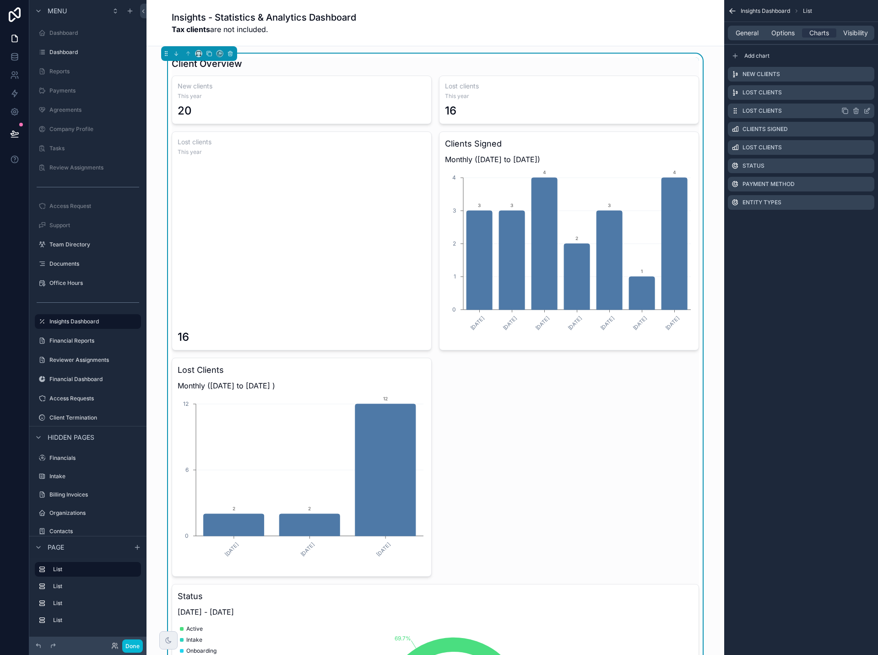
click at [866, 110] on icon "scrollable content" at bounding box center [867, 110] width 7 height 7
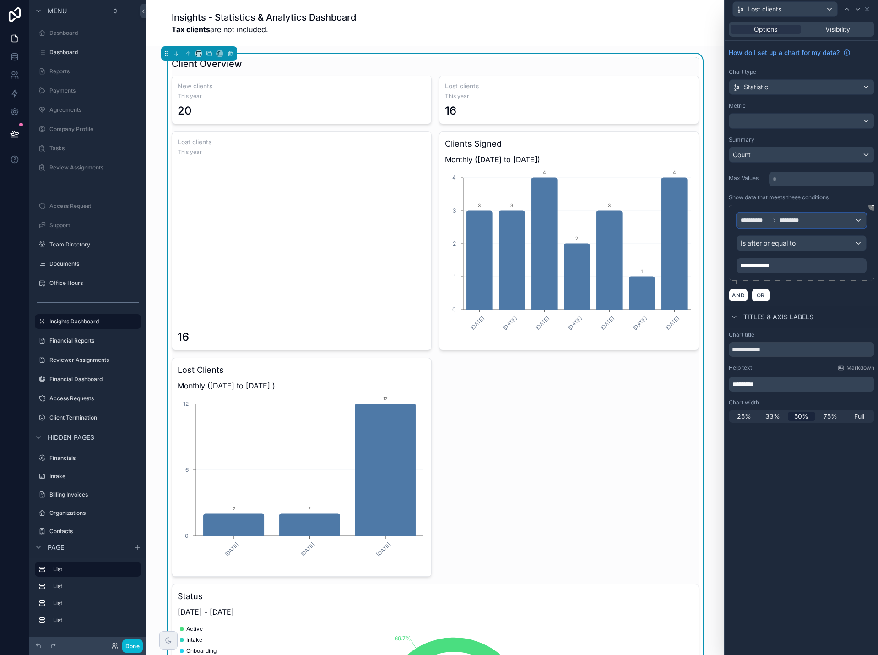
click at [816, 221] on div "**********" at bounding box center [801, 220] width 129 height 15
click at [798, 279] on div "Row values Row values" at bounding box center [802, 275] width 114 height 22
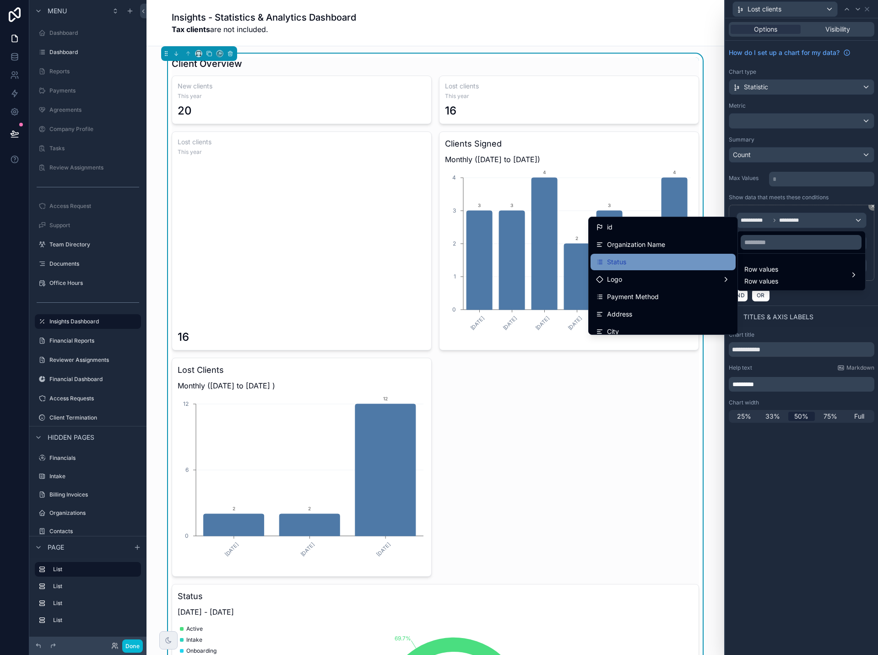
click at [684, 258] on div "Status" at bounding box center [663, 261] width 134 height 11
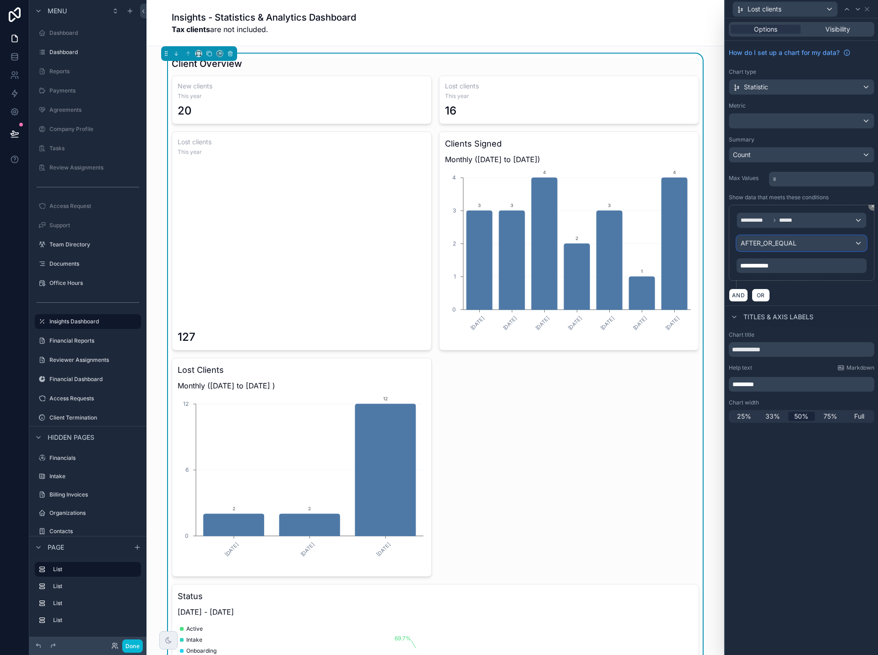
click at [770, 246] on span "AFTER_OR_EQUAL" at bounding box center [769, 243] width 56 height 9
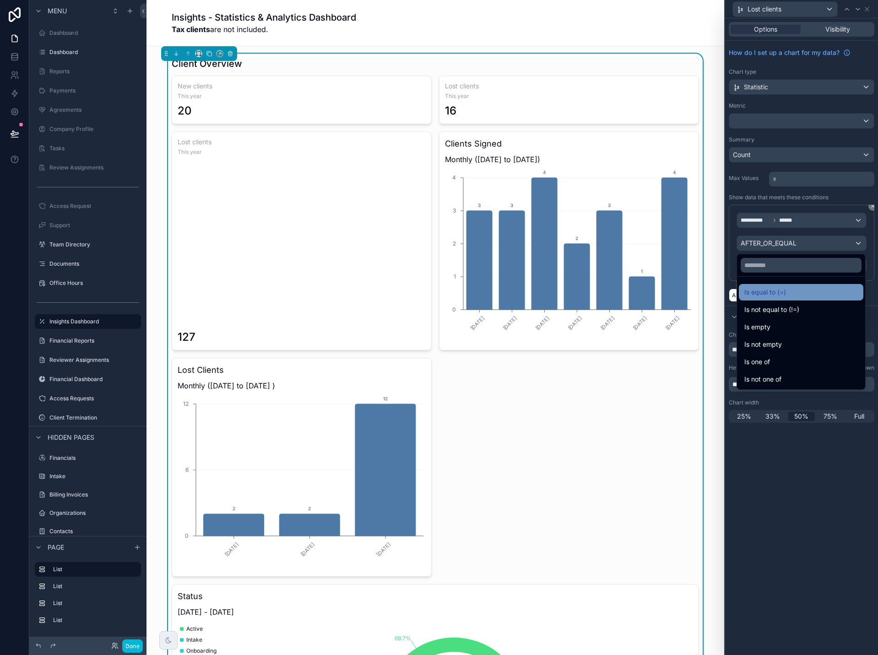
click at [766, 294] on span "Is equal to (=)" at bounding box center [766, 292] width 42 height 11
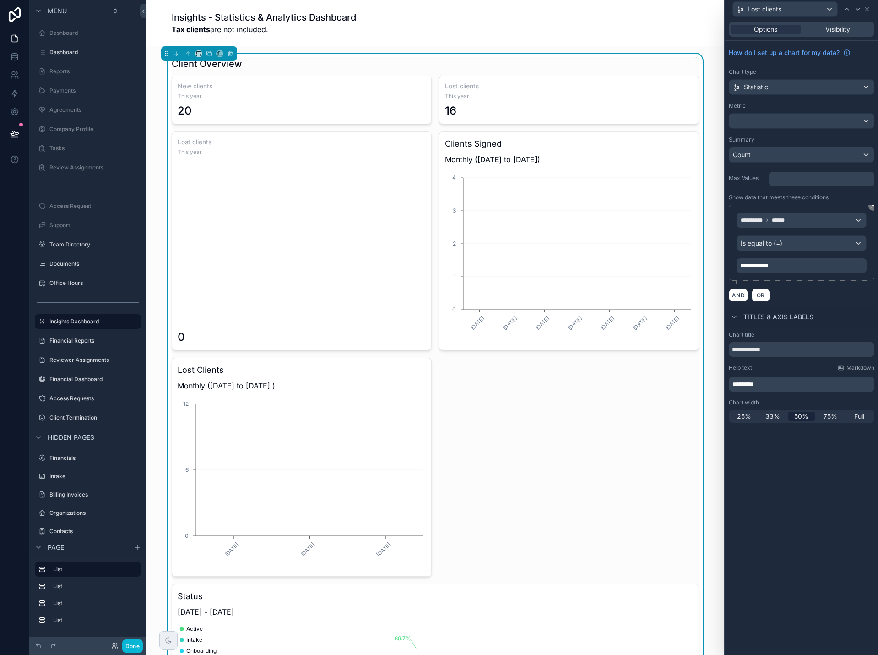
click at [776, 268] on div "**********" at bounding box center [802, 265] width 130 height 15
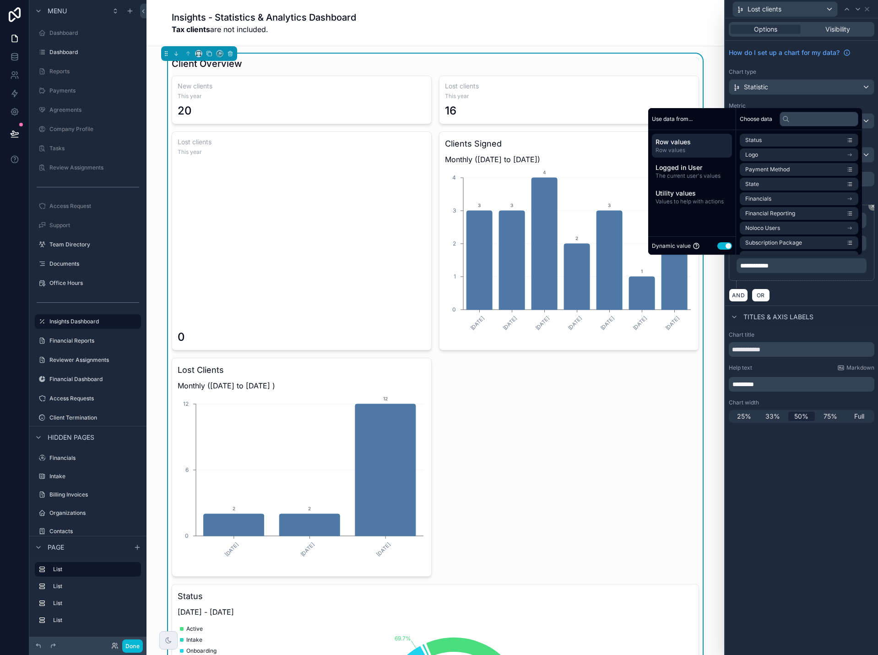
click at [723, 247] on button "Use setting" at bounding box center [725, 245] width 15 height 7
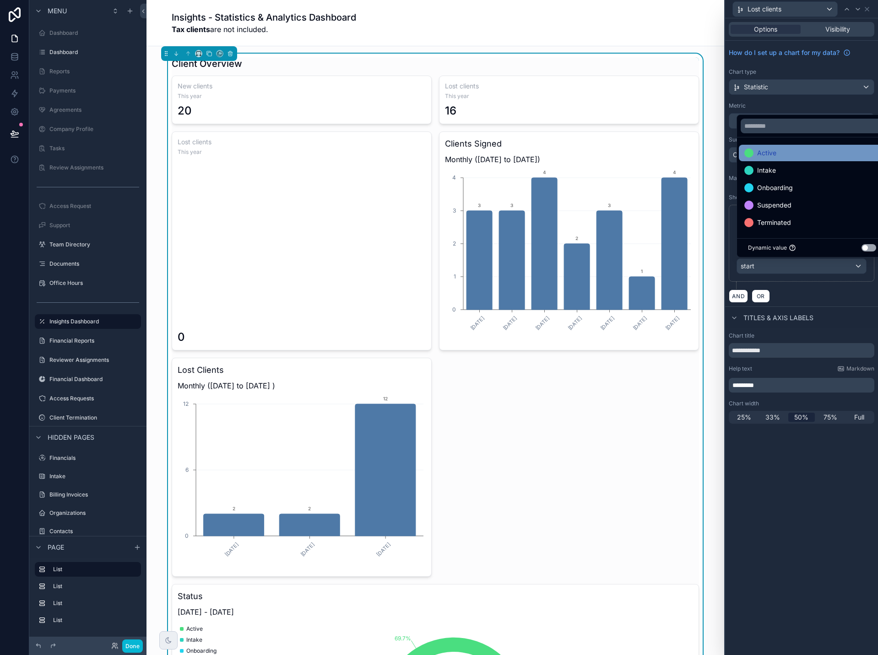
click at [777, 155] on div "Active" at bounding box center [813, 152] width 136 height 11
click at [817, 467] on div "**********" at bounding box center [801, 336] width 153 height 637
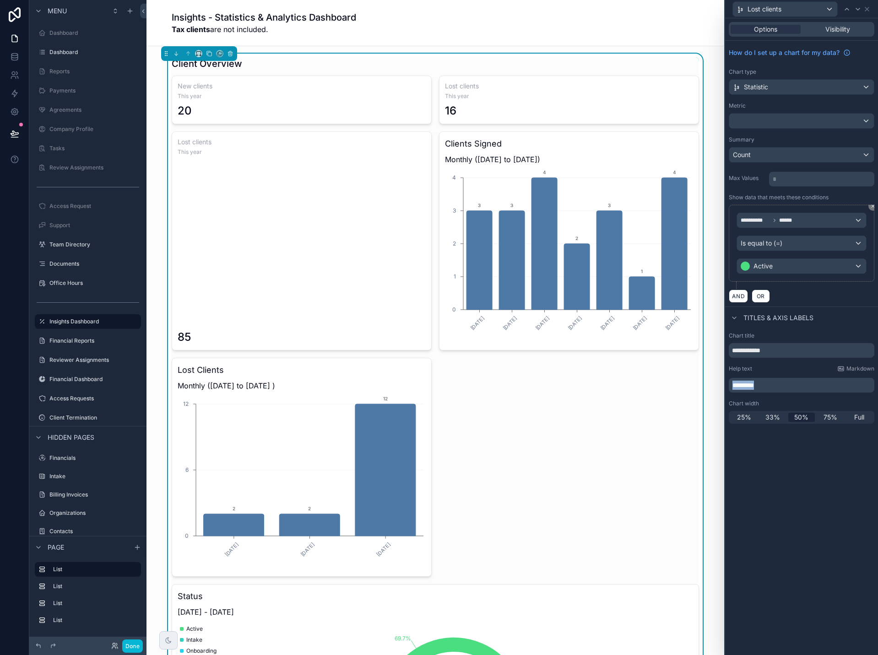
drag, startPoint x: 774, startPoint y: 389, endPoint x: 715, endPoint y: 391, distance: 59.1
click at [715, 391] on div "**********" at bounding box center [439, 327] width 878 height 655
drag, startPoint x: 782, startPoint y: 350, endPoint x: 708, endPoint y: 352, distance: 73.3
click at [708, 352] on div "**********" at bounding box center [439, 327] width 878 height 655
type input "******"
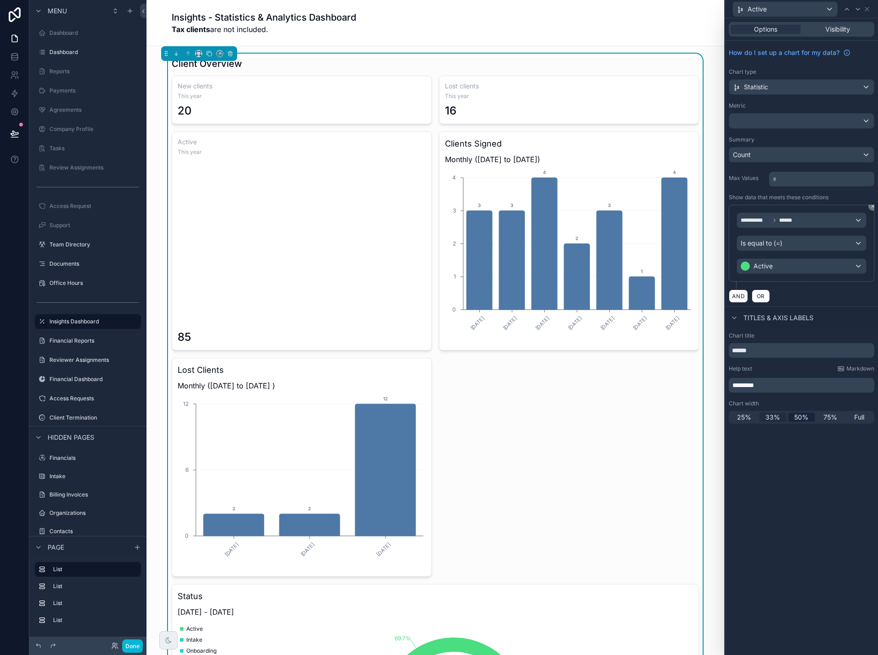
click at [769, 416] on span "33%" at bounding box center [773, 417] width 15 height 9
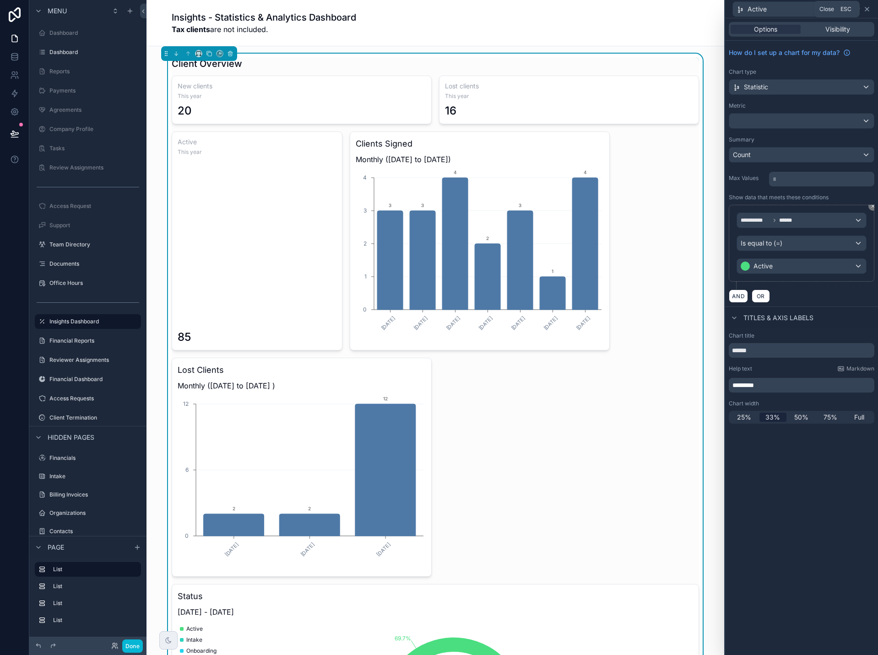
click at [869, 9] on icon at bounding box center [867, 8] width 7 height 7
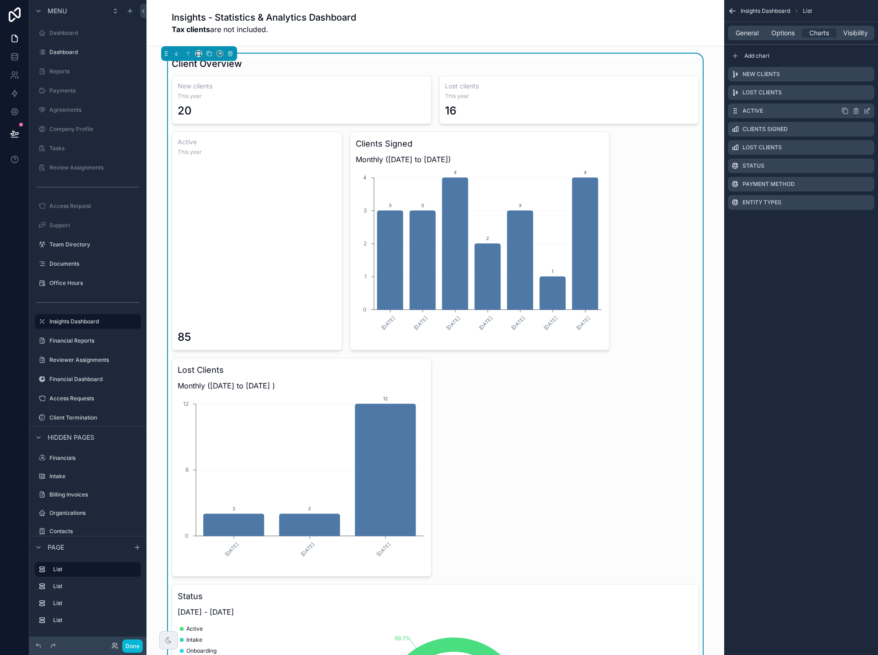
click at [844, 111] on icon "scrollable content" at bounding box center [846, 111] width 4 height 4
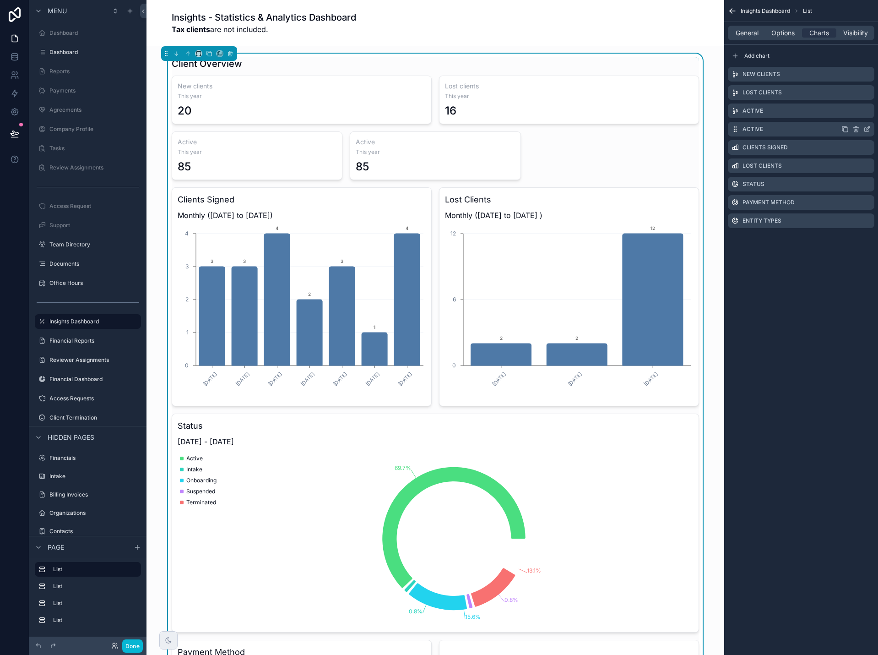
click at [869, 130] on icon "scrollable content" at bounding box center [867, 128] width 7 height 7
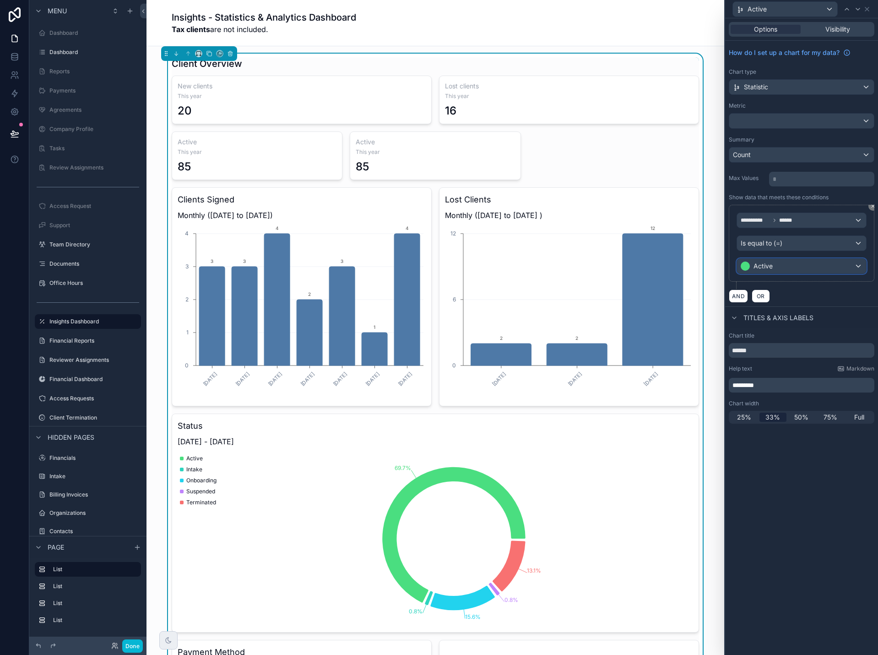
click at [757, 263] on span "Active" at bounding box center [763, 265] width 19 height 9
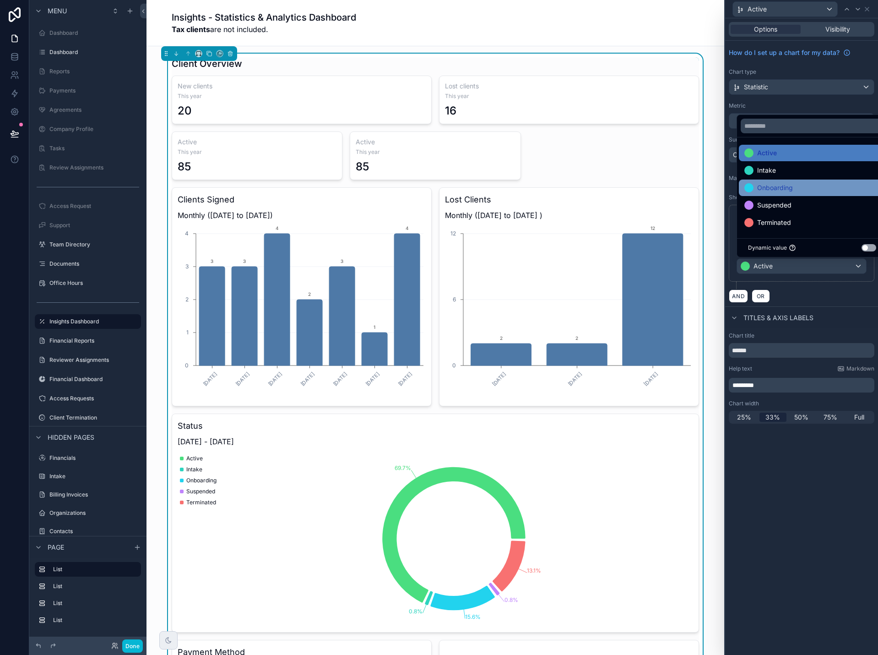
click at [788, 188] on span "Onboarding" at bounding box center [775, 187] width 36 height 11
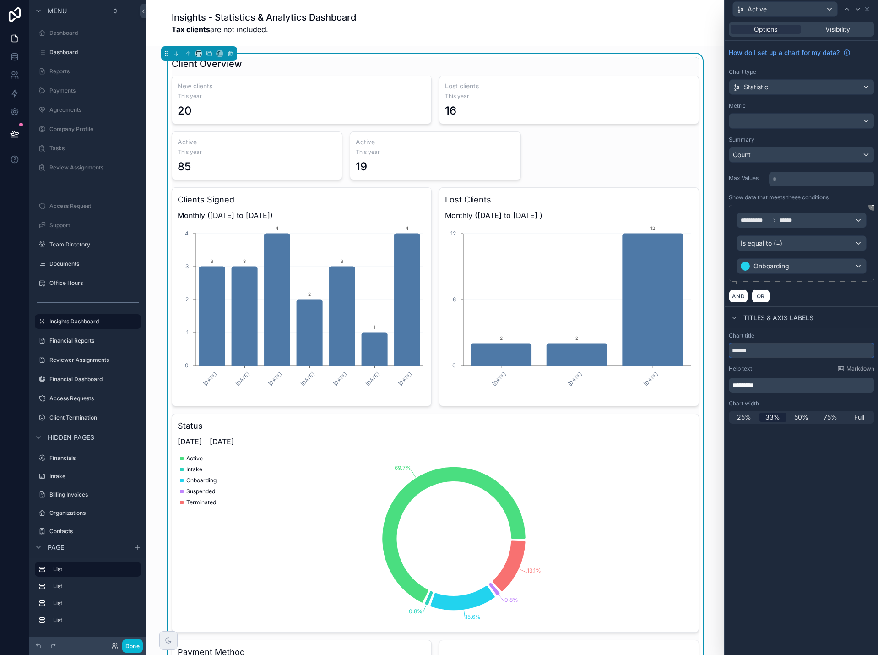
drag, startPoint x: 762, startPoint y: 352, endPoint x: 713, endPoint y: 350, distance: 49.1
click at [713, 350] on div "**********" at bounding box center [439, 327] width 878 height 655
type input "**********"
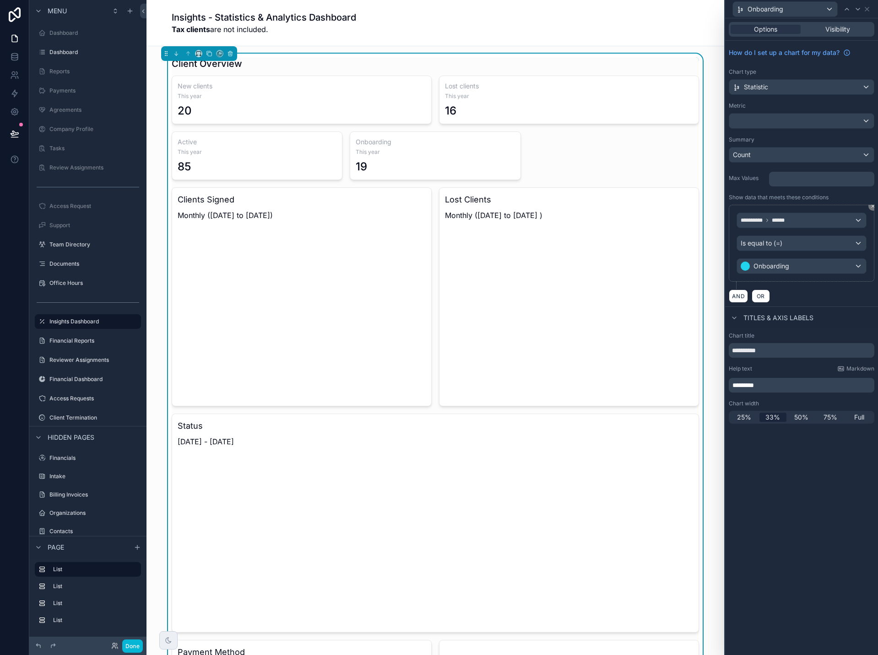
drag, startPoint x: 837, startPoint y: 522, endPoint x: 839, endPoint y: 511, distance: 10.7
click at [837, 522] on div "**********" at bounding box center [801, 336] width 153 height 637
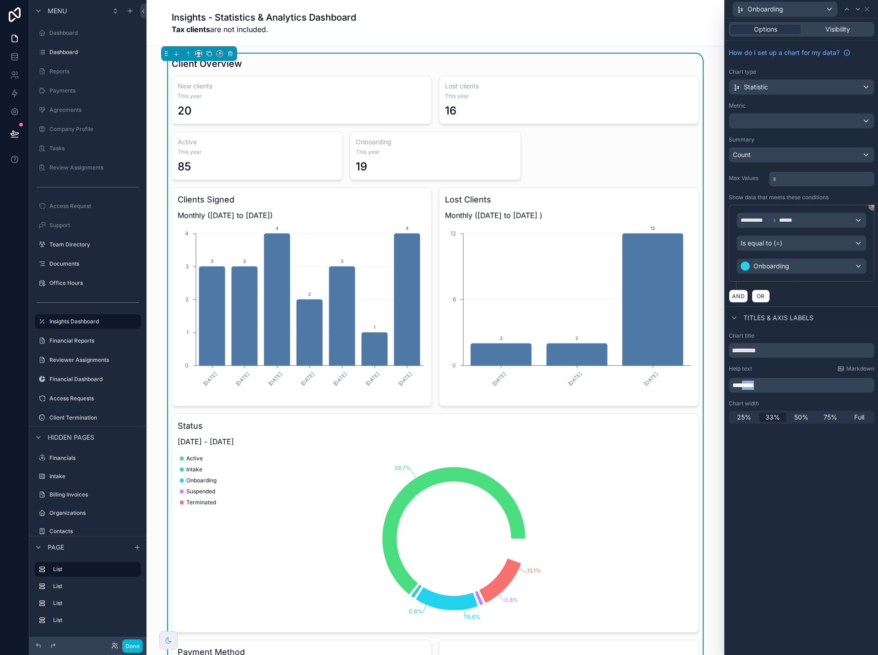
drag, startPoint x: 773, startPoint y: 383, endPoint x: 721, endPoint y: 381, distance: 51.8
click at [737, 382] on p "*********" at bounding box center [803, 385] width 140 height 9
click at [868, 7] on icon at bounding box center [867, 8] width 7 height 7
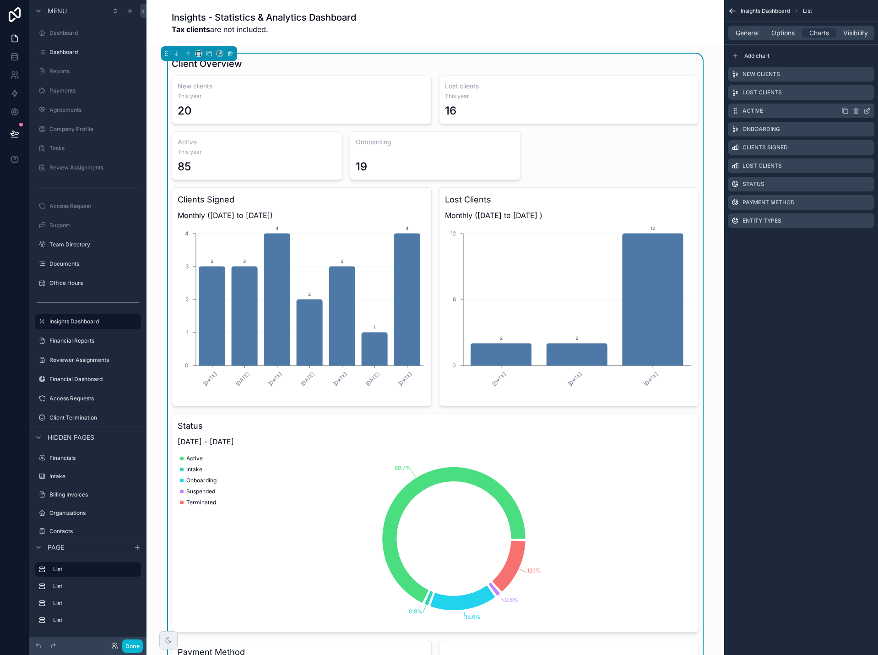
click at [867, 110] on icon "scrollable content" at bounding box center [867, 110] width 7 height 7
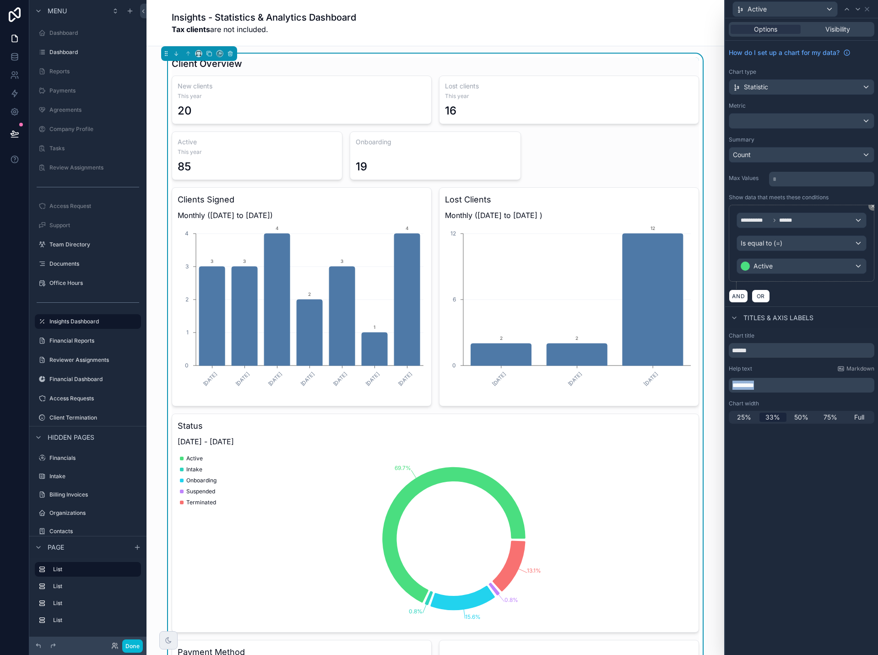
drag, startPoint x: 771, startPoint y: 385, endPoint x: 721, endPoint y: 385, distance: 50.4
click at [721, 385] on div "**********" at bounding box center [439, 327] width 878 height 655
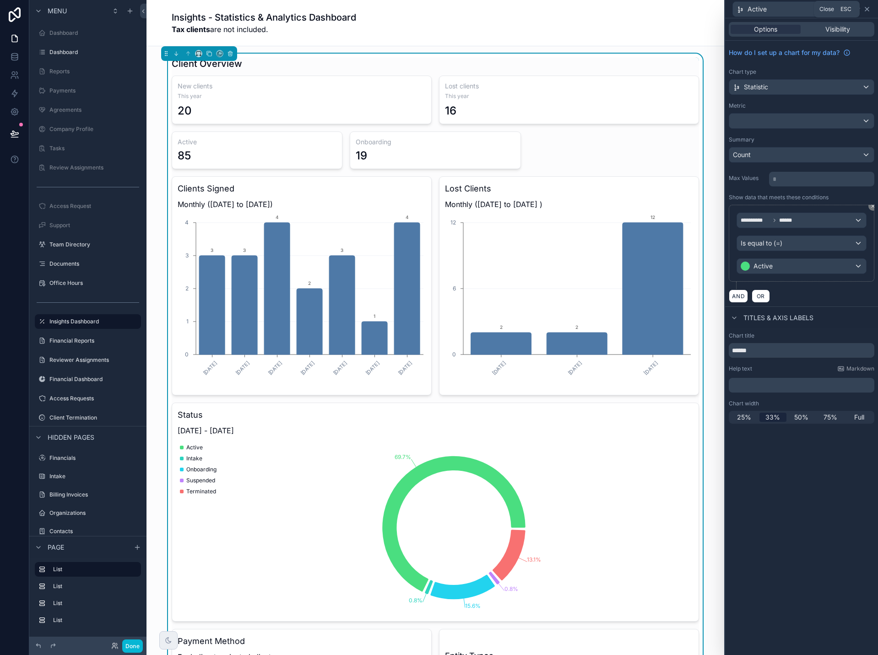
click at [869, 9] on icon at bounding box center [867, 8] width 7 height 7
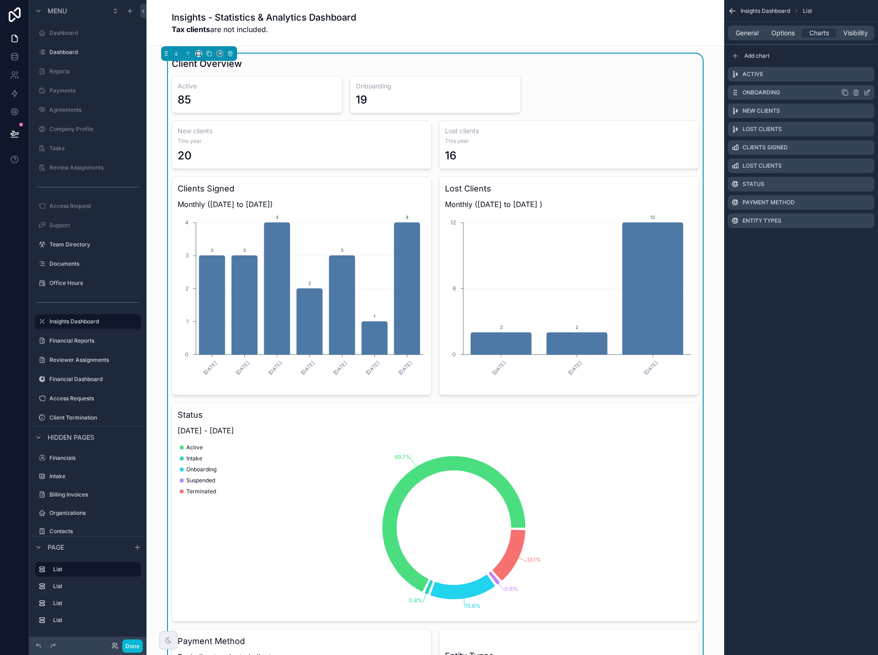
click at [845, 93] on icon "scrollable content" at bounding box center [845, 92] width 7 height 7
click at [868, 110] on icon "scrollable content" at bounding box center [867, 110] width 7 height 7
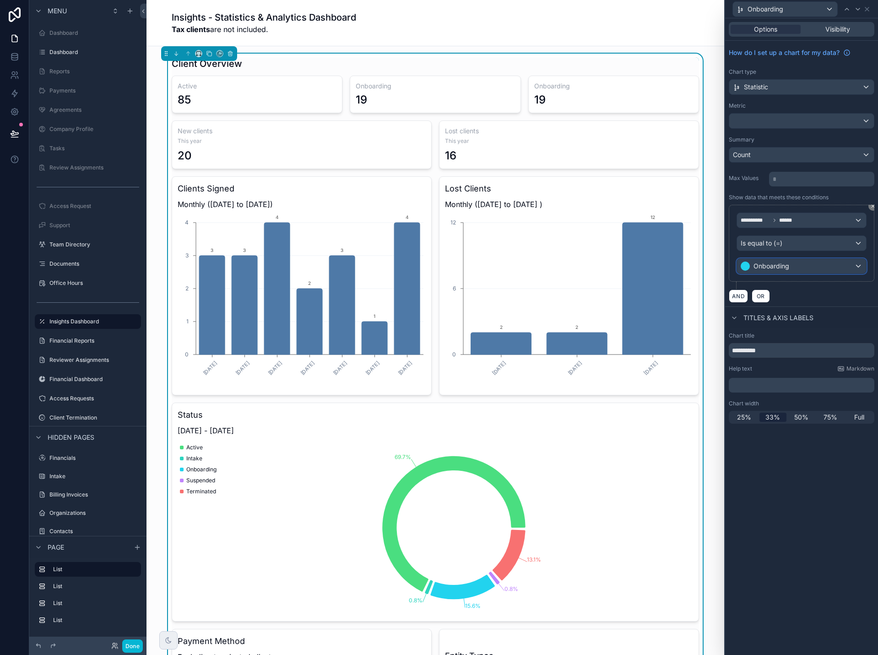
click at [796, 272] on div "Onboarding" at bounding box center [801, 266] width 129 height 15
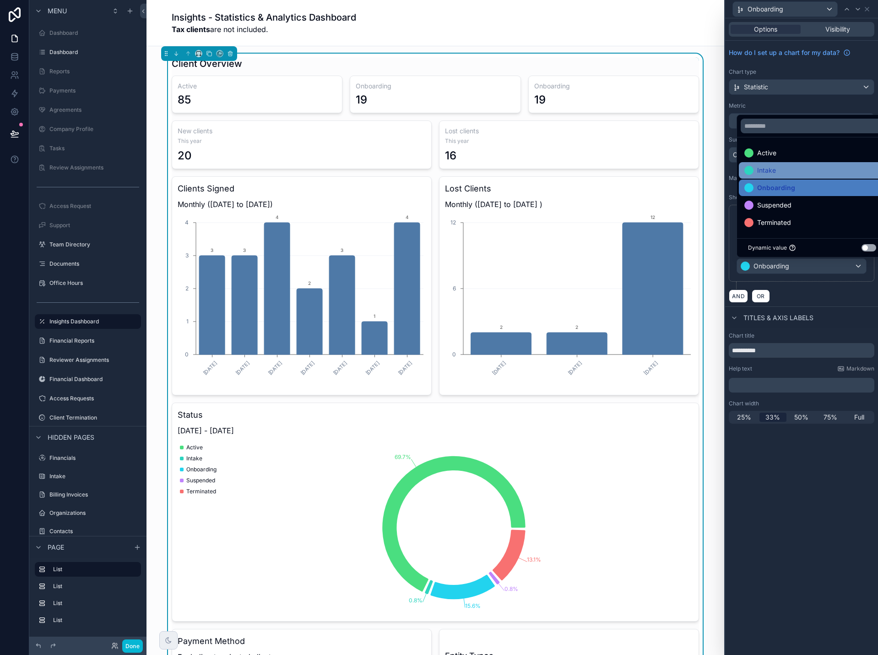
click at [782, 172] on div "Intake" at bounding box center [813, 170] width 136 height 11
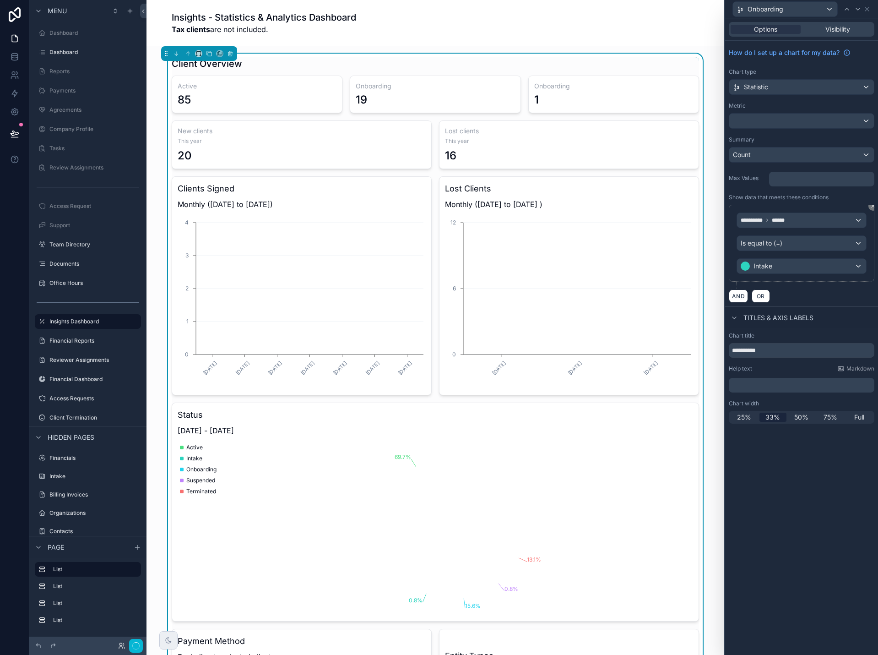
click at [822, 475] on div "**********" at bounding box center [801, 336] width 153 height 637
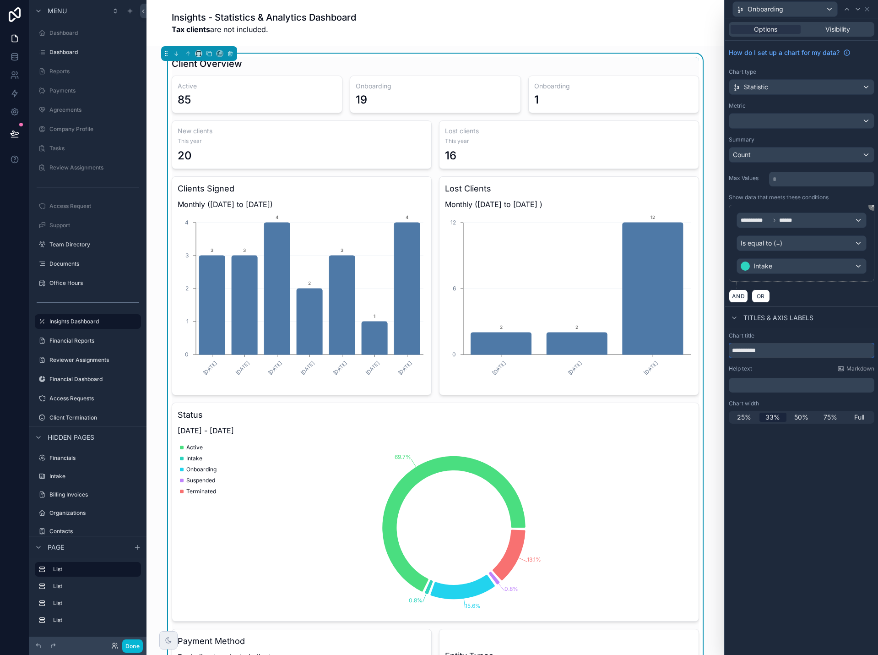
drag, startPoint x: 786, startPoint y: 351, endPoint x: 730, endPoint y: 350, distance: 56.8
click at [730, 350] on input "**********" at bounding box center [802, 350] width 146 height 15
click at [841, 355] on input "**********" at bounding box center [802, 350] width 146 height 15
drag, startPoint x: 753, startPoint y: 352, endPoint x: 822, endPoint y: 349, distance: 68.3
click at [822, 349] on input "**********" at bounding box center [802, 350] width 146 height 15
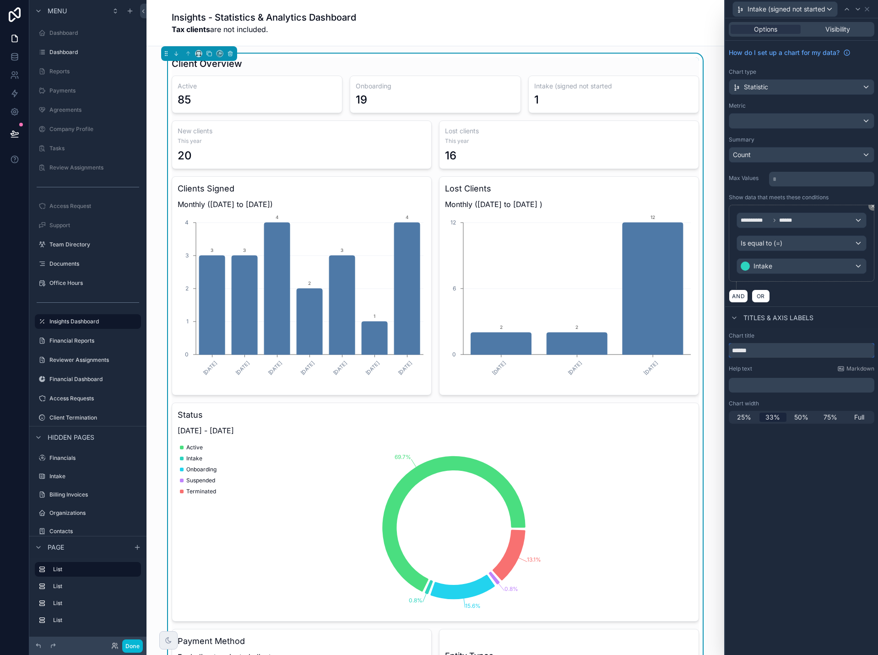
type input "******"
click at [810, 384] on p "﻿" at bounding box center [803, 385] width 140 height 9
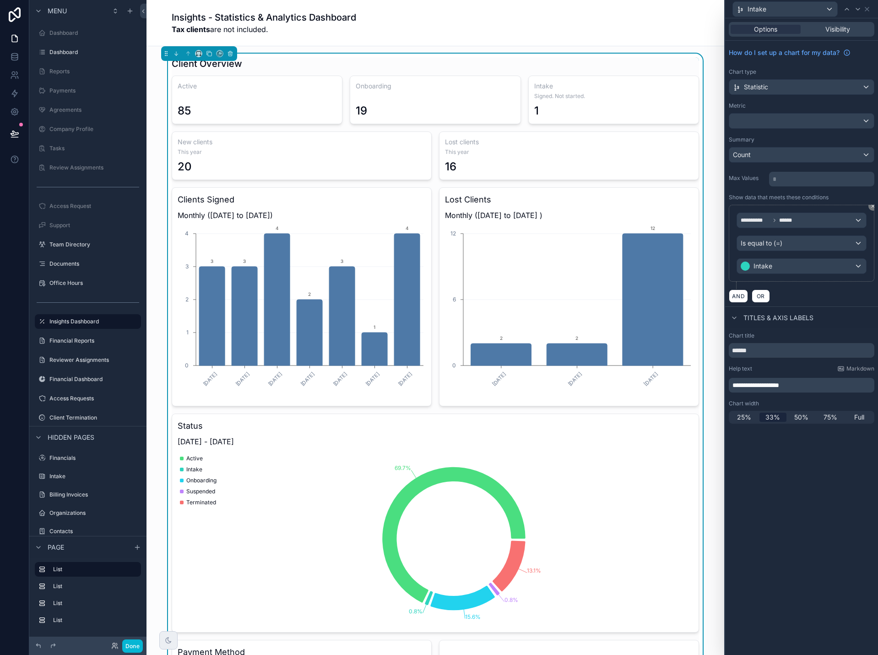
click at [750, 519] on div "**********" at bounding box center [801, 336] width 153 height 637
click at [134, 644] on button "Done" at bounding box center [132, 645] width 21 height 13
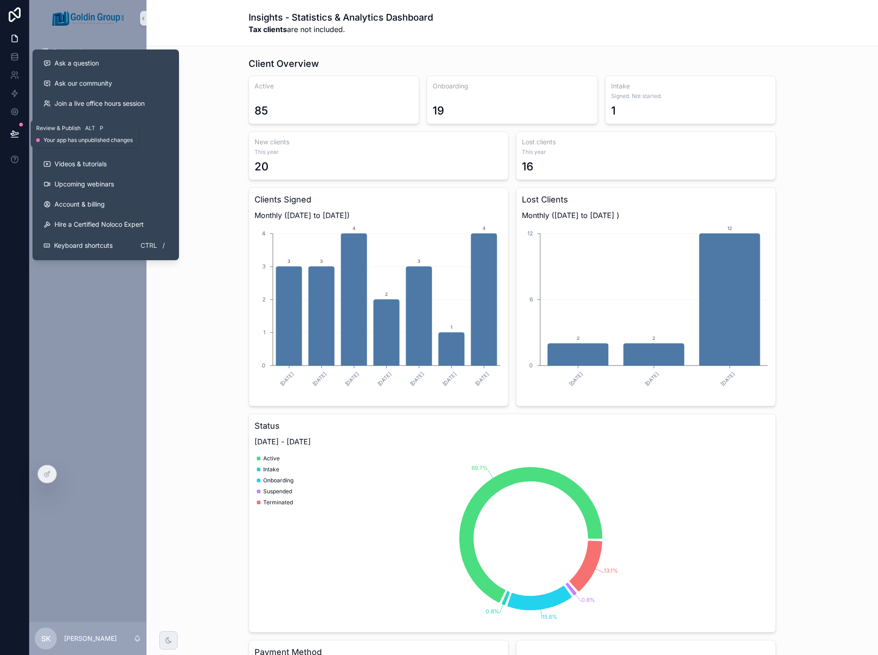
click at [15, 136] on icon at bounding box center [14, 133] width 9 height 9
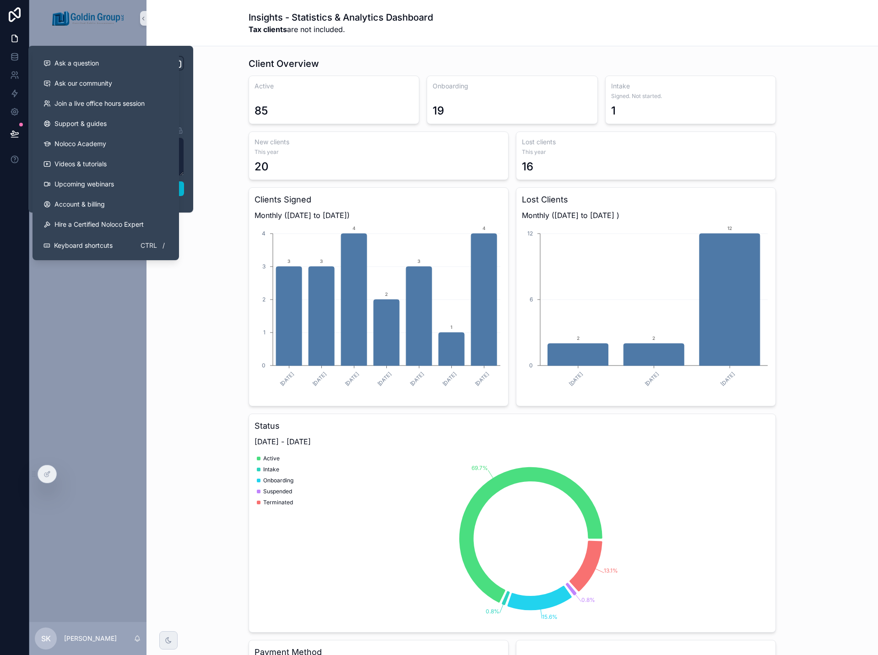
click at [181, 394] on div "Client Overview Active 85 Onboarding 19 Intake Signed. Not started. 1 New clien…" at bounding box center [512, 458] width 717 height 809
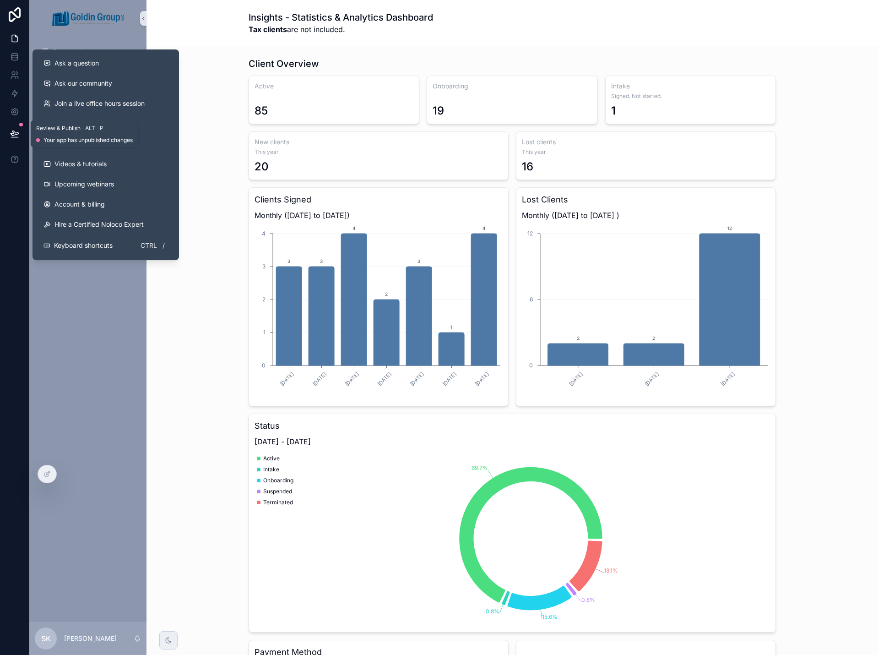
click at [16, 137] on icon at bounding box center [14, 137] width 7 height 0
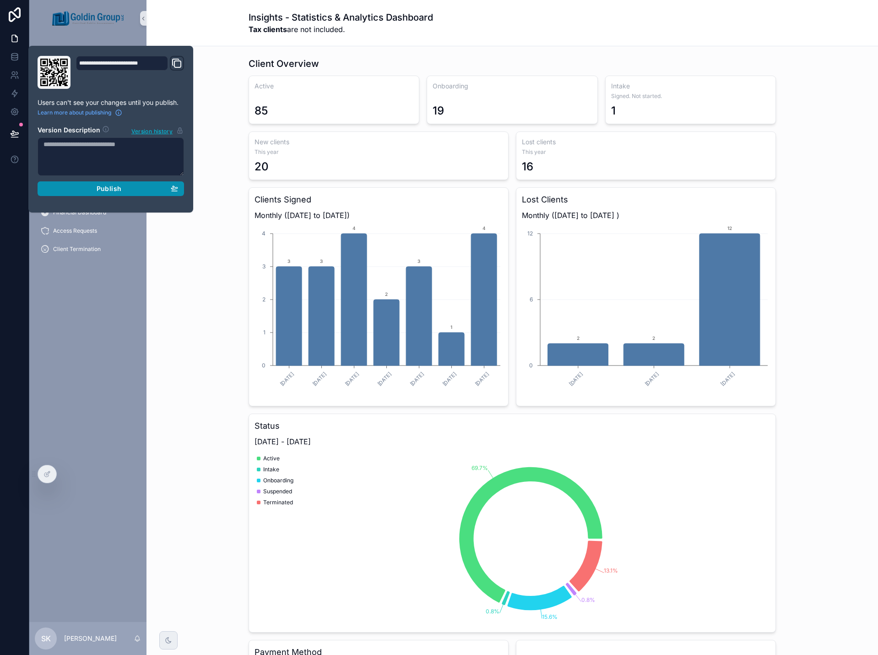
click at [114, 187] on span "Publish" at bounding box center [109, 189] width 25 height 8
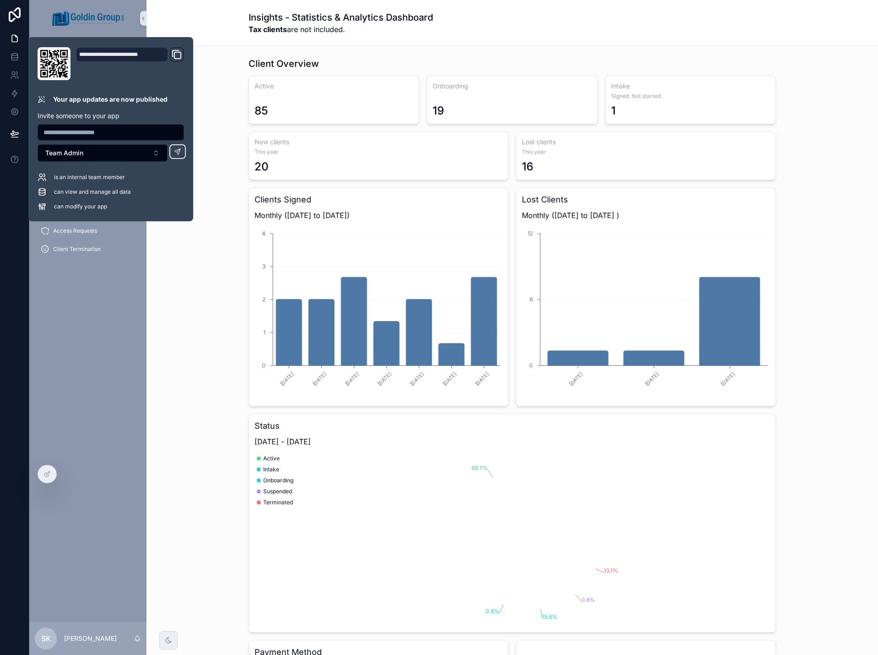
click at [180, 320] on div "Client Overview Active 85 Onboarding 19 Intake Signed. Not started. 1 New clien…" at bounding box center [512, 458] width 717 height 809
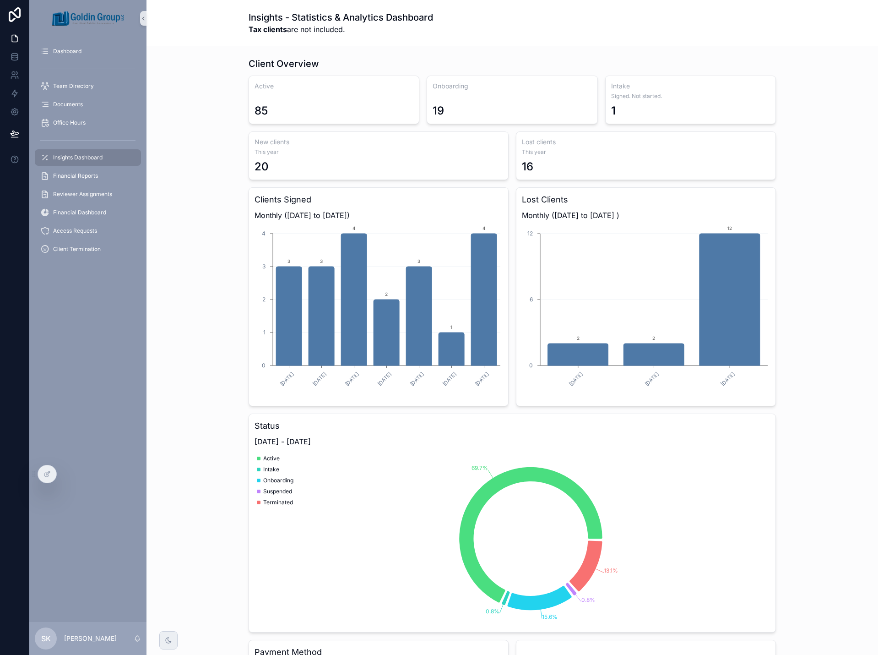
click at [840, 340] on div "Client Overview Active 85 Onboarding 19 Intake Signed. Not started. 1 New clien…" at bounding box center [512, 458] width 717 height 809
click at [48, 476] on icon at bounding box center [46, 475] width 4 height 4
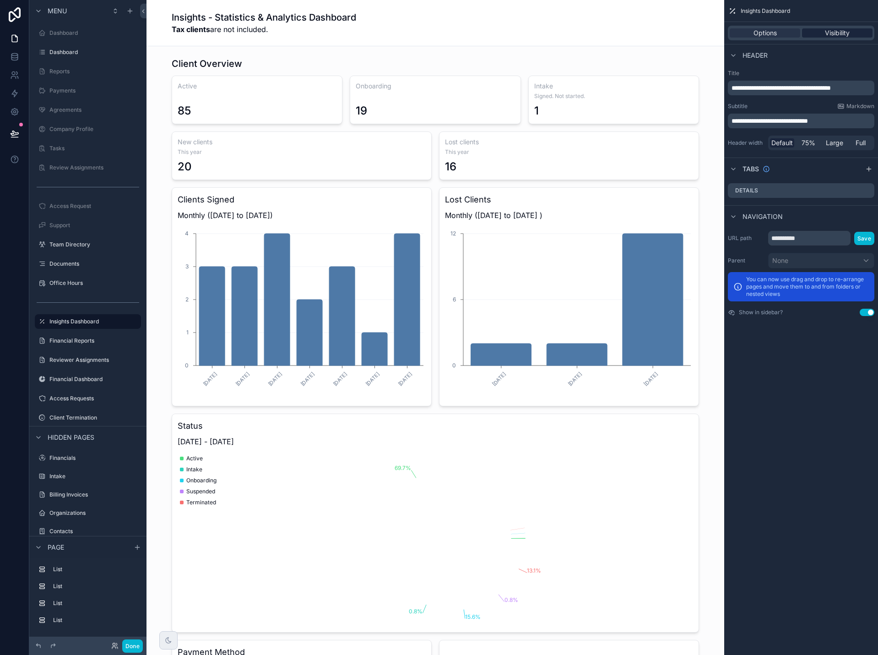
click at [836, 36] on span "Visibility" at bounding box center [837, 32] width 25 height 9
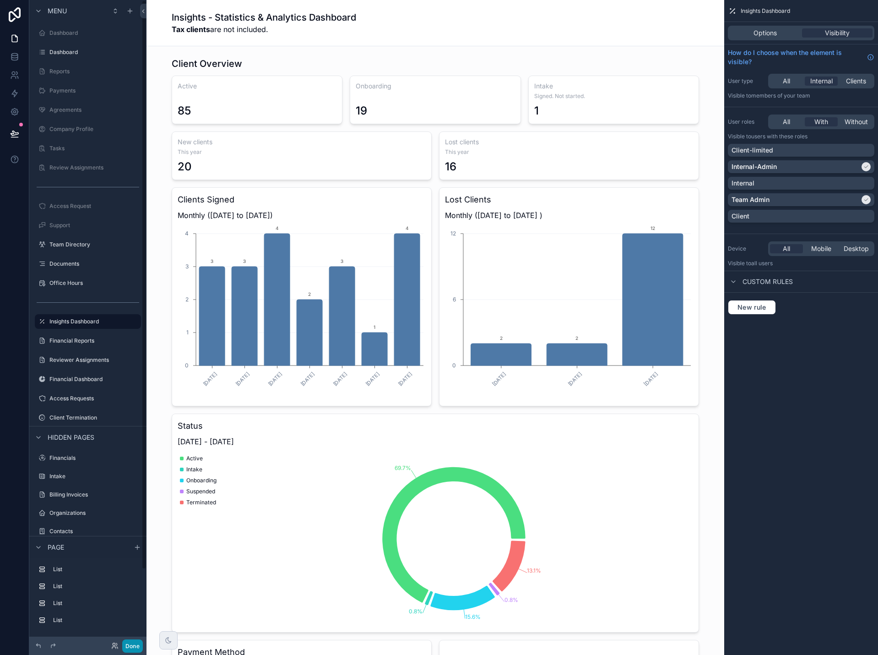
click at [135, 643] on button "Done" at bounding box center [132, 645] width 21 height 13
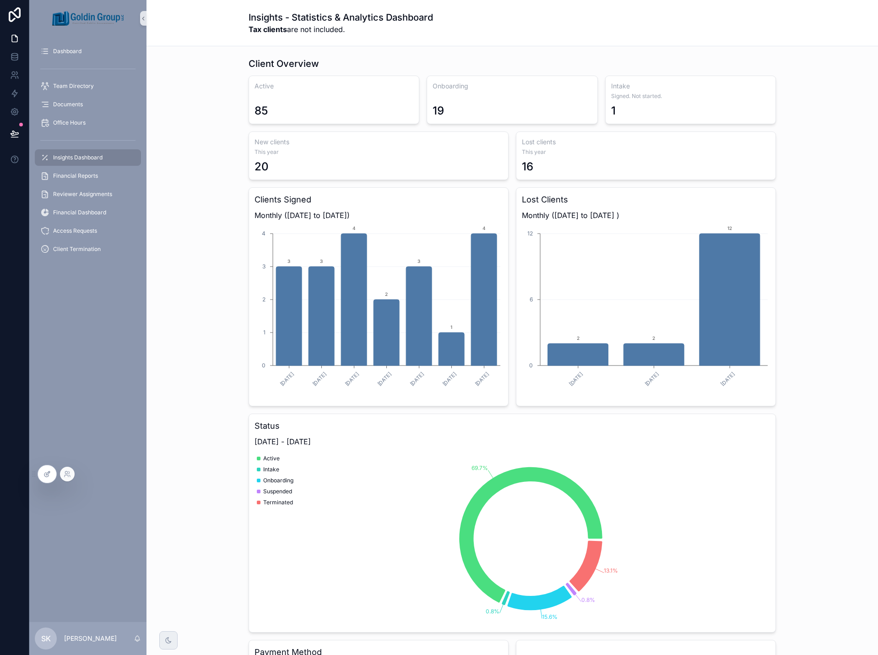
click at [48, 474] on icon at bounding box center [47, 473] width 7 height 7
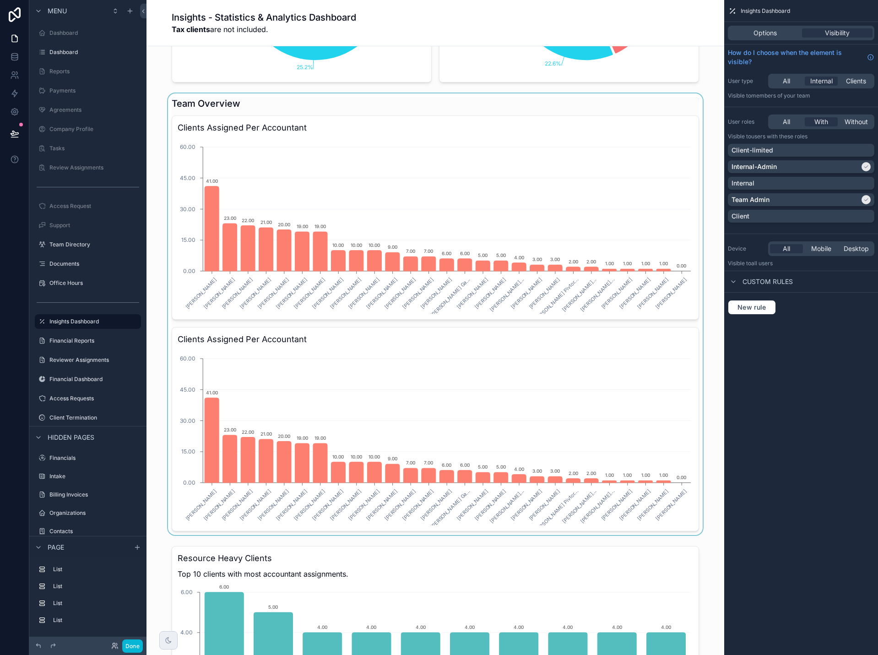
scroll to position [733, 0]
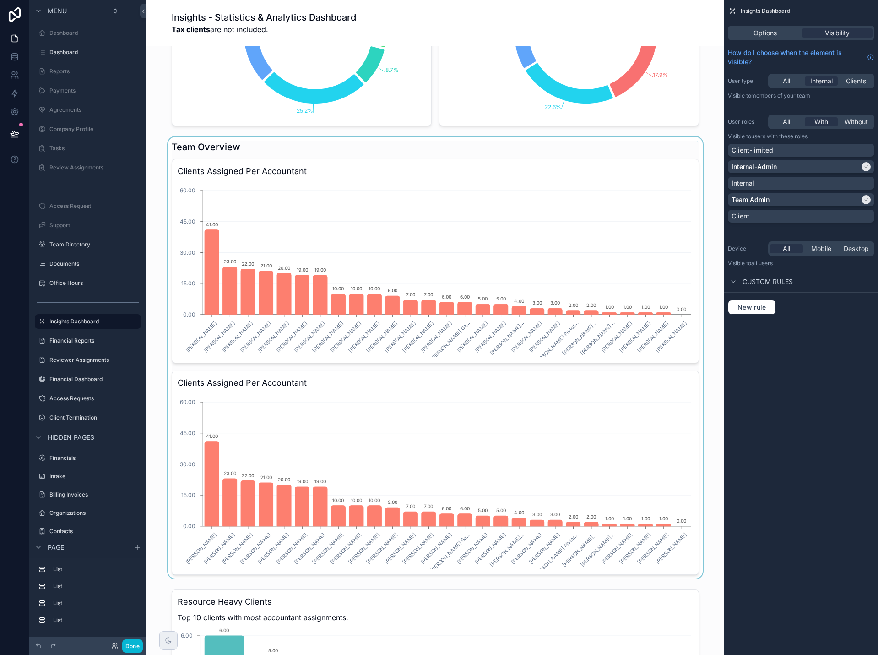
click at [543, 410] on div "scrollable content" at bounding box center [435, 357] width 563 height 441
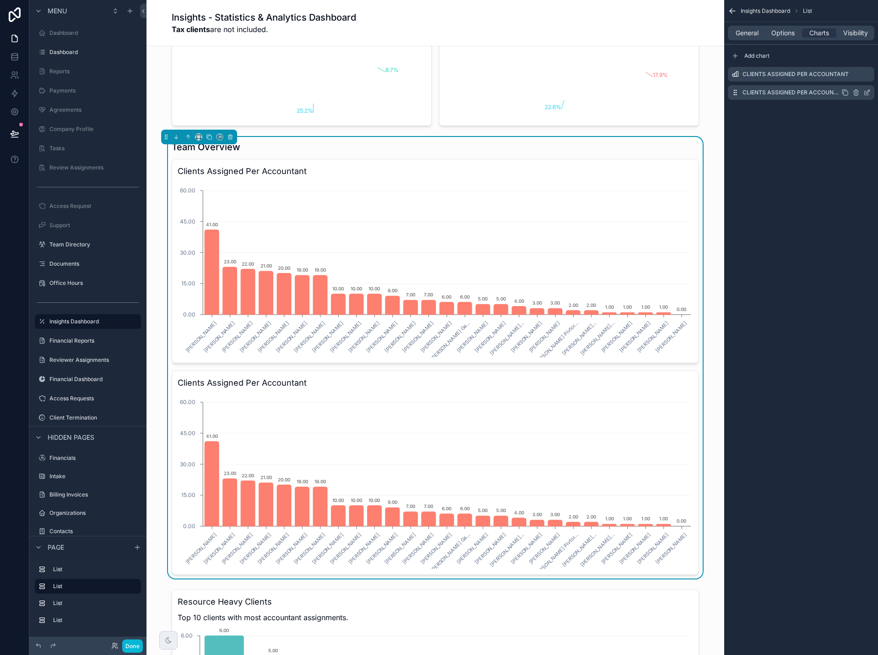
click at [857, 92] on icon "scrollable content" at bounding box center [856, 92] width 7 height 7
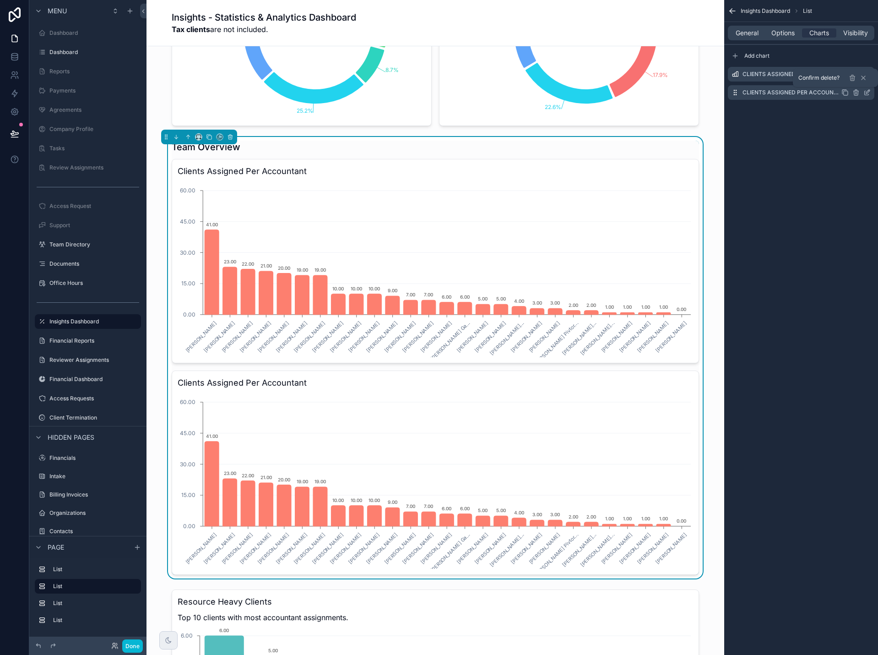
click at [855, 77] on icon at bounding box center [852, 77] width 7 height 7
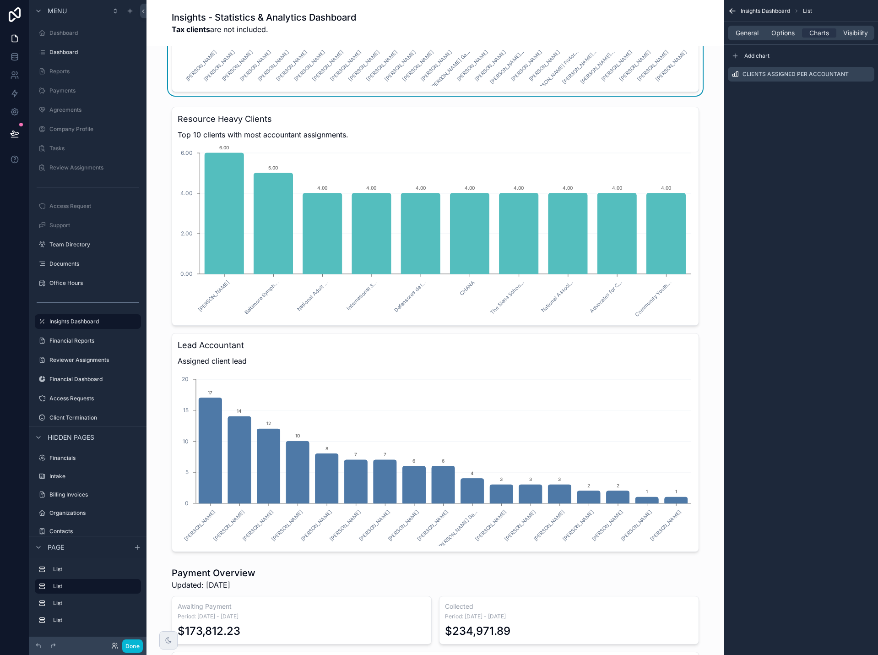
scroll to position [1007, 0]
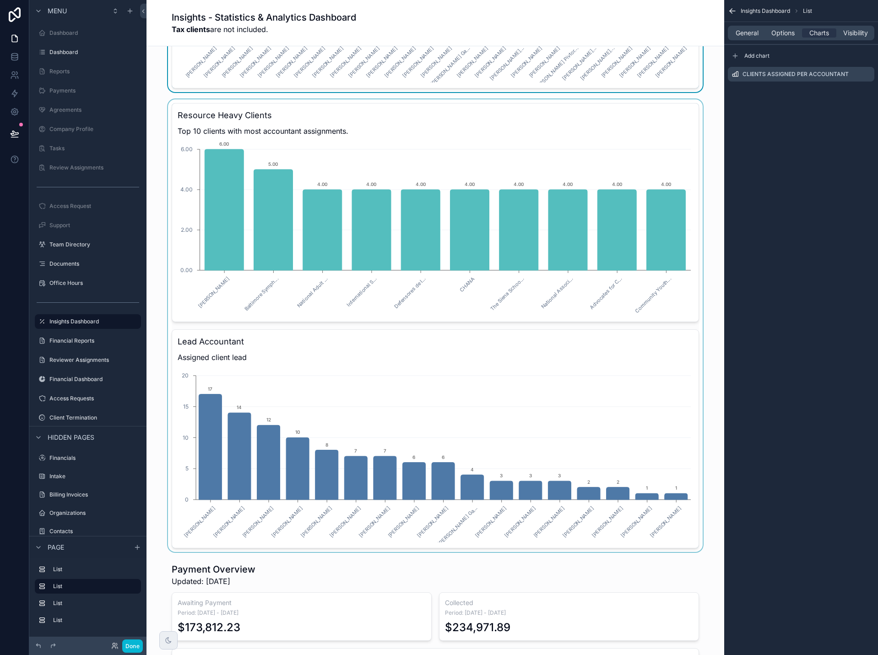
click at [612, 376] on div "scrollable content" at bounding box center [435, 325] width 563 height 452
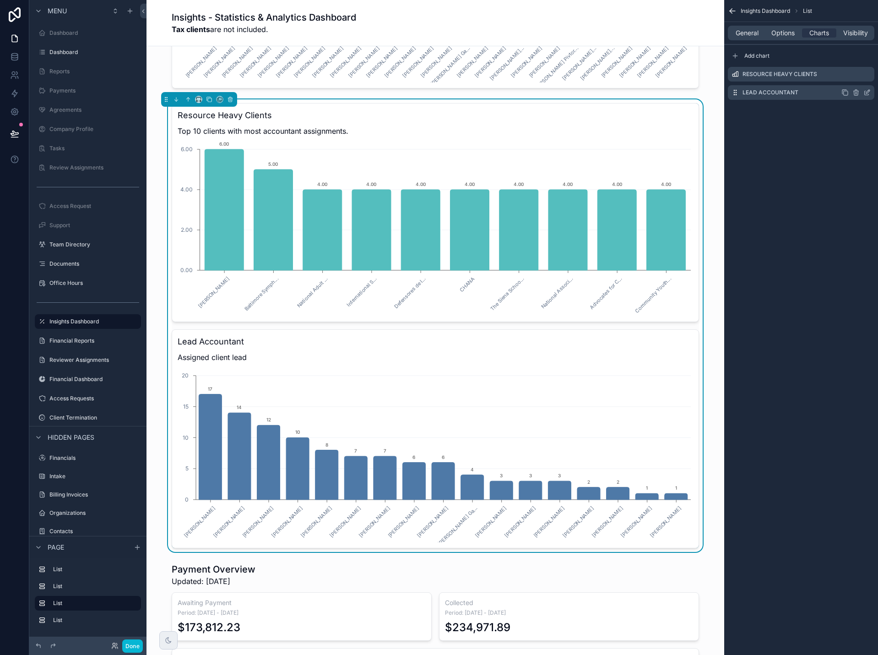
click at [855, 94] on icon "scrollable content" at bounding box center [856, 92] width 7 height 7
click at [850, 77] on icon at bounding box center [852, 77] width 7 height 7
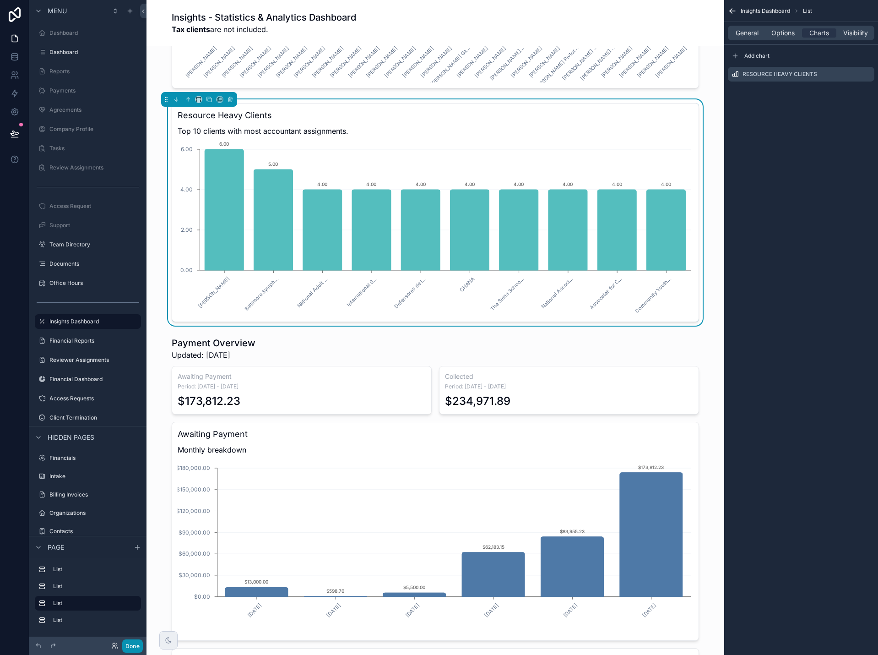
click at [131, 650] on button "Done" at bounding box center [132, 645] width 21 height 13
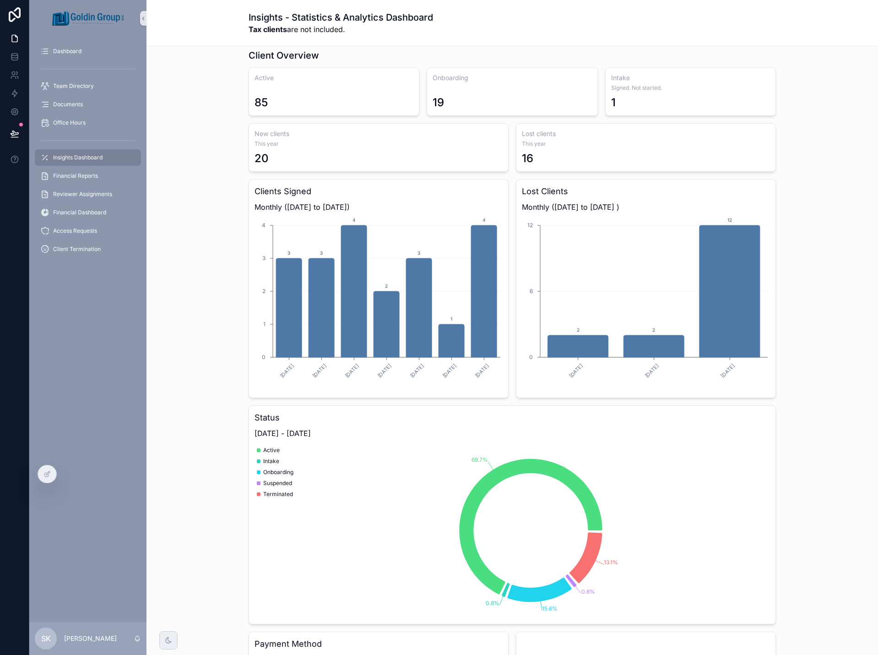
scroll to position [0, 0]
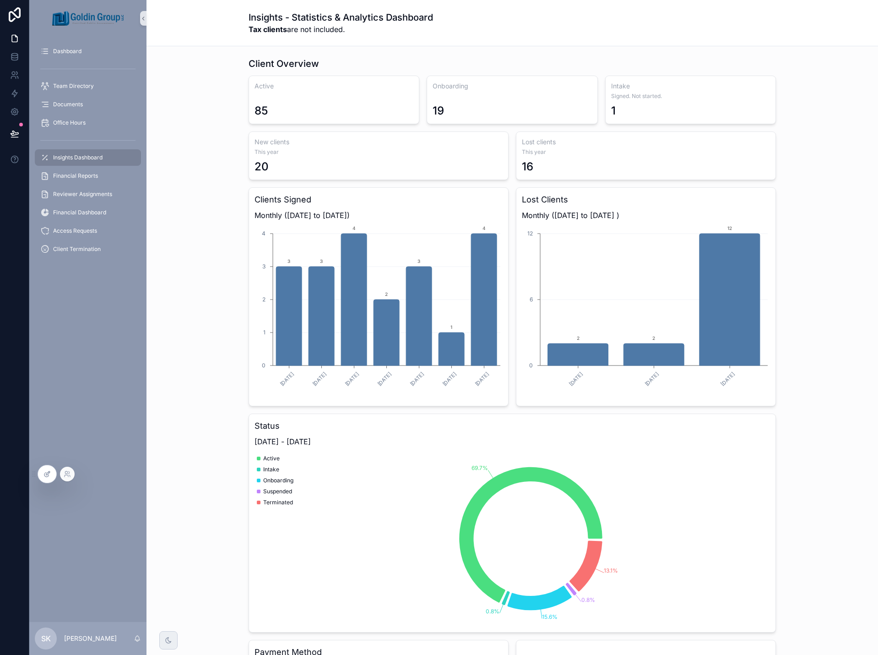
click at [48, 479] on div at bounding box center [47, 473] width 18 height 17
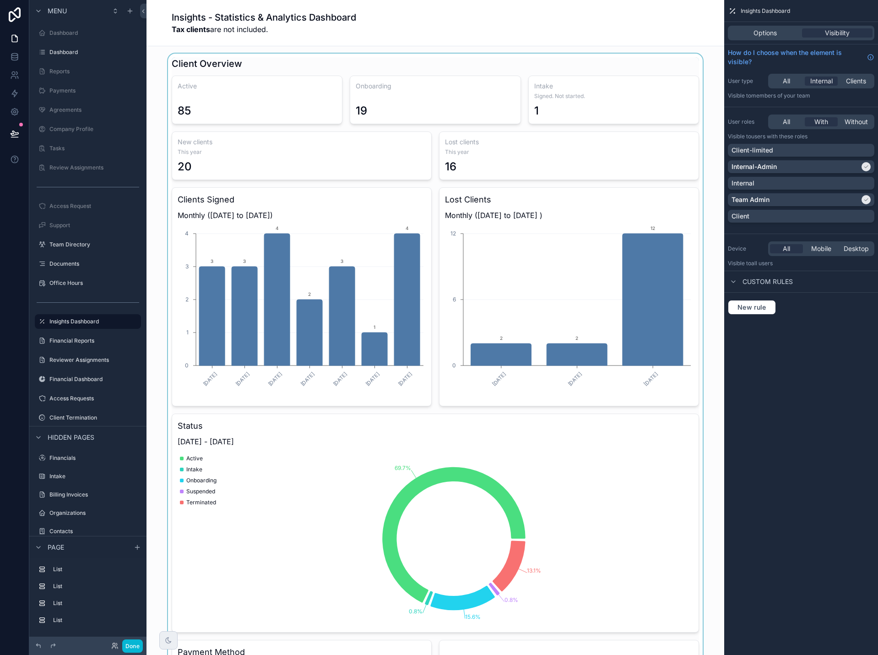
click at [542, 277] on div "scrollable content" at bounding box center [435, 458] width 563 height 809
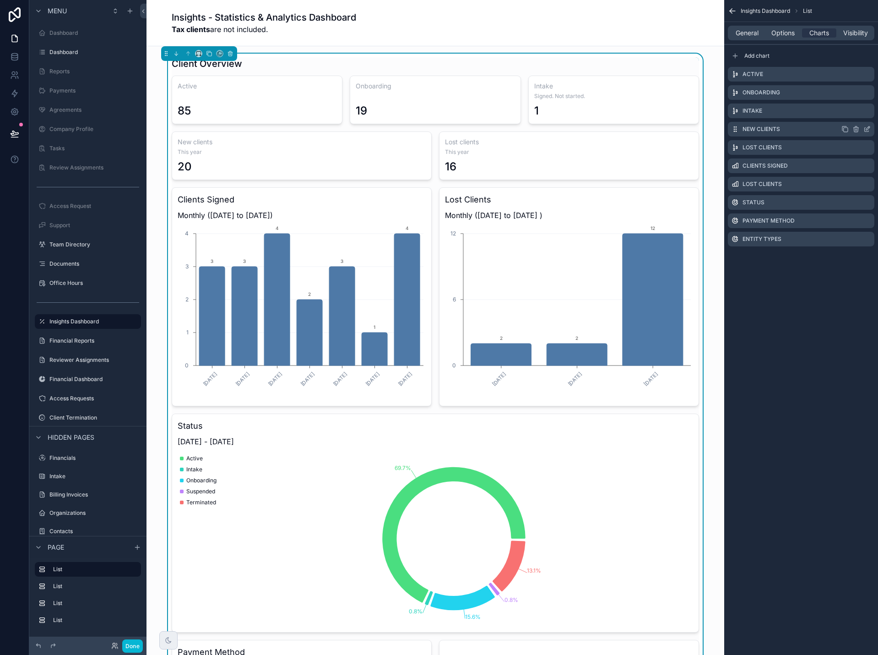
click at [866, 129] on icon "scrollable content" at bounding box center [867, 128] width 7 height 7
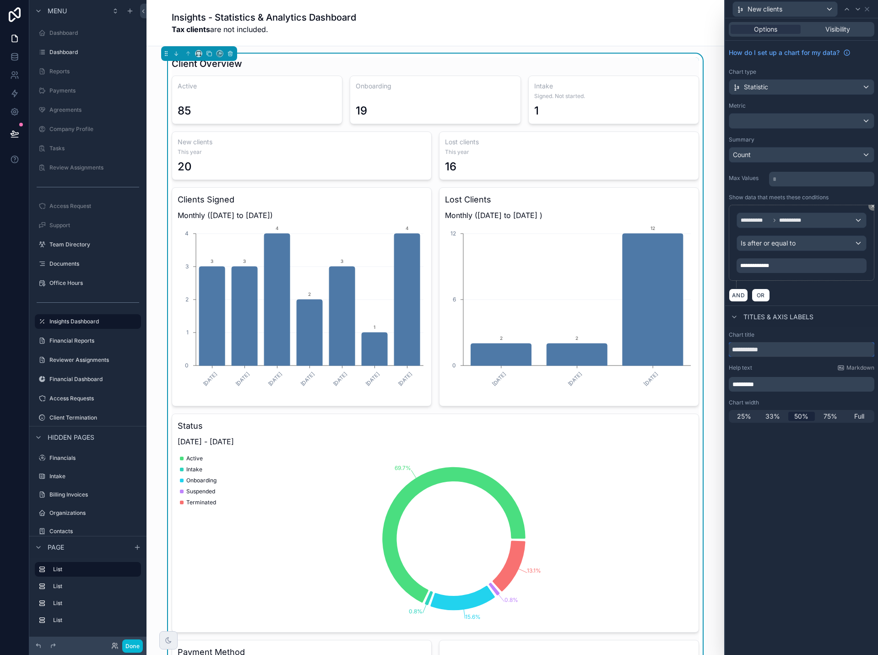
drag, startPoint x: 787, startPoint y: 353, endPoint x: 724, endPoint y: 355, distance: 63.2
click at [724, 355] on div "**********" at bounding box center [439, 327] width 878 height 655
click at [868, 8] on icon at bounding box center [868, 9] width 4 height 4
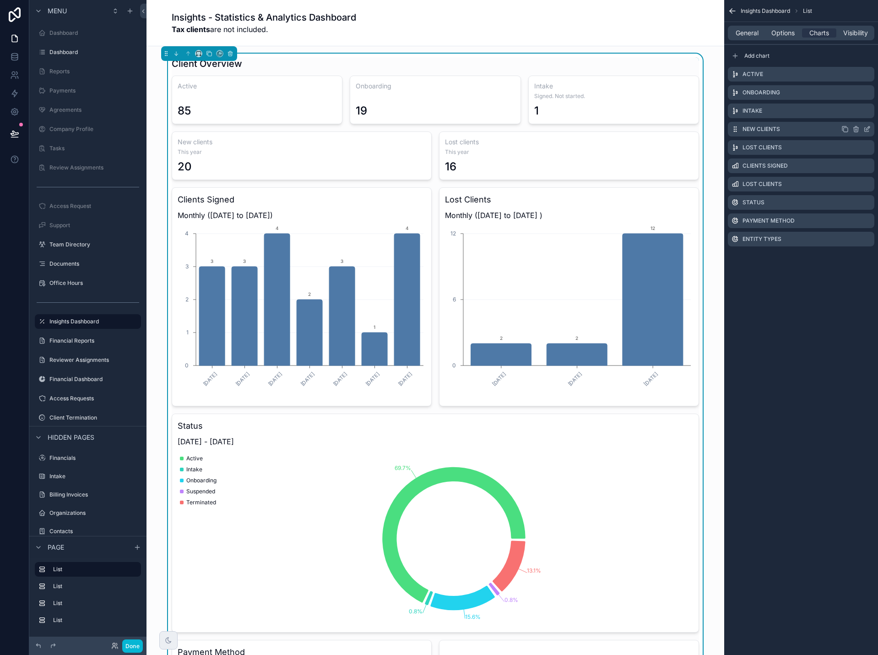
click at [867, 128] on icon "scrollable content" at bounding box center [867, 128] width 7 height 7
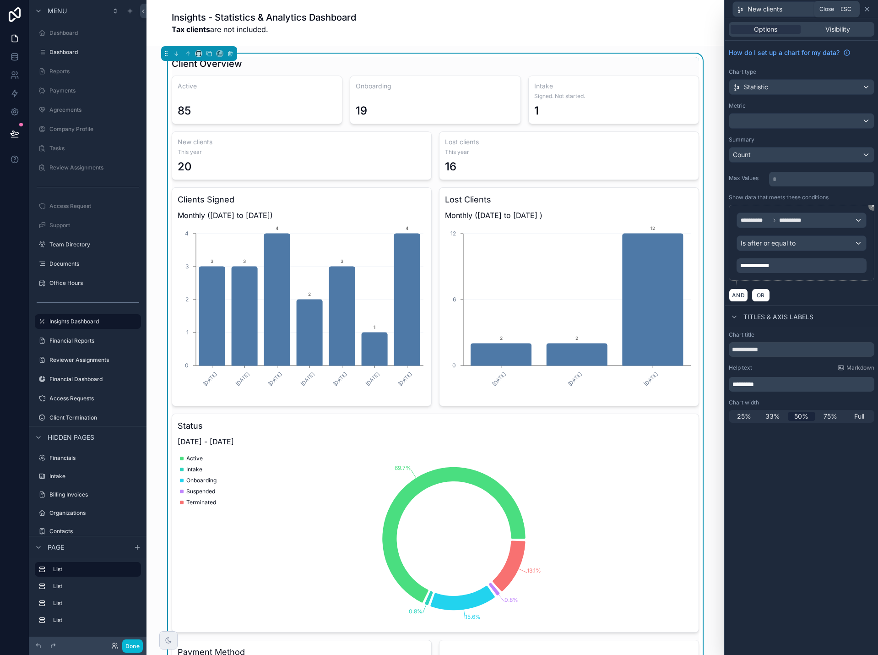
click at [870, 8] on icon at bounding box center [867, 8] width 7 height 7
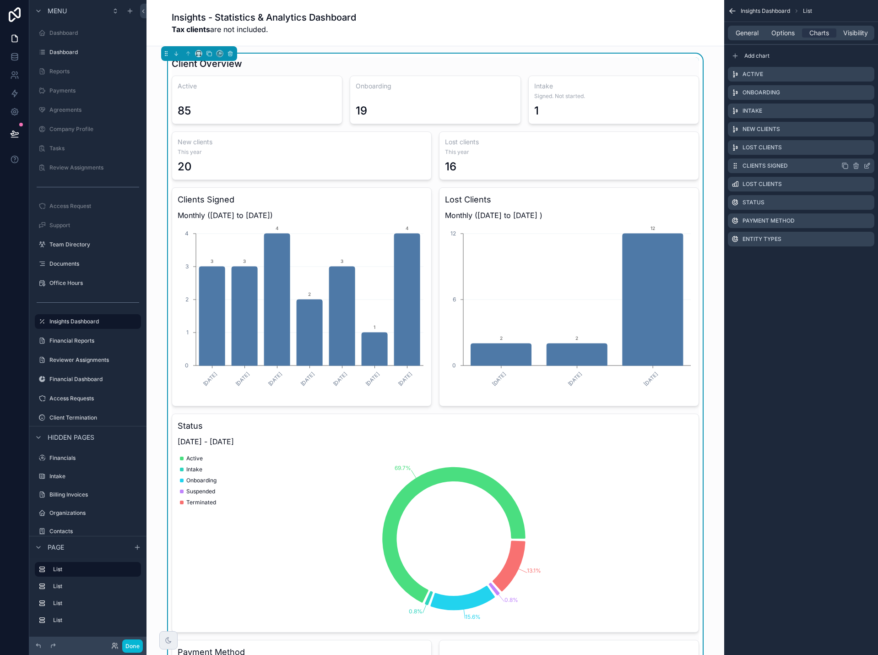
click at [870, 163] on icon "scrollable content" at bounding box center [867, 165] width 7 height 7
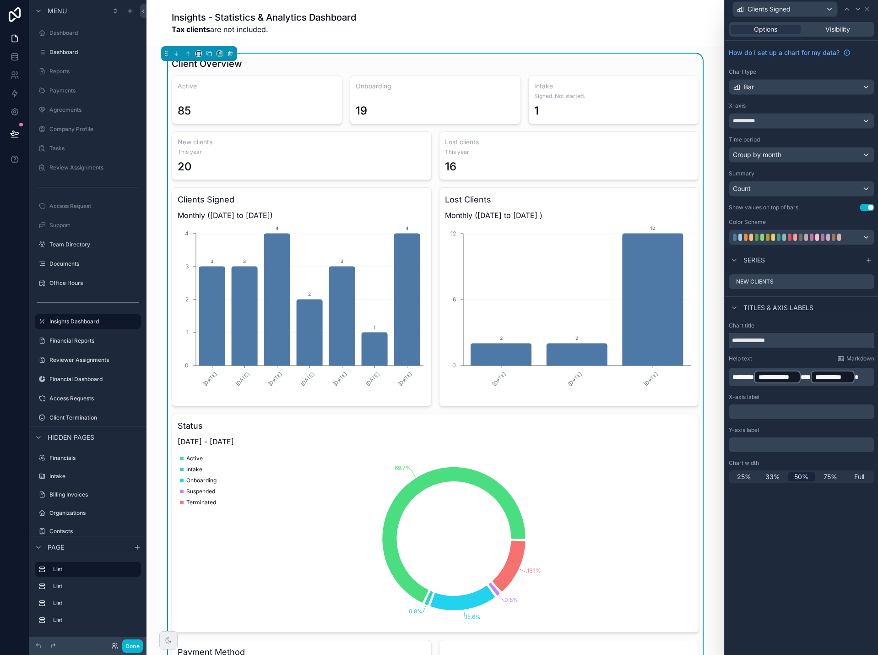
drag, startPoint x: 766, startPoint y: 341, endPoint x: 719, endPoint y: 341, distance: 46.7
click at [719, 341] on div "**********" at bounding box center [439, 327] width 878 height 655
type input "**********"
click at [754, 377] on span "*********" at bounding box center [744, 377] width 22 height 6
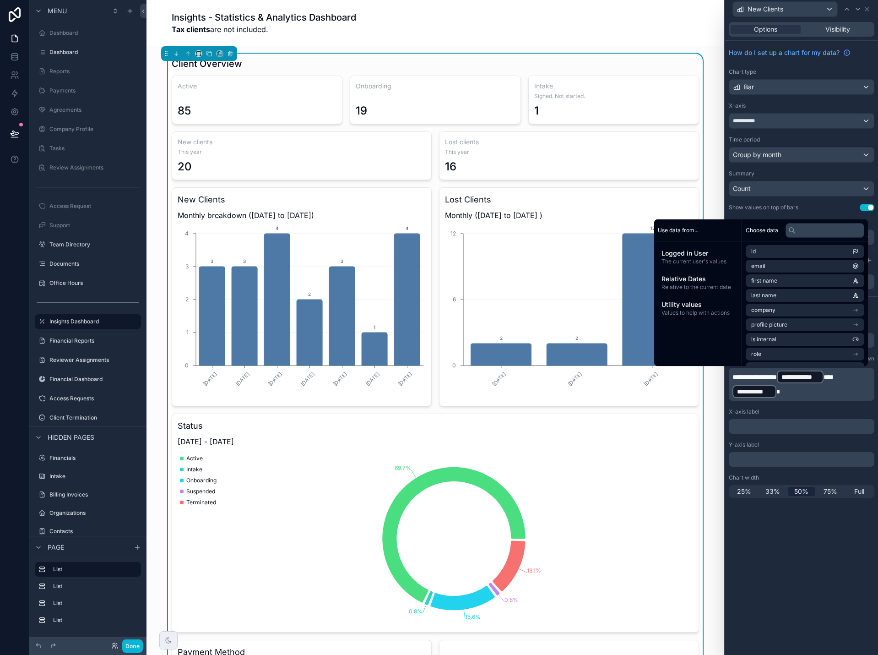
click at [788, 540] on div "**********" at bounding box center [801, 336] width 153 height 637
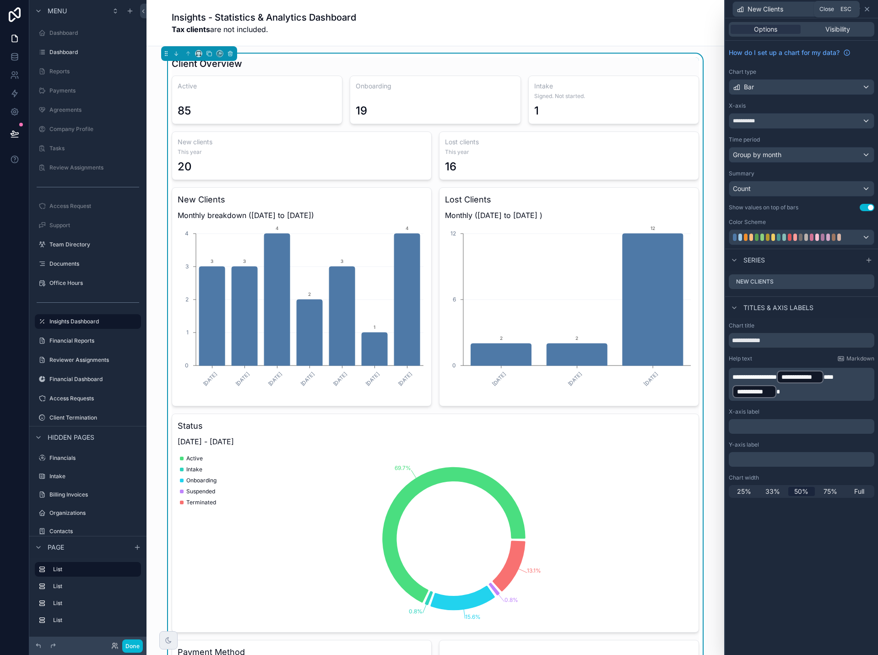
click at [868, 6] on icon at bounding box center [867, 8] width 7 height 7
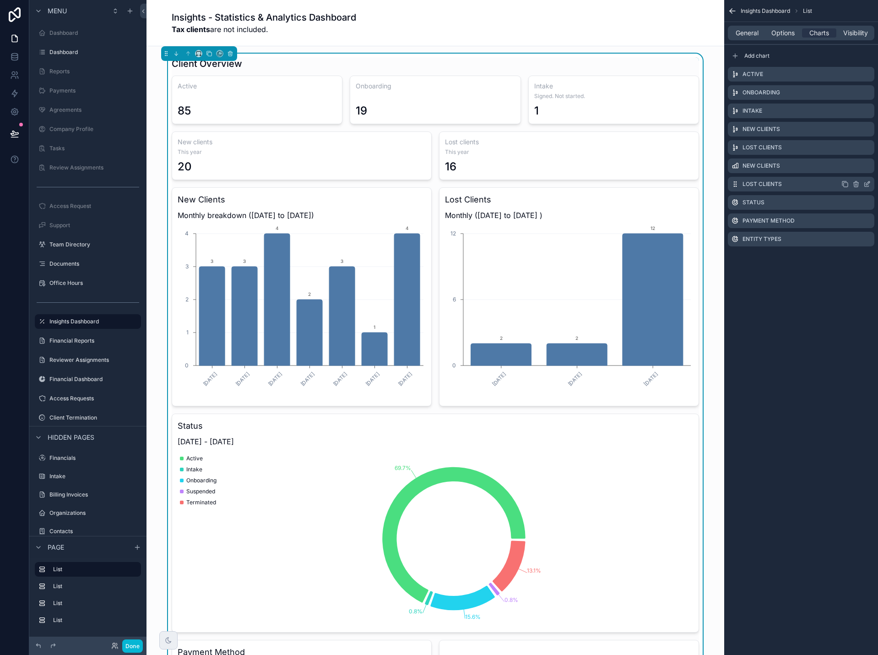
click at [868, 183] on icon "scrollable content" at bounding box center [867, 183] width 7 height 7
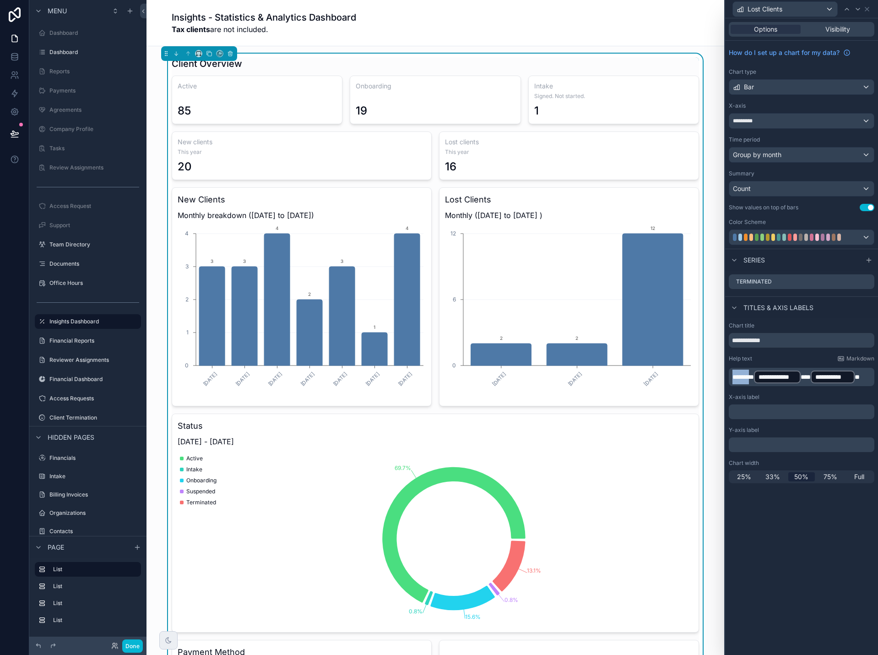
drag, startPoint x: 751, startPoint y: 378, endPoint x: 724, endPoint y: 379, distance: 28.0
click at [724, 379] on div "**********" at bounding box center [439, 327] width 878 height 655
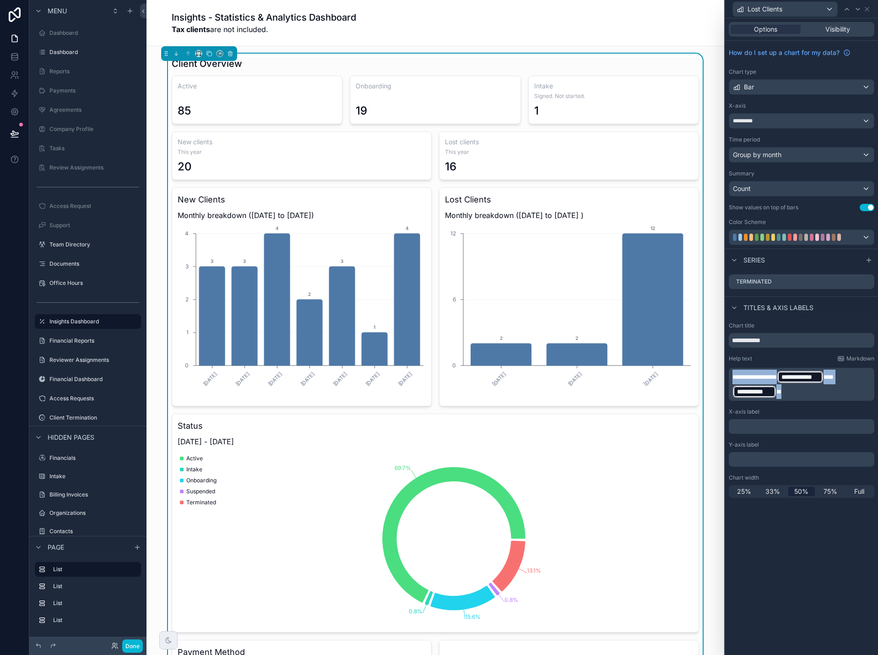
drag, startPoint x: 798, startPoint y: 389, endPoint x: 728, endPoint y: 376, distance: 71.3
click at [728, 376] on div "**********" at bounding box center [801, 409] width 153 height 183
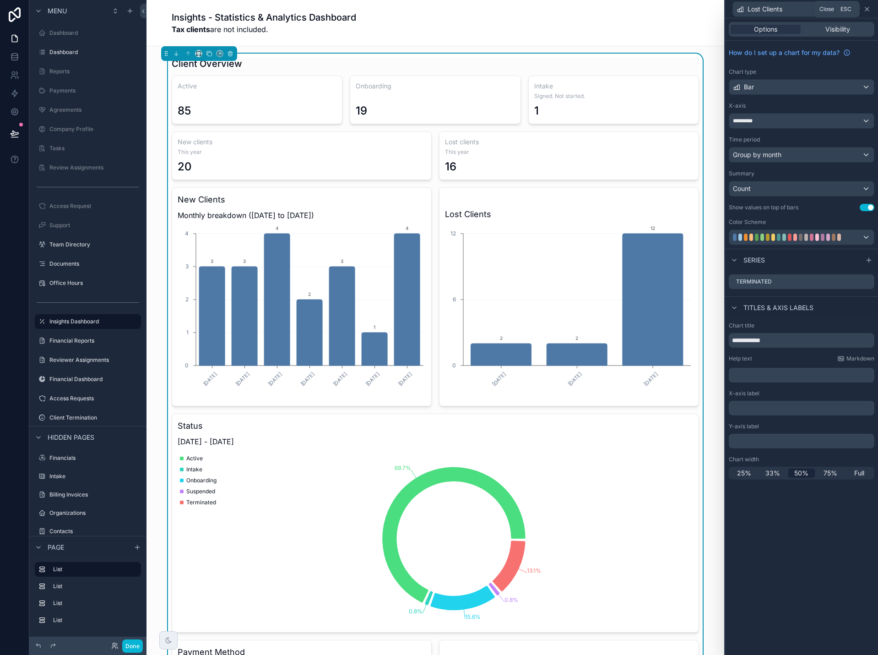
click at [870, 7] on icon at bounding box center [867, 8] width 7 height 7
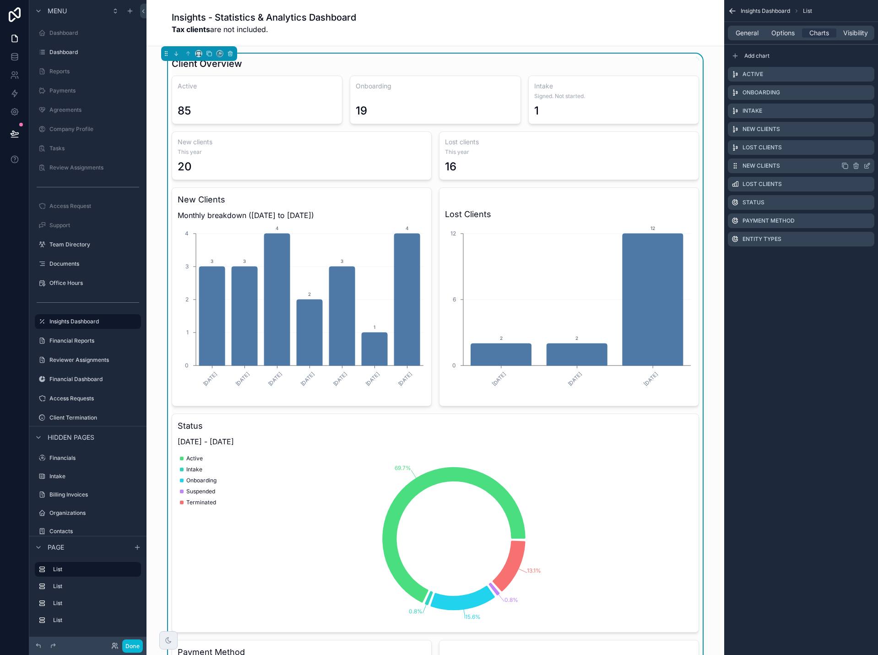
click at [866, 164] on icon "scrollable content" at bounding box center [867, 165] width 7 height 7
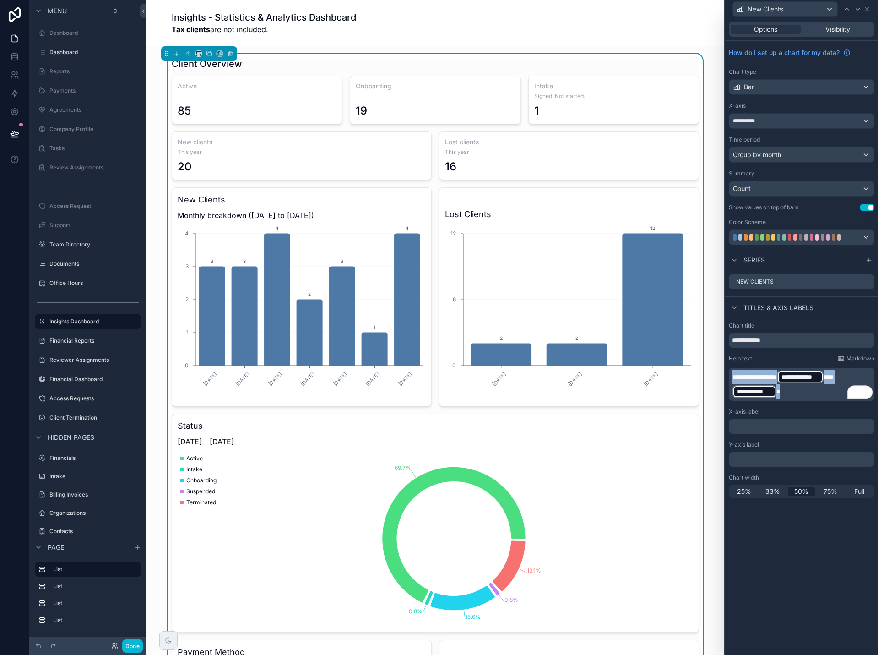
drag, startPoint x: 787, startPoint y: 396, endPoint x: 725, endPoint y: 375, distance: 65.6
click at [725, 375] on div "**********" at bounding box center [801, 327] width 154 height 655
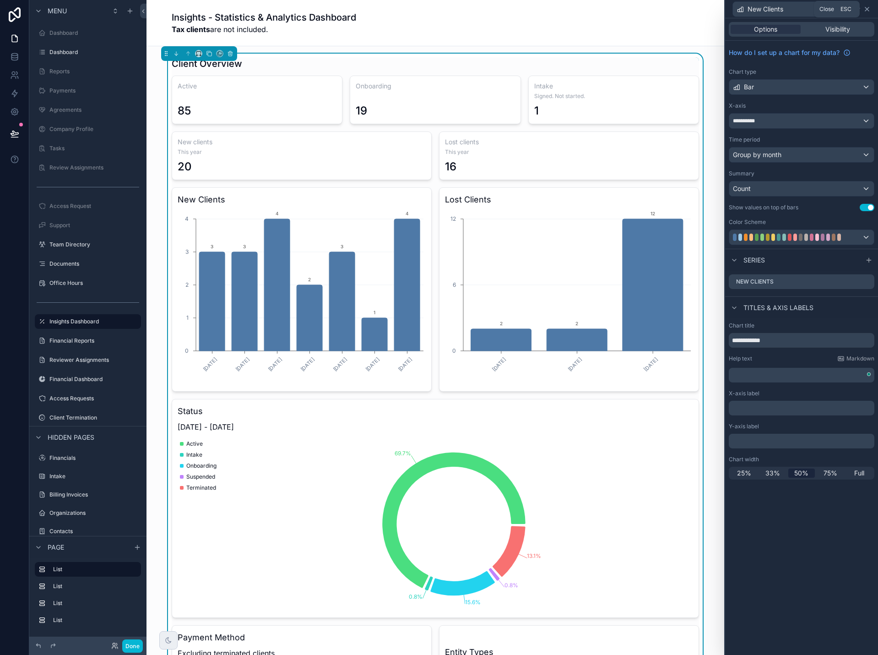
click at [867, 9] on icon at bounding box center [868, 9] width 4 height 4
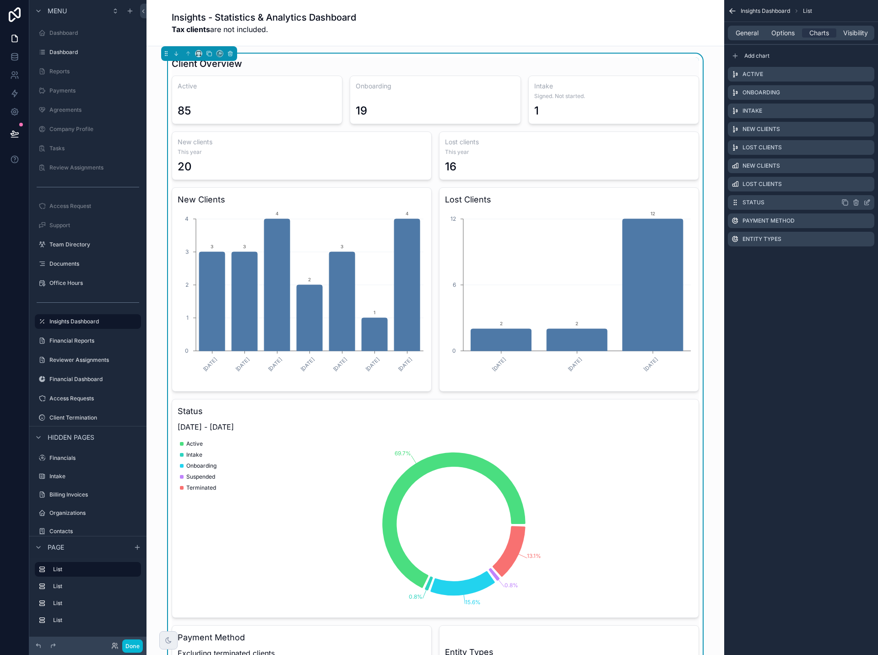
click at [866, 202] on icon "scrollable content" at bounding box center [867, 202] width 7 height 7
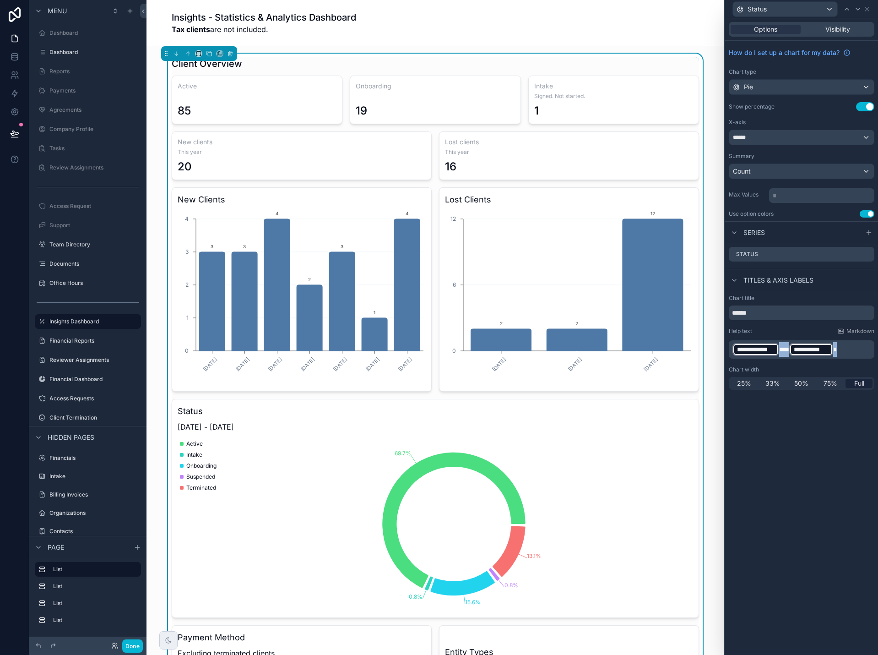
drag, startPoint x: 840, startPoint y: 349, endPoint x: 740, endPoint y: 351, distance: 100.3
click at [740, 351] on p "**********" at bounding box center [803, 349] width 140 height 15
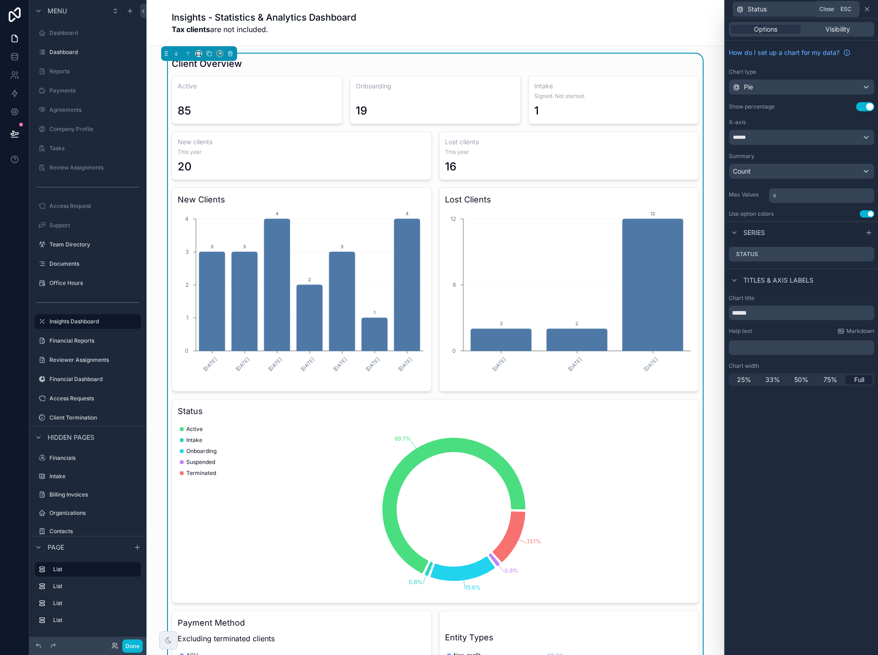
click at [867, 9] on icon at bounding box center [868, 9] width 4 height 4
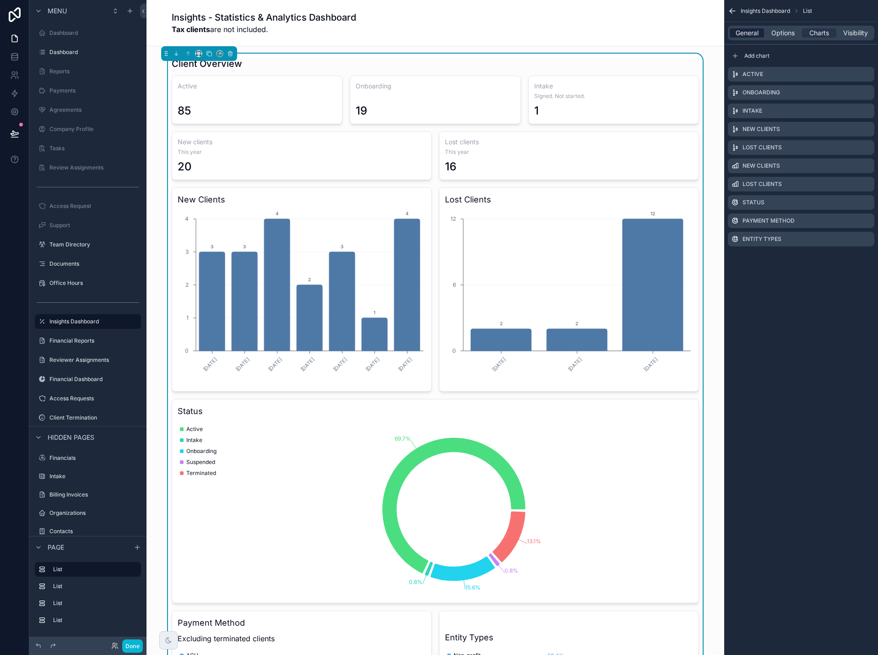
click at [750, 33] on span "General" at bounding box center [747, 32] width 23 height 9
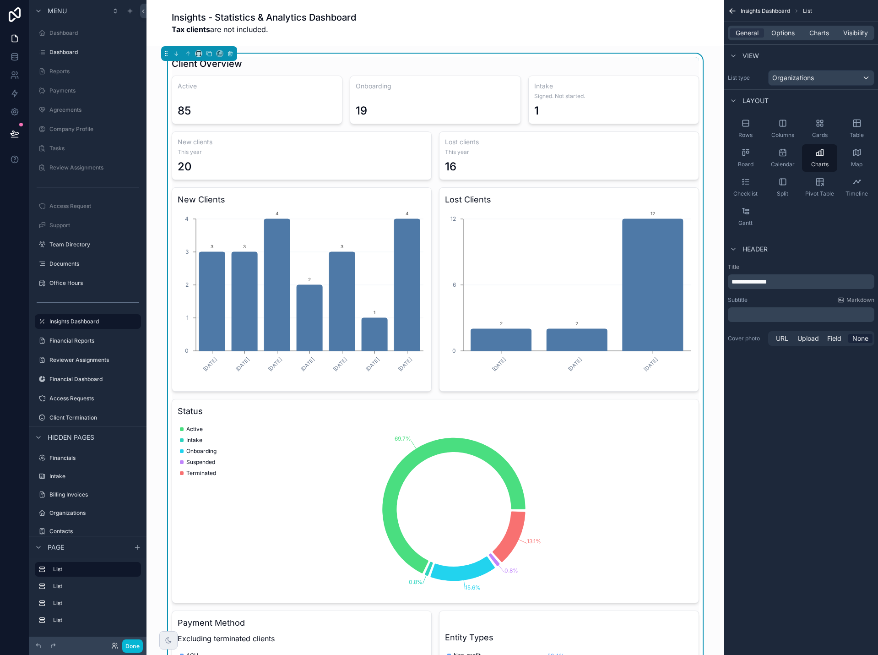
click at [779, 313] on p "﻿" at bounding box center [802, 314] width 141 height 9
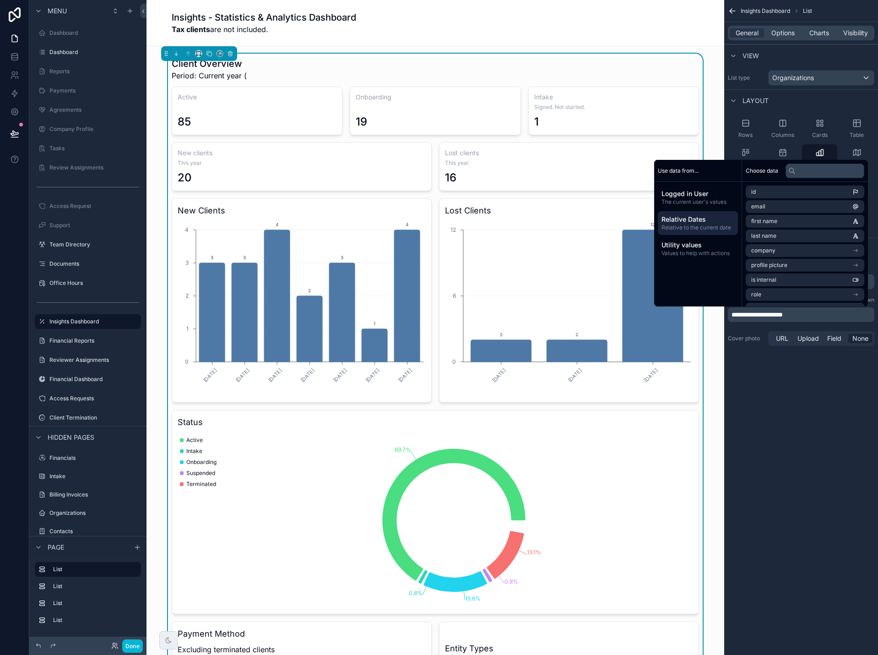
click at [691, 222] on span "Relative Dates" at bounding box center [698, 219] width 73 height 9
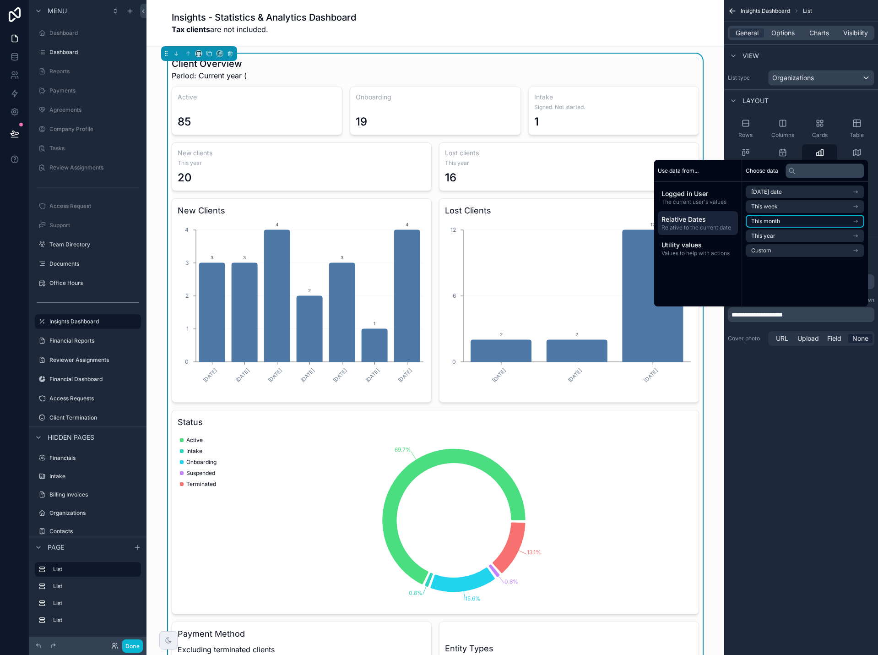
click at [778, 220] on li "This month" at bounding box center [805, 221] width 119 height 13
click at [686, 224] on span "Relative to the current date" at bounding box center [698, 227] width 73 height 7
click at [769, 236] on span "This year" at bounding box center [763, 235] width 24 height 7
click at [773, 209] on span "Start of year" at bounding box center [767, 208] width 33 height 7
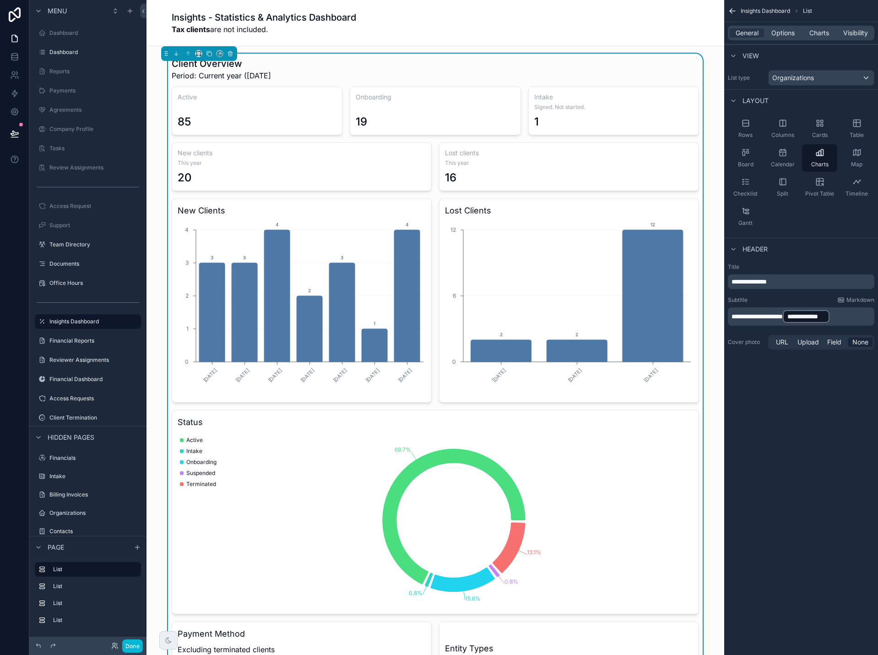
click at [767, 315] on span "**********" at bounding box center [757, 316] width 51 height 6
drag, startPoint x: 756, startPoint y: 318, endPoint x: 795, endPoint y: 318, distance: 39.8
click at [783, 318] on span "**********" at bounding box center [757, 316] width 51 height 6
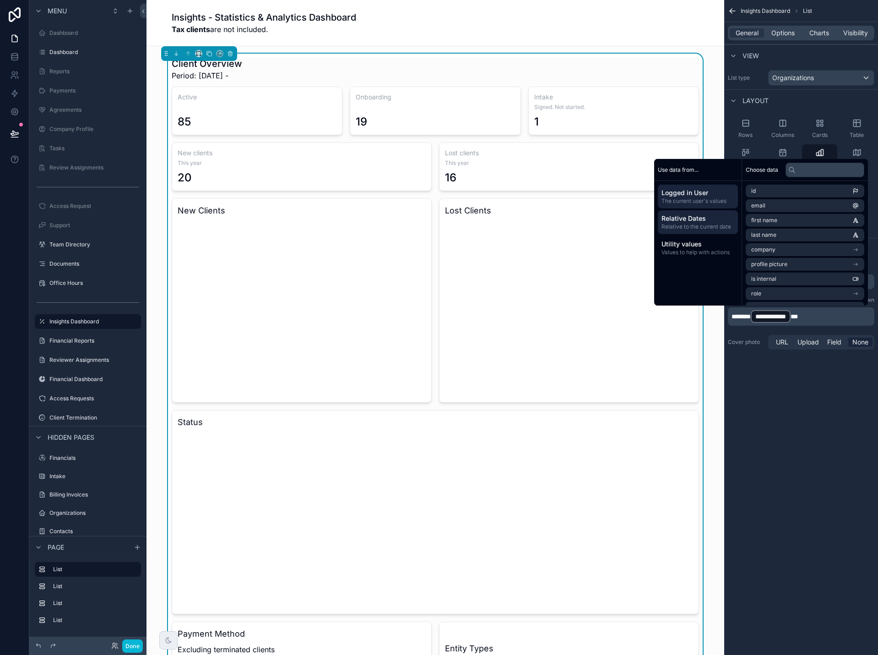
click at [685, 221] on span "Relative Dates" at bounding box center [698, 218] width 73 height 9
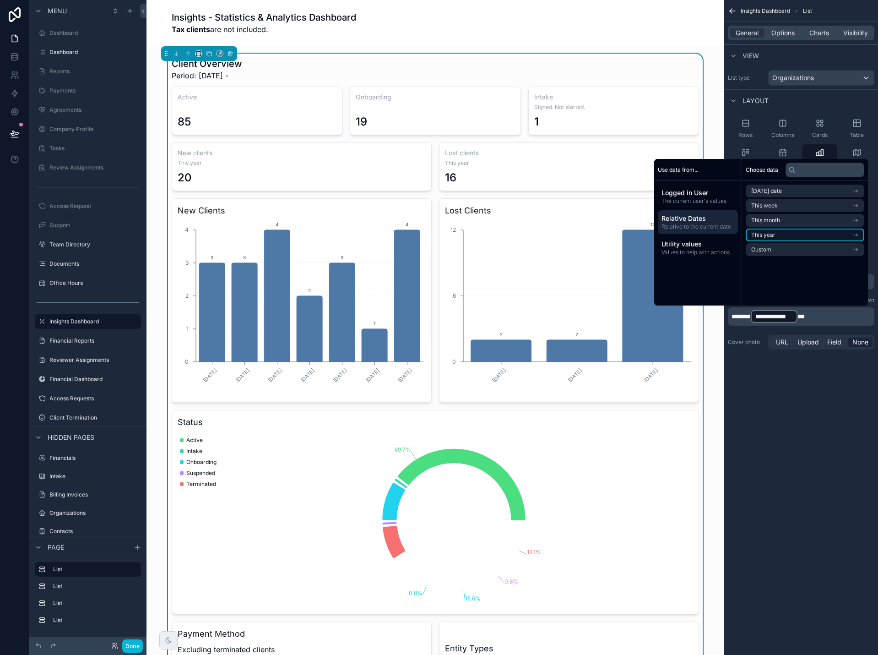
click at [771, 236] on li "This year" at bounding box center [805, 235] width 119 height 13
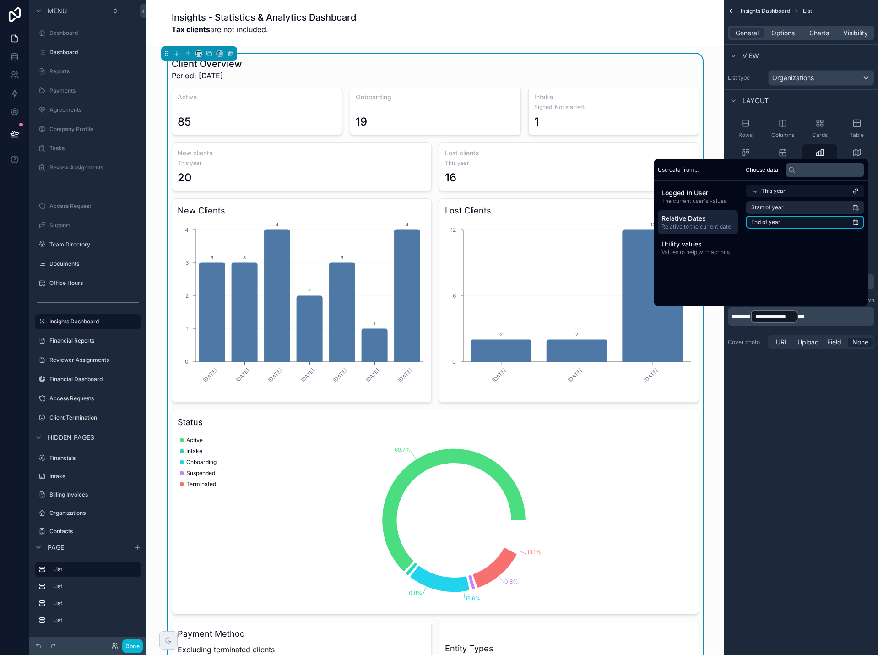
click at [778, 223] on li "End of year" at bounding box center [805, 222] width 119 height 13
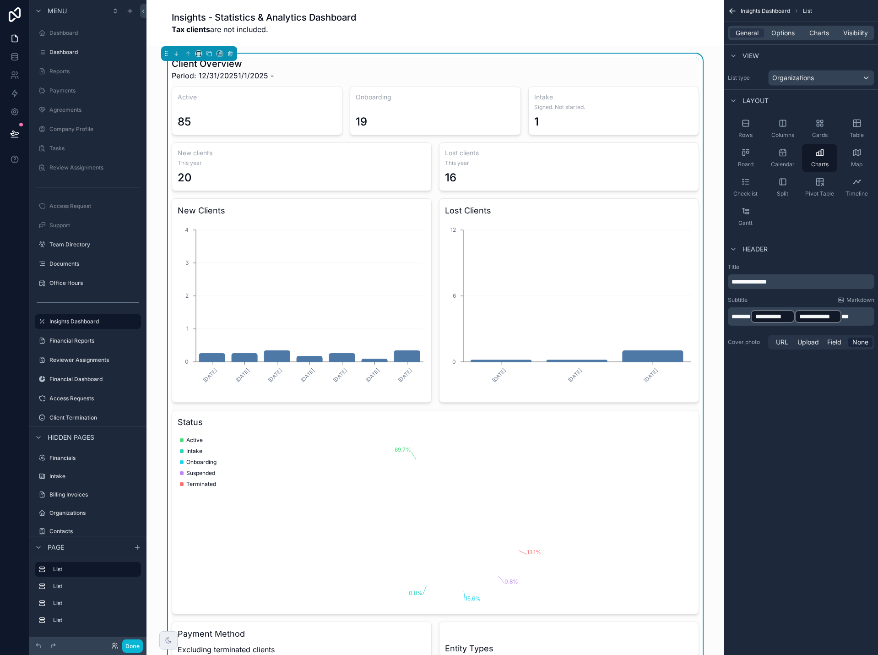
click at [863, 316] on p "**********" at bounding box center [802, 316] width 141 height 15
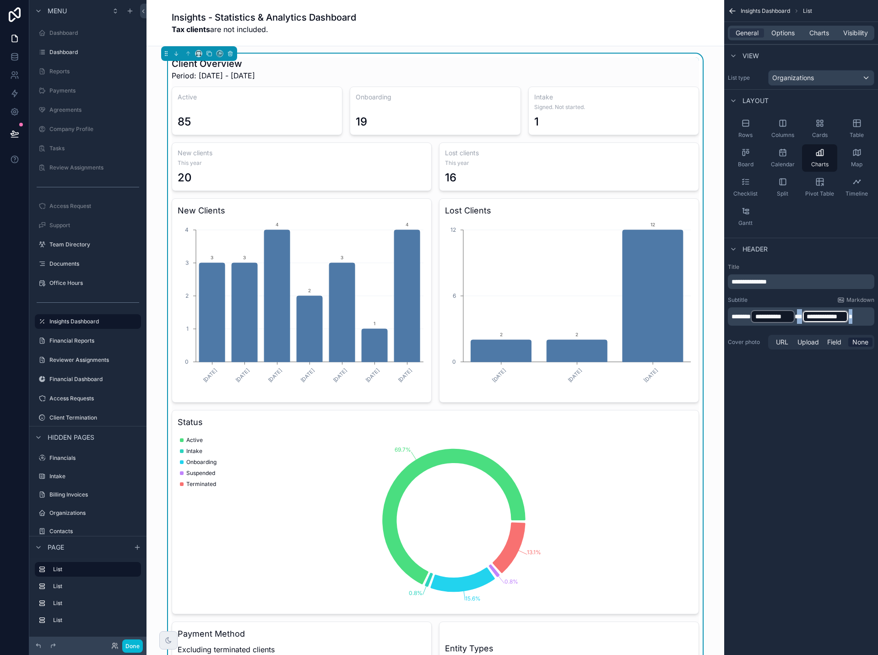
drag, startPoint x: 860, startPoint y: 319, endPoint x: 757, endPoint y: 316, distance: 103.5
click at [757, 316] on p "**********" at bounding box center [802, 316] width 141 height 15
drag, startPoint x: 753, startPoint y: 315, endPoint x: 868, endPoint y: 316, distance: 114.5
click at [868, 316] on p "**********" at bounding box center [802, 316] width 141 height 15
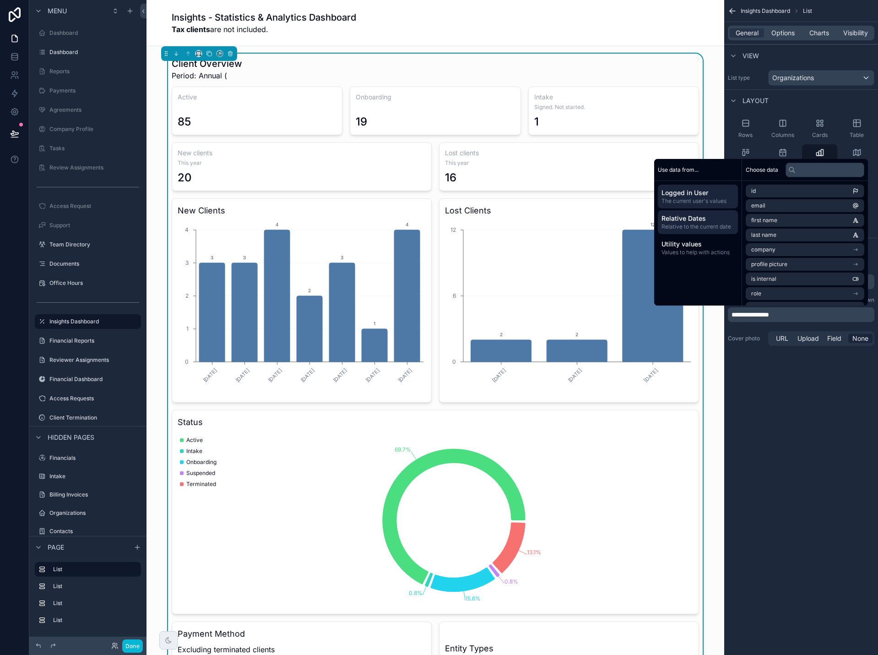
click at [690, 222] on span "Relative Dates" at bounding box center [698, 218] width 73 height 9
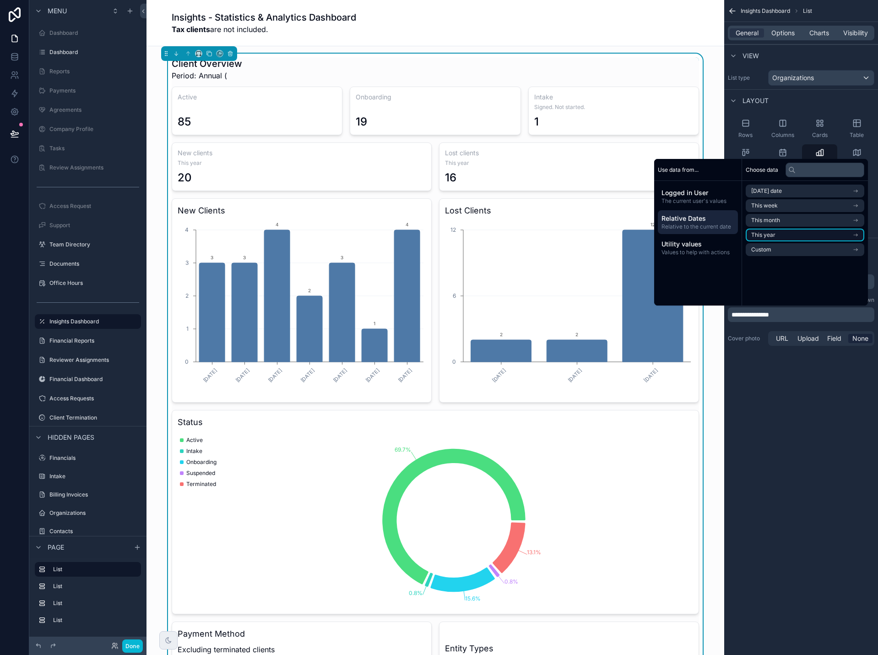
click at [768, 234] on span "This year" at bounding box center [763, 234] width 24 height 7
click at [771, 206] on span "Start of year" at bounding box center [767, 207] width 33 height 7
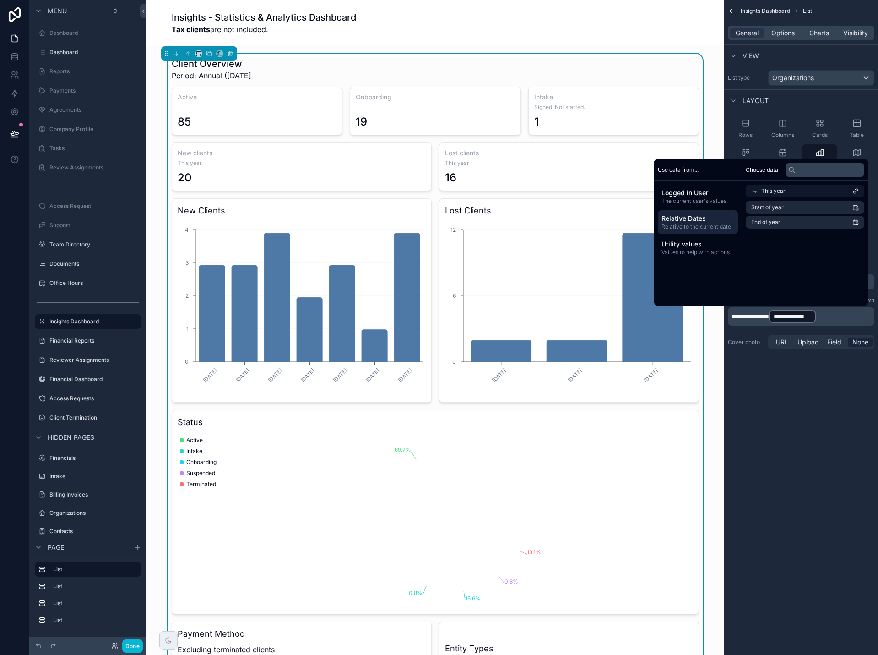
click at [765, 316] on span "**********" at bounding box center [751, 316] width 38 height 6
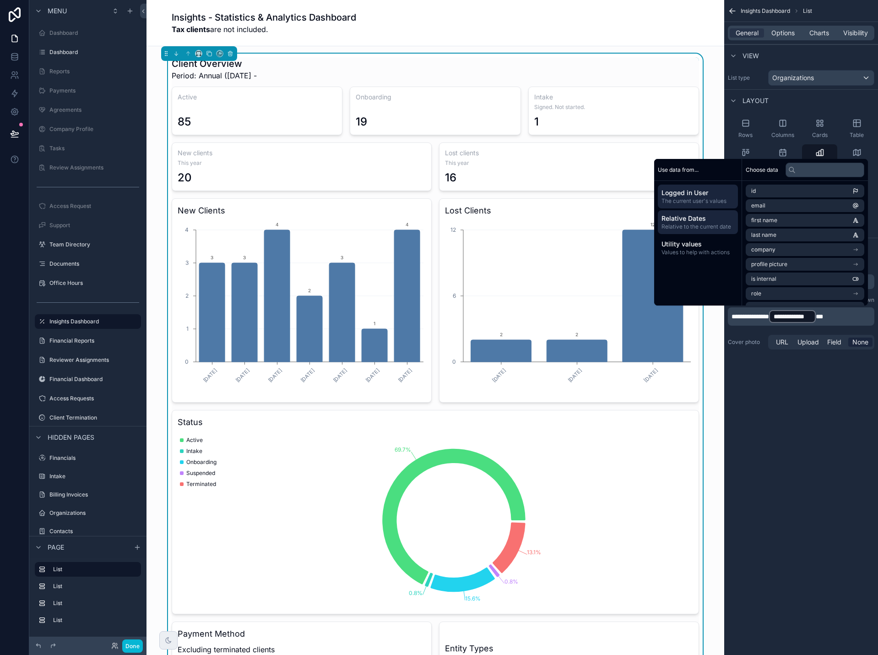
click at [696, 219] on span "Relative Dates" at bounding box center [698, 218] width 73 height 9
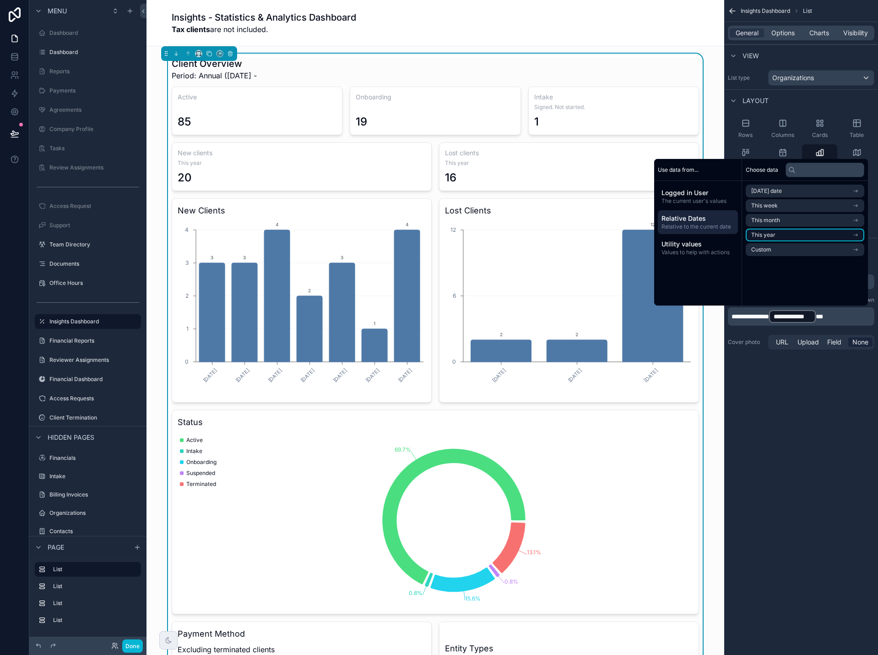
click at [768, 235] on span "This year" at bounding box center [763, 234] width 24 height 7
click at [775, 223] on span "End of year" at bounding box center [765, 221] width 29 height 7
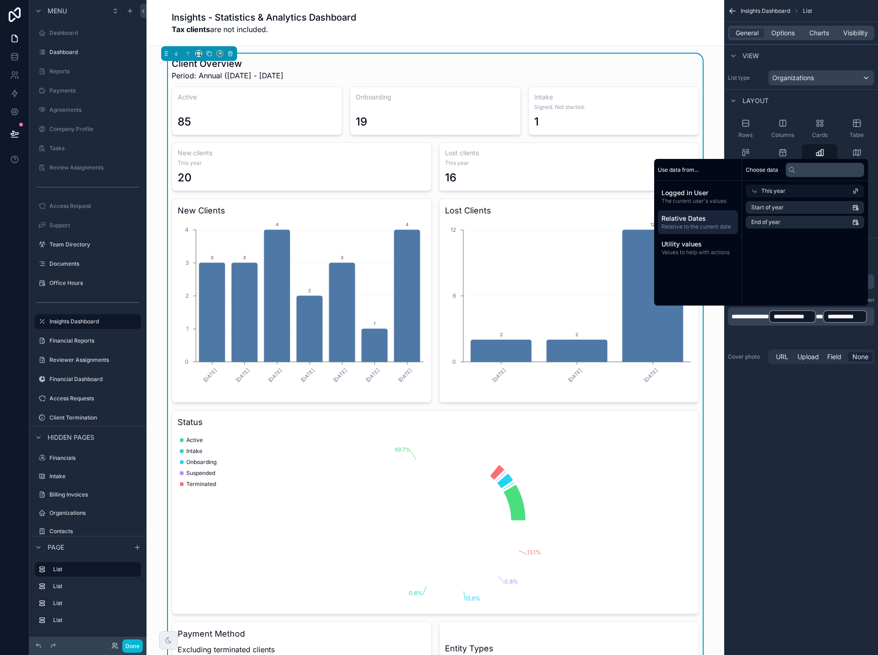
click at [802, 324] on p "**********" at bounding box center [802, 316] width 141 height 15
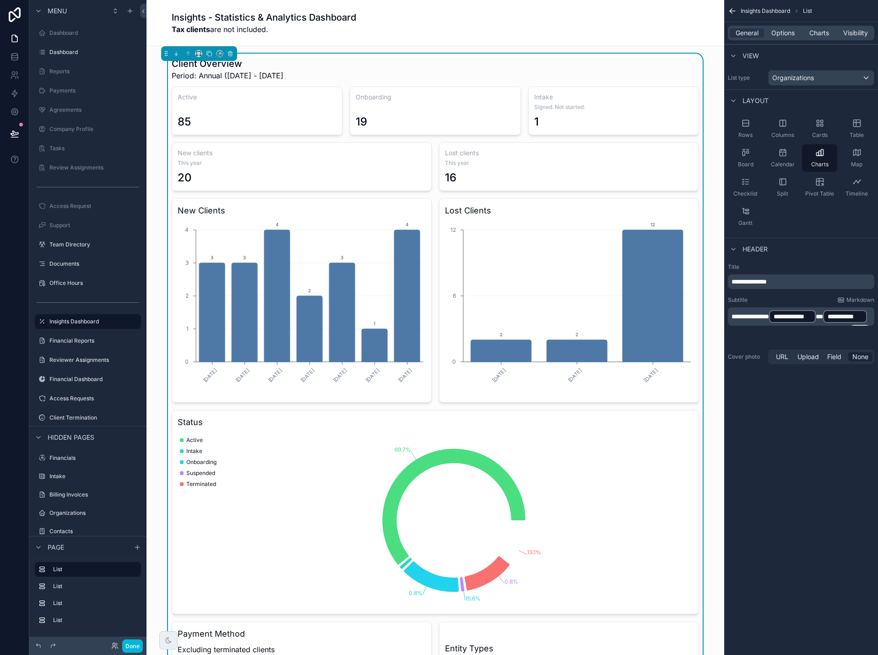
click at [785, 324] on p "**********" at bounding box center [802, 316] width 141 height 15
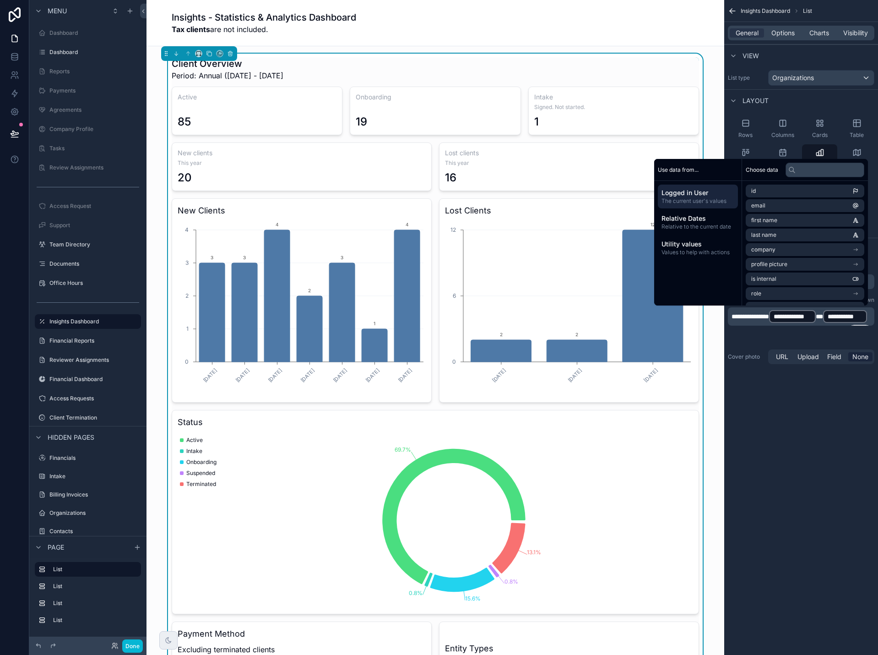
click at [762, 316] on span "**********" at bounding box center [751, 316] width 38 height 6
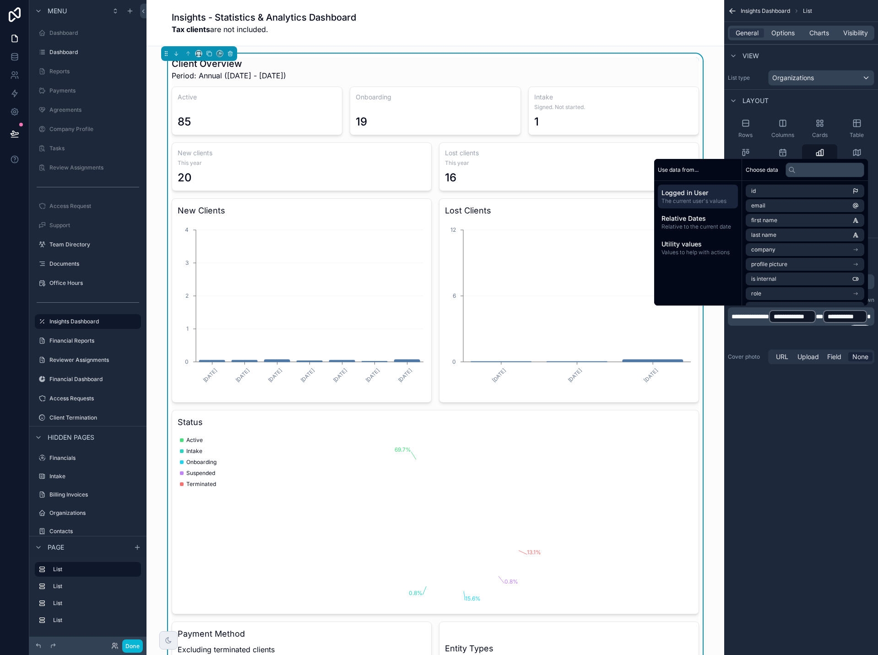
click at [762, 477] on div "**********" at bounding box center [801, 327] width 154 height 655
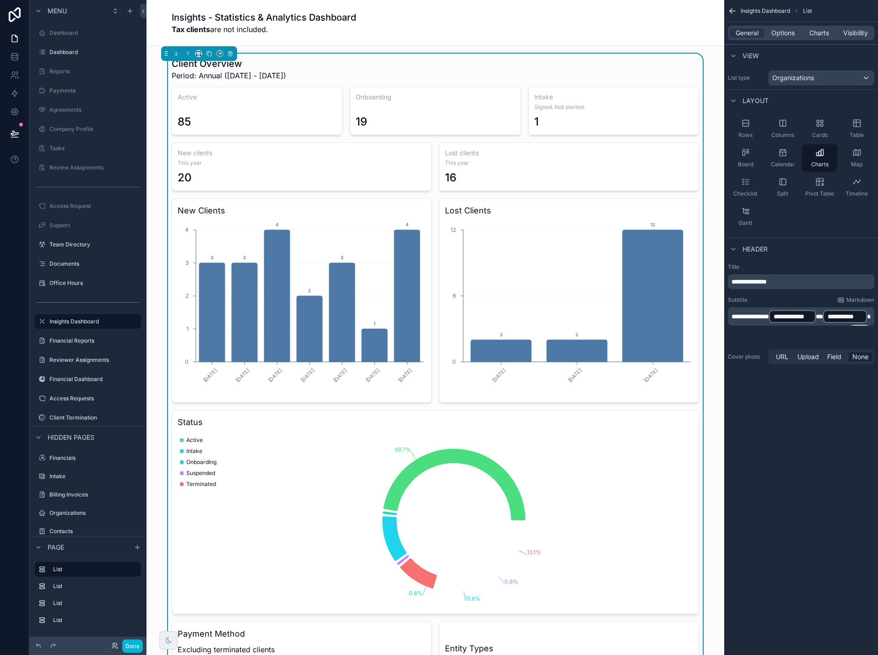
click at [764, 469] on div "**********" at bounding box center [801, 327] width 154 height 655
click at [130, 643] on button "Done" at bounding box center [132, 645] width 21 height 13
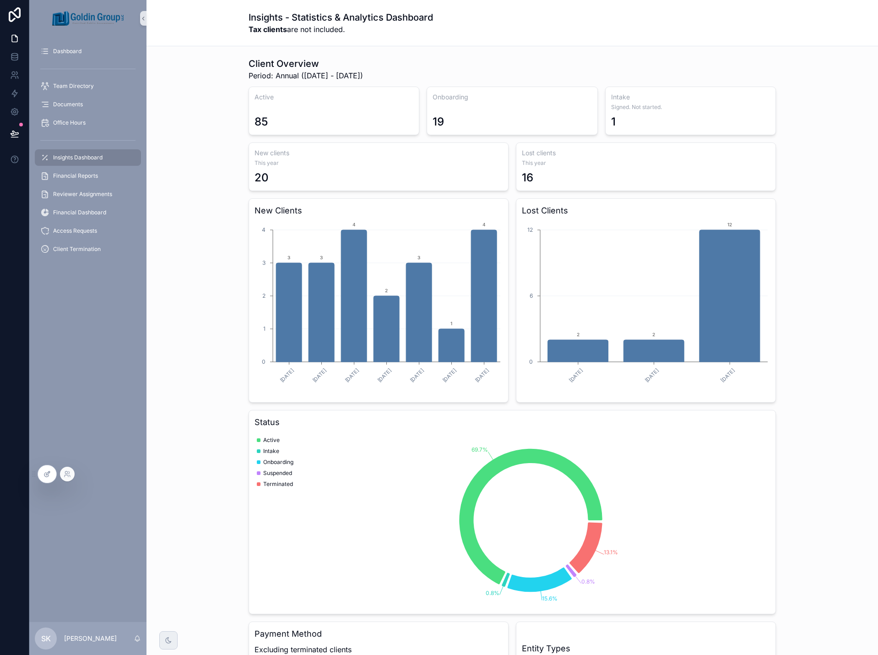
click at [43, 473] on div at bounding box center [47, 473] width 18 height 17
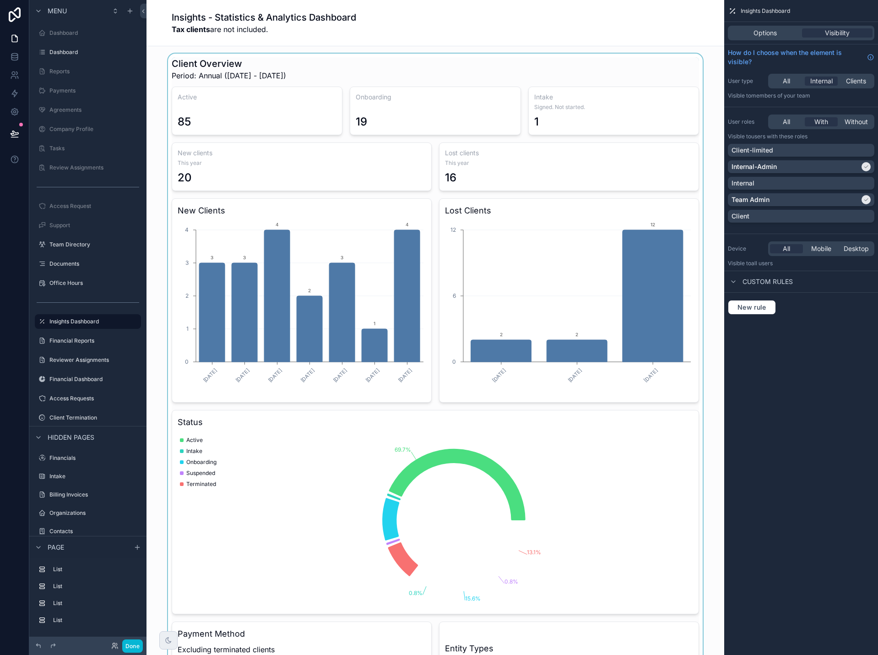
click at [375, 213] on div "scrollable content" at bounding box center [435, 449] width 563 height 790
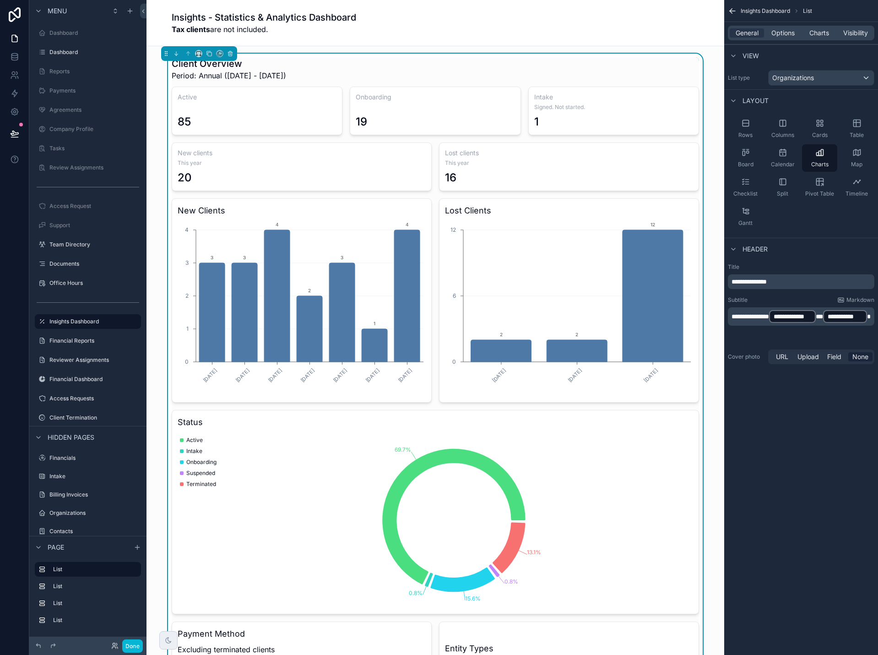
click at [732, 11] on icon "scrollable content" at bounding box center [732, 10] width 9 height 9
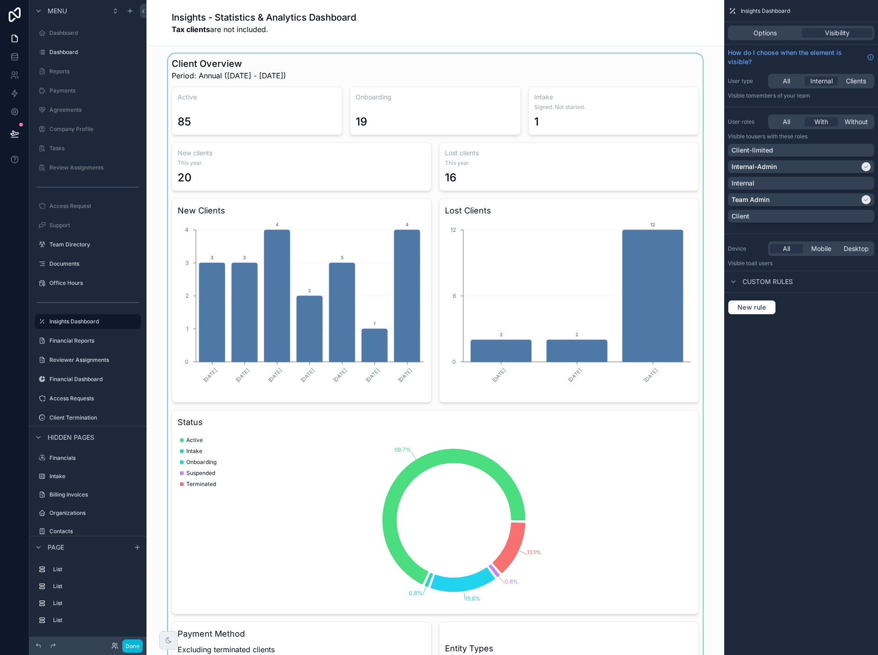
click at [316, 278] on div "scrollable content" at bounding box center [435, 449] width 563 height 790
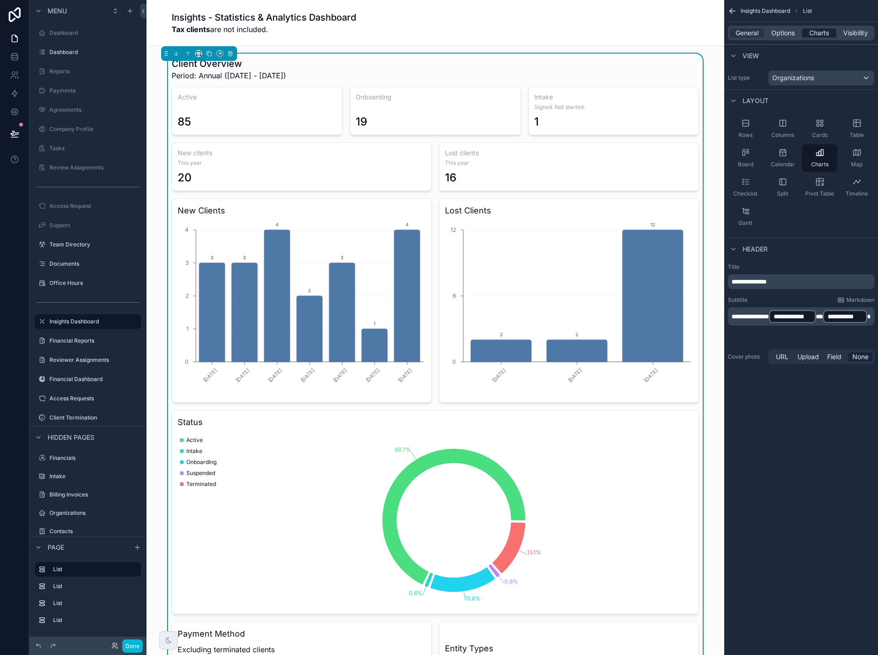
click at [822, 32] on span "Charts" at bounding box center [820, 32] width 20 height 9
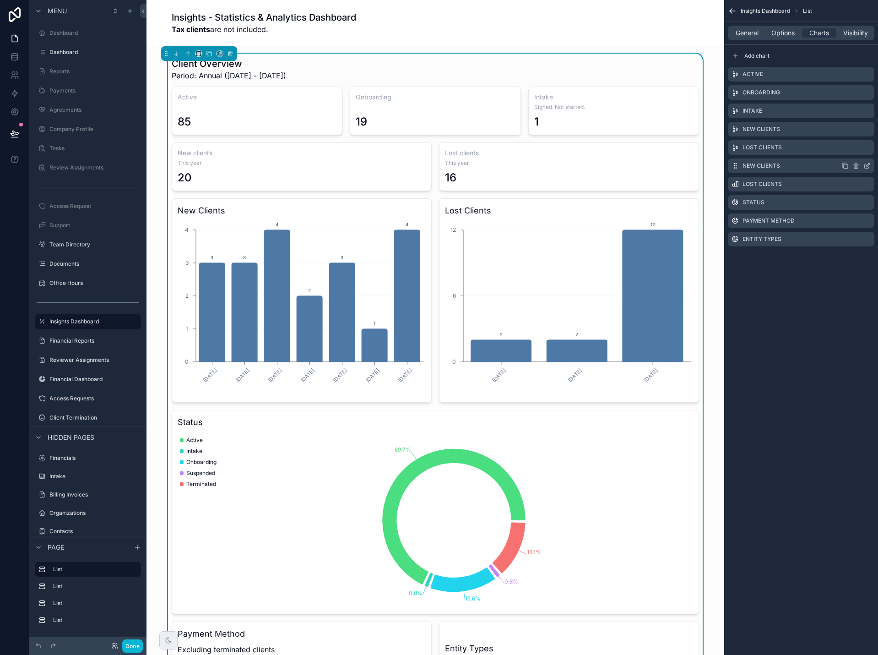
click at [867, 166] on icon "scrollable content" at bounding box center [867, 165] width 7 height 7
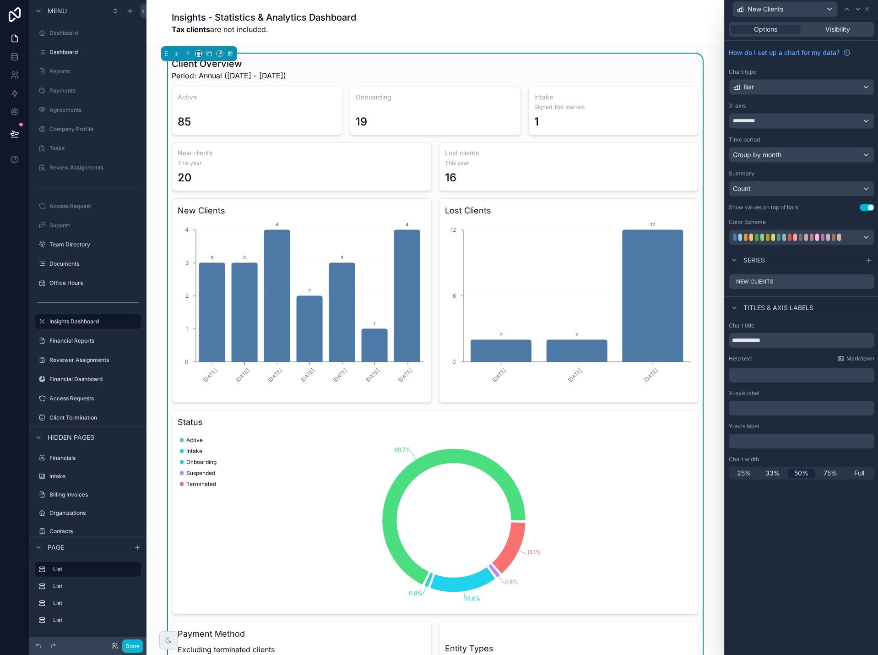
click at [777, 375] on p "﻿" at bounding box center [803, 374] width 140 height 9
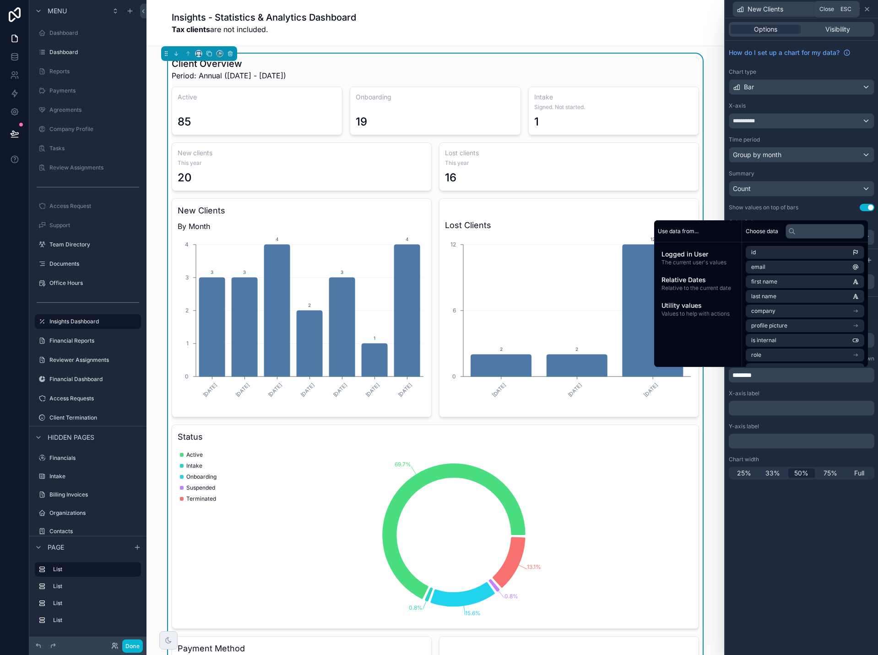
click at [868, 9] on icon at bounding box center [868, 9] width 4 height 4
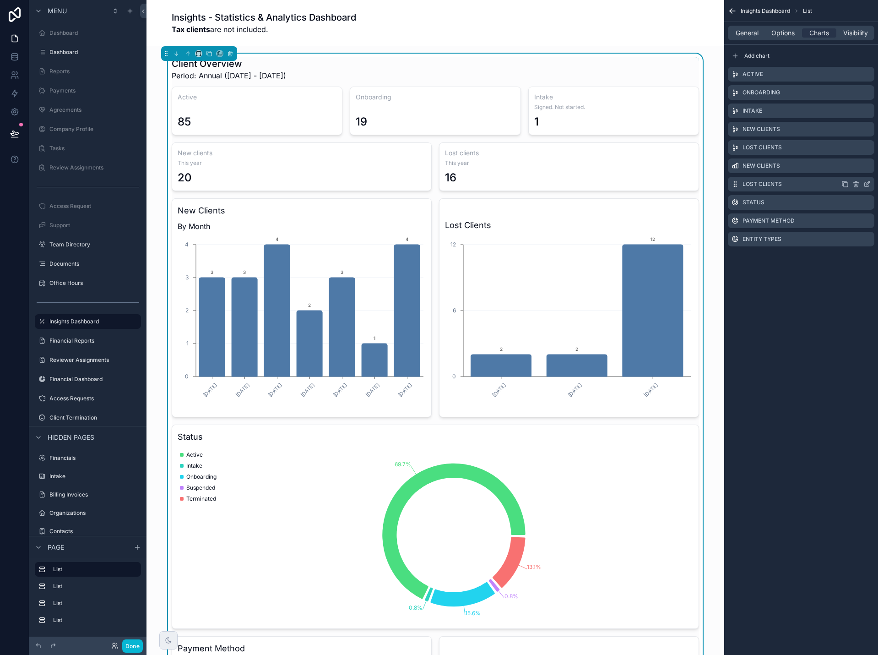
click at [867, 182] on icon "scrollable content" at bounding box center [867, 183] width 7 height 7
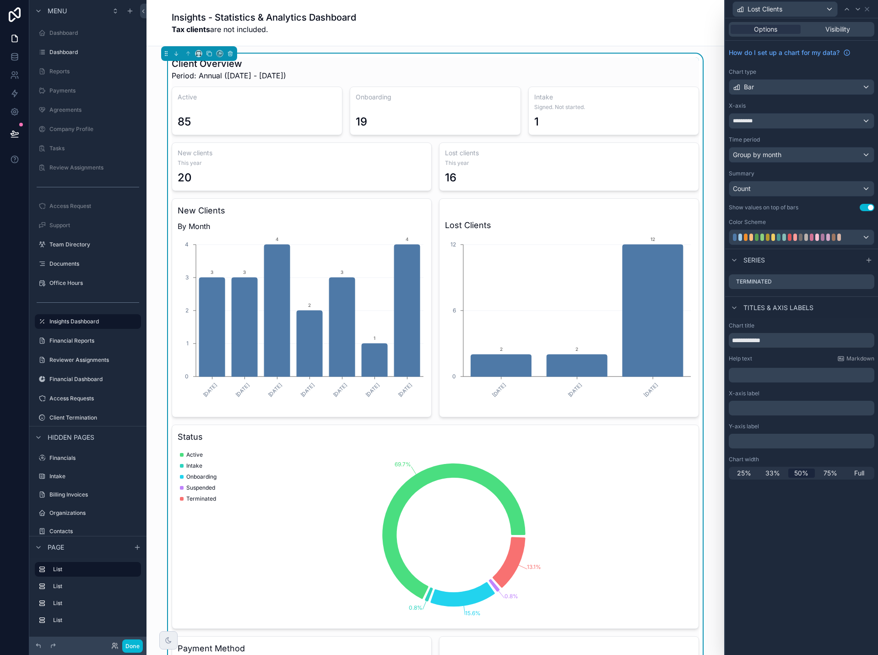
click at [749, 375] on p "﻿" at bounding box center [803, 374] width 140 height 9
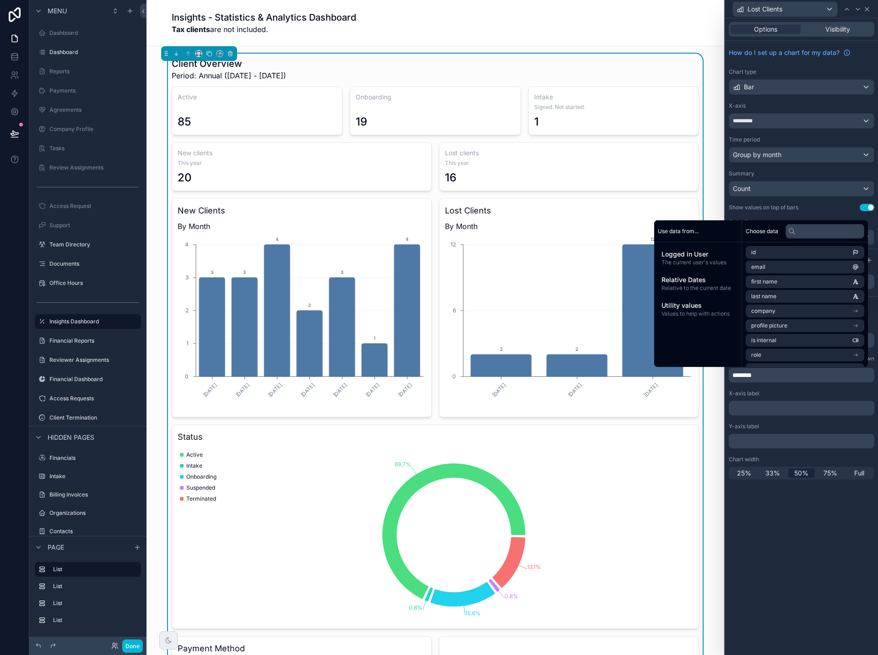
click at [866, 11] on icon at bounding box center [867, 8] width 7 height 7
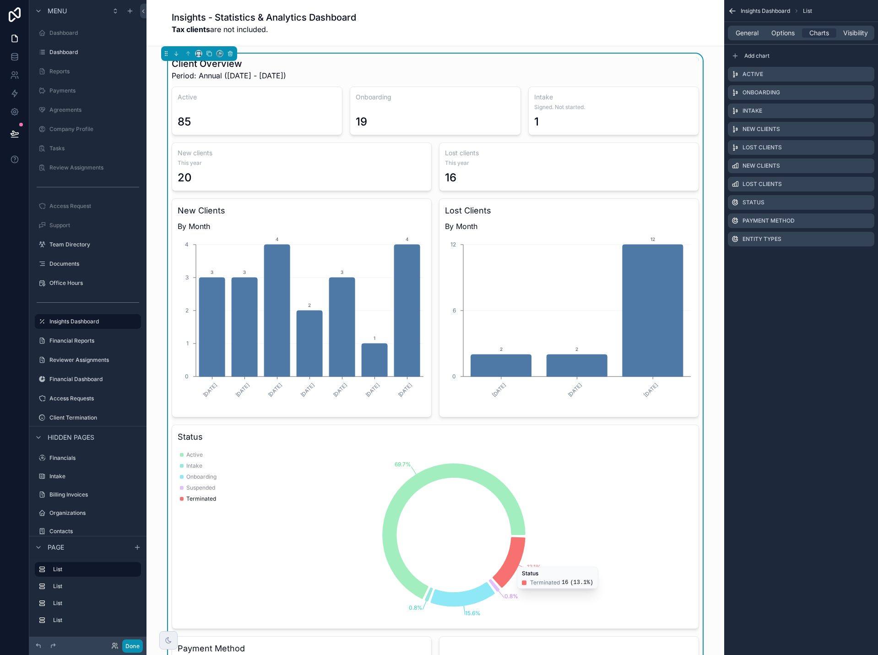
click at [128, 645] on button "Done" at bounding box center [132, 645] width 21 height 13
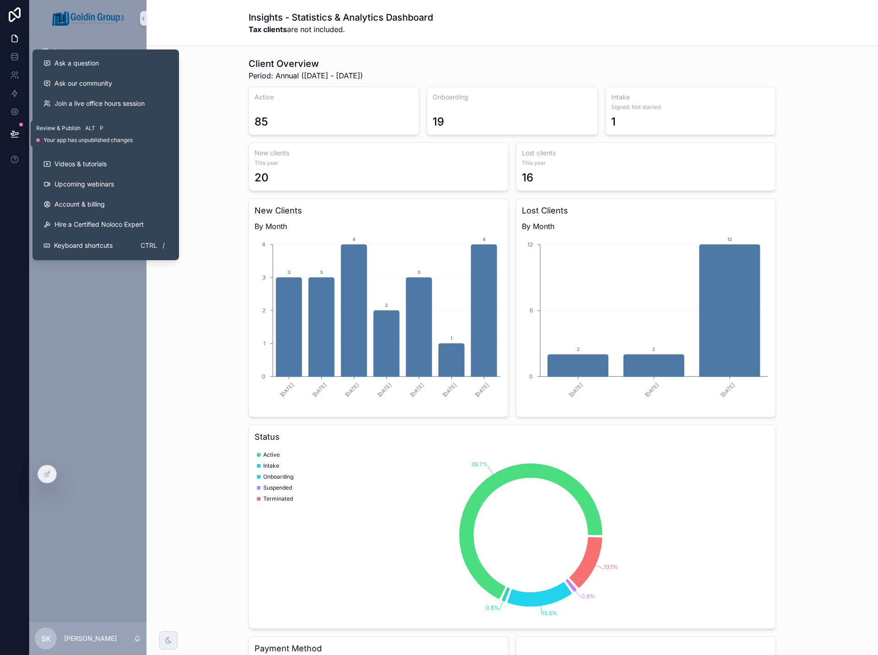
click at [14, 134] on icon at bounding box center [15, 133] width 8 height 5
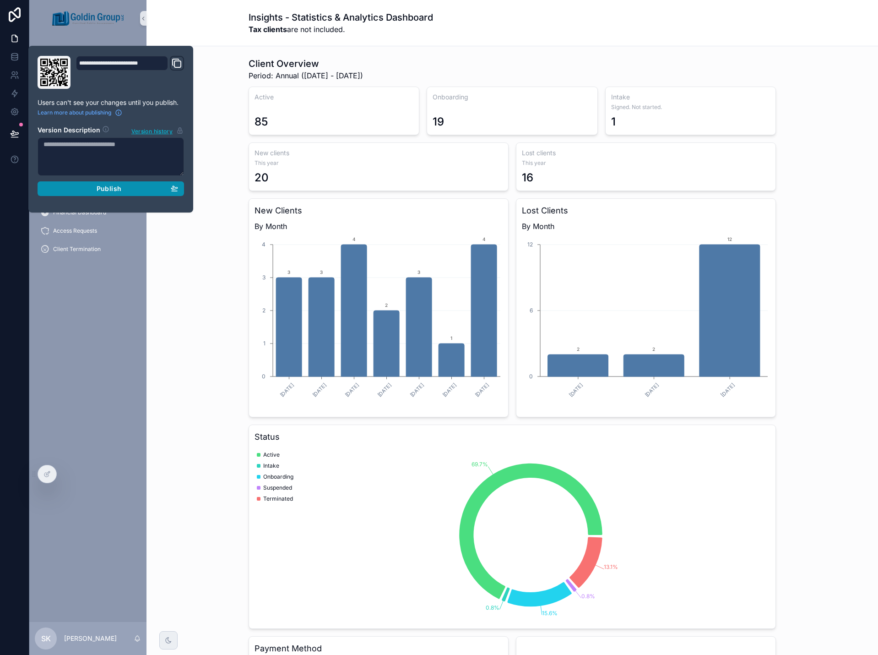
click at [108, 193] on button "Publish" at bounding box center [111, 188] width 147 height 15
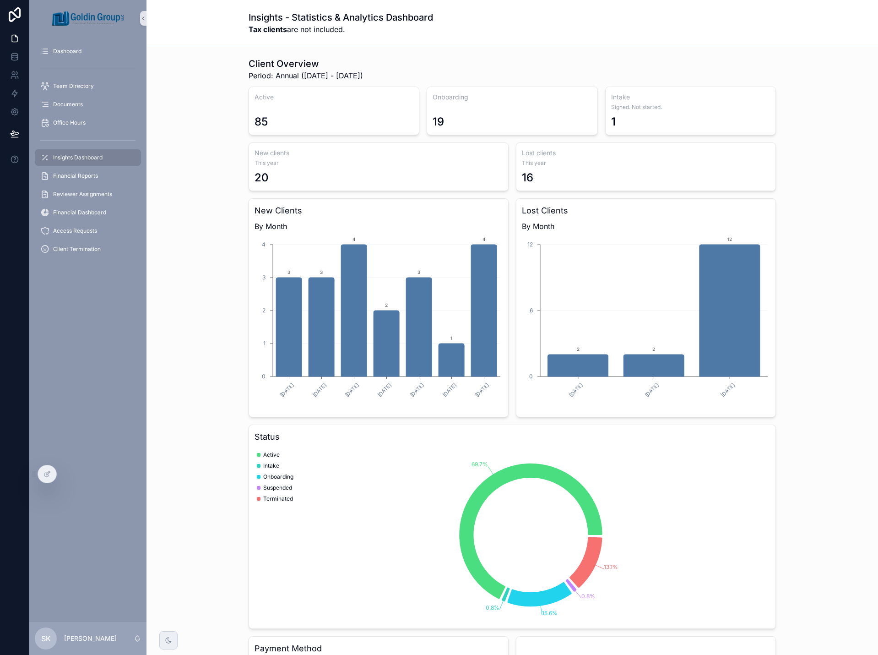
click at [167, 392] on div "Client Overview Period: Annual (1/1/2025 - 12/31/2025) Active 85 Onboarding 19 …" at bounding box center [512, 456] width 717 height 805
click at [827, 350] on div "Client Overview Period: Annual (1/1/2025 - 12/31/2025) Active 85 Onboarding 19 …" at bounding box center [512, 456] width 717 height 805
click at [803, 301] on div "Client Overview Period: Annual (1/1/2025 - 12/31/2025) Active 85 Onboarding 19 …" at bounding box center [512, 456] width 717 height 805
click at [47, 478] on div at bounding box center [47, 473] width 18 height 17
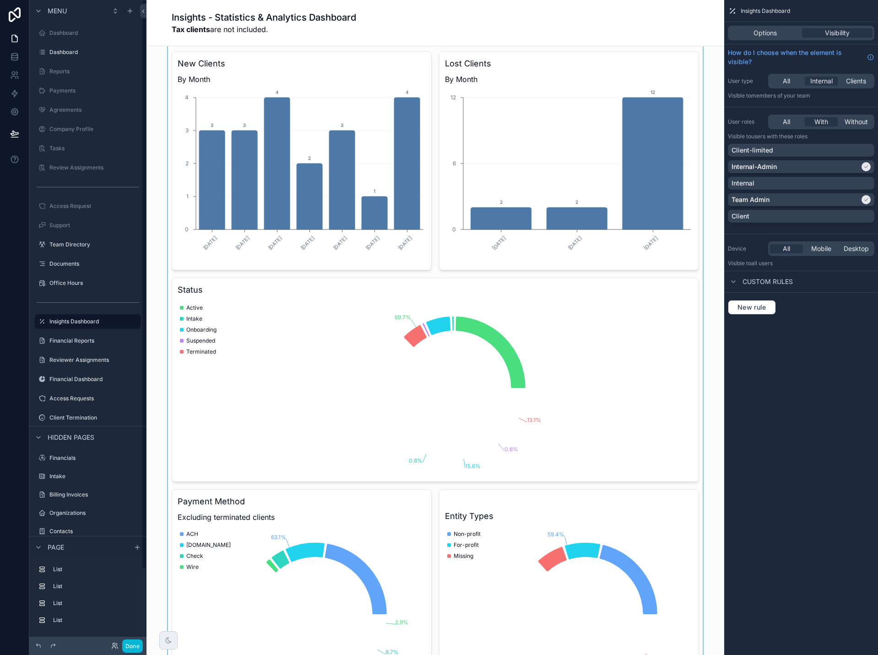
scroll to position [183, 0]
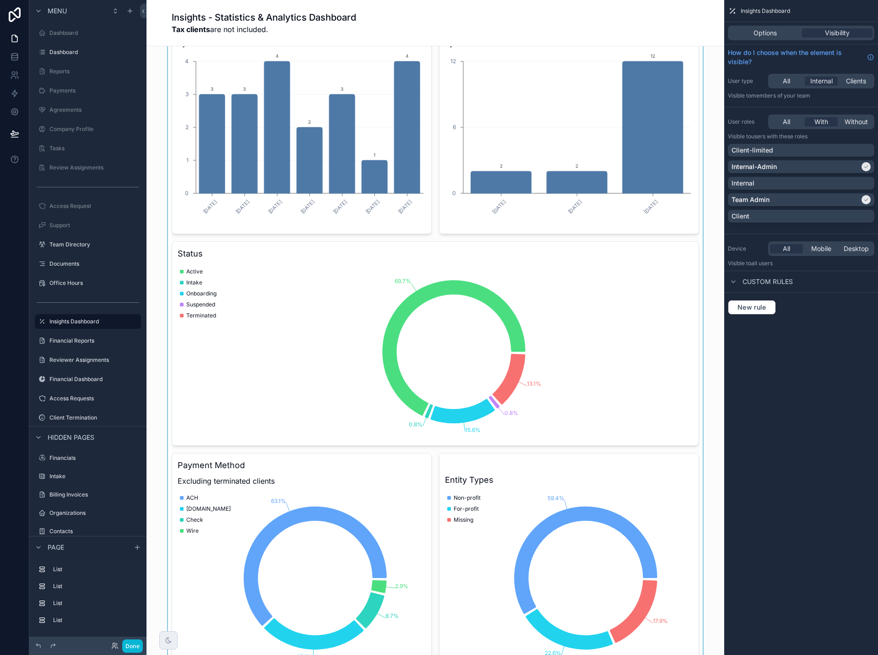
click at [604, 325] on div "scrollable content" at bounding box center [435, 272] width 563 height 805
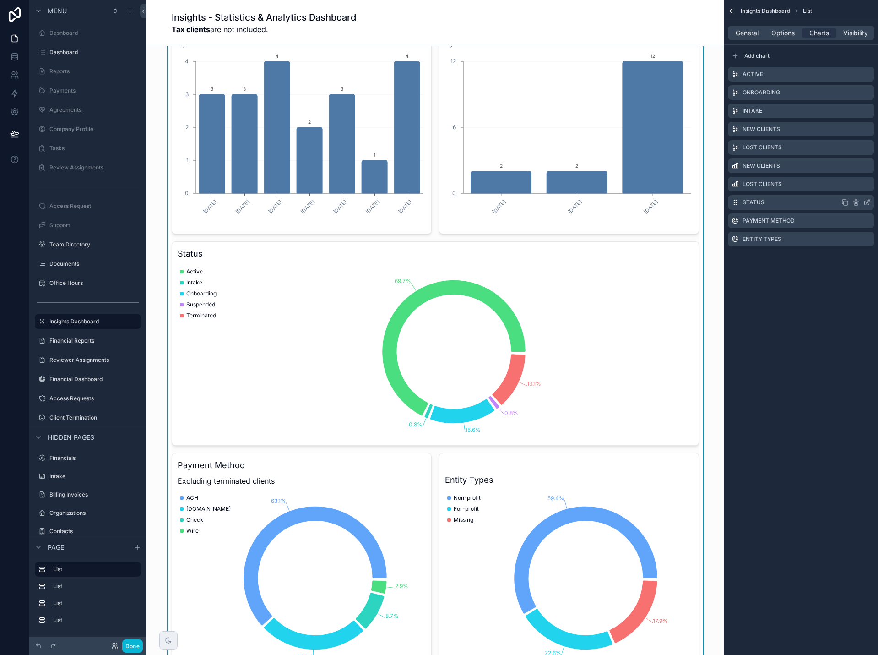
click at [868, 203] on icon "scrollable content" at bounding box center [867, 202] width 7 height 7
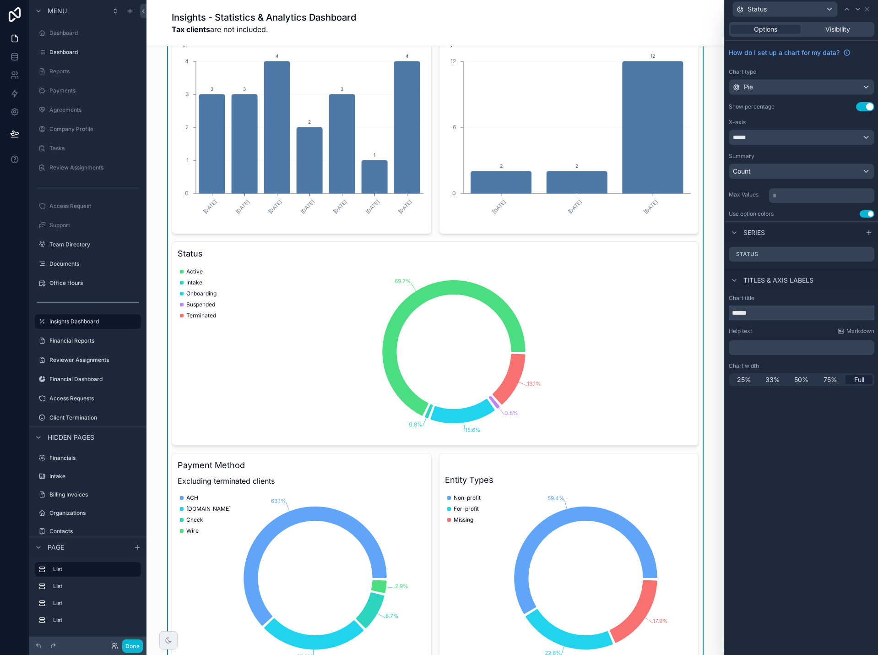
click at [790, 312] on input "******" at bounding box center [802, 312] width 146 height 15
type input "**********"
click at [868, 11] on icon at bounding box center [867, 8] width 7 height 7
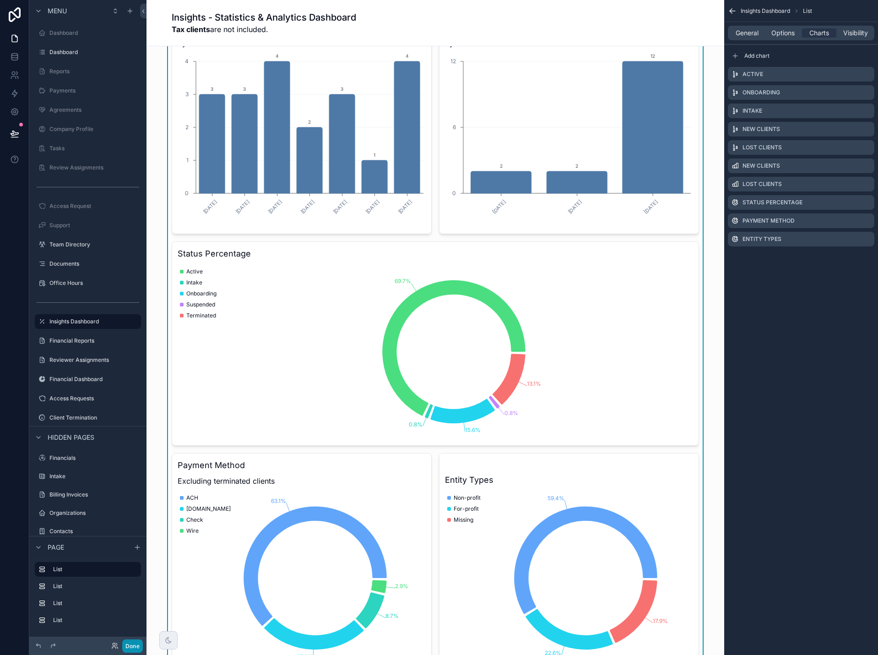
click at [130, 646] on button "Done" at bounding box center [132, 645] width 21 height 13
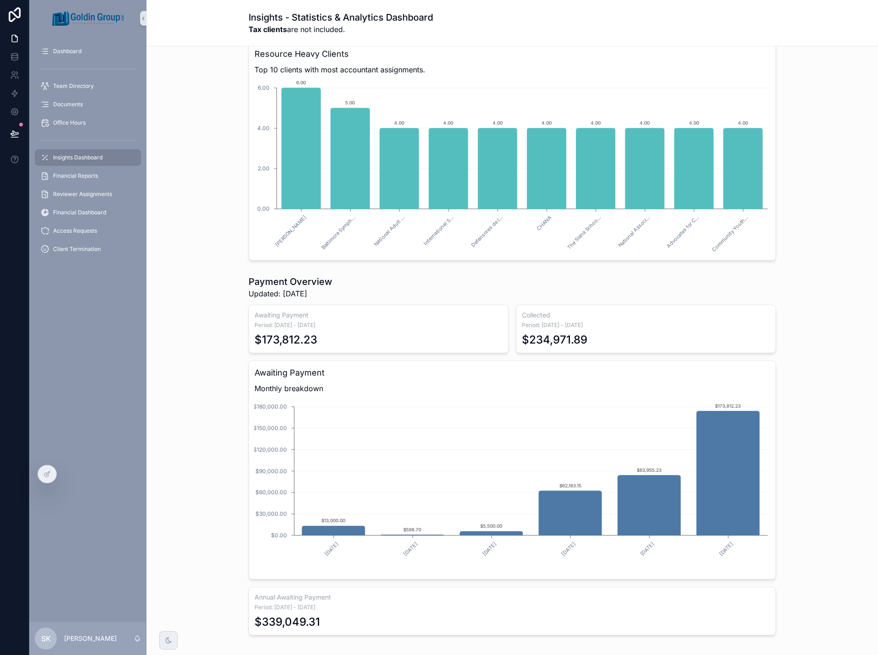
scroll to position [1099, 0]
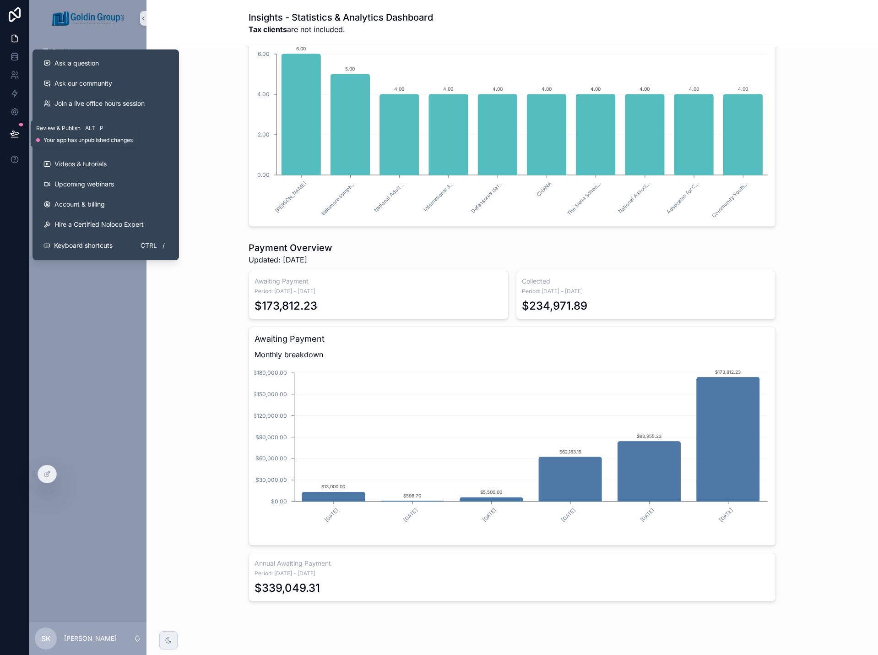
click at [10, 136] on icon at bounding box center [14, 133] width 9 height 9
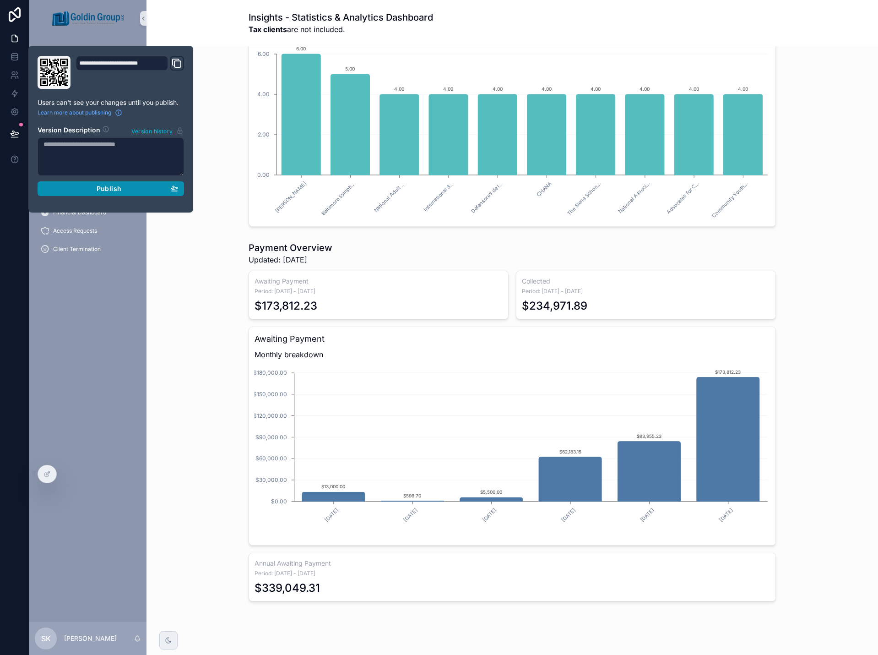
click at [98, 188] on span "Publish" at bounding box center [109, 189] width 25 height 8
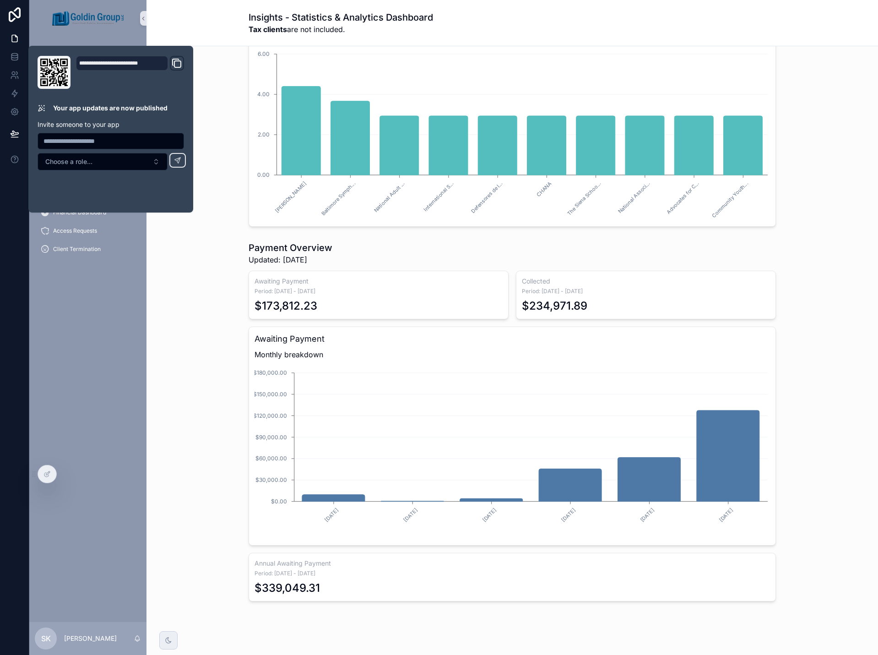
click at [206, 285] on div "Payment Overview Updated: 9/7/2025 Awaiting Payment Period: 9/1/2025 - 9/30/202…" at bounding box center [512, 421] width 717 height 367
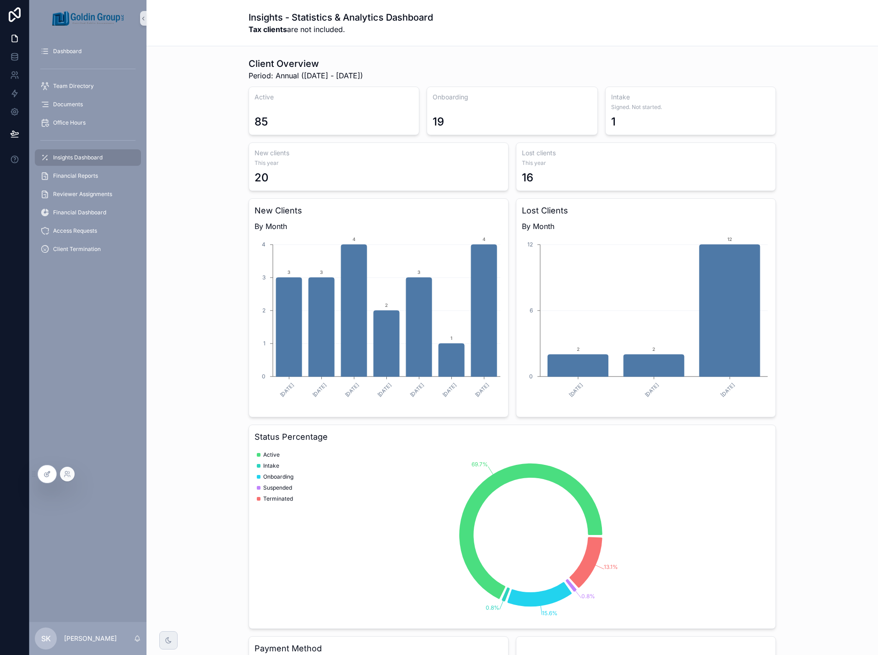
click at [53, 468] on div at bounding box center [47, 473] width 18 height 17
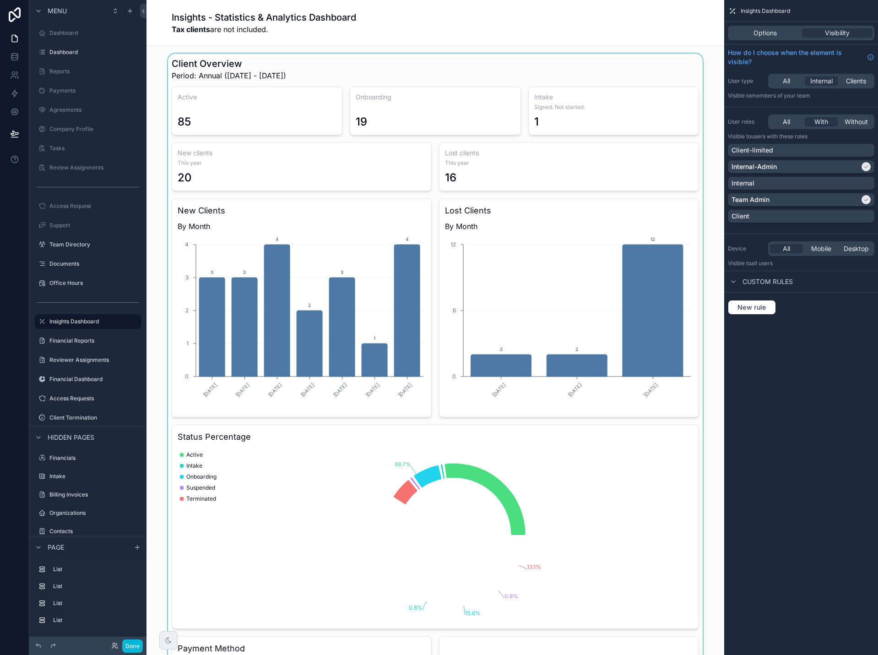
click at [691, 287] on div "scrollable content" at bounding box center [435, 456] width 563 height 805
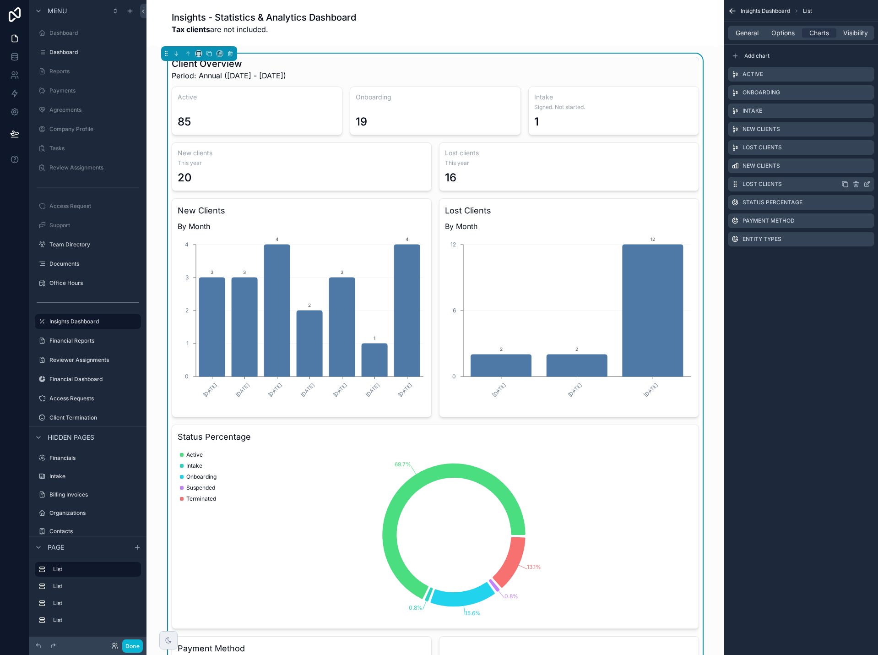
click at [867, 185] on icon "scrollable content" at bounding box center [867, 183] width 7 height 7
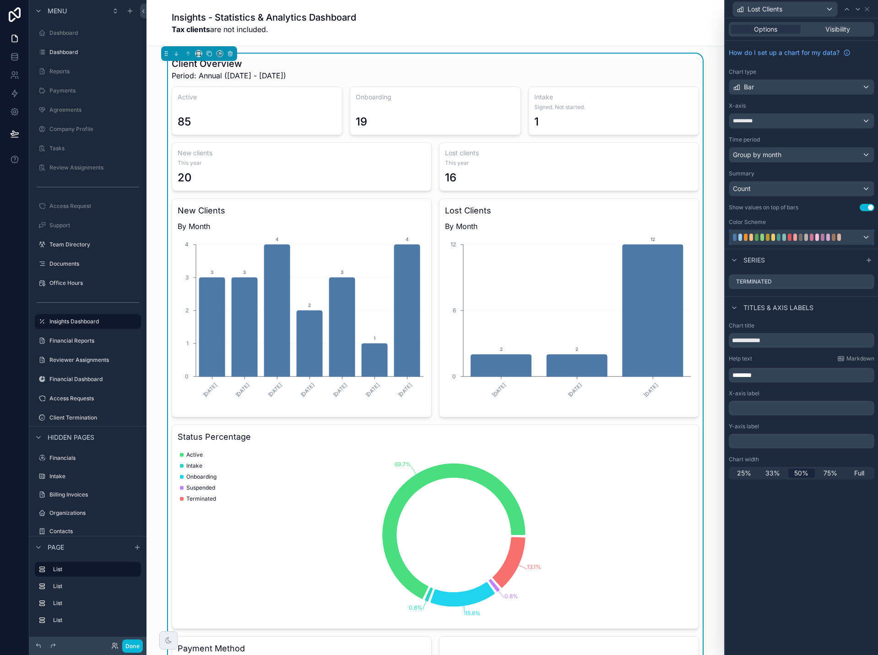
click at [868, 241] on div at bounding box center [802, 237] width 145 height 15
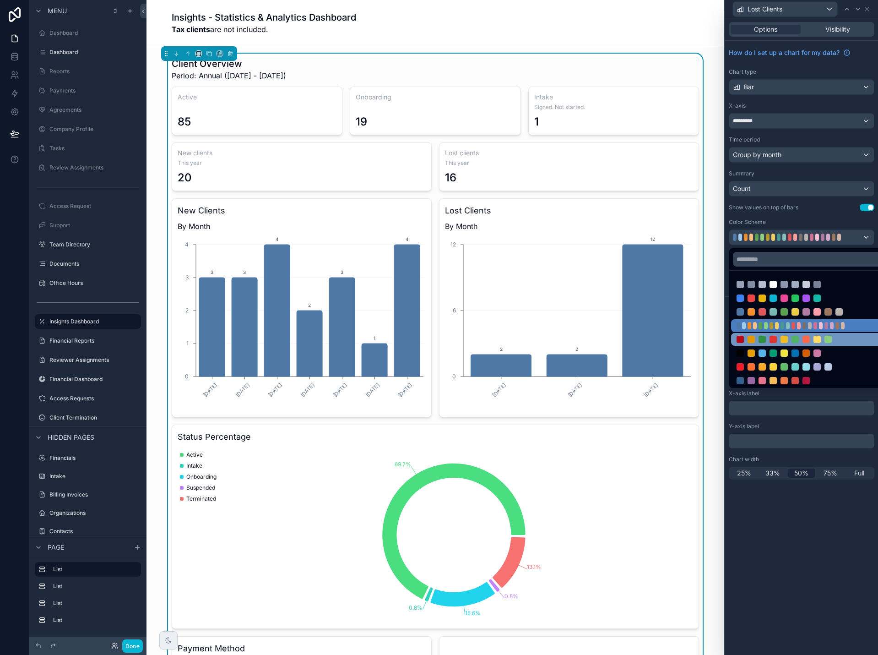
click at [845, 341] on div at bounding box center [795, 339] width 117 height 7
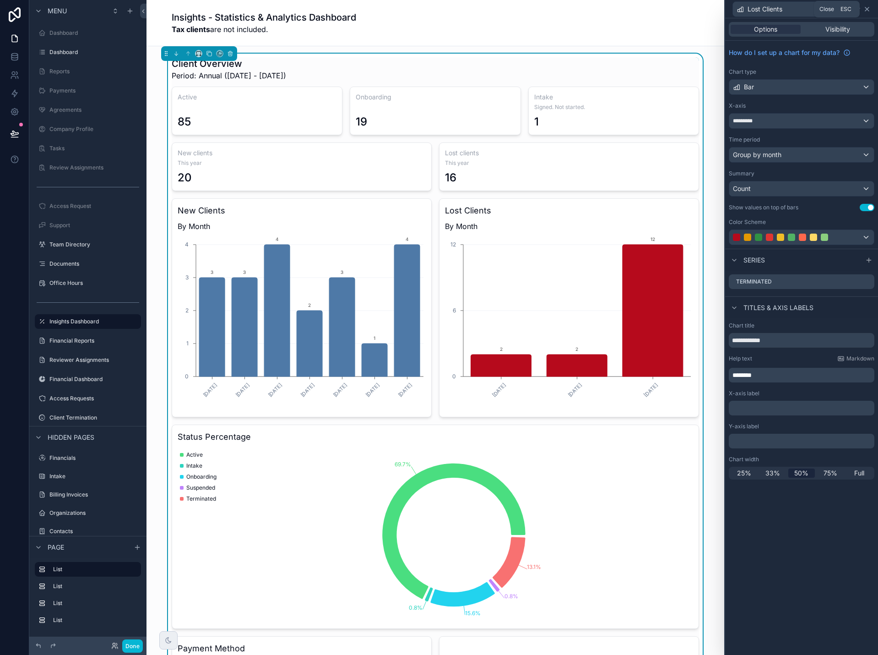
click at [867, 10] on icon at bounding box center [867, 8] width 7 height 7
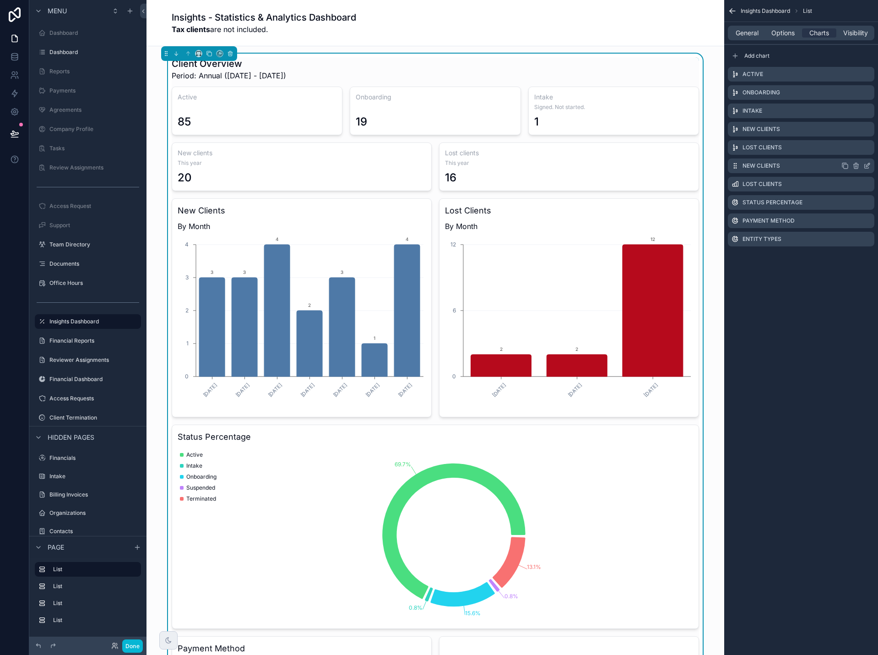
click at [870, 165] on icon "scrollable content" at bounding box center [867, 165] width 7 height 7
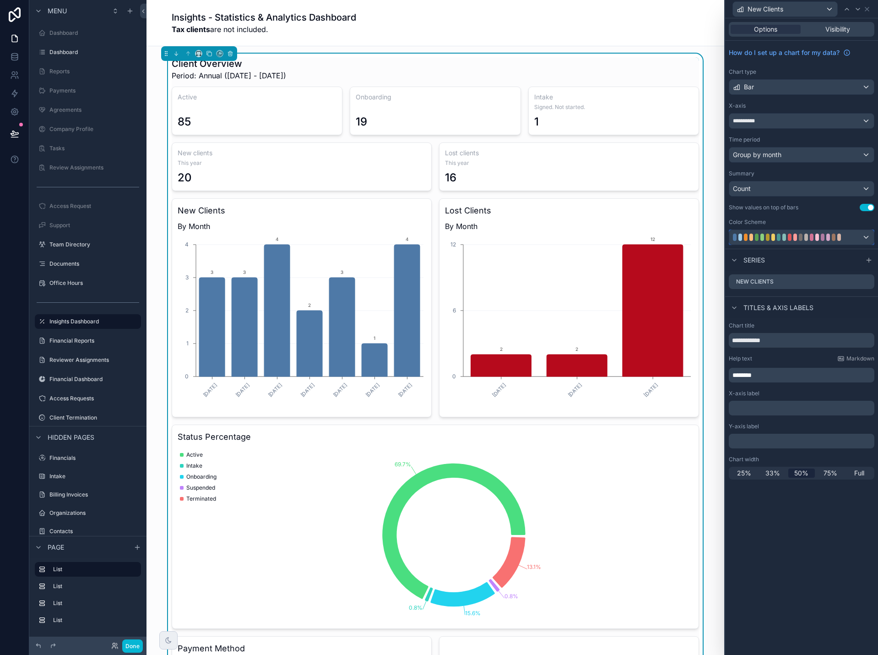
click at [856, 234] on div at bounding box center [802, 237] width 145 height 15
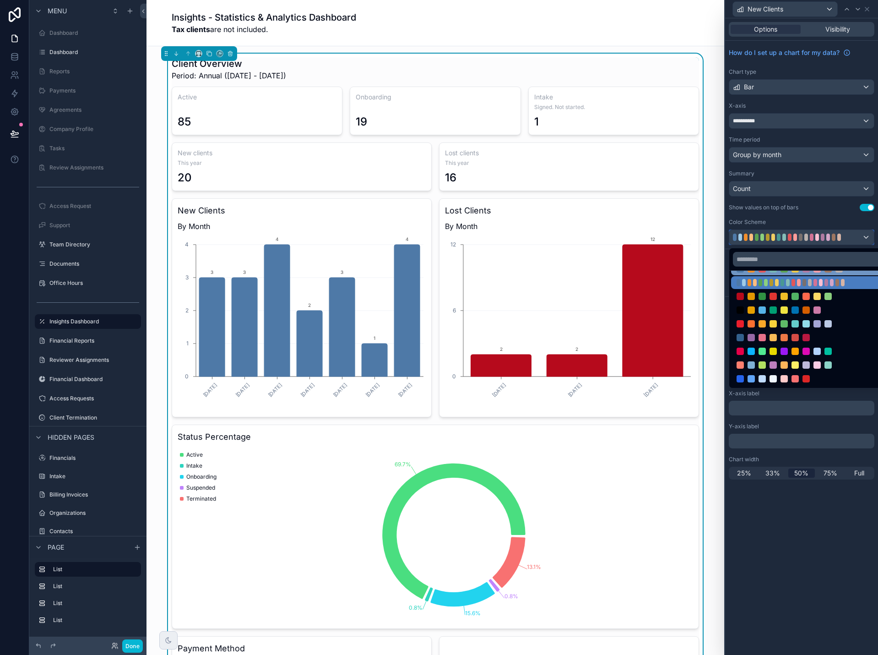
scroll to position [56, 0]
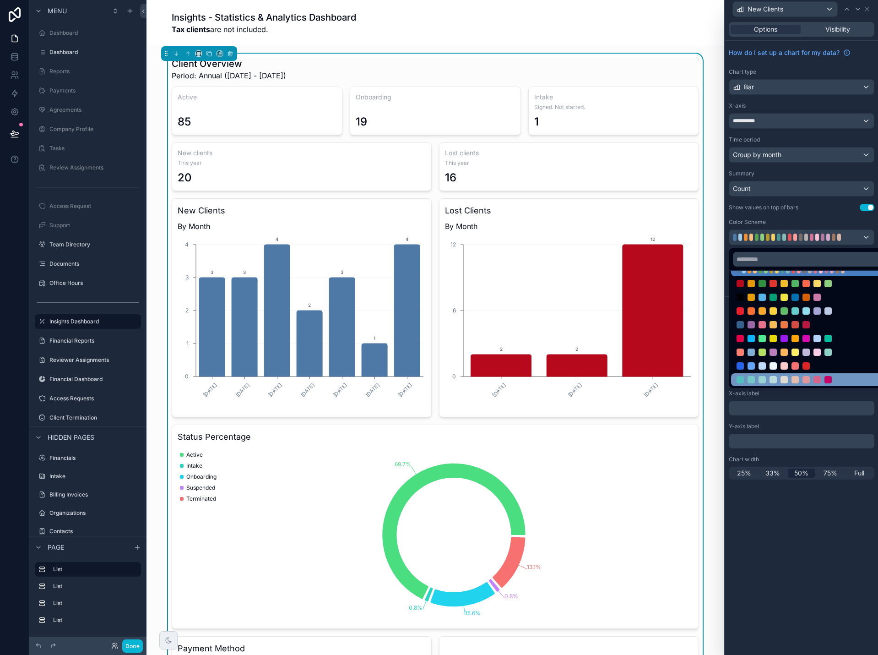
click at [840, 375] on div at bounding box center [812, 379] width 162 height 13
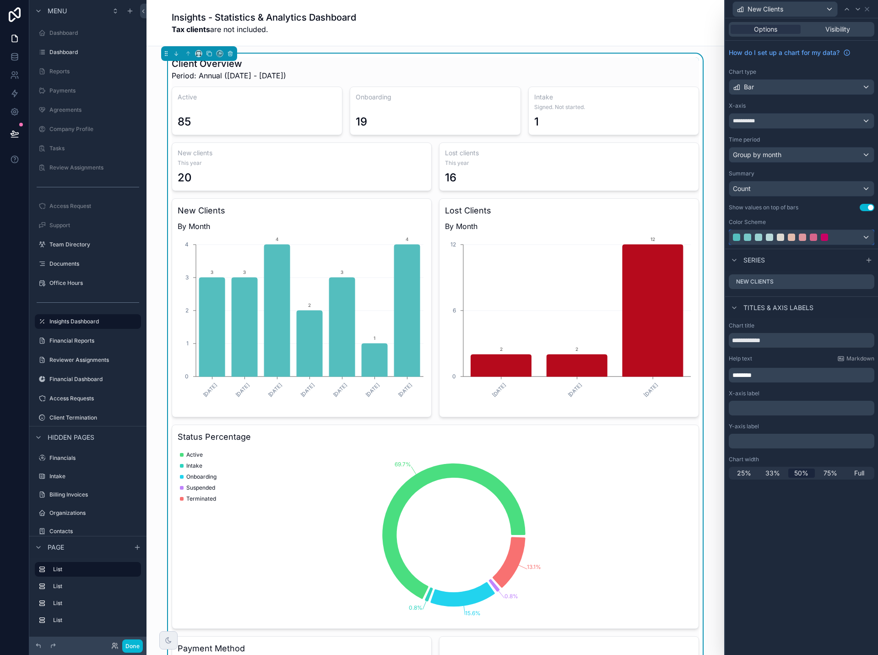
click at [854, 239] on div at bounding box center [802, 237] width 145 height 15
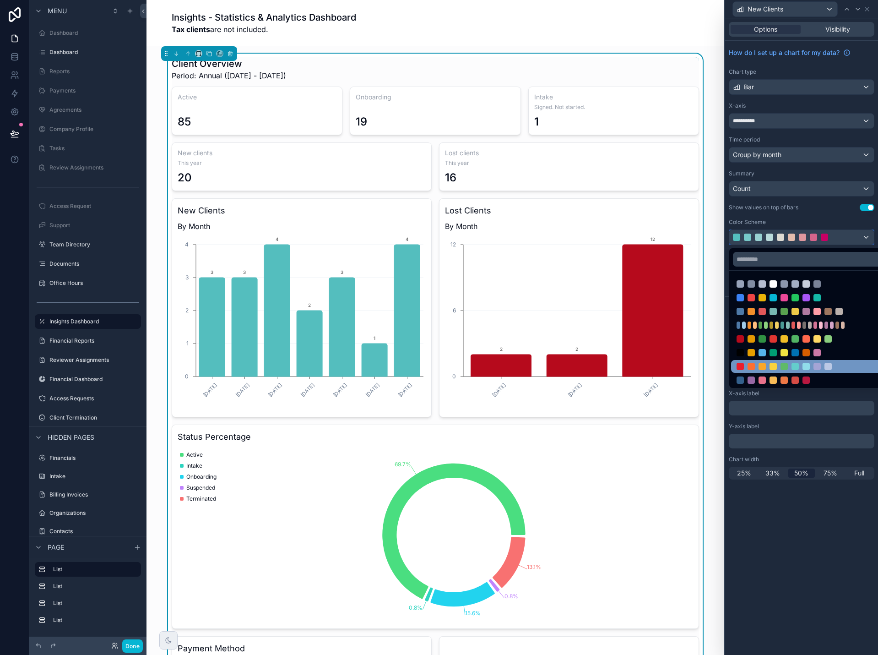
scroll to position [0, 0]
drag, startPoint x: 833, startPoint y: 528, endPoint x: 739, endPoint y: 491, distance: 101.4
click at [833, 528] on div at bounding box center [801, 327] width 153 height 655
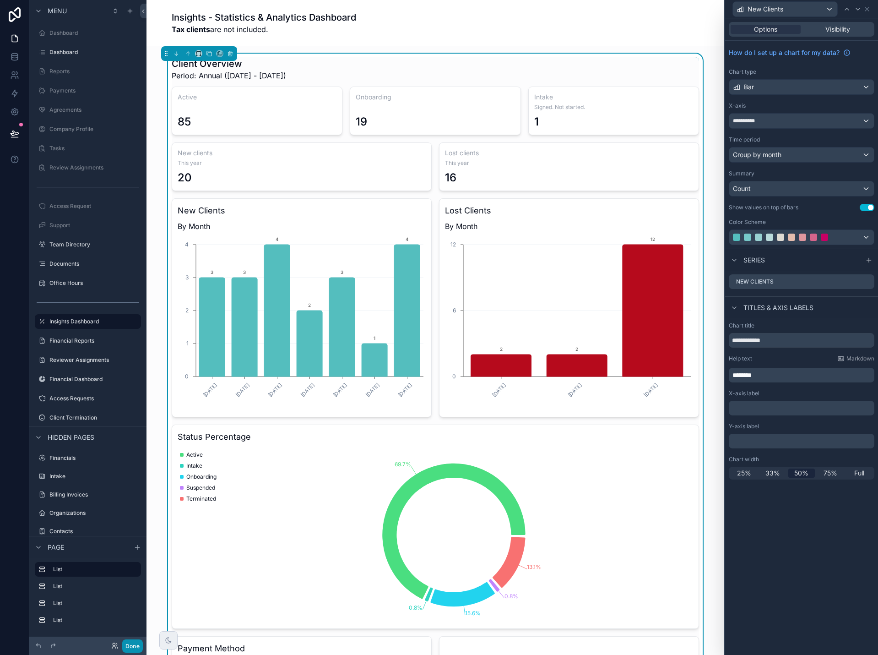
click at [136, 646] on button "Done" at bounding box center [132, 645] width 21 height 13
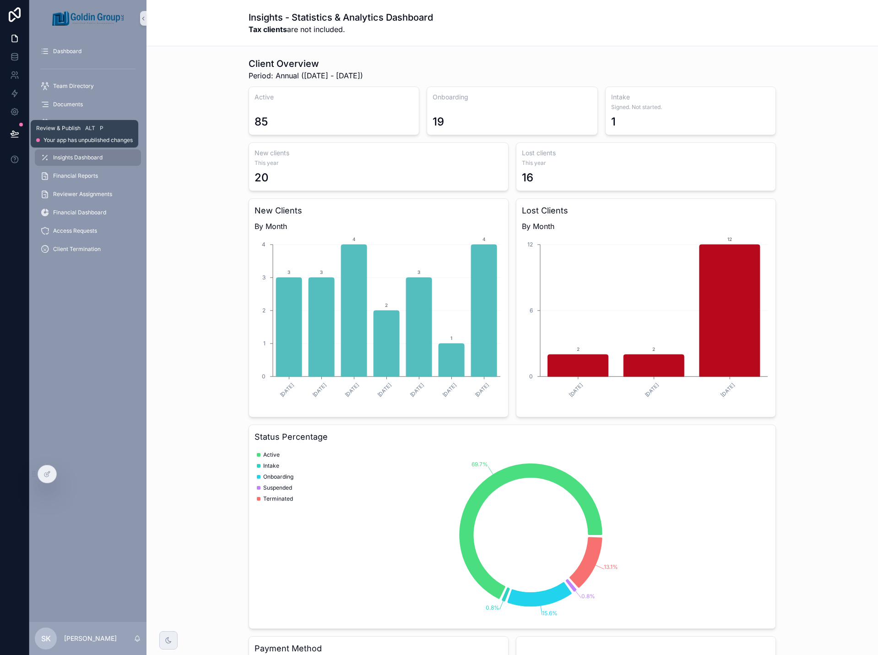
click at [17, 135] on icon at bounding box center [14, 133] width 9 height 9
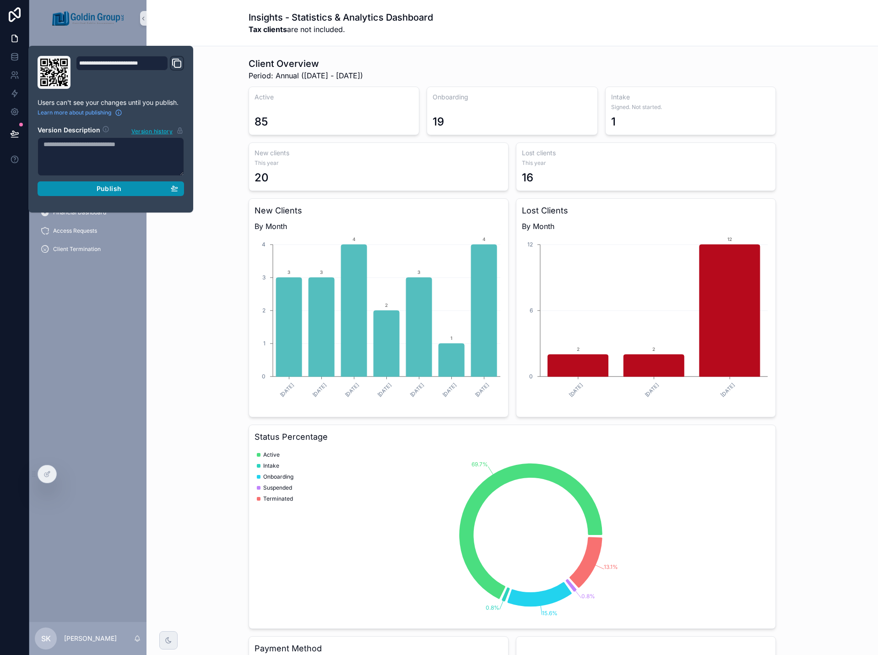
click at [76, 195] on button "Publish" at bounding box center [111, 188] width 147 height 15
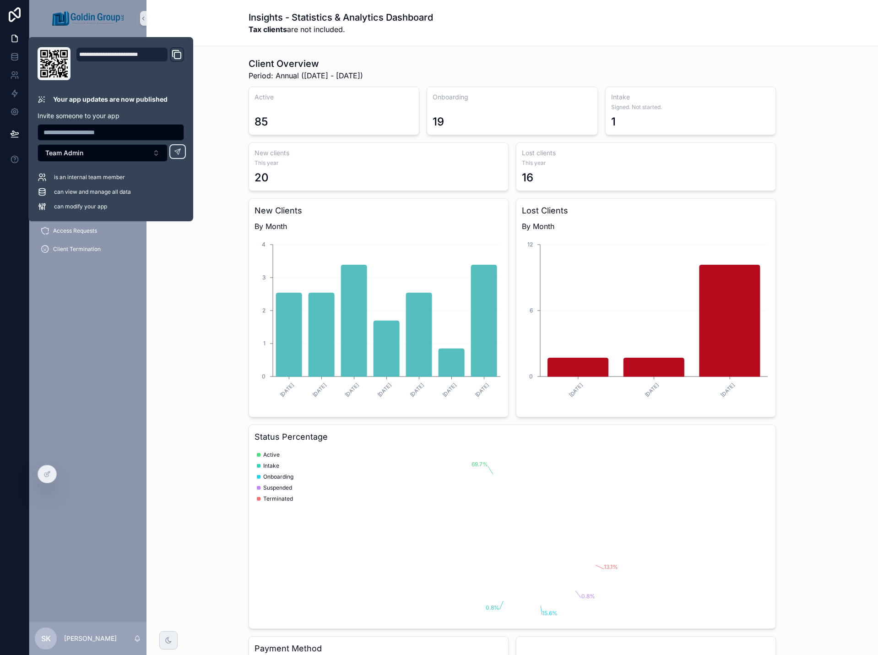
drag, startPoint x: 186, startPoint y: 295, endPoint x: 198, endPoint y: 358, distance: 63.5
click at [207, 356] on div "Client Overview Period: Annual (1/1/2025 - 12/31/2025) Active 85 Onboarding 19 …" at bounding box center [512, 456] width 717 height 805
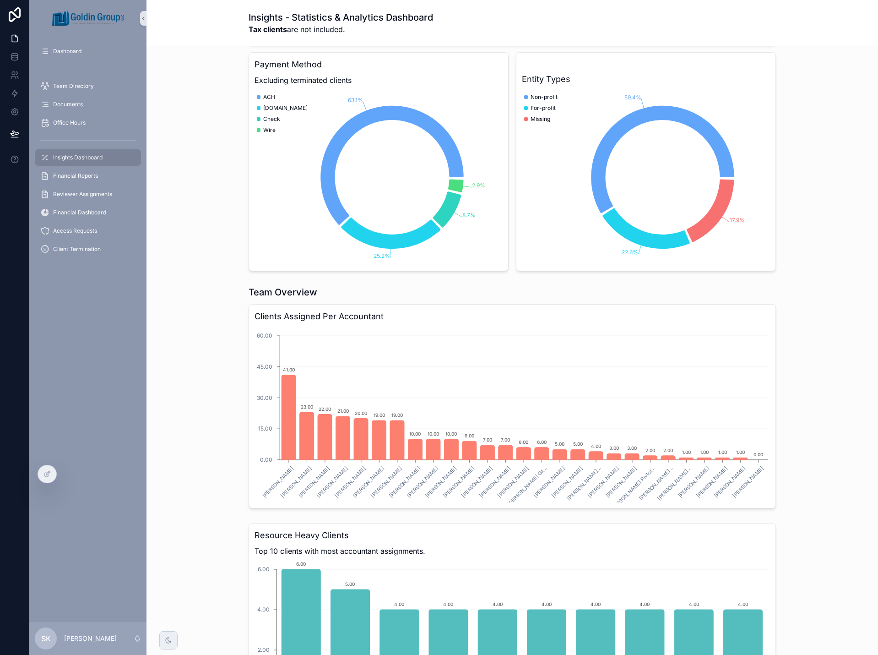
scroll to position [595, 0]
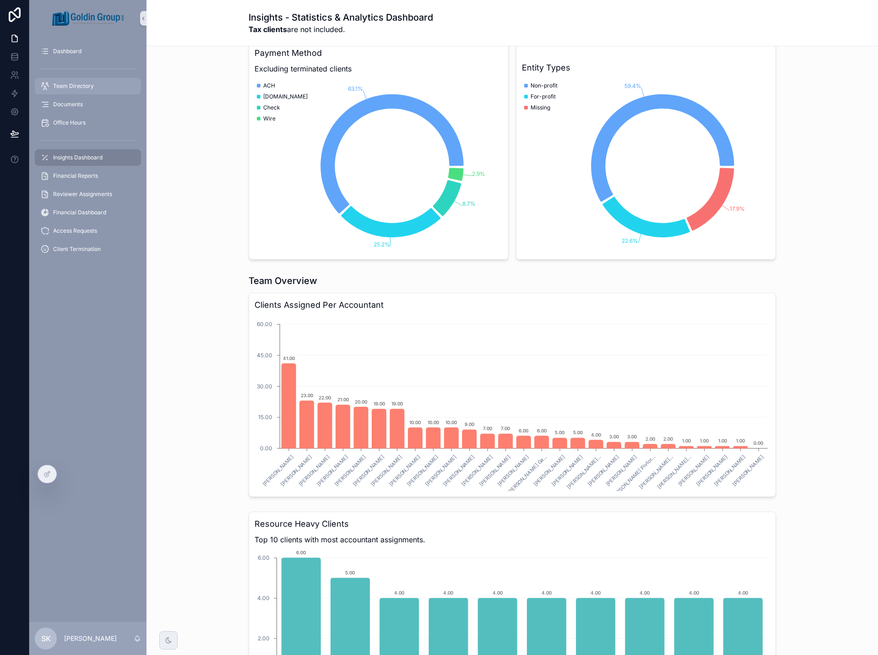
click at [82, 84] on span "Team Directory" at bounding box center [73, 85] width 41 height 7
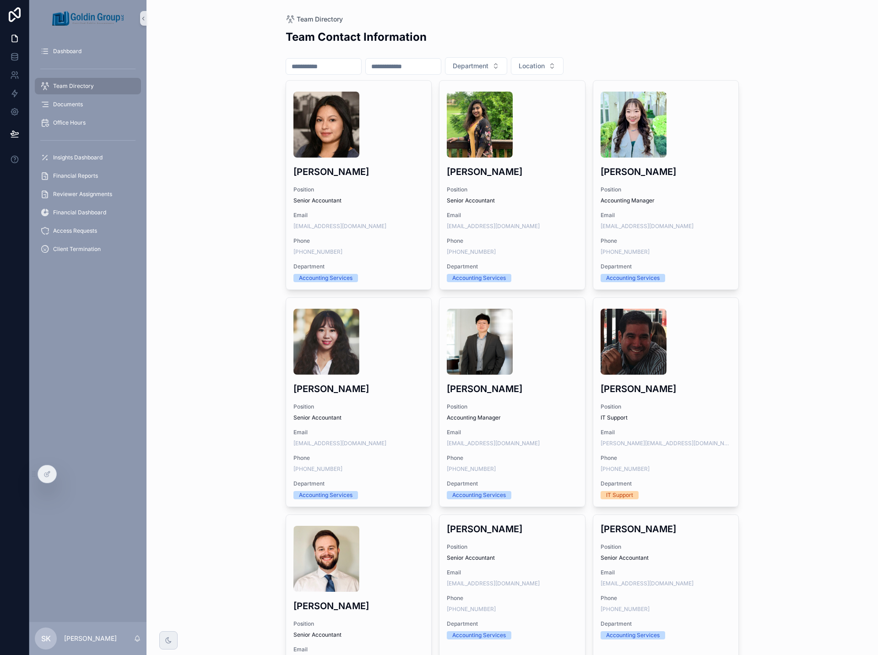
click at [331, 68] on input "scrollable content" at bounding box center [323, 66] width 75 height 13
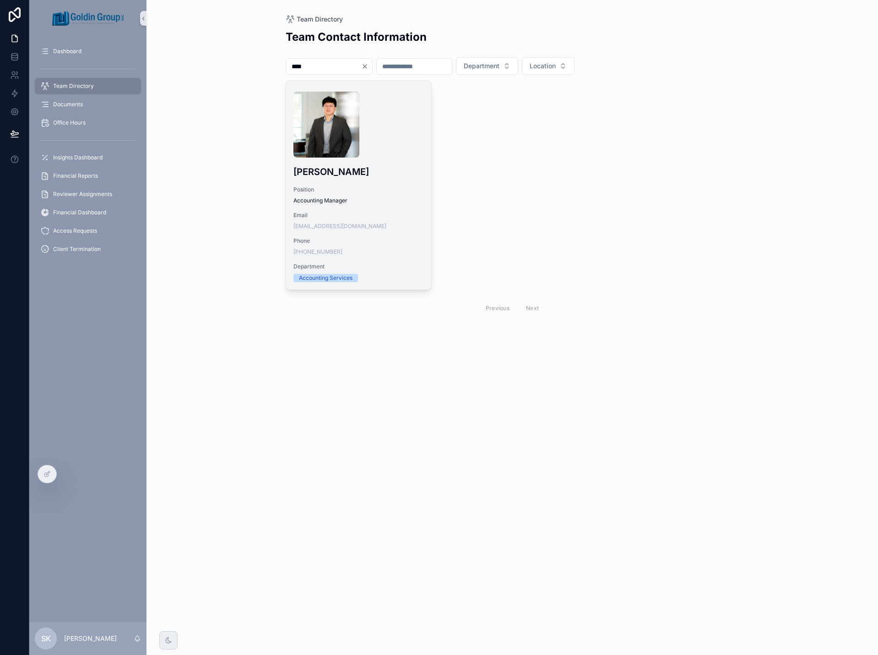
type input "****"
click at [386, 106] on div "scrollable content" at bounding box center [359, 125] width 131 height 66
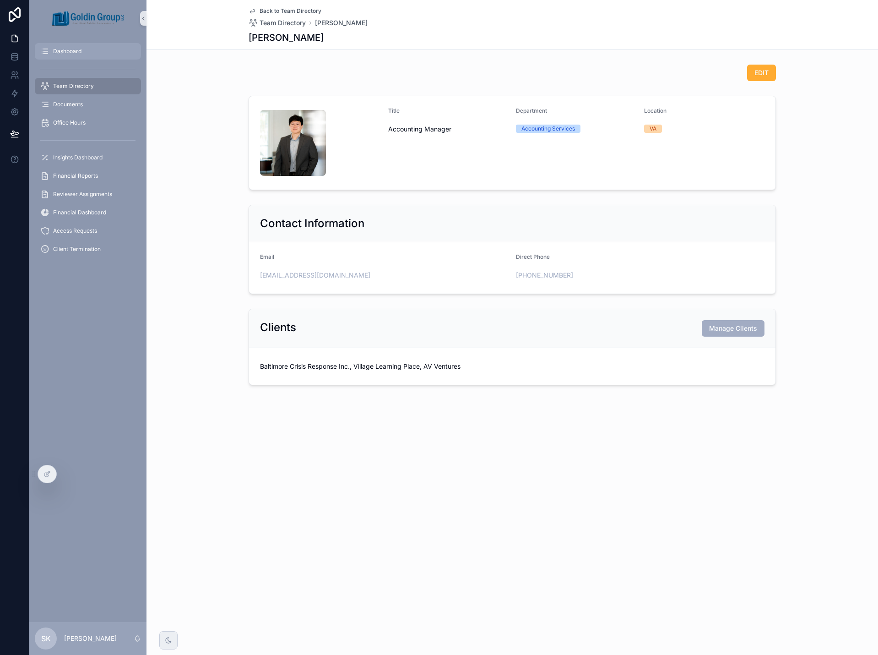
click at [92, 49] on div "Dashboard" at bounding box center [87, 51] width 95 height 15
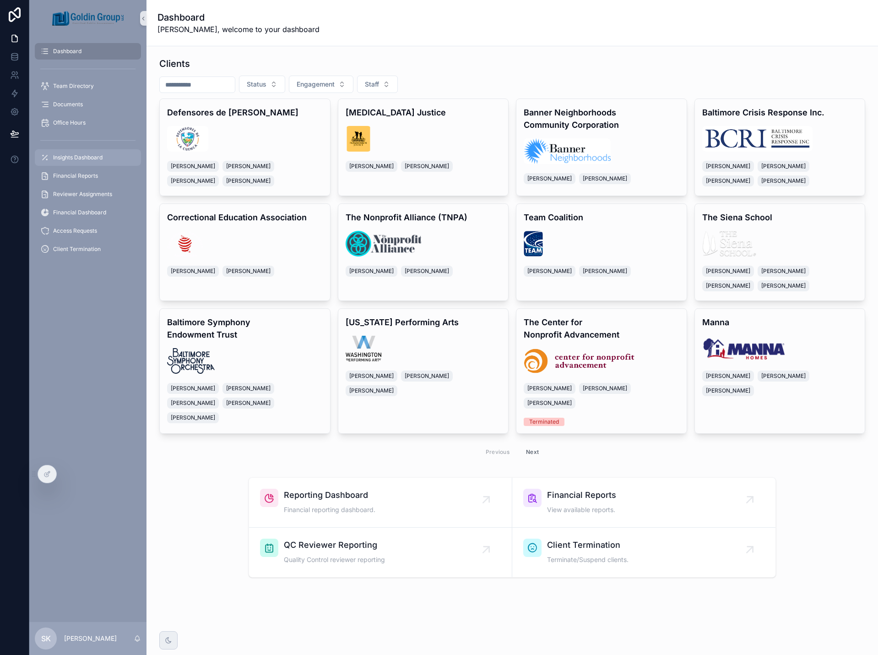
click at [89, 157] on span "Insights Dashboard" at bounding box center [77, 157] width 49 height 7
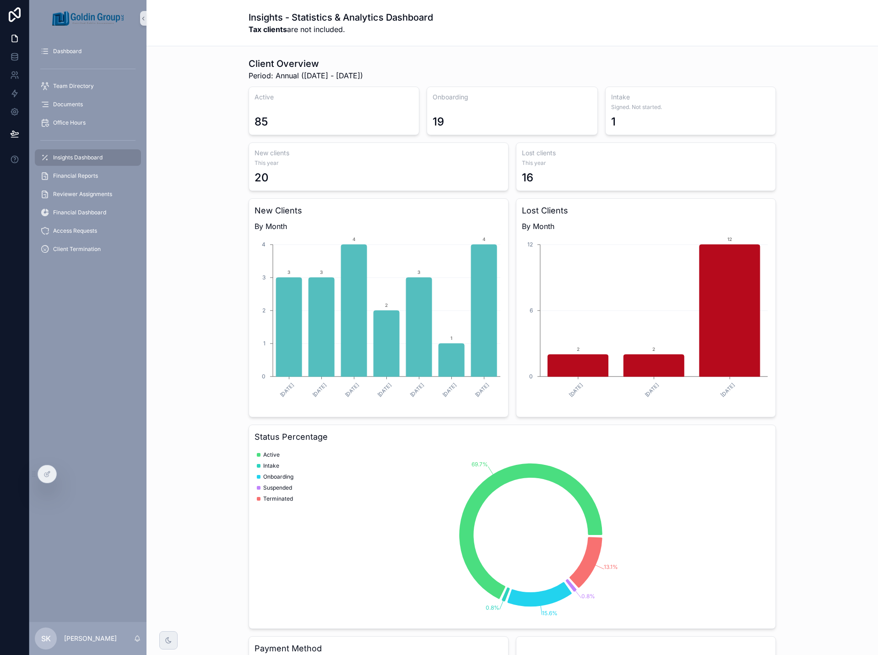
click at [833, 297] on div "Client Overview Period: Annual (1/1/2025 - 12/31/2025) Active 85 Onboarding 19 …" at bounding box center [512, 456] width 717 height 805
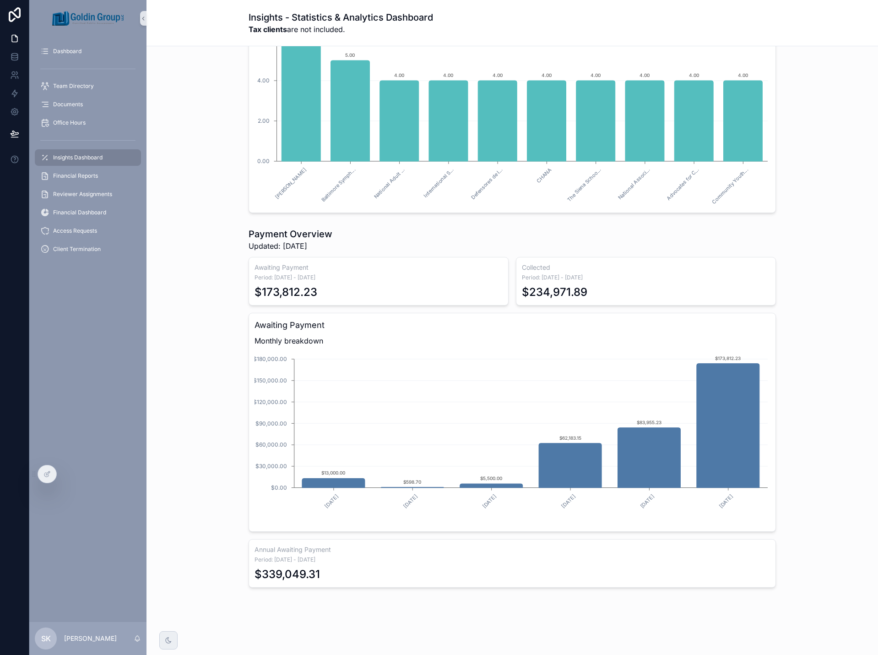
scroll to position [1122, 0]
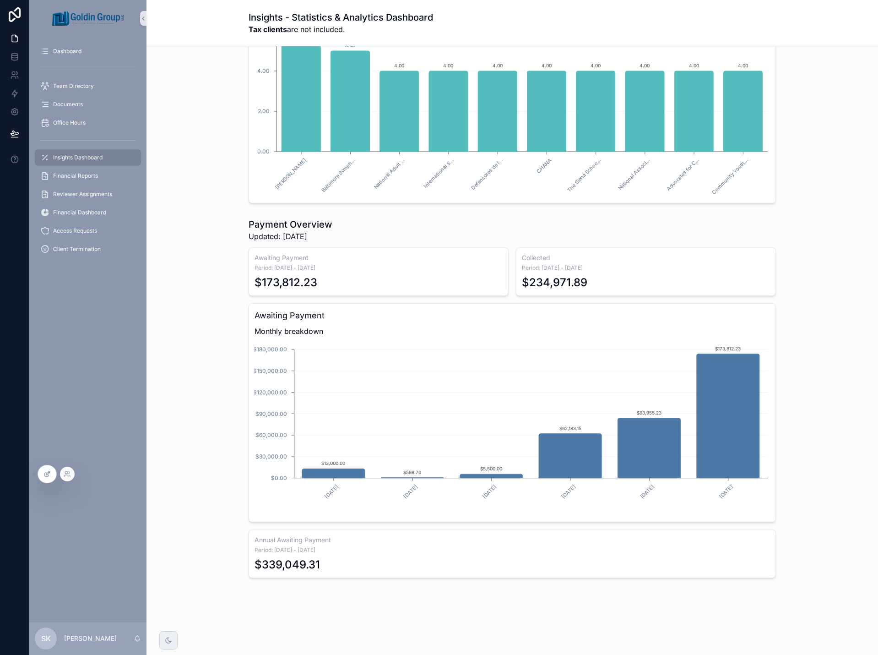
click at [48, 477] on icon at bounding box center [46, 475] width 4 height 4
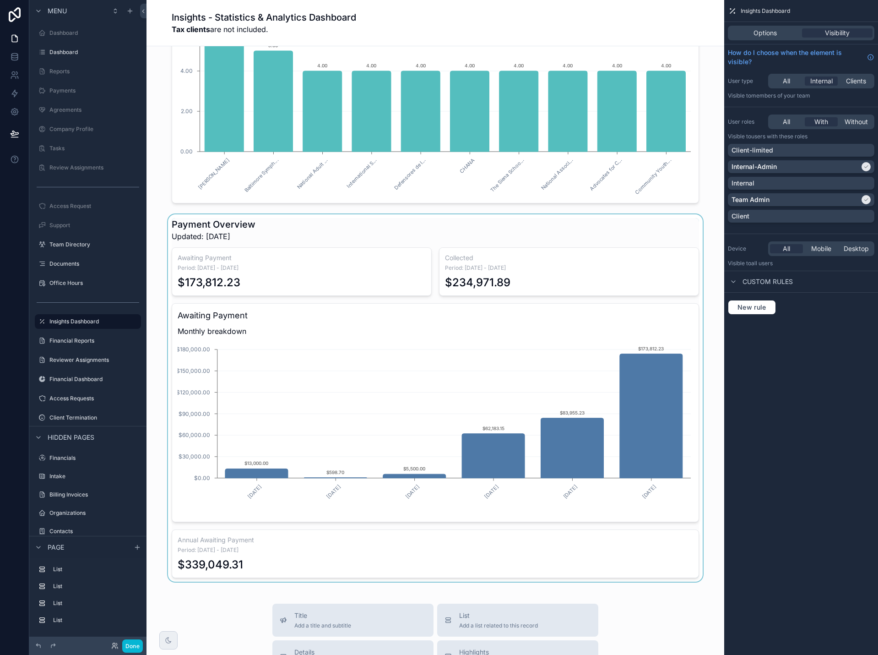
click at [701, 404] on div "scrollable content" at bounding box center [435, 397] width 563 height 367
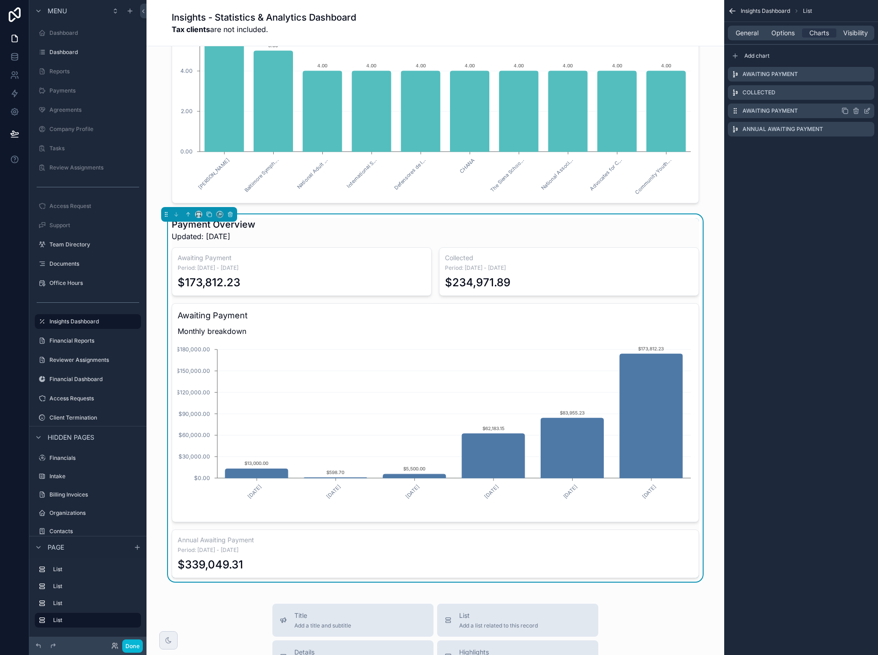
click at [866, 112] on icon "scrollable content" at bounding box center [868, 110] width 4 height 4
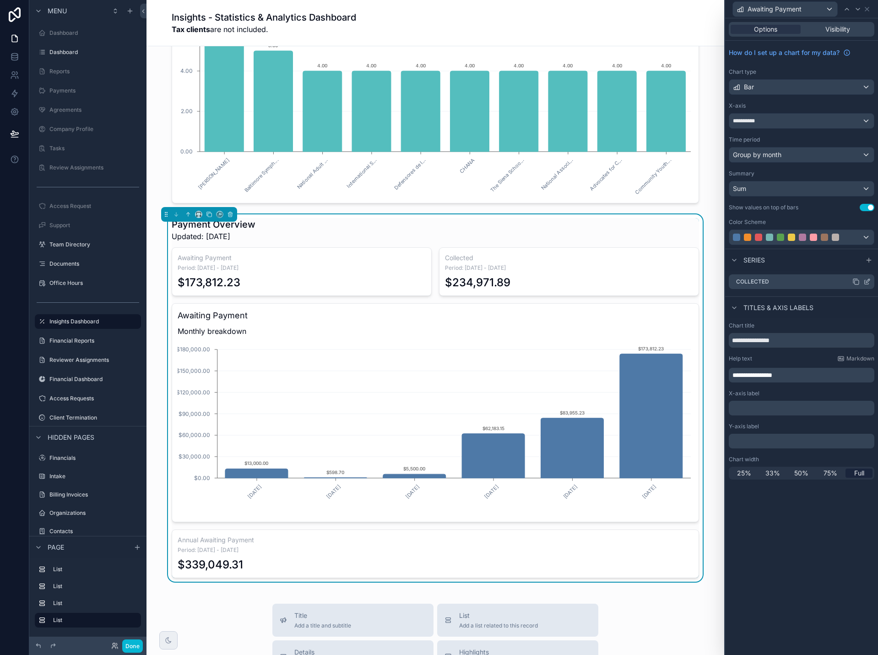
click at [869, 280] on icon at bounding box center [869, 279] width 1 height 1
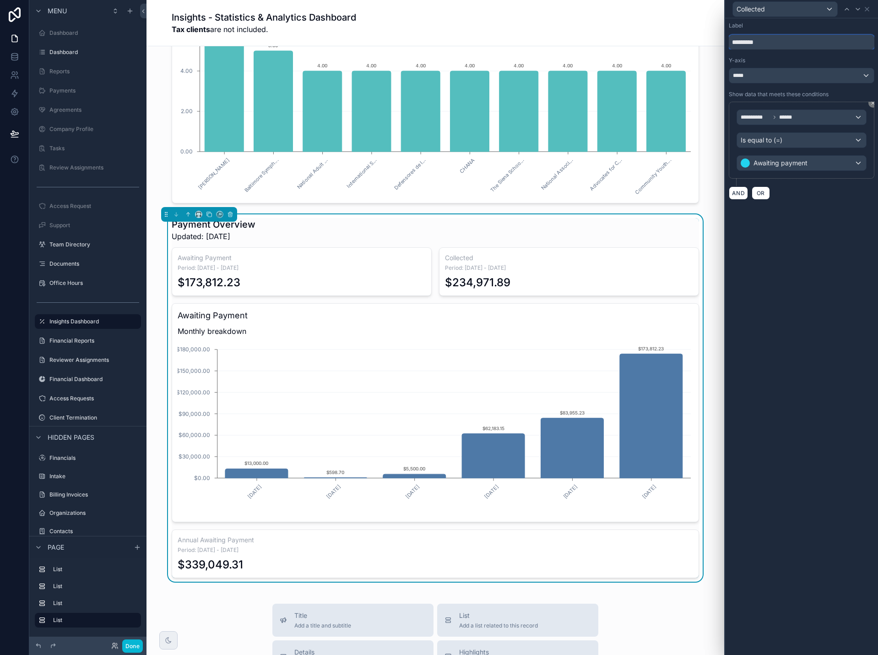
click at [735, 42] on input "*********" at bounding box center [802, 42] width 146 height 15
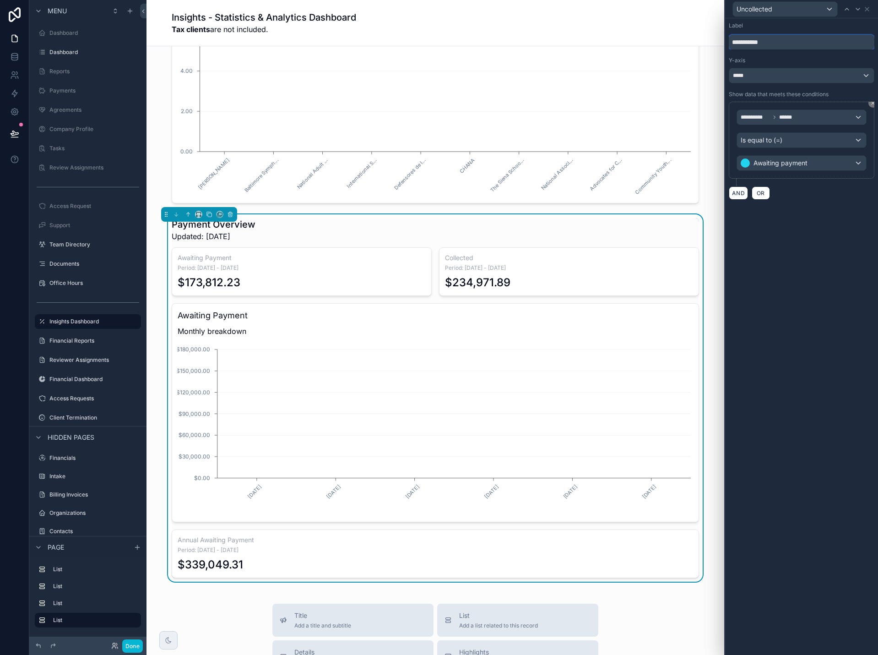
type input "**********"
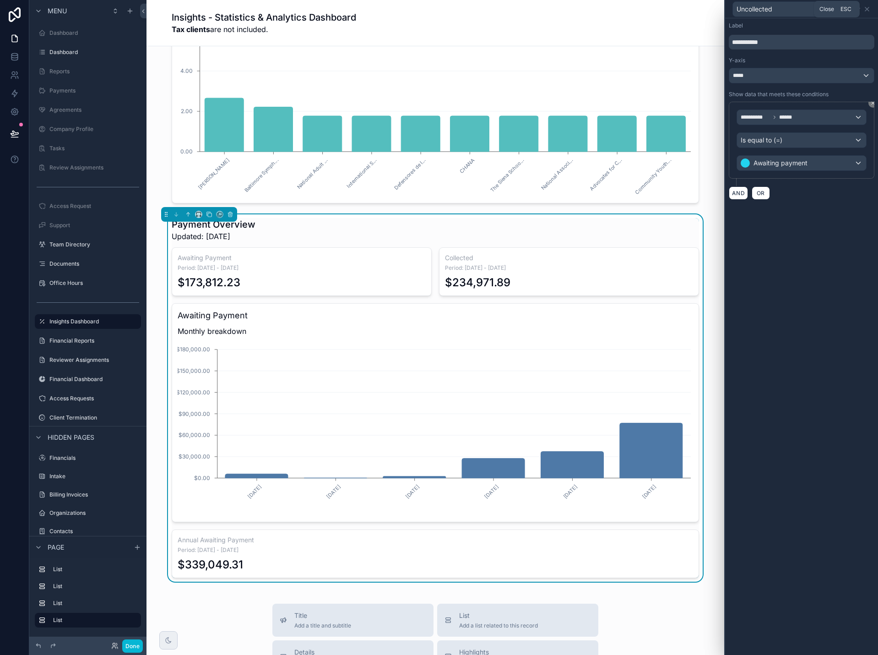
click at [866, 9] on icon at bounding box center [867, 8] width 7 height 7
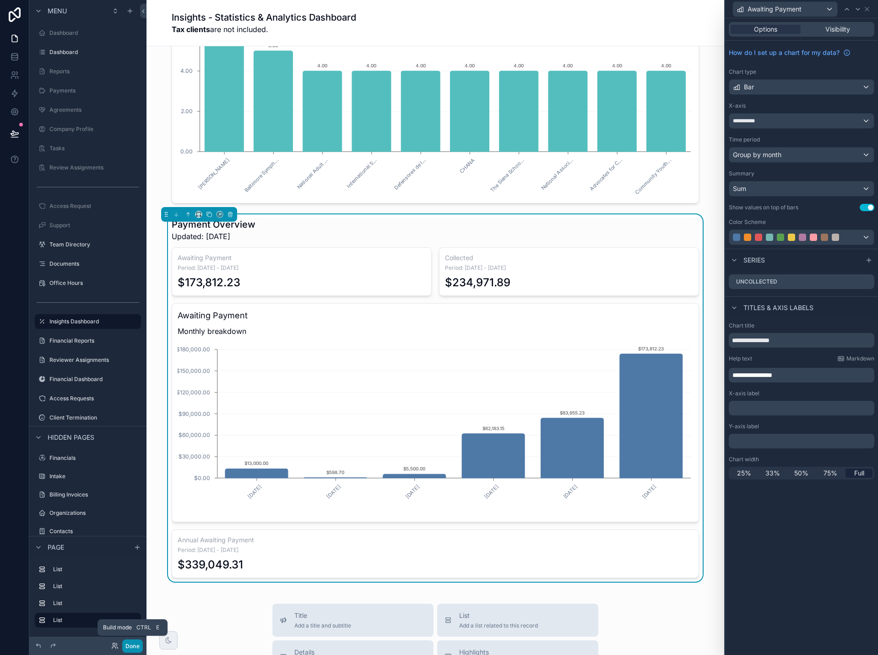
click at [130, 643] on button "Done" at bounding box center [132, 645] width 21 height 13
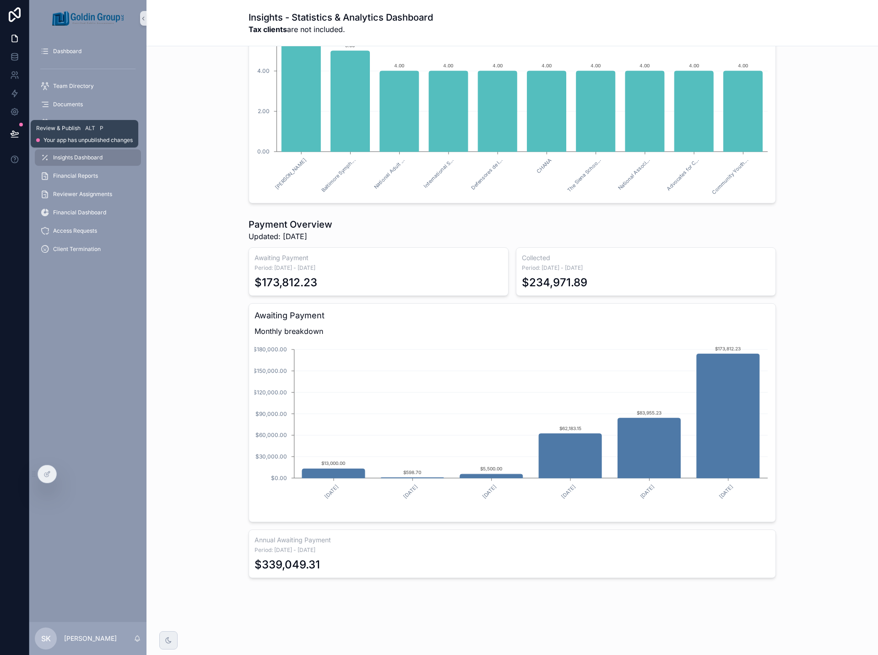
click at [17, 135] on icon at bounding box center [14, 133] width 9 height 9
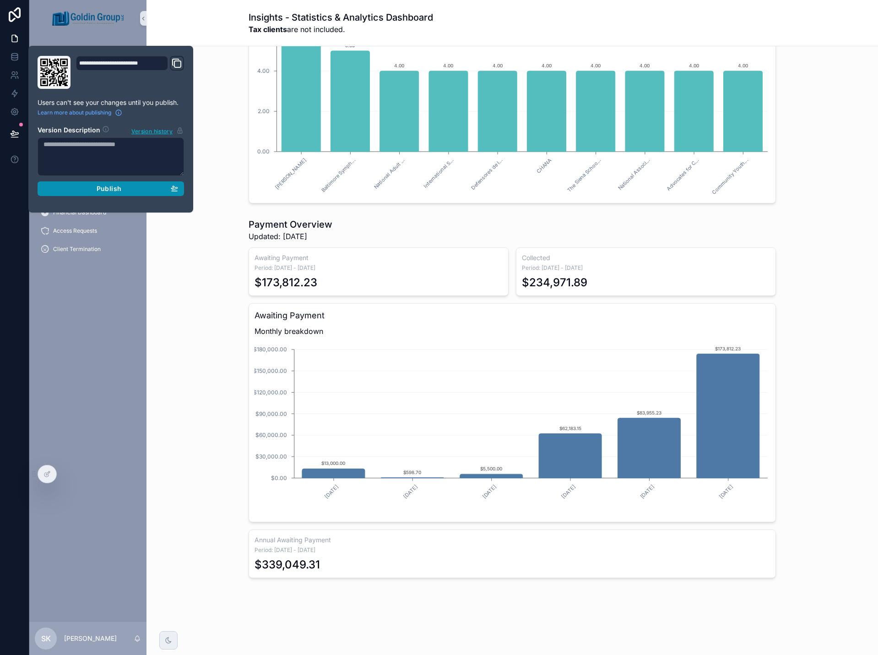
click at [84, 189] on div "Publish" at bounding box center [111, 189] width 135 height 8
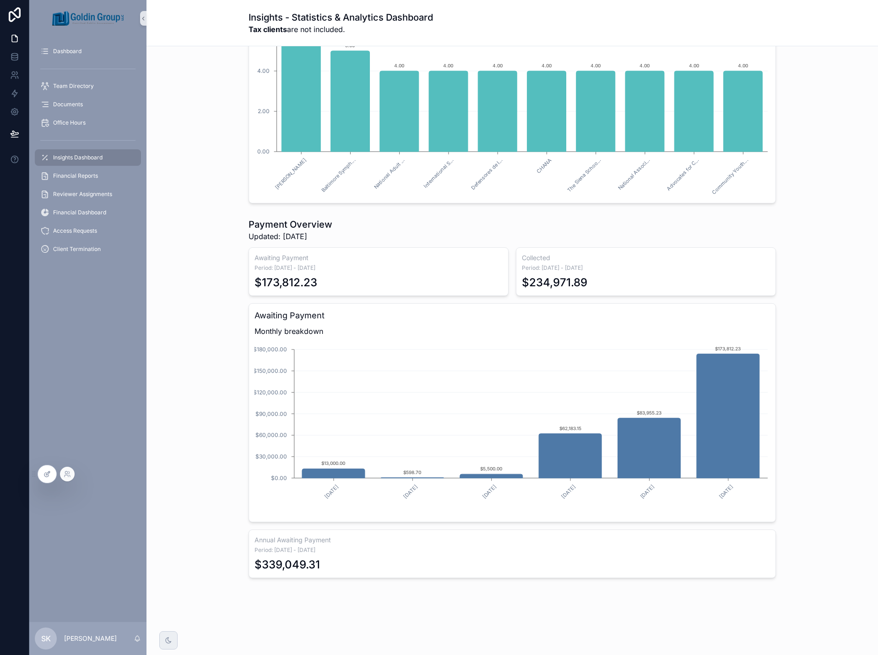
click at [50, 479] on div at bounding box center [47, 473] width 18 height 17
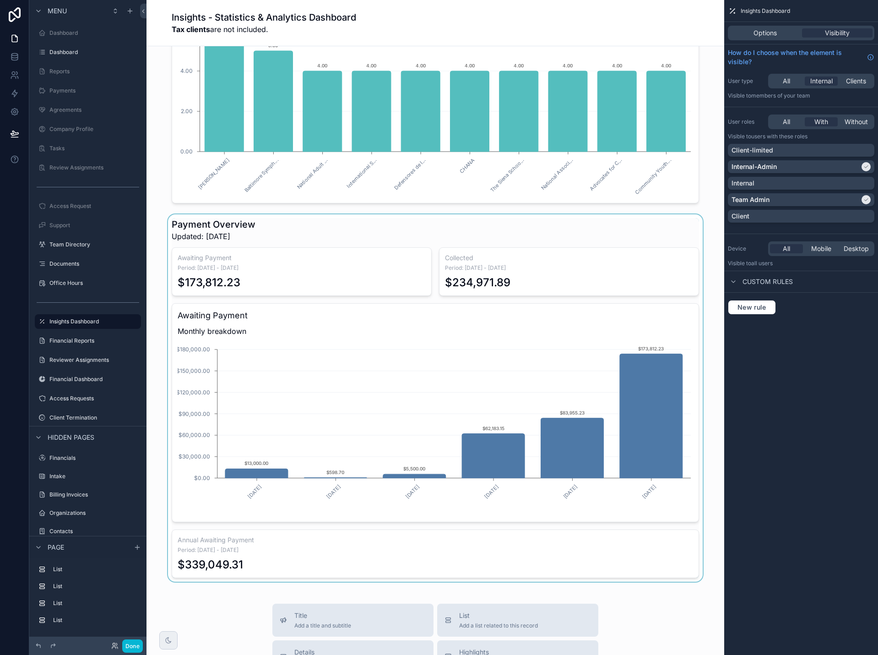
click at [283, 278] on div "scrollable content" at bounding box center [435, 397] width 563 height 367
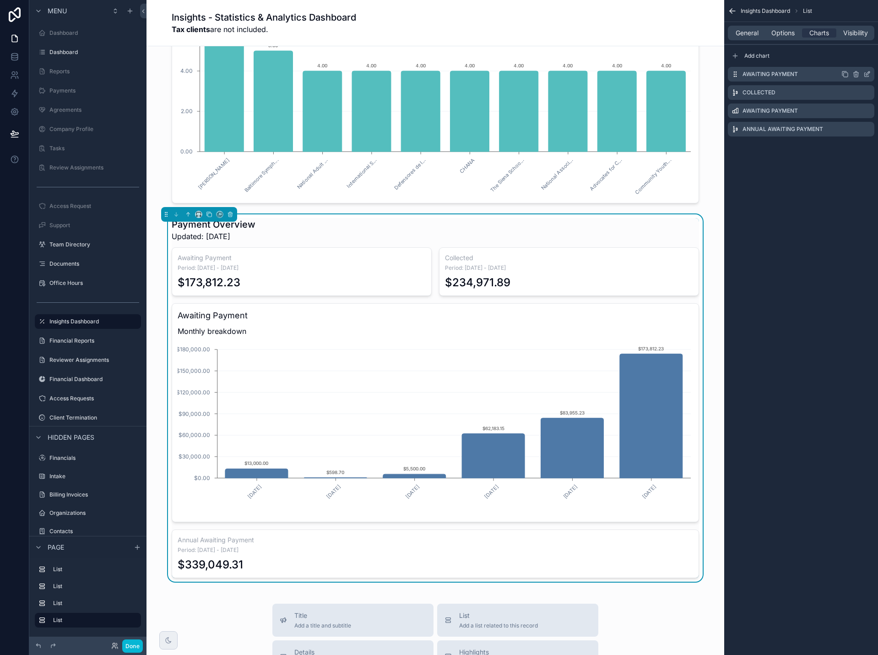
click at [866, 73] on icon "scrollable content" at bounding box center [867, 74] width 7 height 7
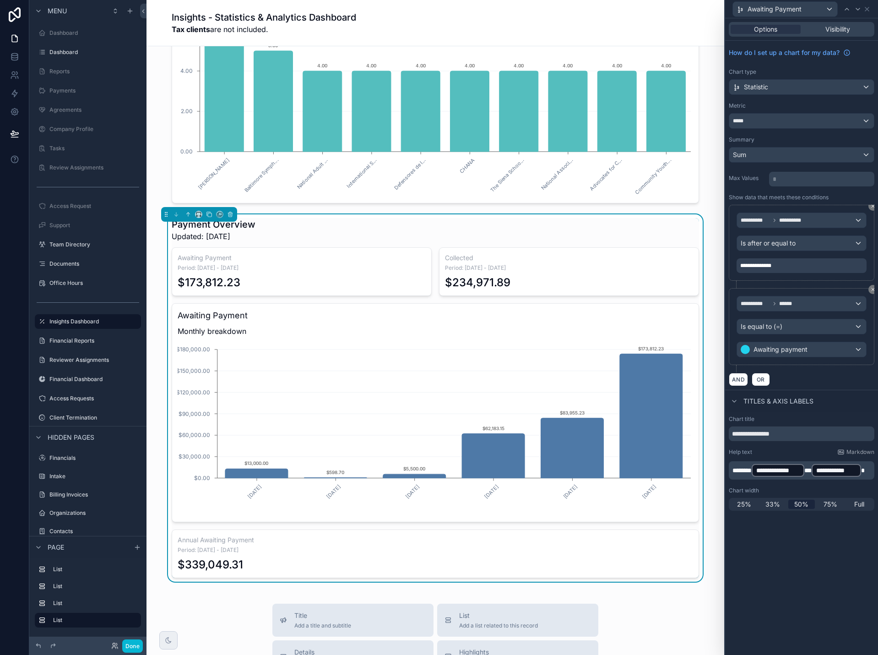
click at [752, 468] on span "*******" at bounding box center [742, 470] width 19 height 6
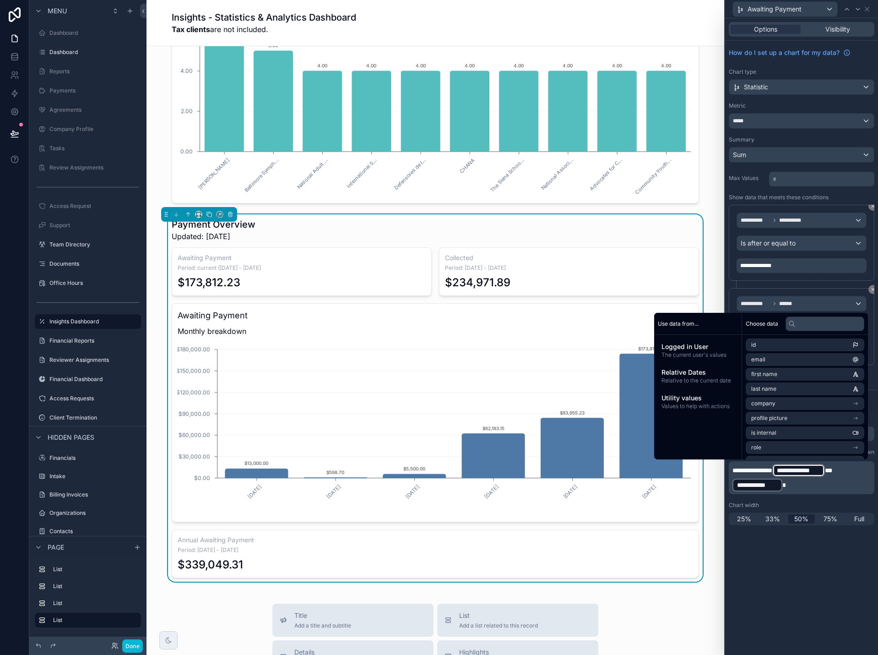
click at [795, 487] on p "**********" at bounding box center [803, 477] width 140 height 29
copy p "**********"
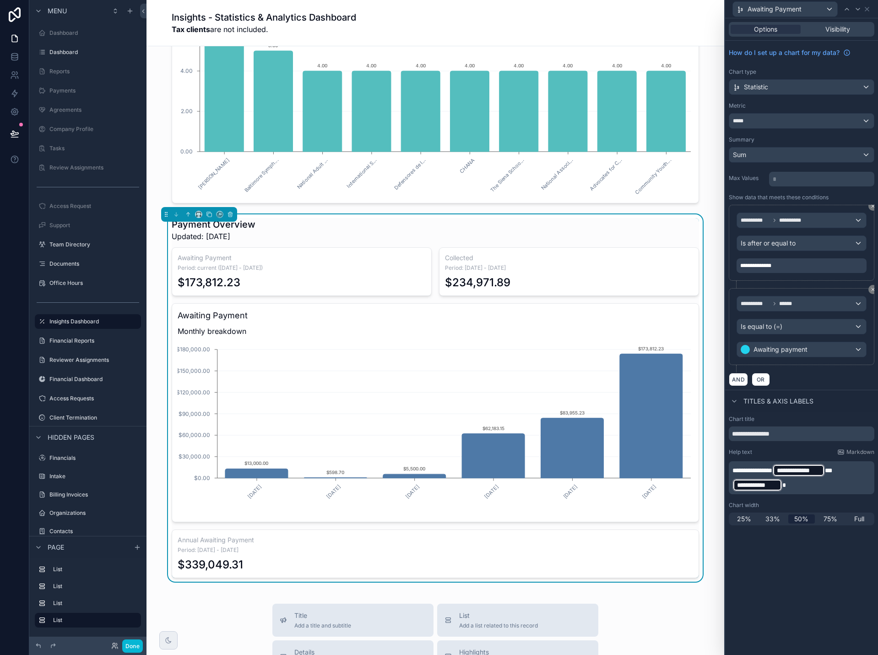
click at [866, 5] on div "Awaiting Payment" at bounding box center [802, 9] width 146 height 18
click at [868, 10] on icon at bounding box center [868, 9] width 4 height 4
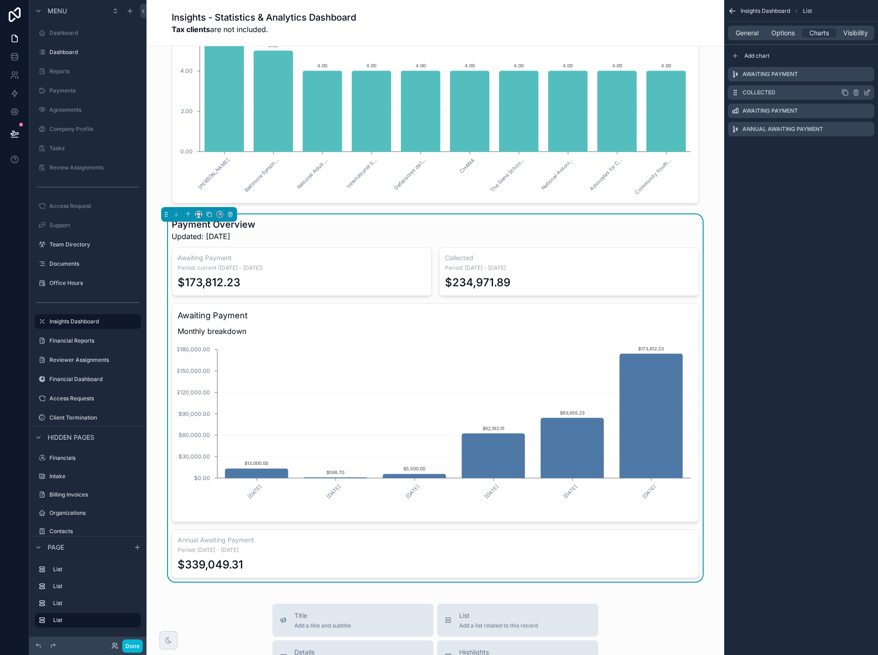
click at [866, 92] on icon "scrollable content" at bounding box center [867, 92] width 7 height 7
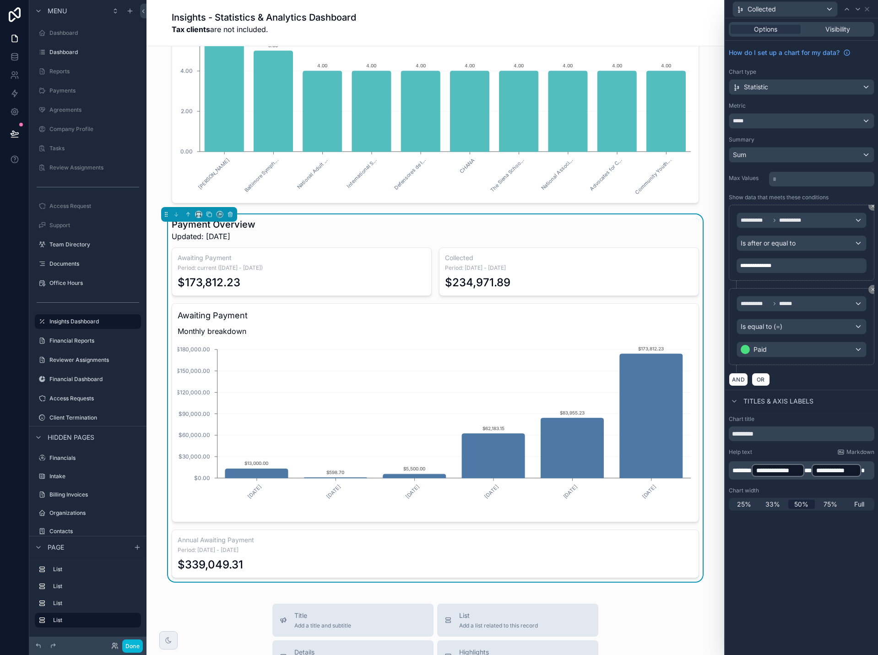
click at [746, 468] on span "*******" at bounding box center [742, 470] width 19 height 6
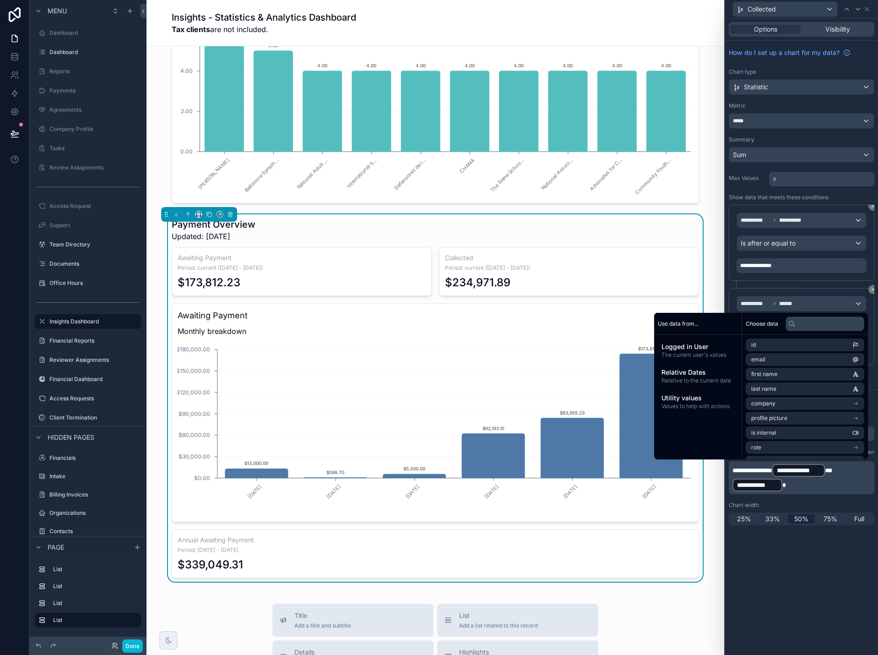
click at [757, 472] on span "**********" at bounding box center [753, 470] width 40 height 6
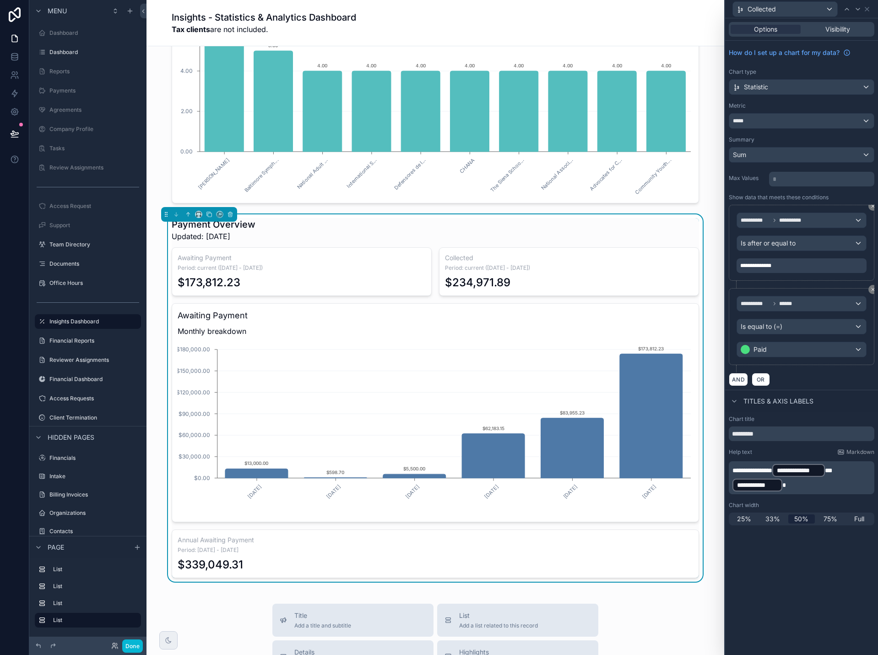
click at [803, 570] on div "**********" at bounding box center [801, 336] width 153 height 637
click at [868, 7] on icon at bounding box center [867, 8] width 7 height 7
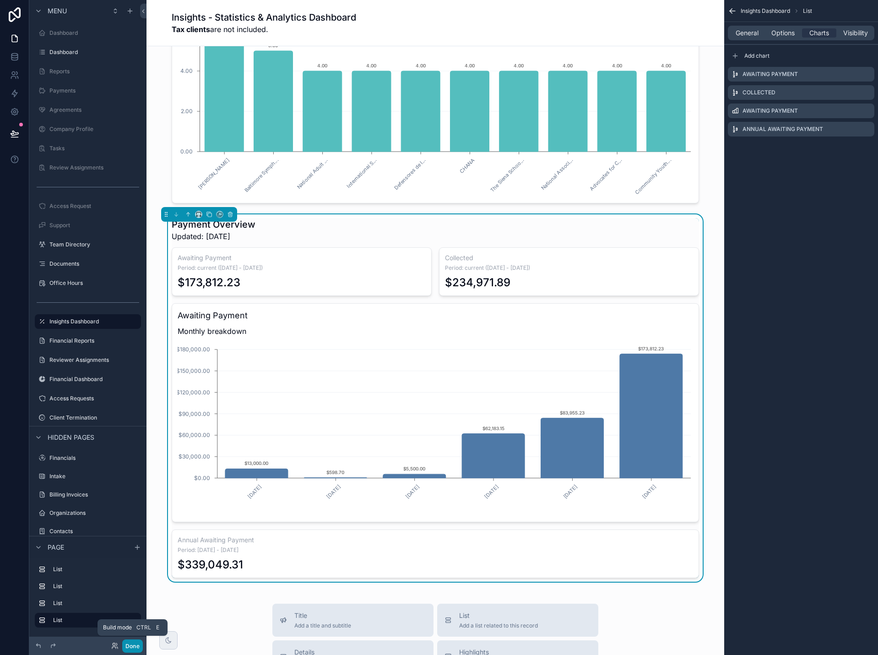
click at [138, 642] on button "Done" at bounding box center [132, 645] width 21 height 13
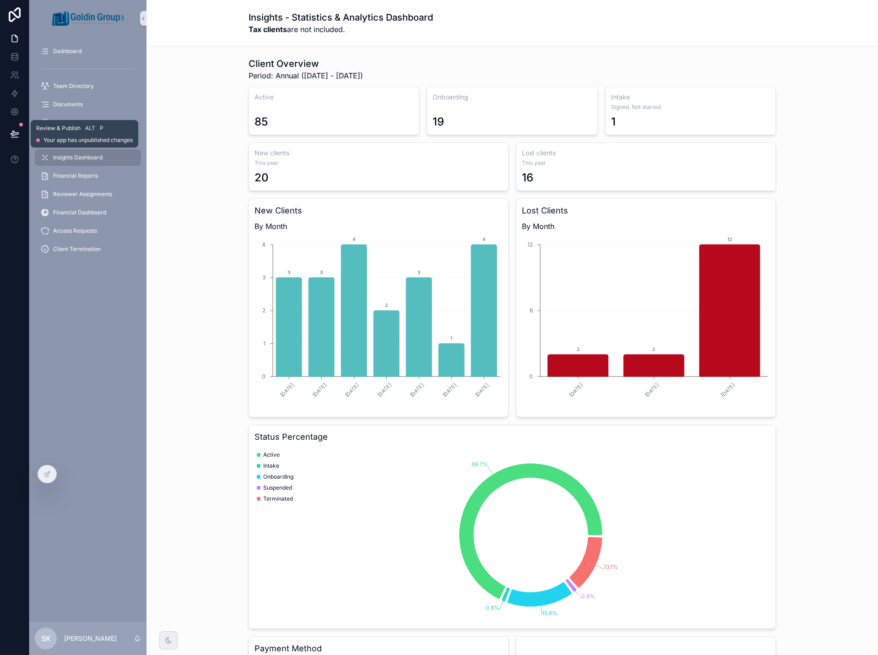
click at [15, 135] on icon at bounding box center [15, 133] width 8 height 5
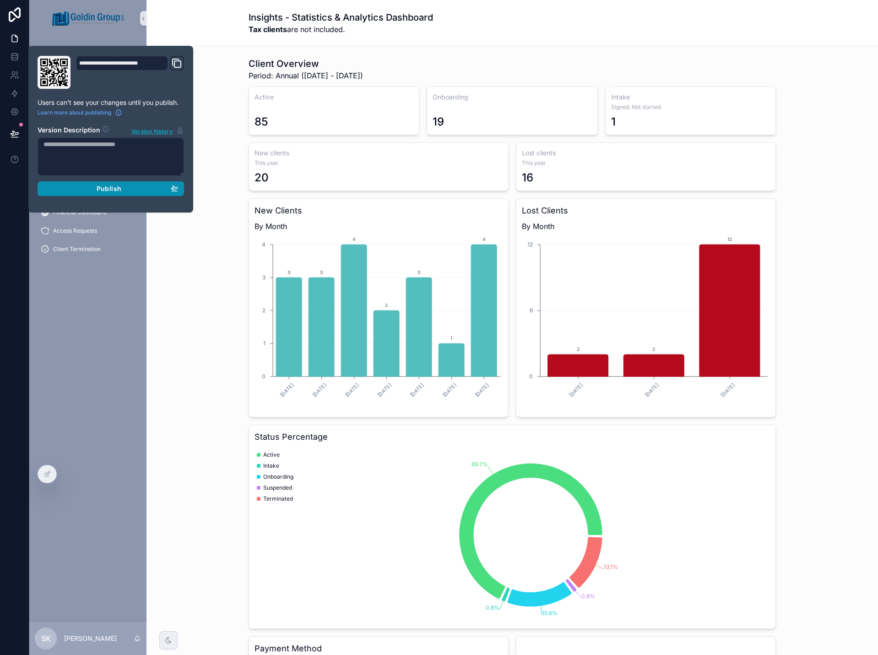
click at [78, 189] on div "Publish" at bounding box center [111, 189] width 135 height 8
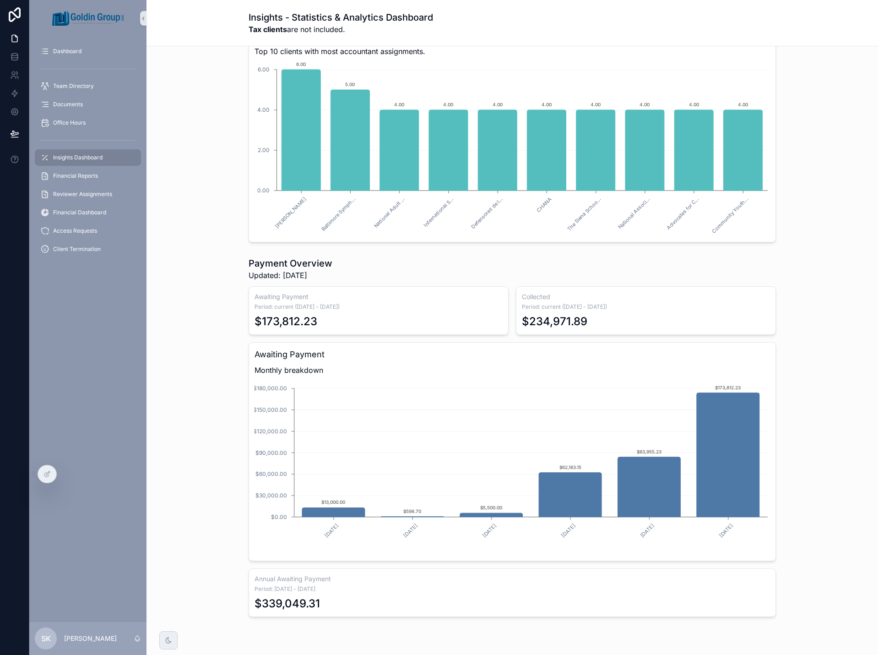
scroll to position [1122, 0]
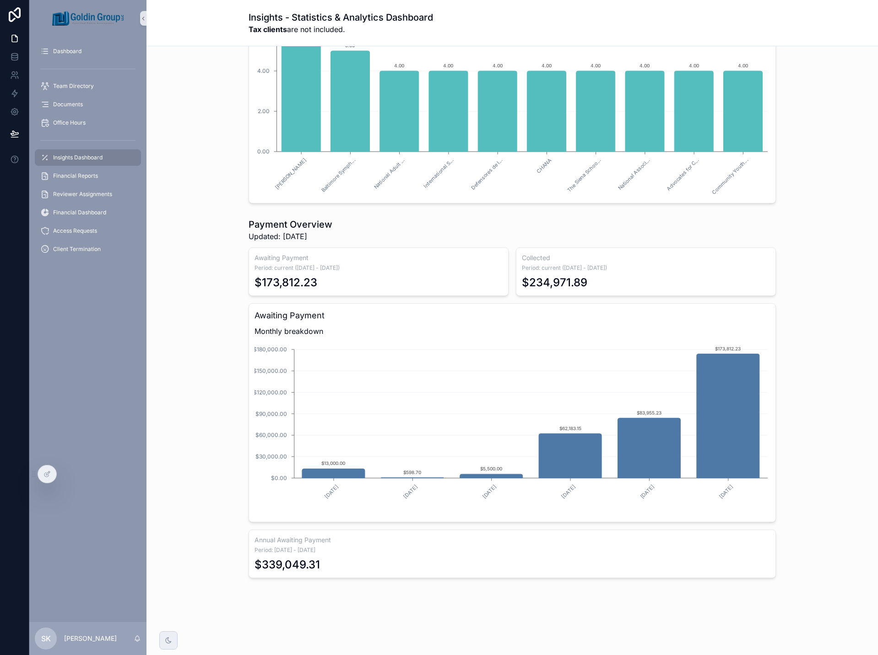
click at [831, 267] on div "Payment Overview Updated: 9/7/2025 Awaiting Payment Period: current (9/1/2025 -…" at bounding box center [512, 397] width 717 height 367
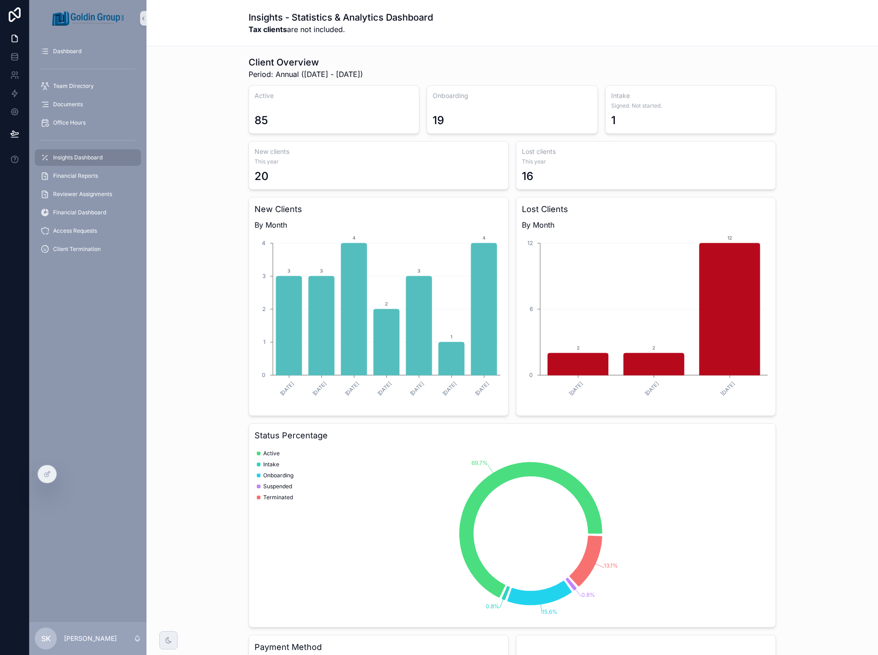
scroll to position [0, 0]
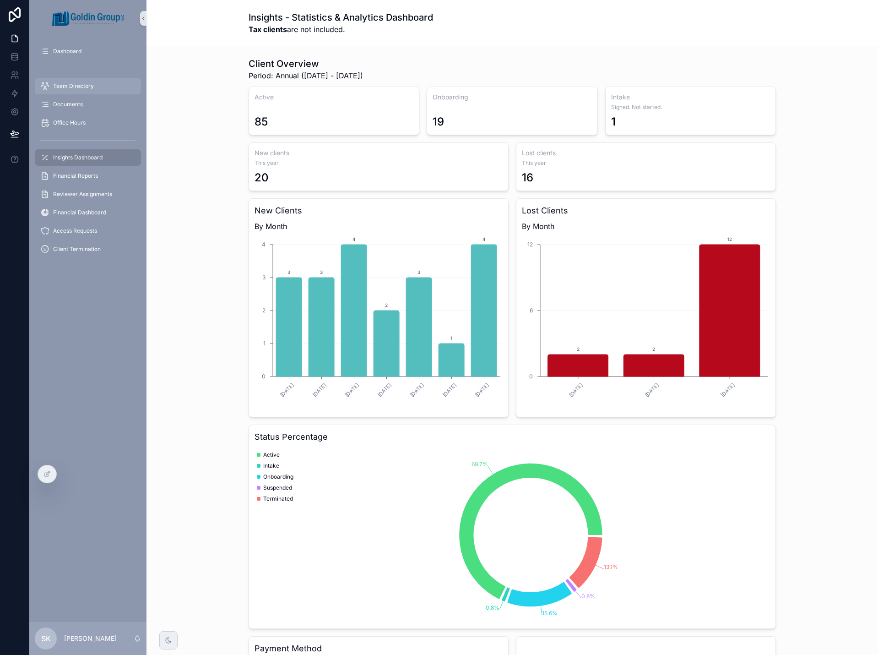
click at [72, 82] on div "Team Directory" at bounding box center [87, 86] width 95 height 15
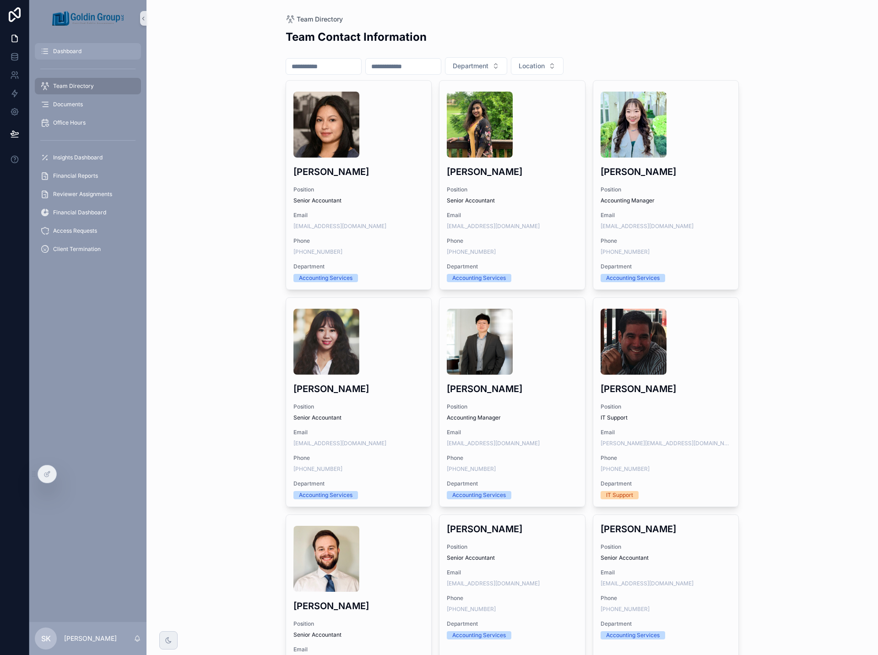
click at [77, 50] on span "Dashboard" at bounding box center [67, 51] width 28 height 7
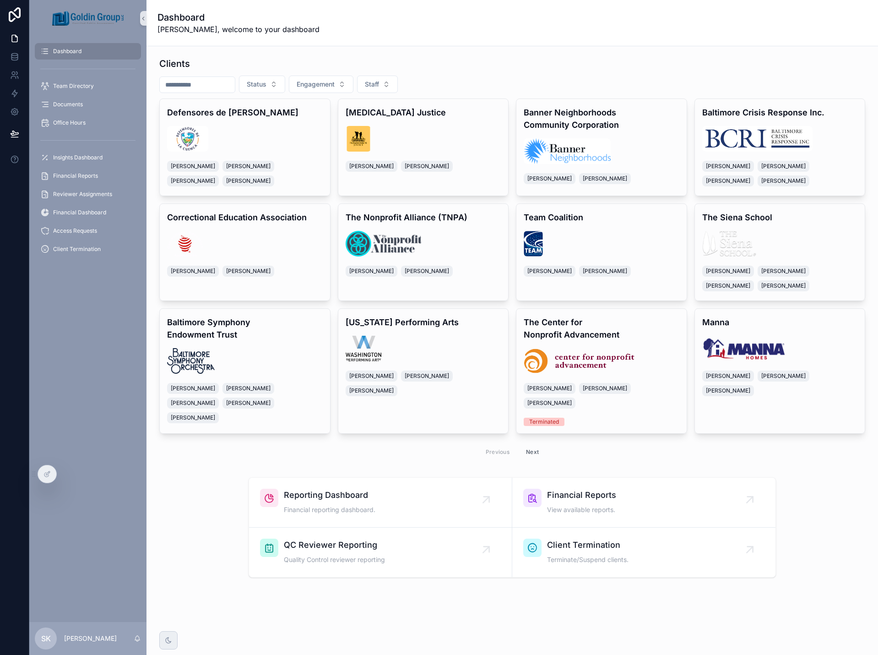
click at [199, 86] on input "scrollable content" at bounding box center [197, 84] width 75 height 13
click at [285, 83] on button "Status" at bounding box center [262, 84] width 46 height 17
click at [279, 136] on div "Intake" at bounding box center [285, 136] width 110 height 15
